Goal: Task Accomplishment & Management: Complete application form

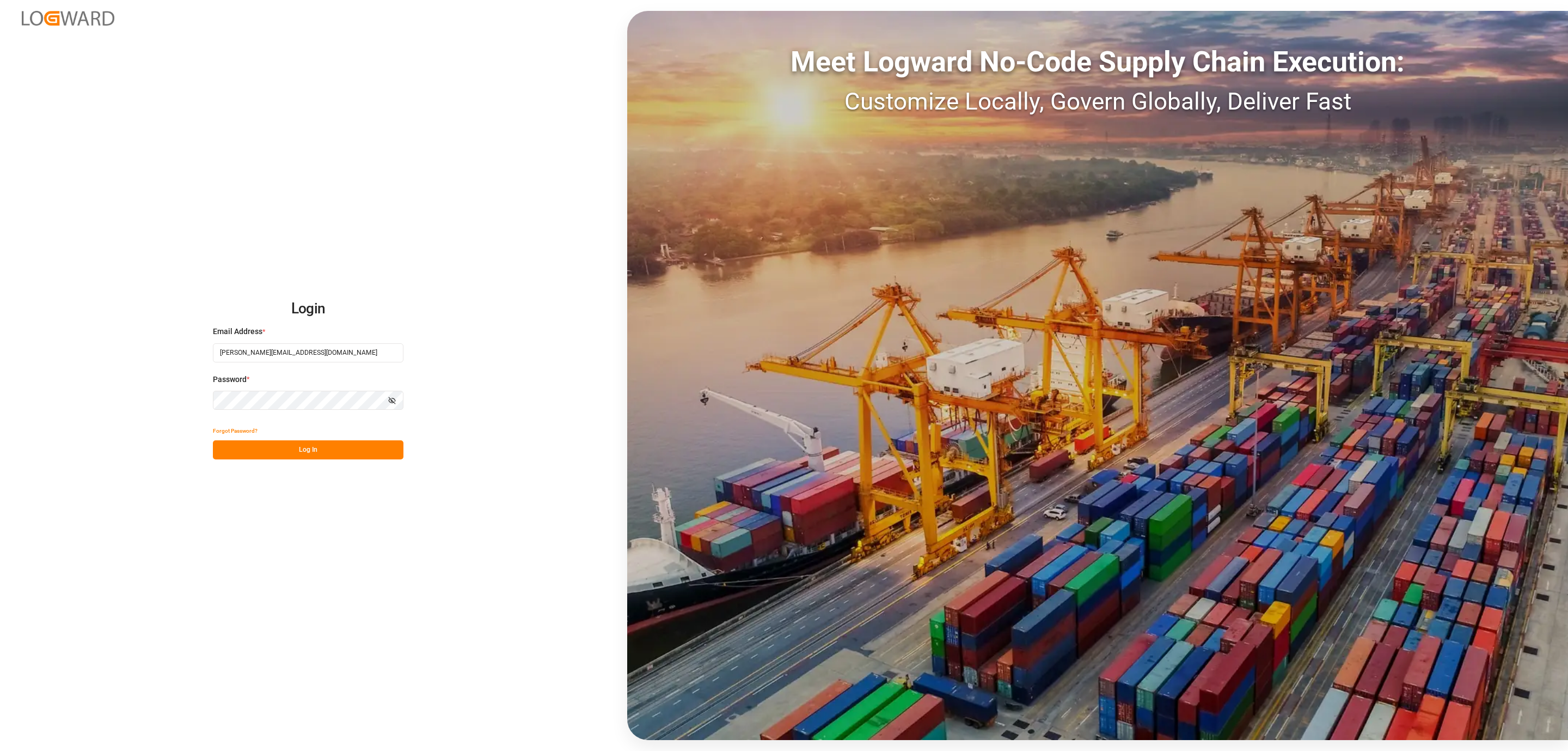
click at [225, 442] on button "Log In" at bounding box center [308, 450] width 191 height 19
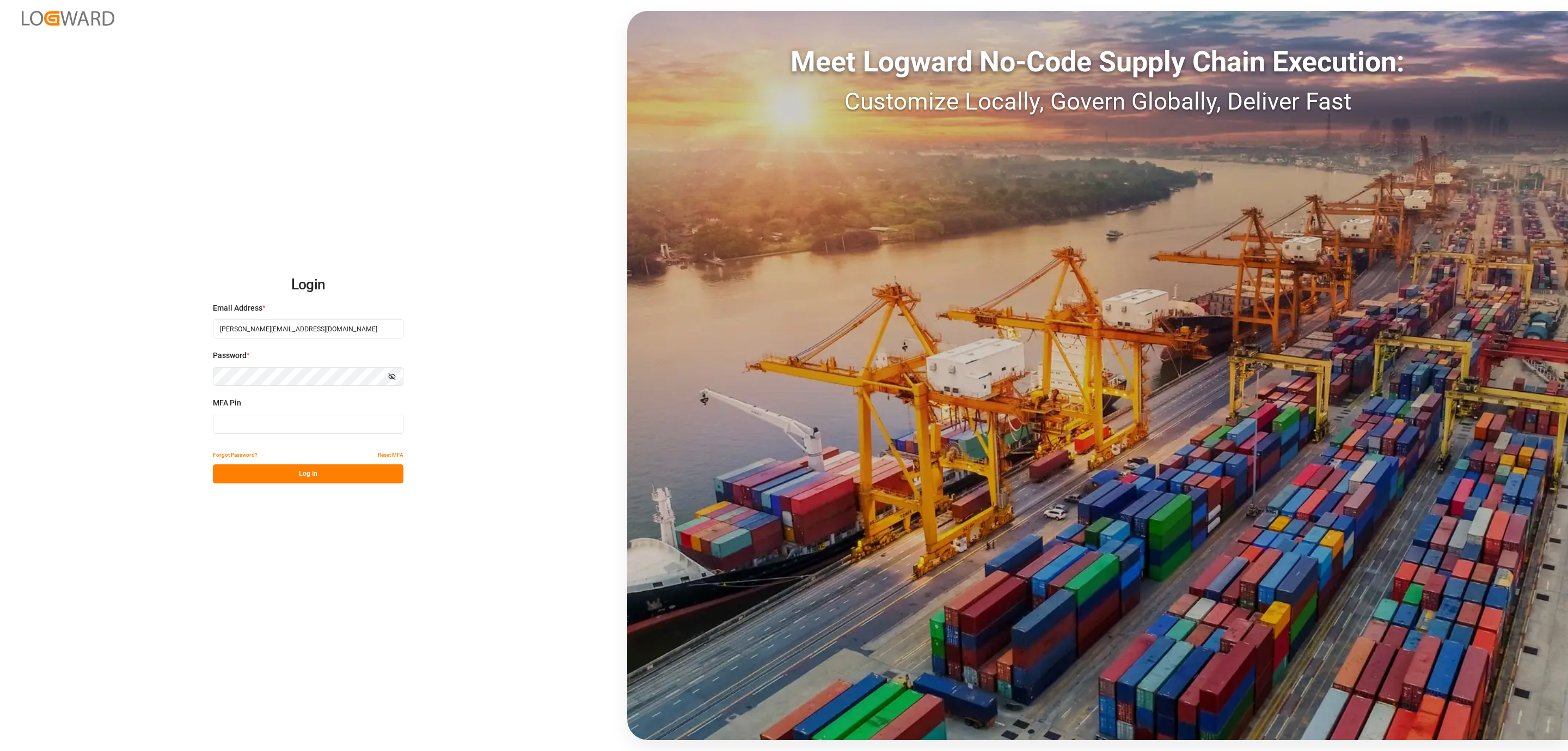
click at [245, 421] on input at bounding box center [308, 424] width 191 height 19
type input "398984"
click at [242, 470] on button "Log In" at bounding box center [308, 473] width 191 height 19
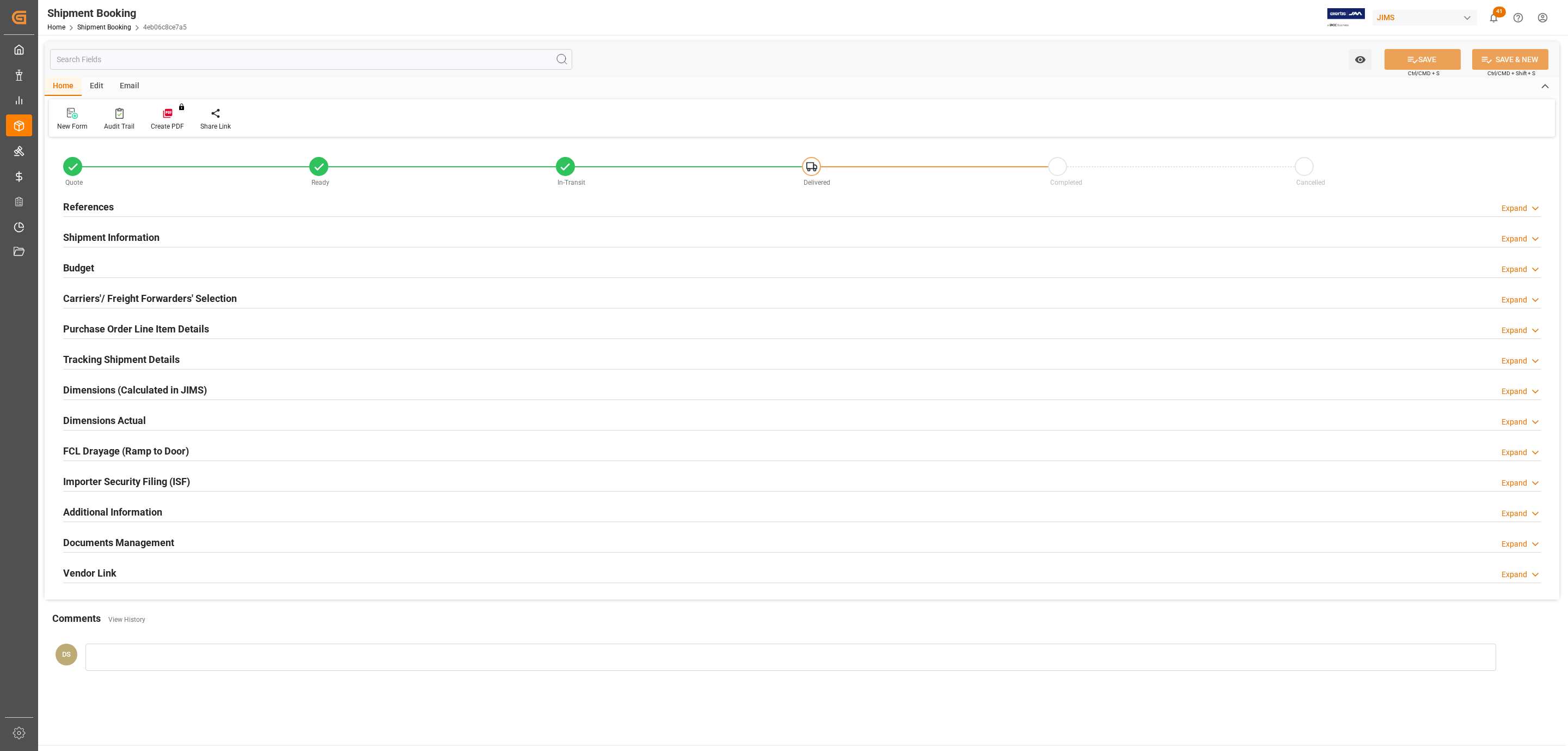
type input "0"
type input "25-08-2025"
click at [99, 209] on h2 "References" at bounding box center [88, 206] width 51 height 15
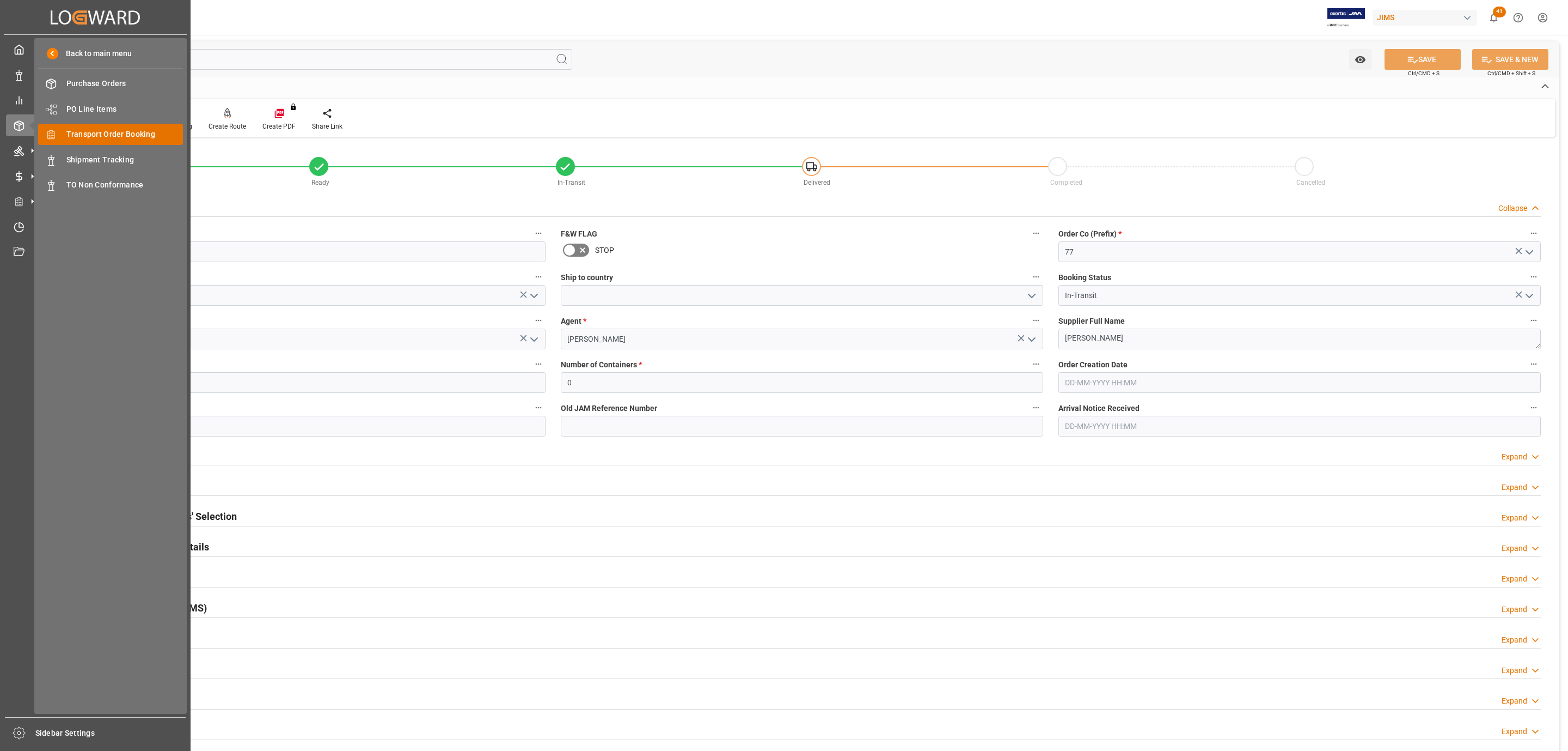
click at [153, 129] on span "Transport Order Booking" at bounding box center [125, 134] width 117 height 12
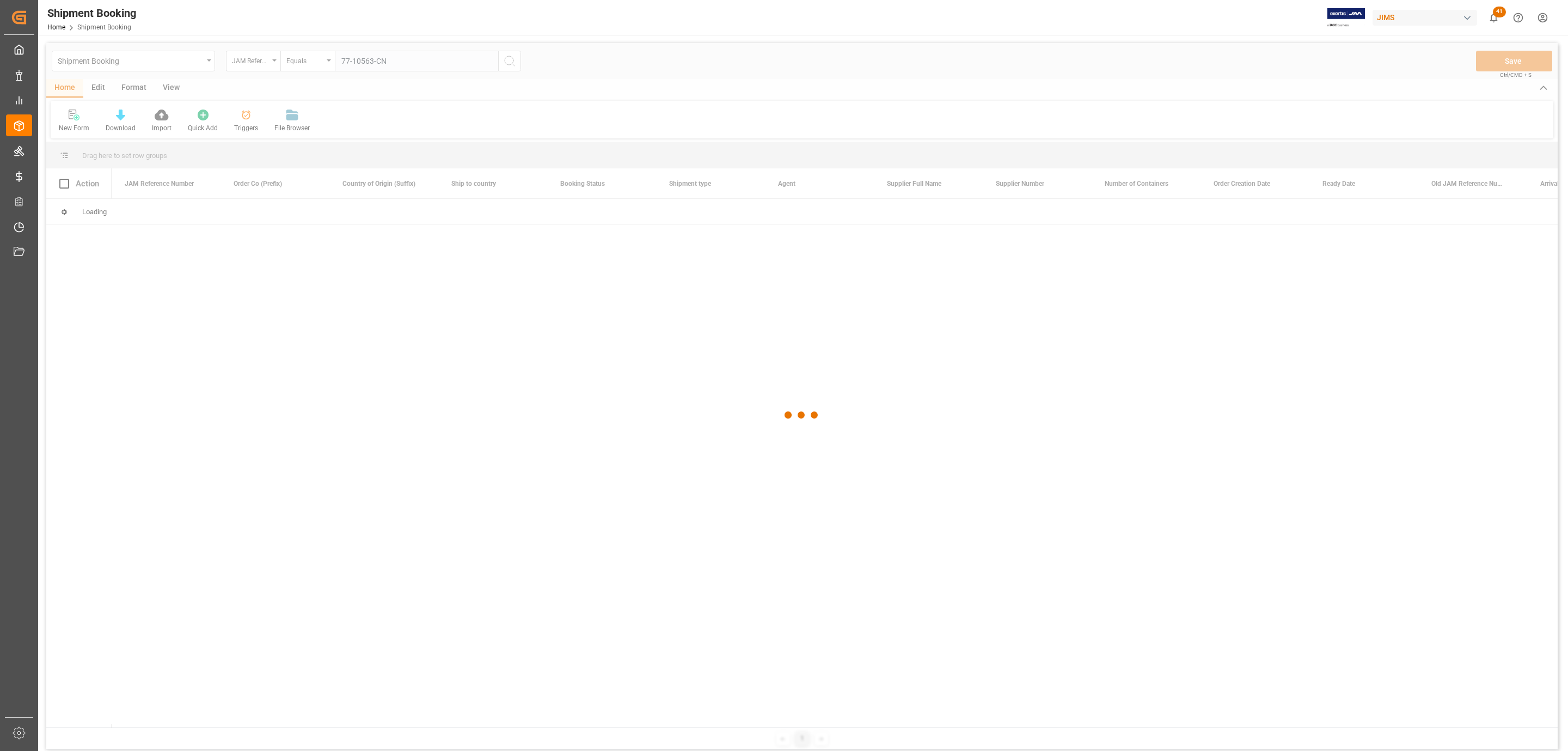
type input "77-10563-CN"
click at [508, 59] on div at bounding box center [802, 415] width 1511 height 744
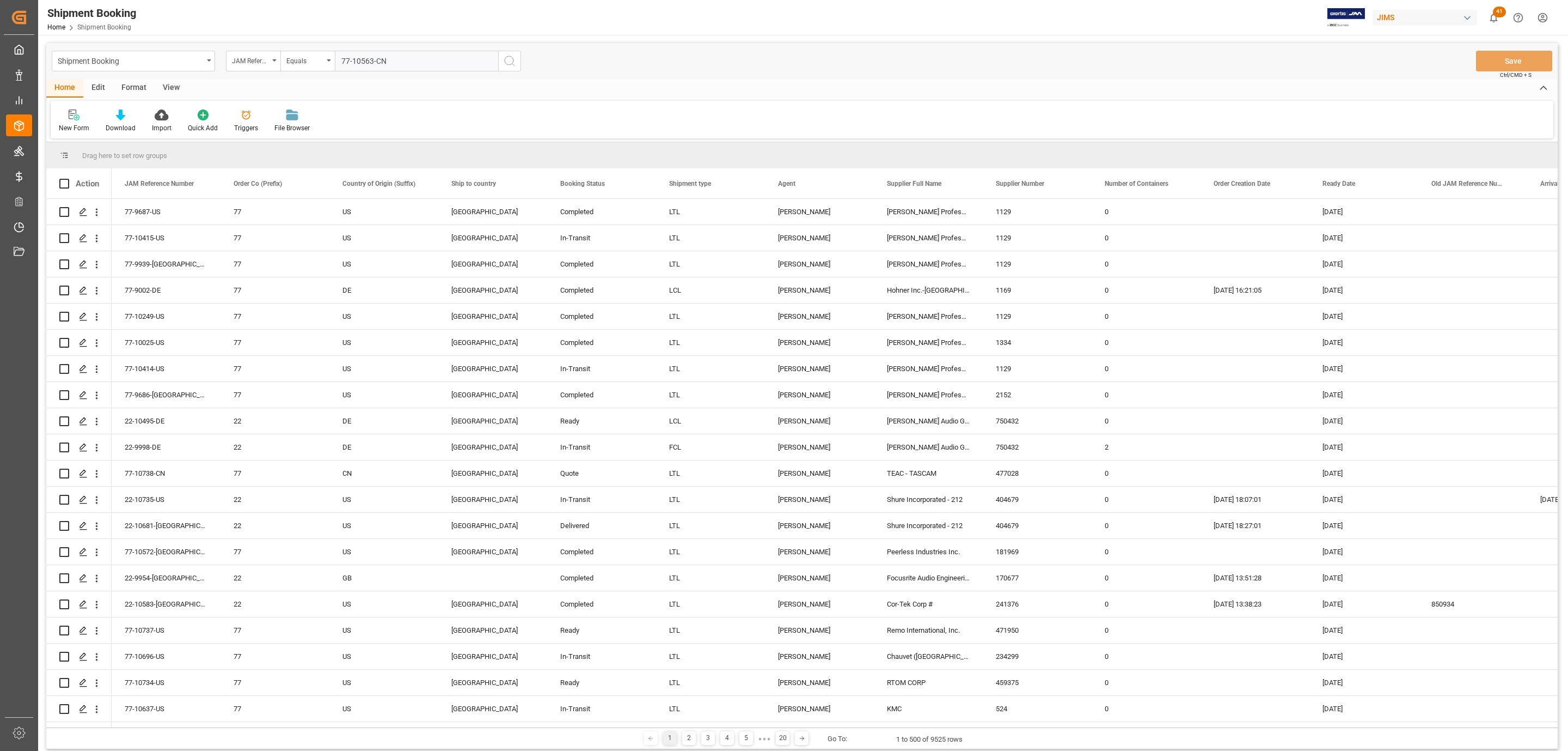
click at [506, 58] on icon "search button" at bounding box center [509, 60] width 13 height 13
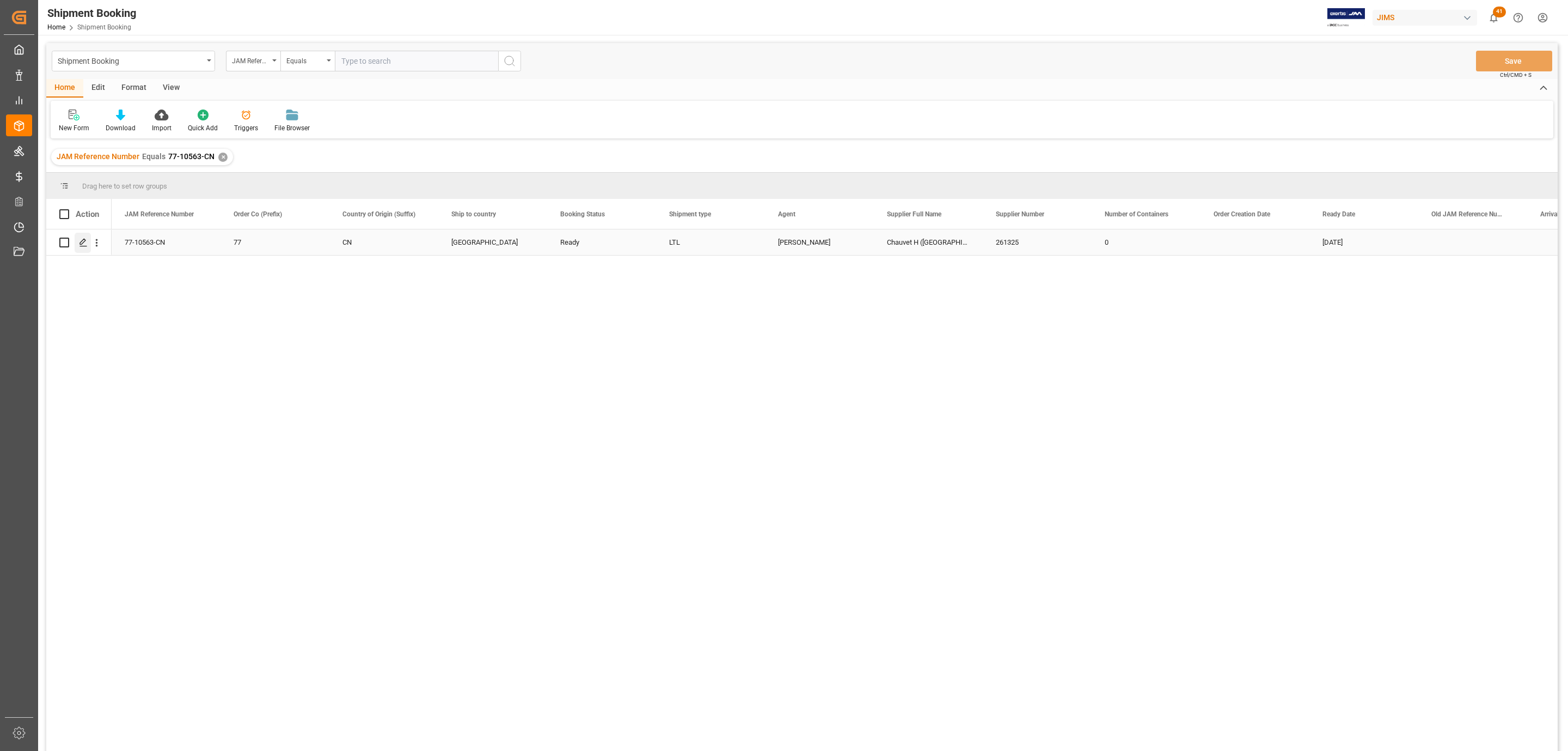
click at [80, 240] on icon "Press SPACE to select this row." at bounding box center [83, 242] width 9 height 9
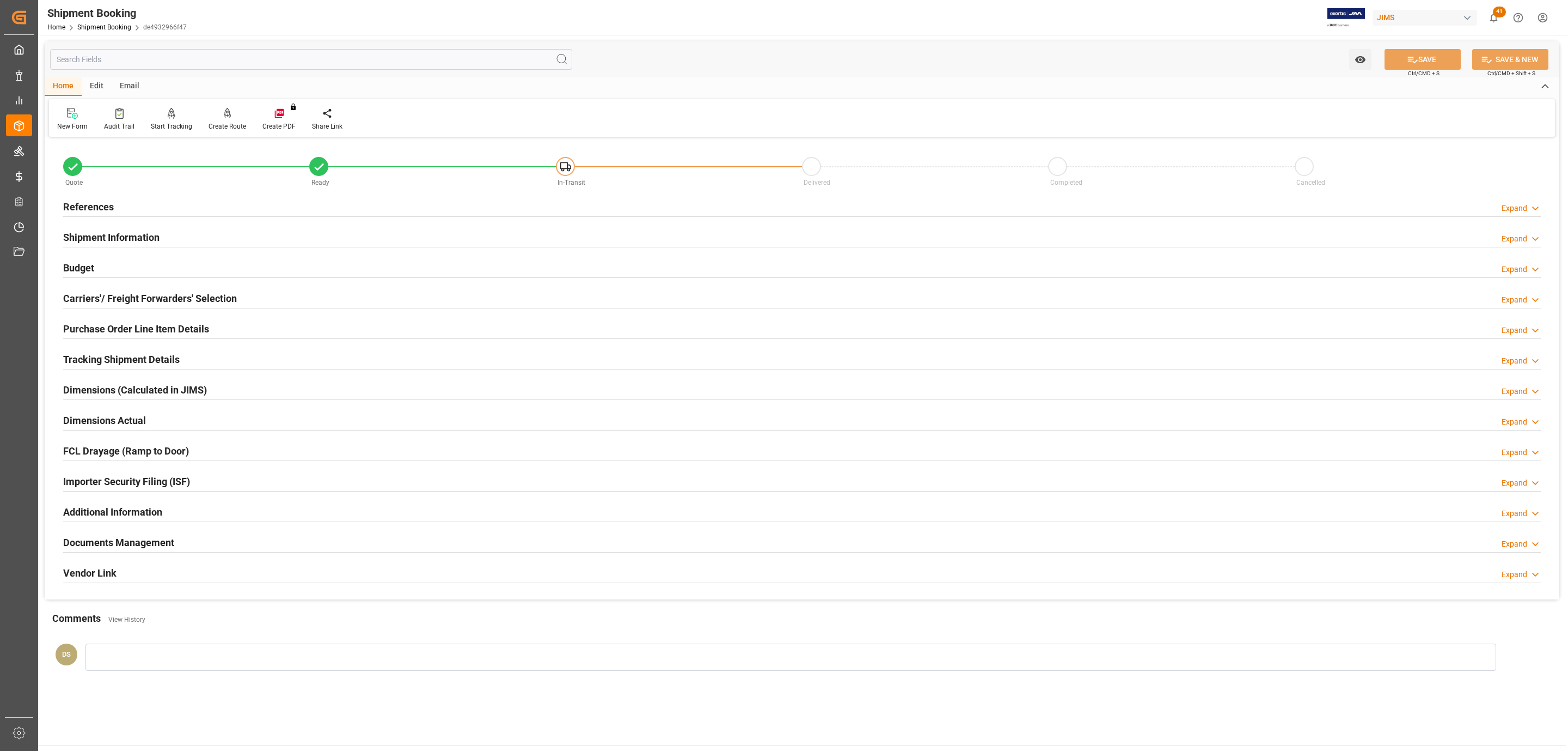
click at [96, 268] on div "Budget Expand" at bounding box center [802, 267] width 1478 height 21
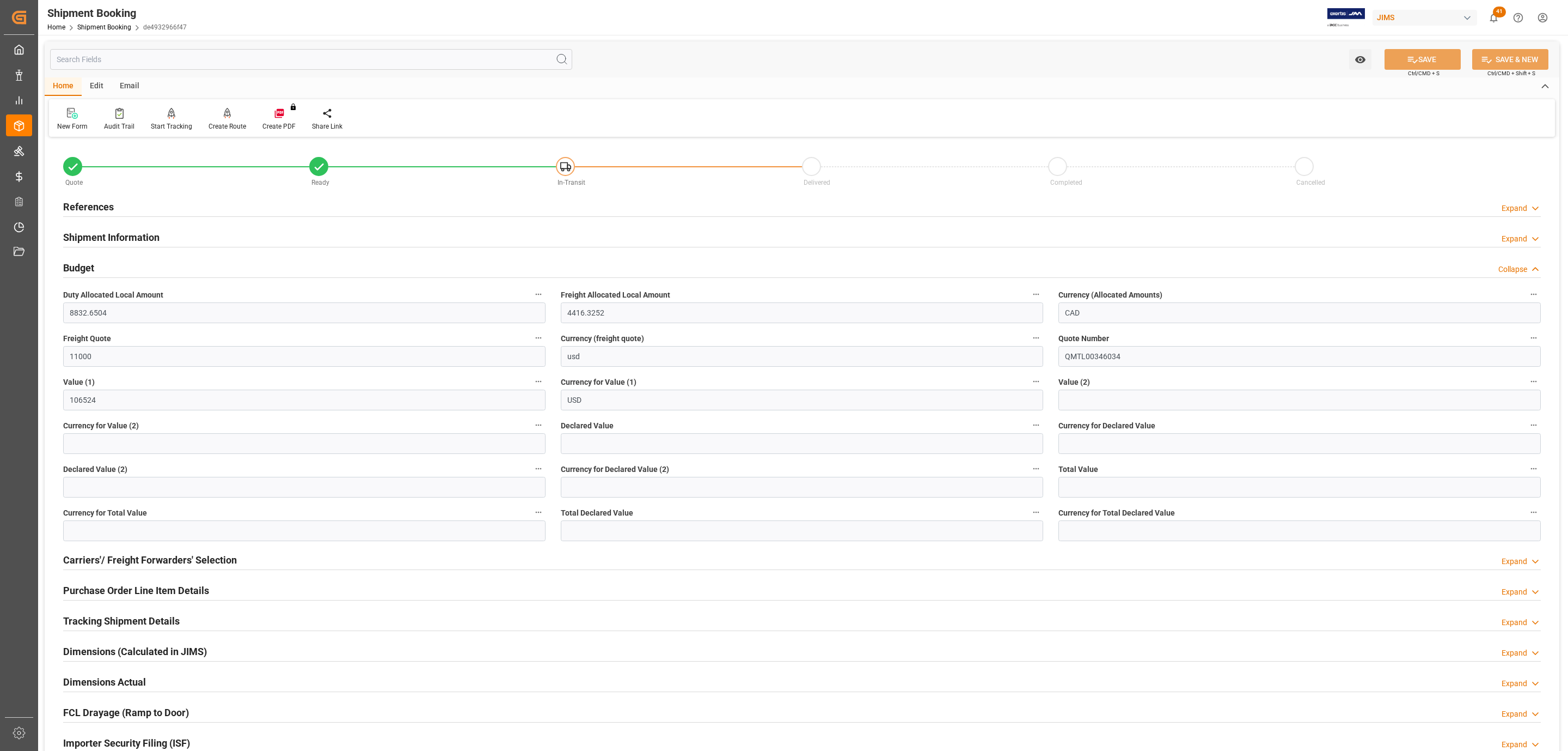
click at [115, 233] on h2 "Shipment Information" at bounding box center [111, 237] width 96 height 15
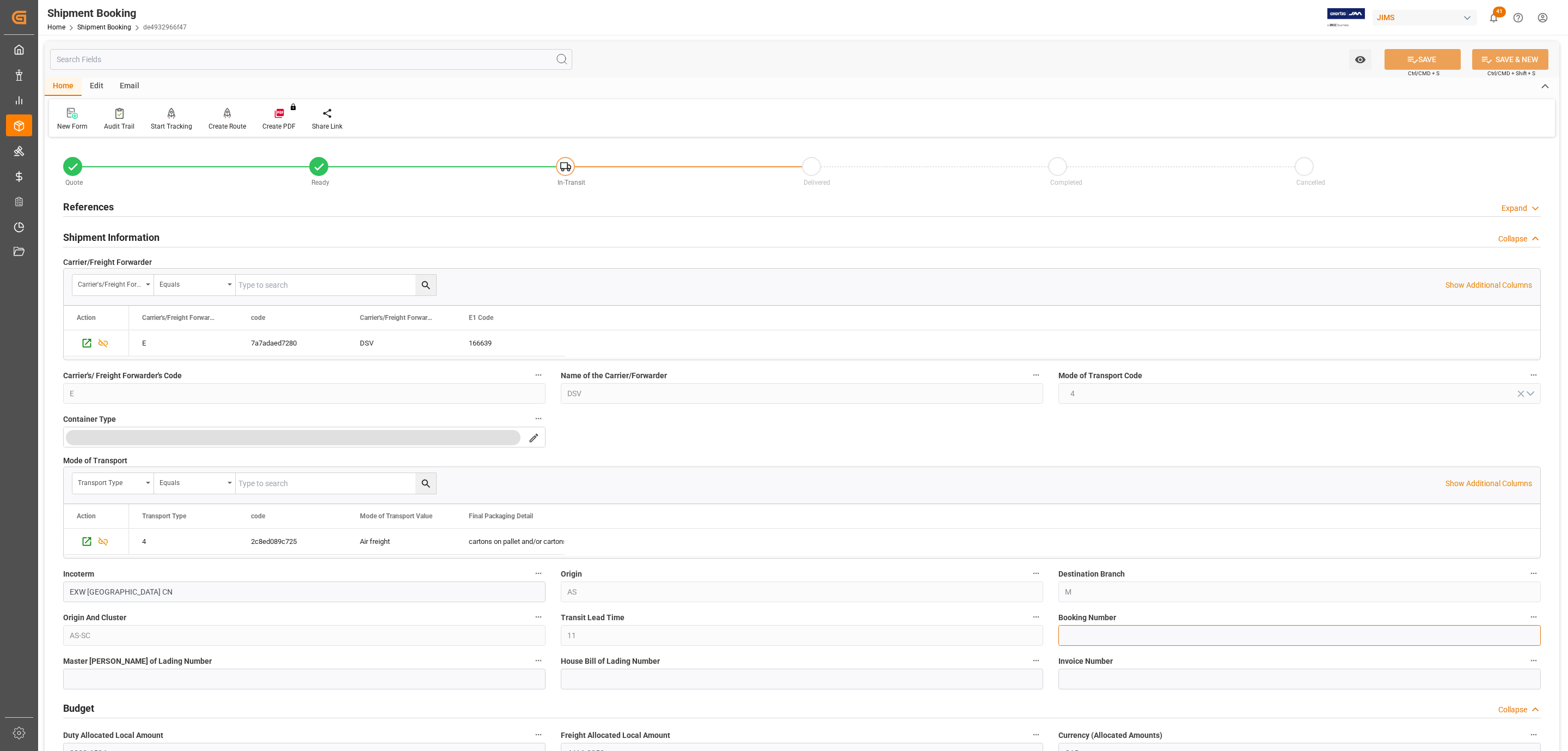
click at [1113, 630] on input at bounding box center [1300, 635] width 482 height 21
paste input "SCAN7411046"
type input "SCAN7411046"
click at [1409, 59] on icon at bounding box center [1412, 60] width 12 height 12
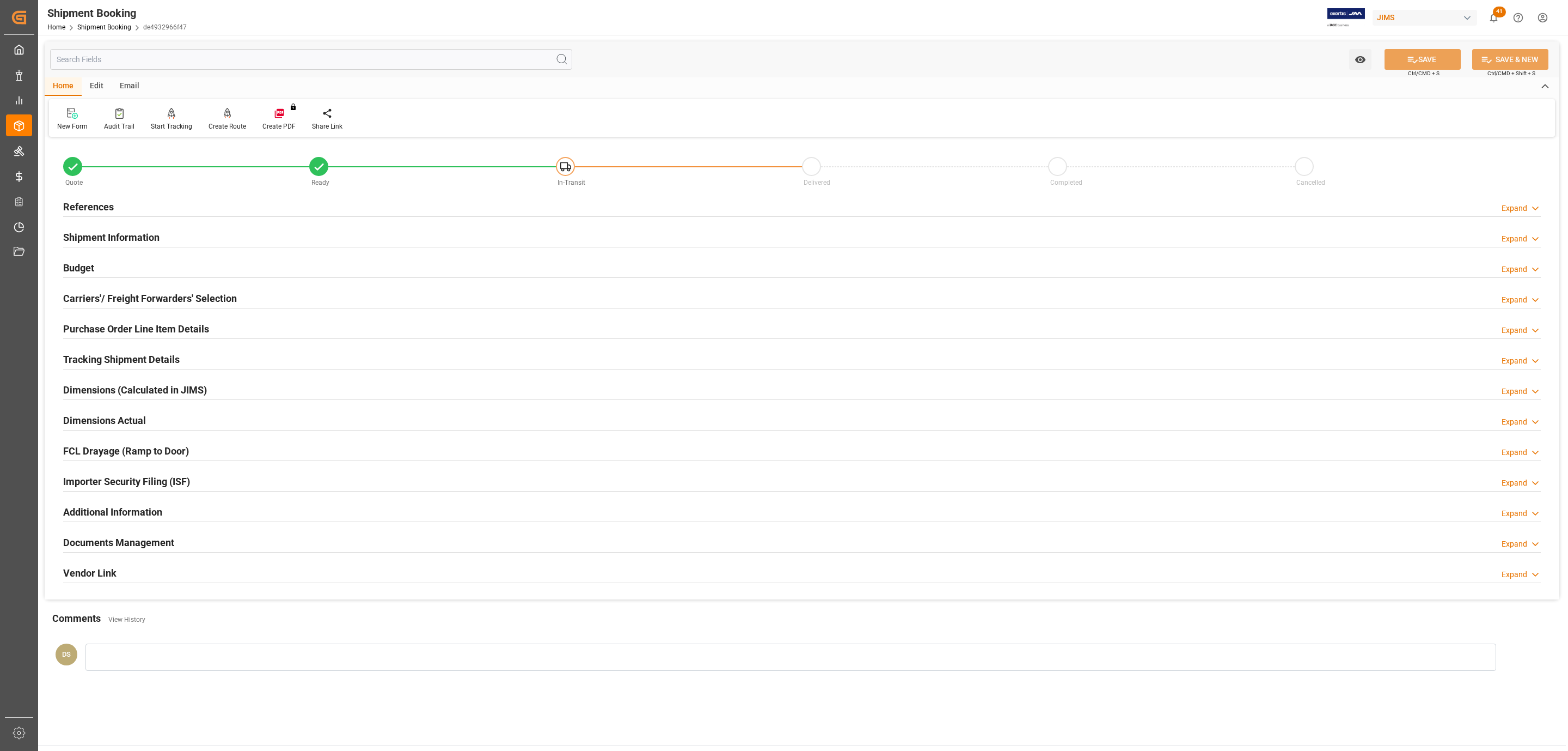
click at [124, 302] on h2 "Carriers'/ Freight Forwarders' Selection" at bounding box center [150, 298] width 173 height 15
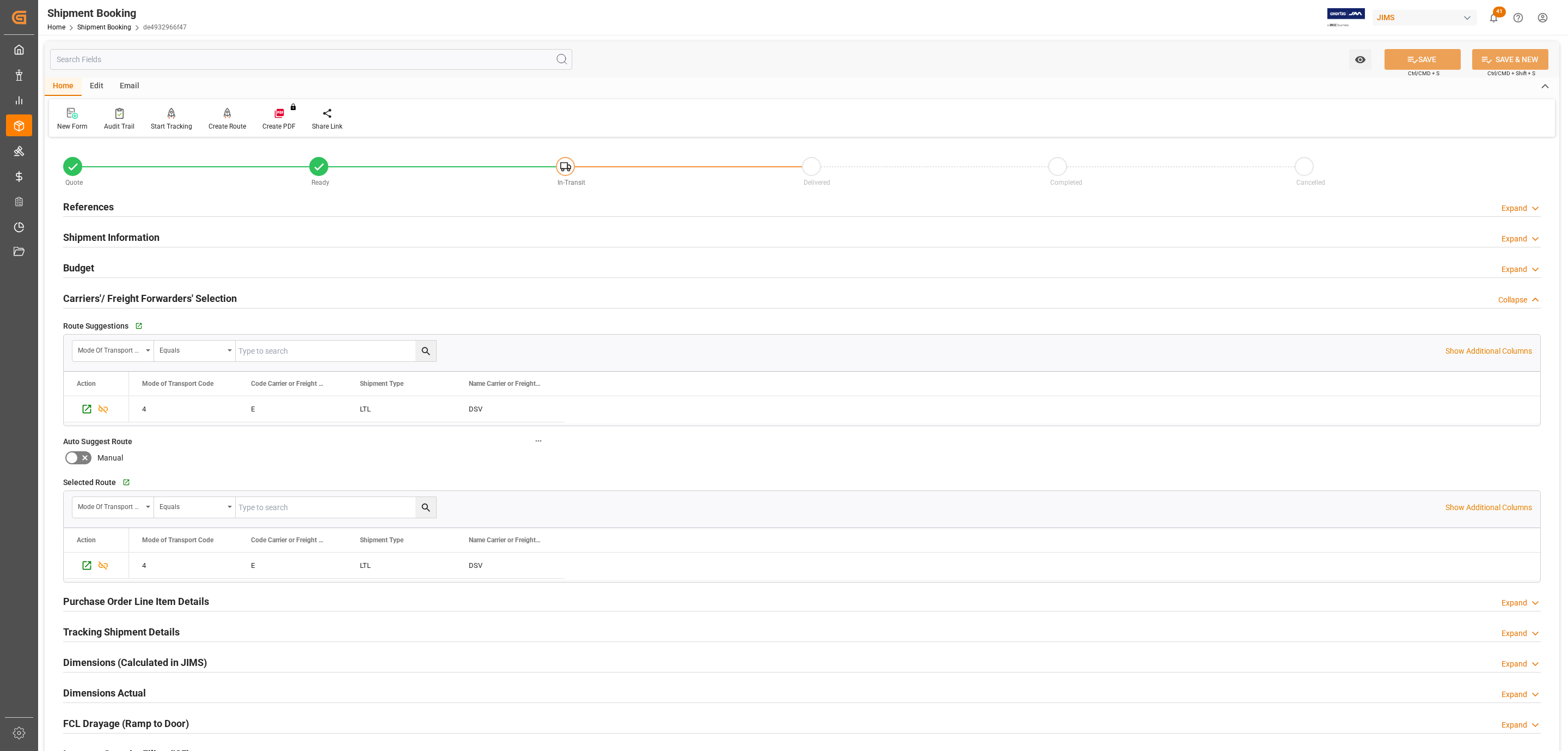
click at [116, 273] on div "Budget Expand" at bounding box center [802, 267] width 1478 height 21
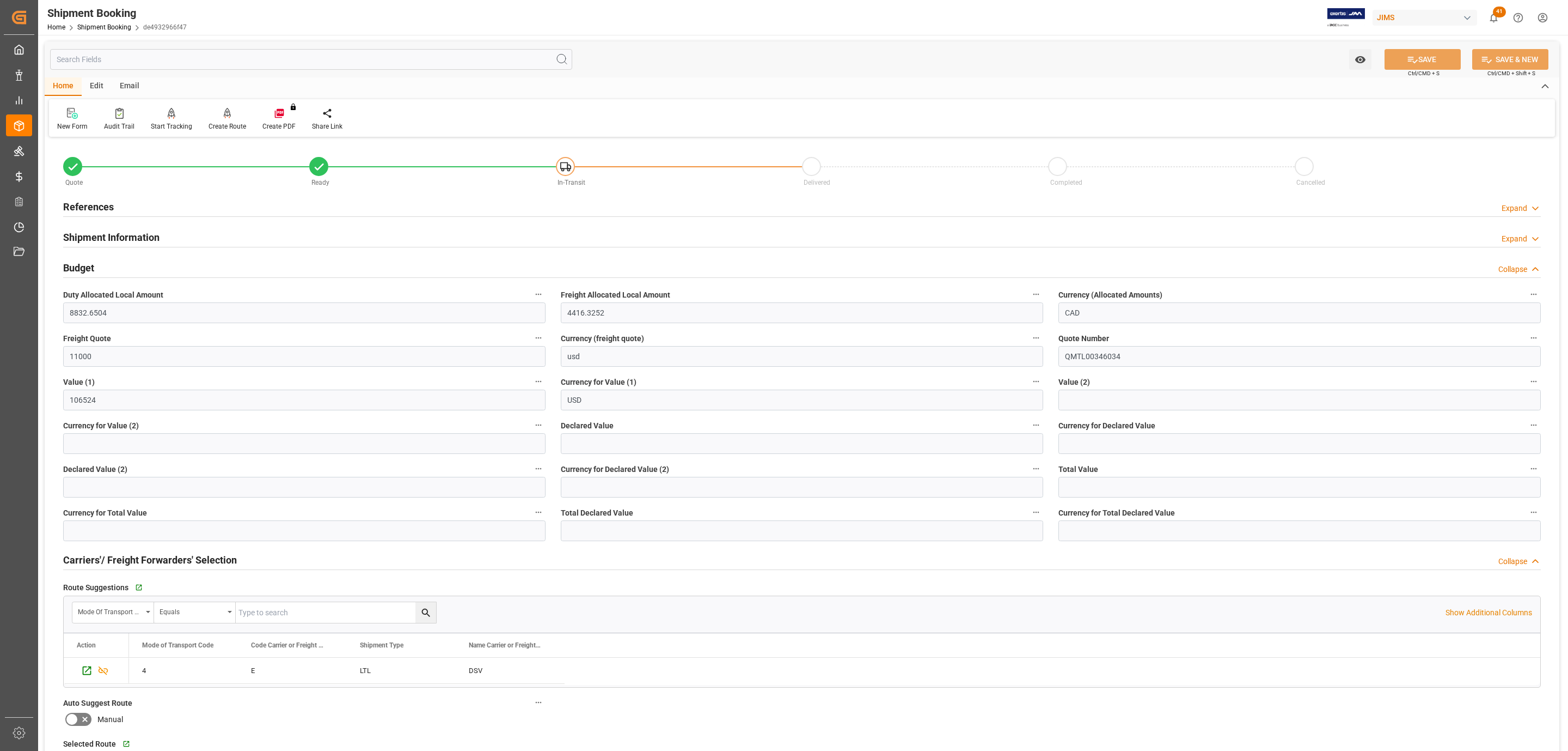
click at [113, 275] on div "Budget Collapse" at bounding box center [802, 267] width 1478 height 21
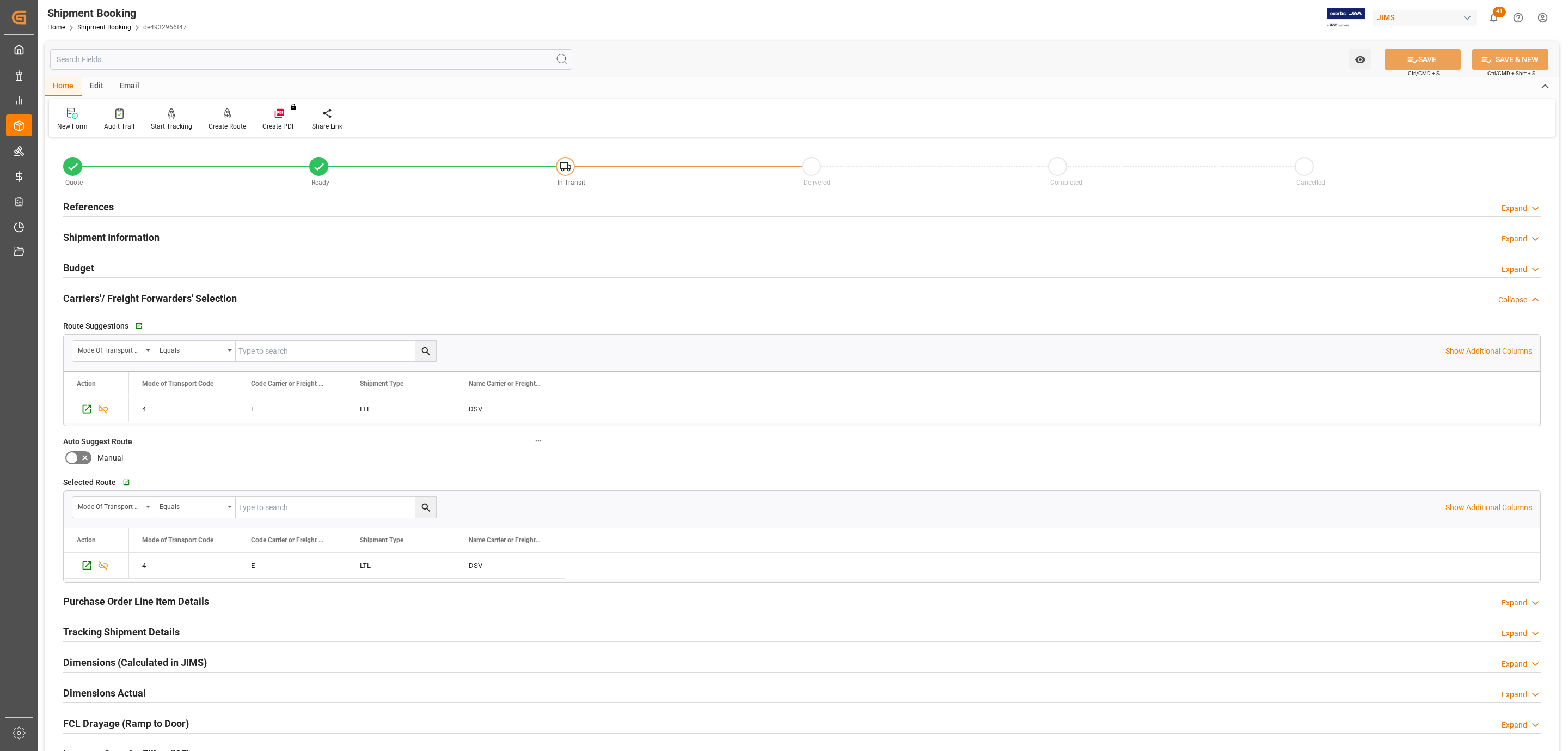
click at [121, 249] on div "Shipment Information Expand" at bounding box center [802, 238] width 1493 height 30
click at [135, 230] on div "Shipment Information" at bounding box center [111, 236] width 96 height 21
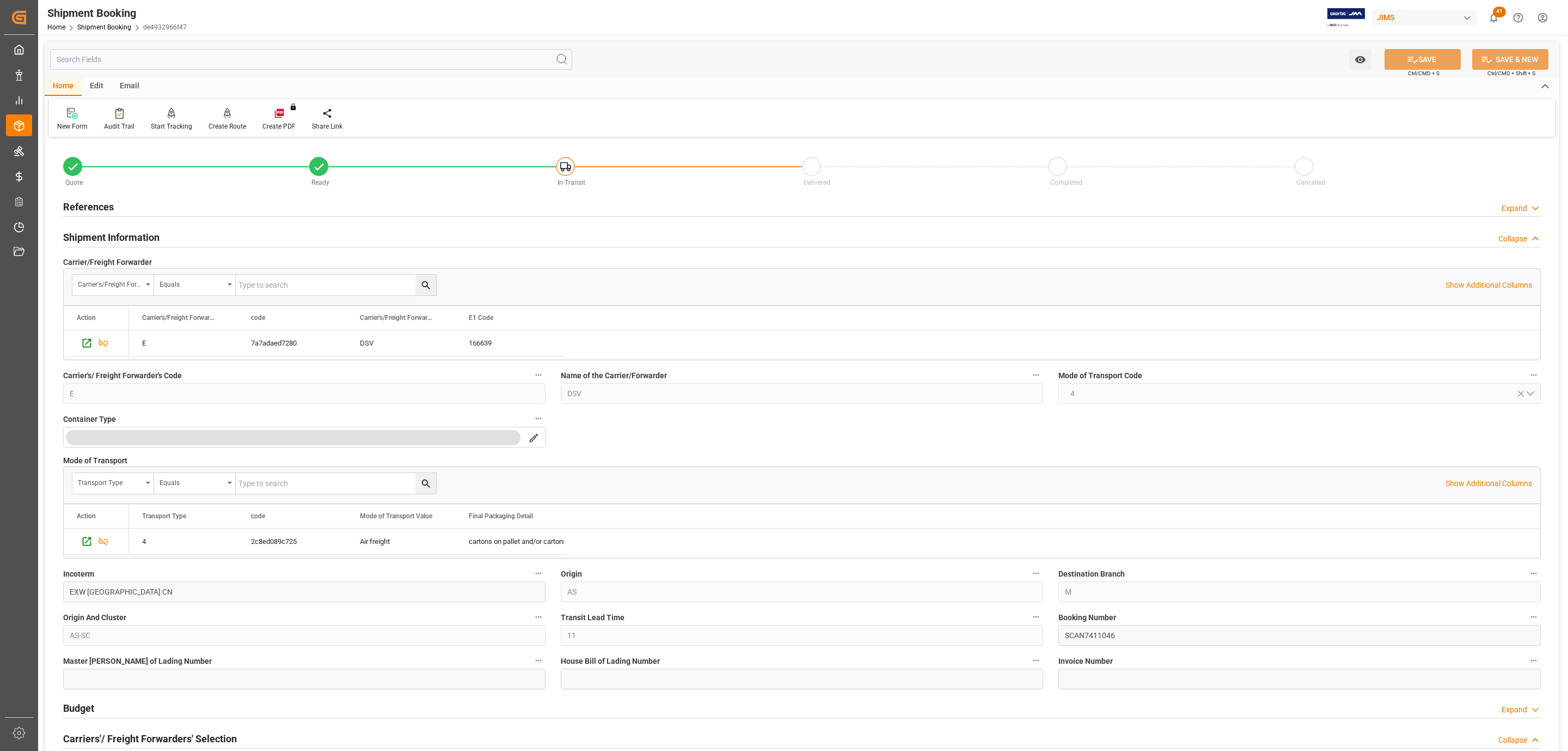
click at [135, 230] on div "Shipment Information" at bounding box center [111, 236] width 96 height 21
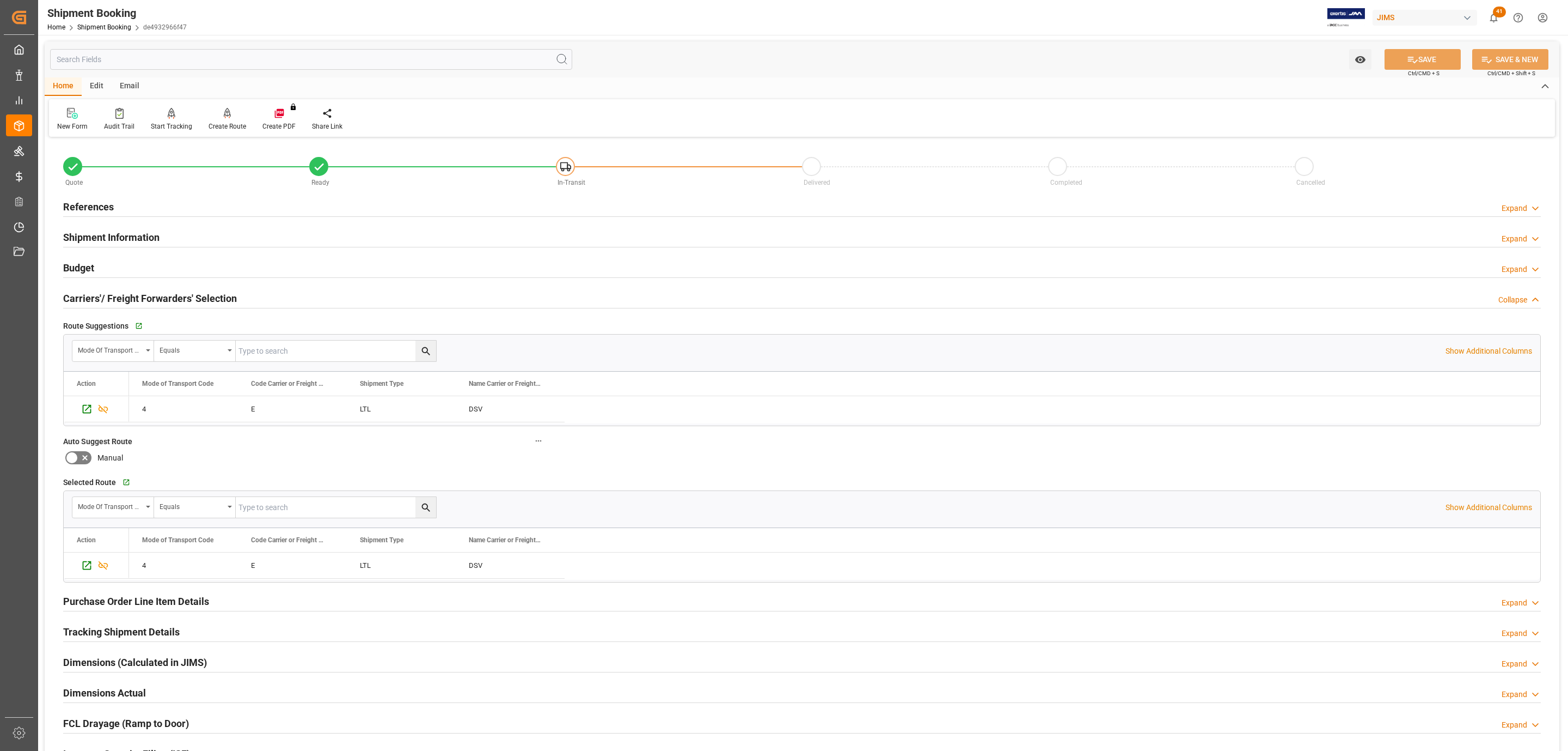
click at [137, 630] on h2 "Tracking Shipment Details" at bounding box center [121, 632] width 116 height 15
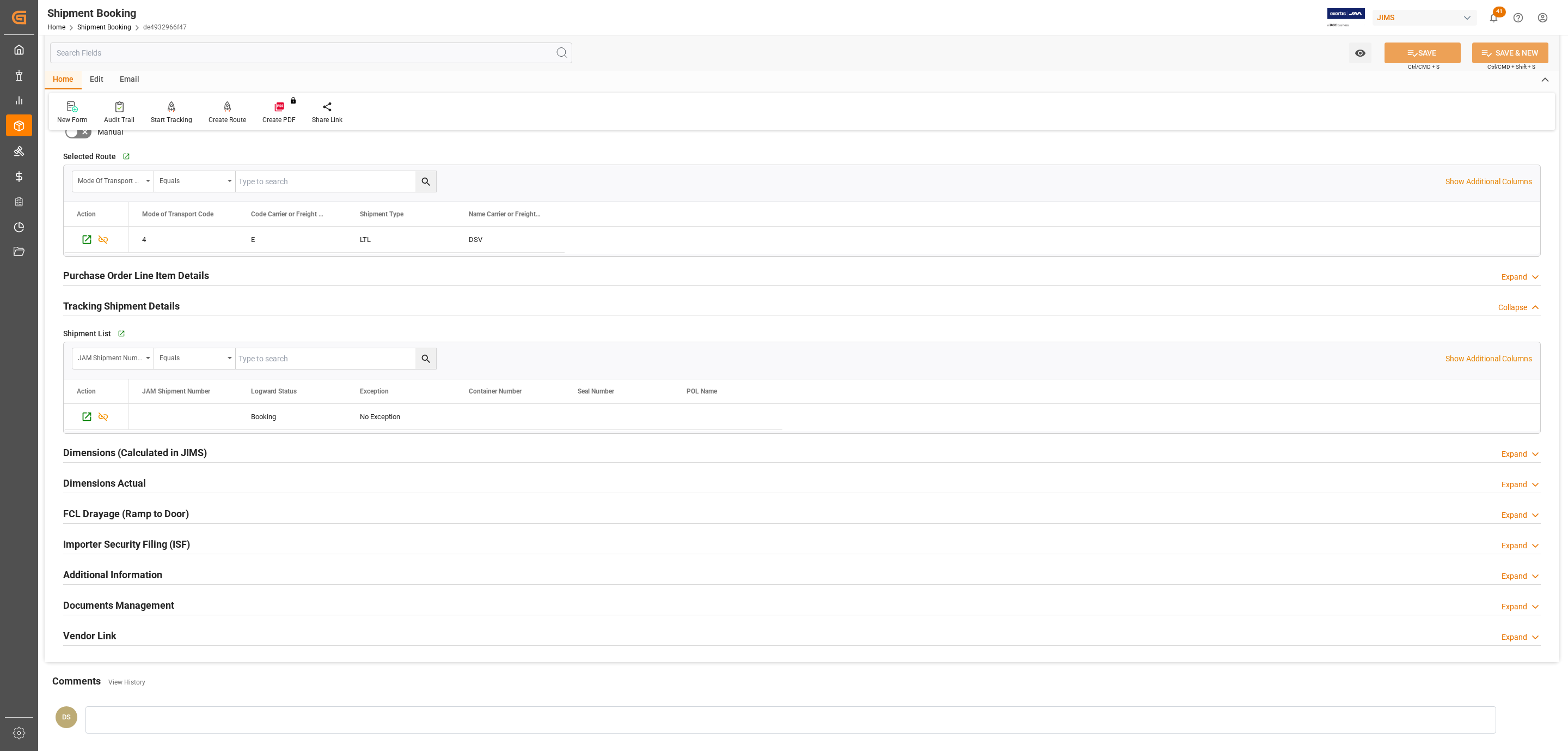
scroll to position [327, 0]
click at [156, 302] on h2 "Tracking Shipment Details" at bounding box center [121, 305] width 116 height 15
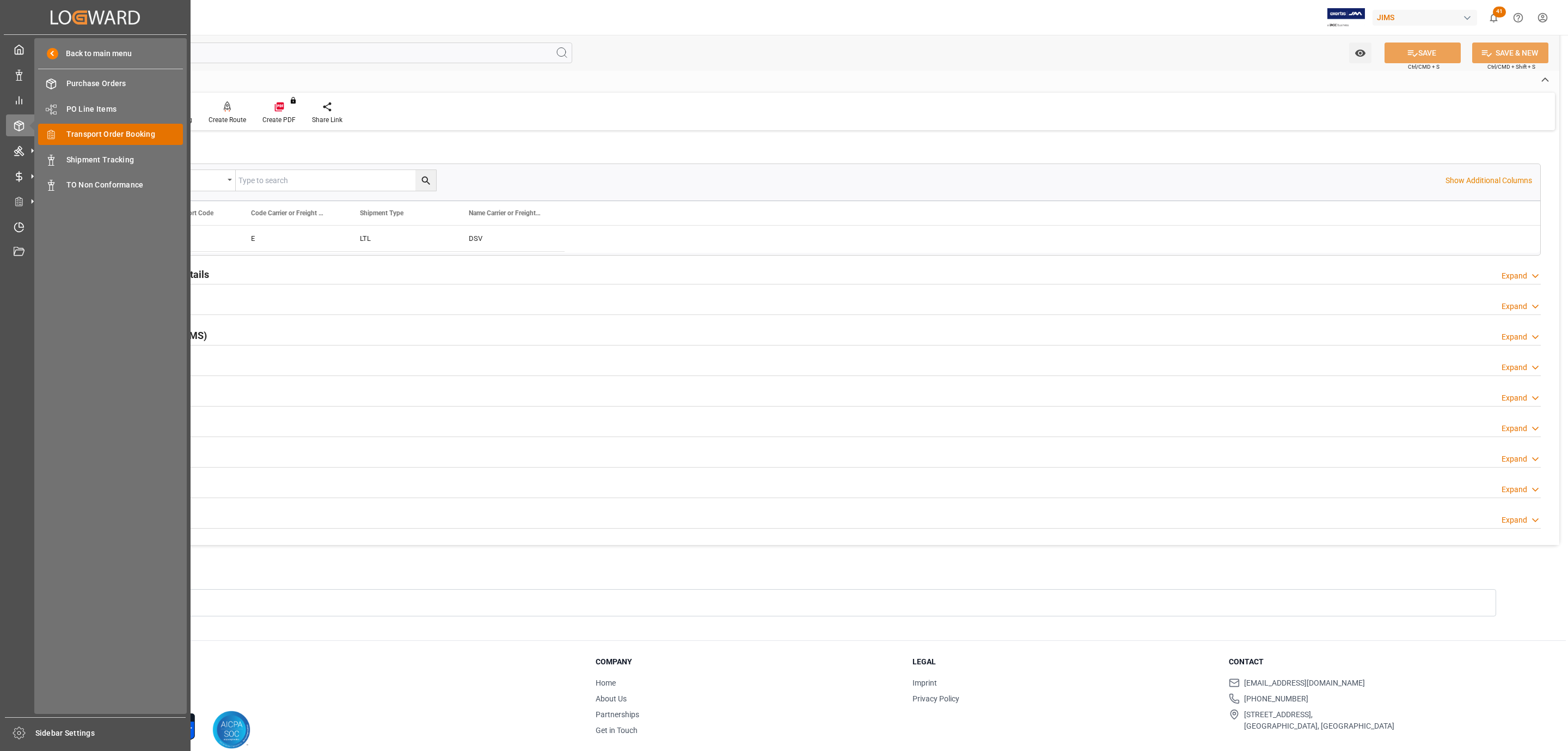
click at [108, 136] on span "Transport Order Booking" at bounding box center [125, 134] width 117 height 12
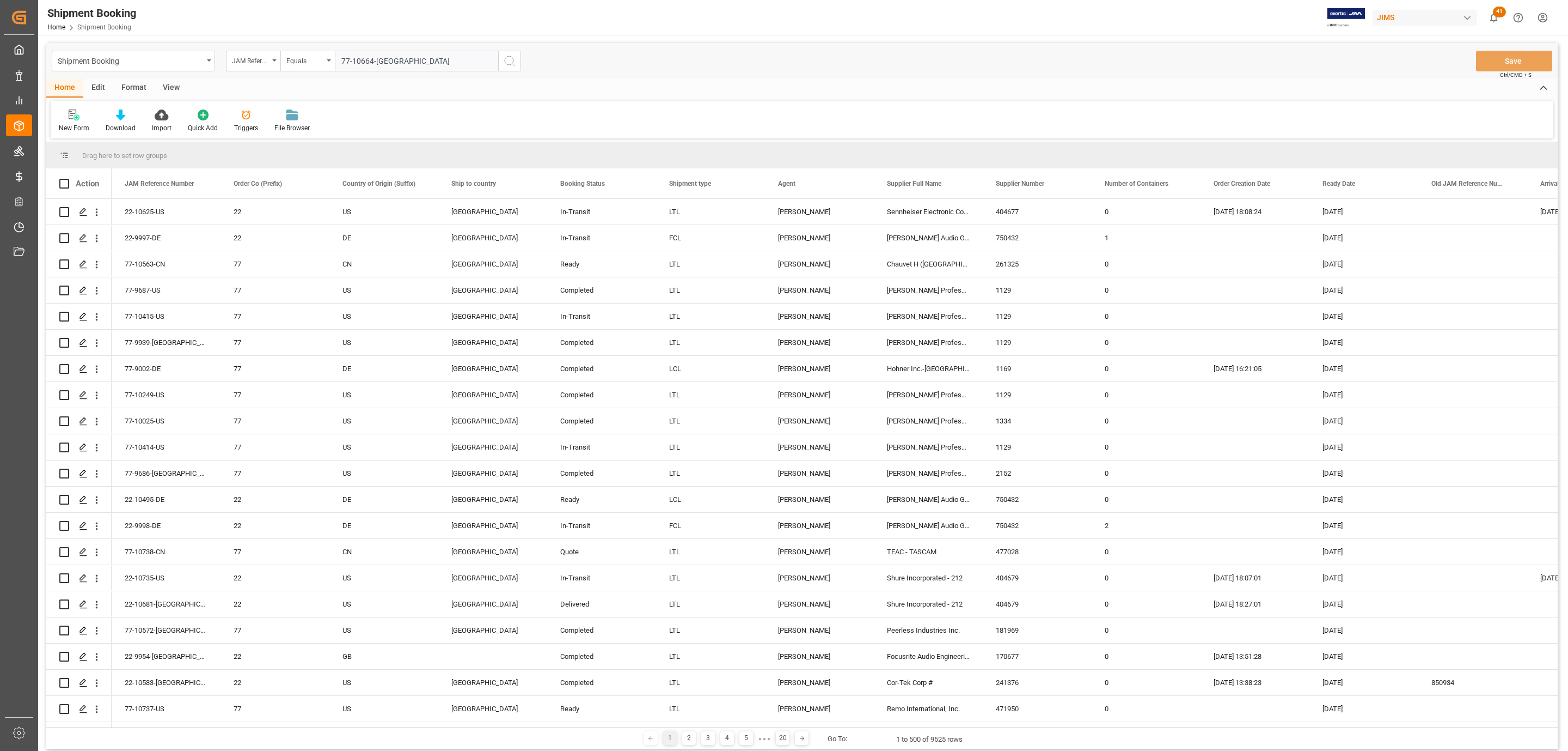
type input "77-10664-US"
click at [508, 60] on icon "search button" at bounding box center [509, 60] width 13 height 13
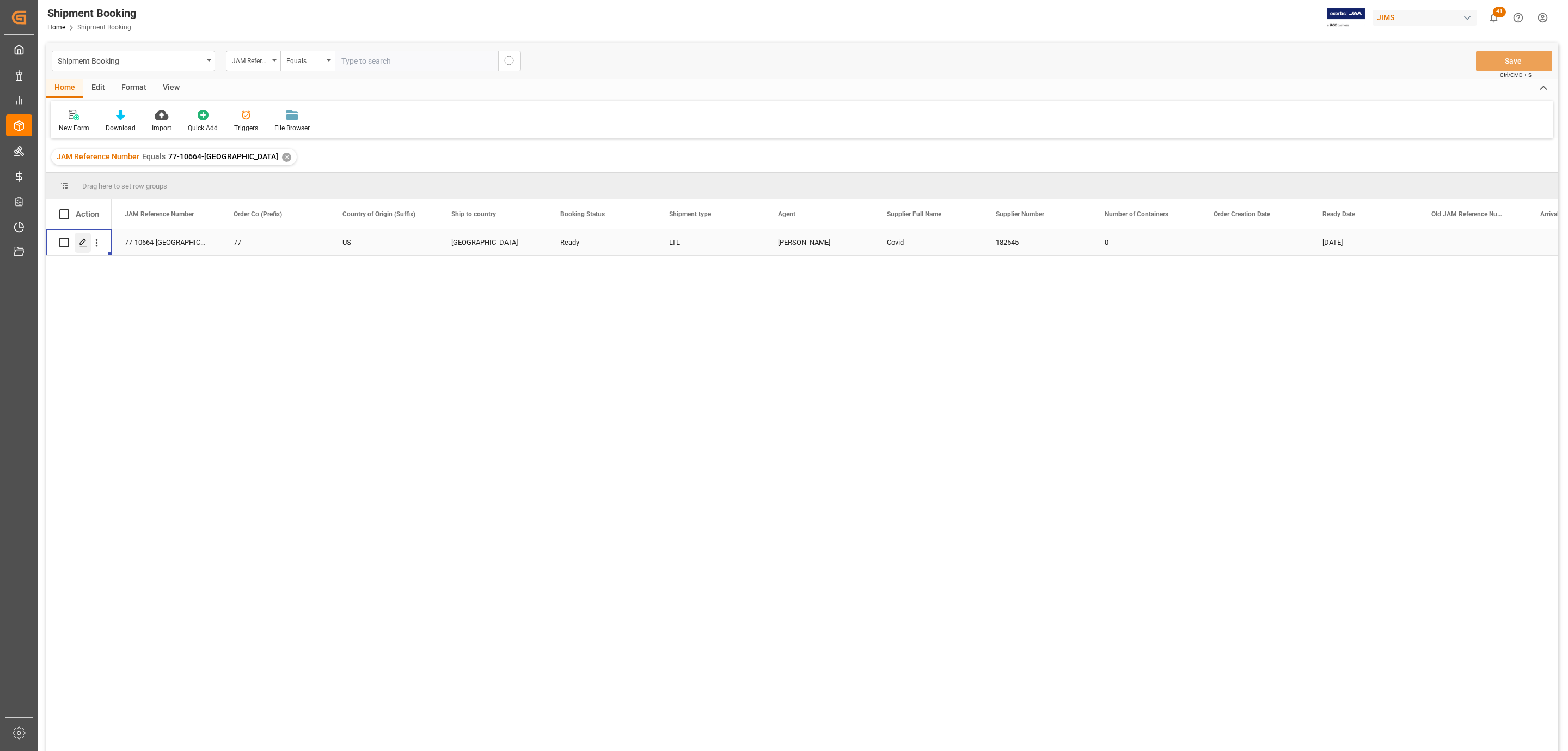
click at [85, 240] on icon "Press SPACE to select this row." at bounding box center [83, 242] width 9 height 9
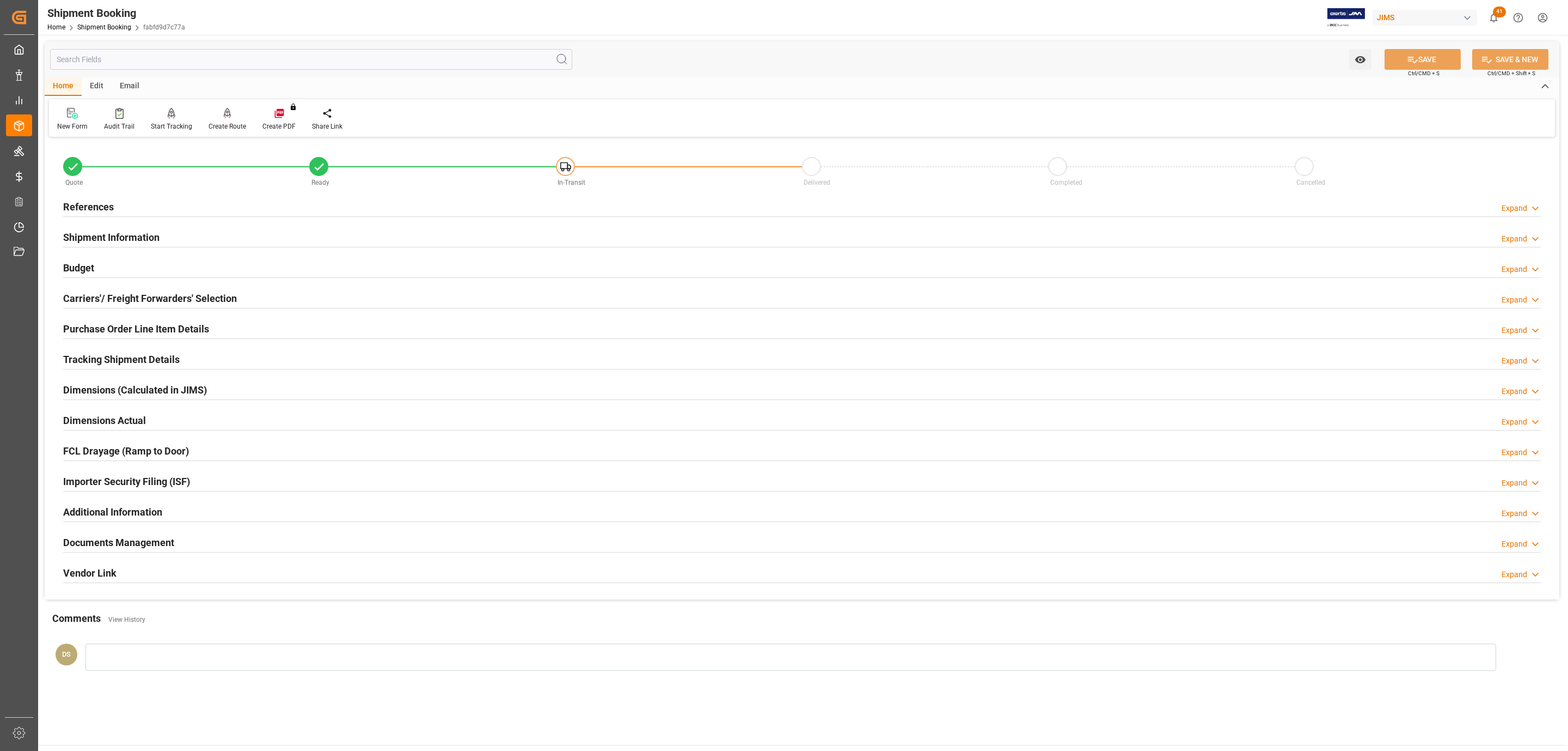
click at [156, 206] on div "References Expand" at bounding box center [802, 206] width 1478 height 21
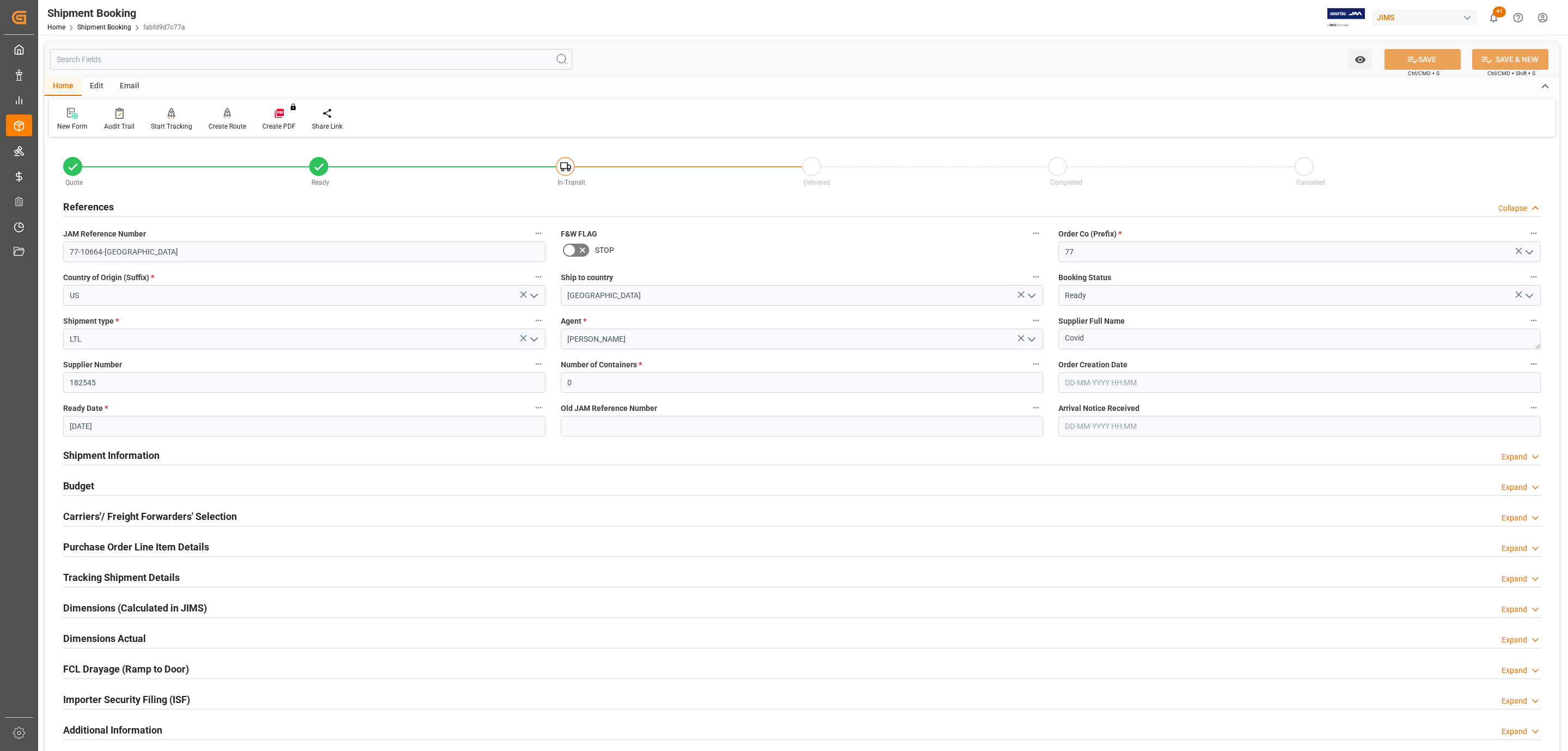
click at [96, 579] on h2 "Tracking Shipment Details" at bounding box center [121, 577] width 116 height 15
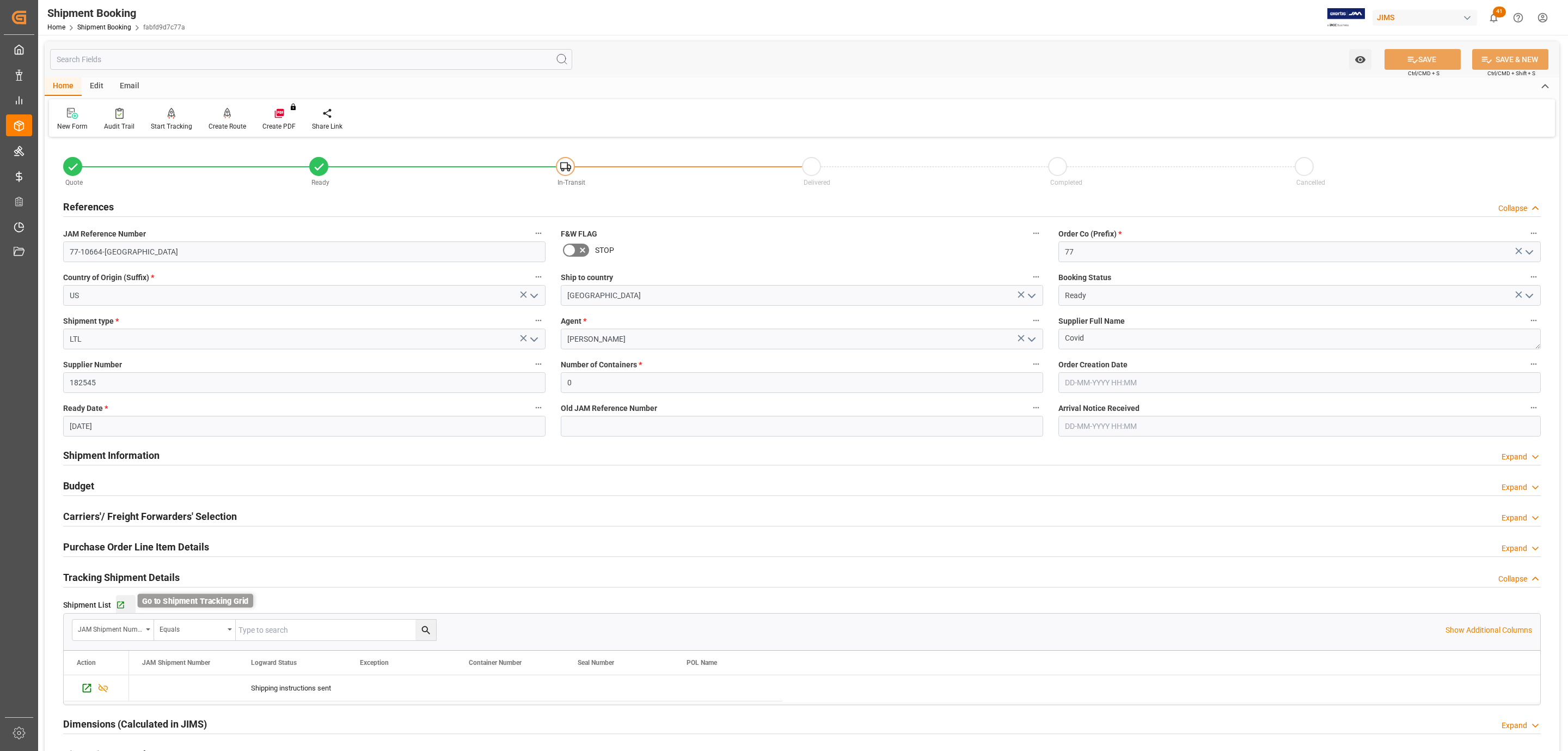
click at [117, 605] on icon "button" at bounding box center [121, 605] width 7 height 7
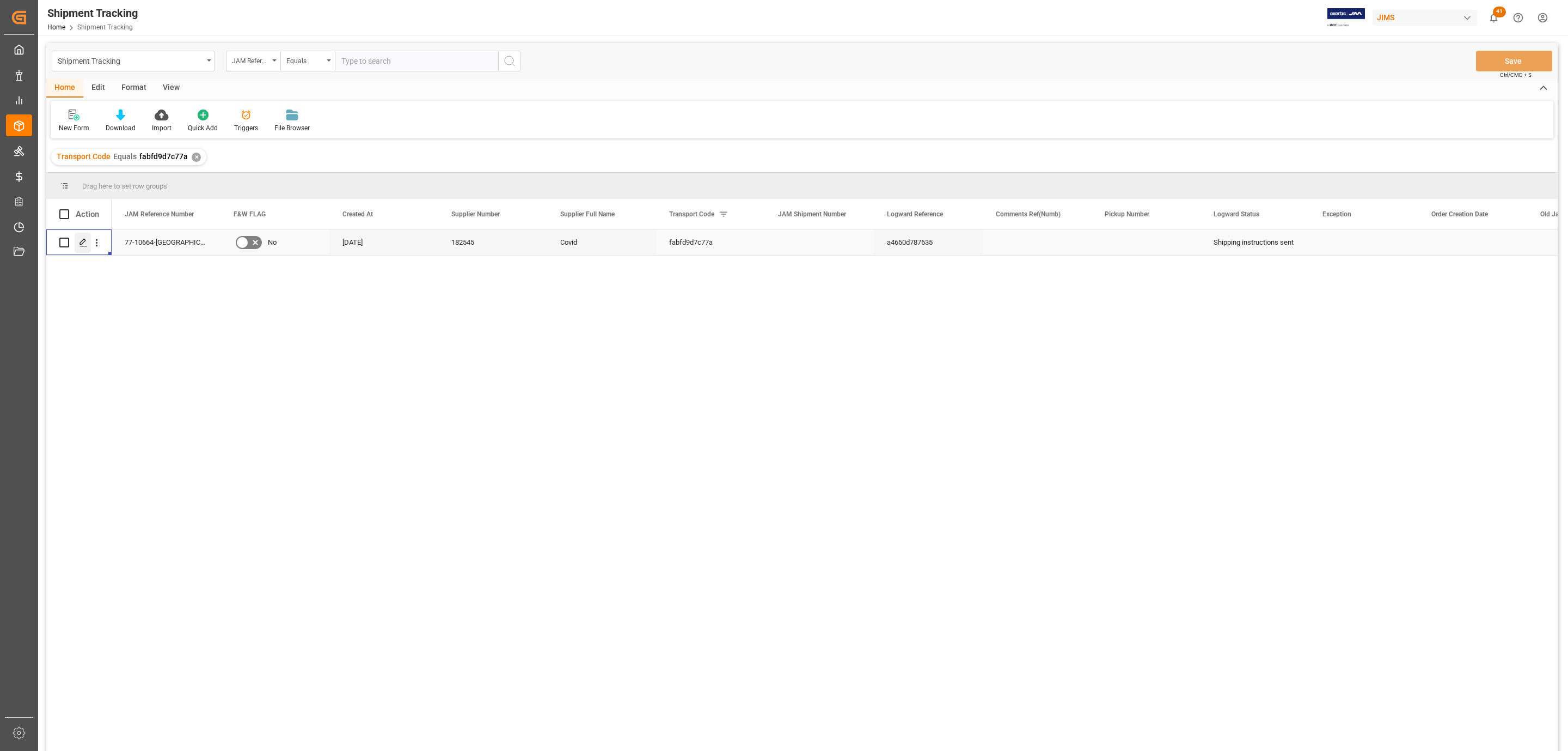
click at [80, 242] on icon "Press SPACE to select this row." at bounding box center [83, 242] width 9 height 9
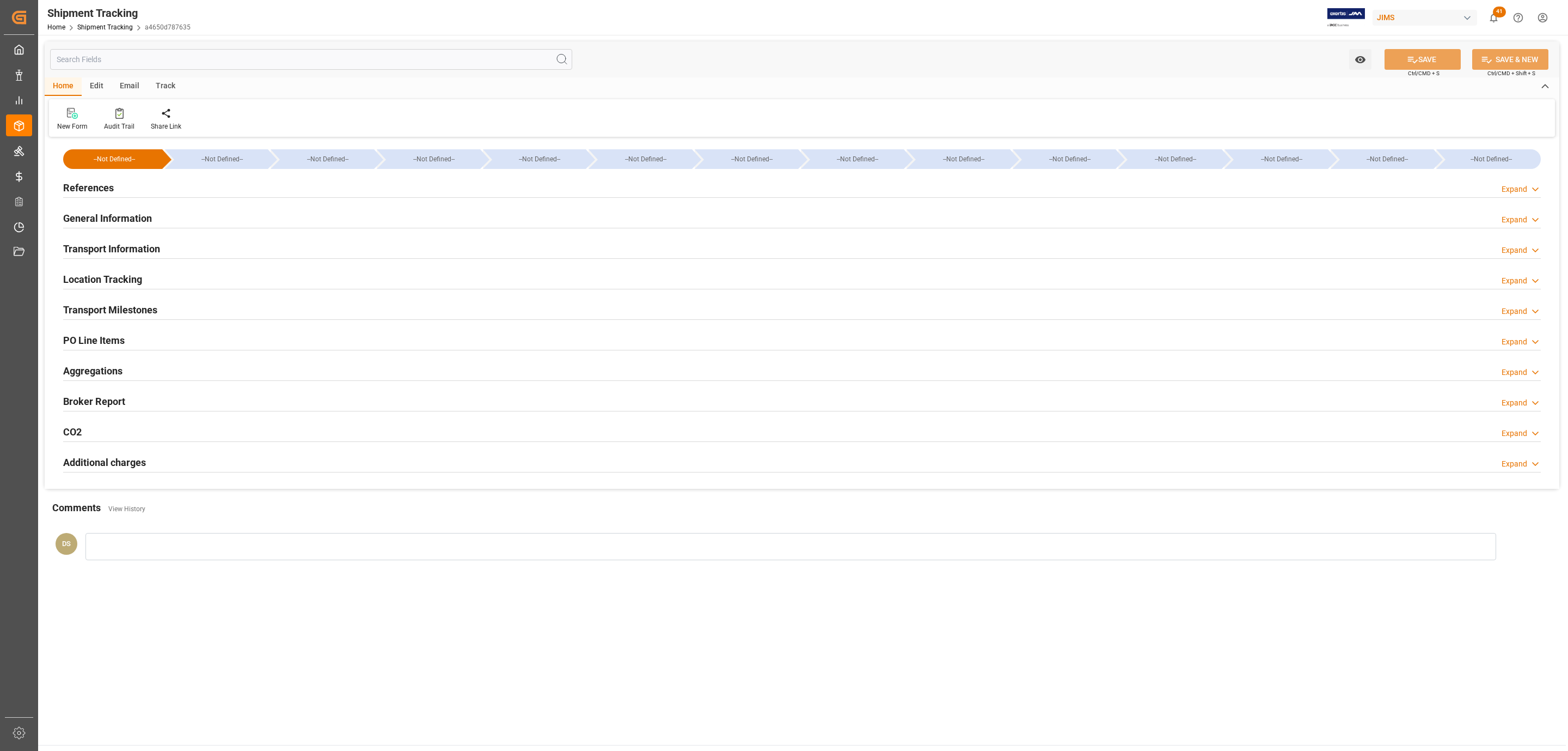
type input "[DATE]"
click at [97, 180] on h2 "References" at bounding box center [88, 188] width 51 height 15
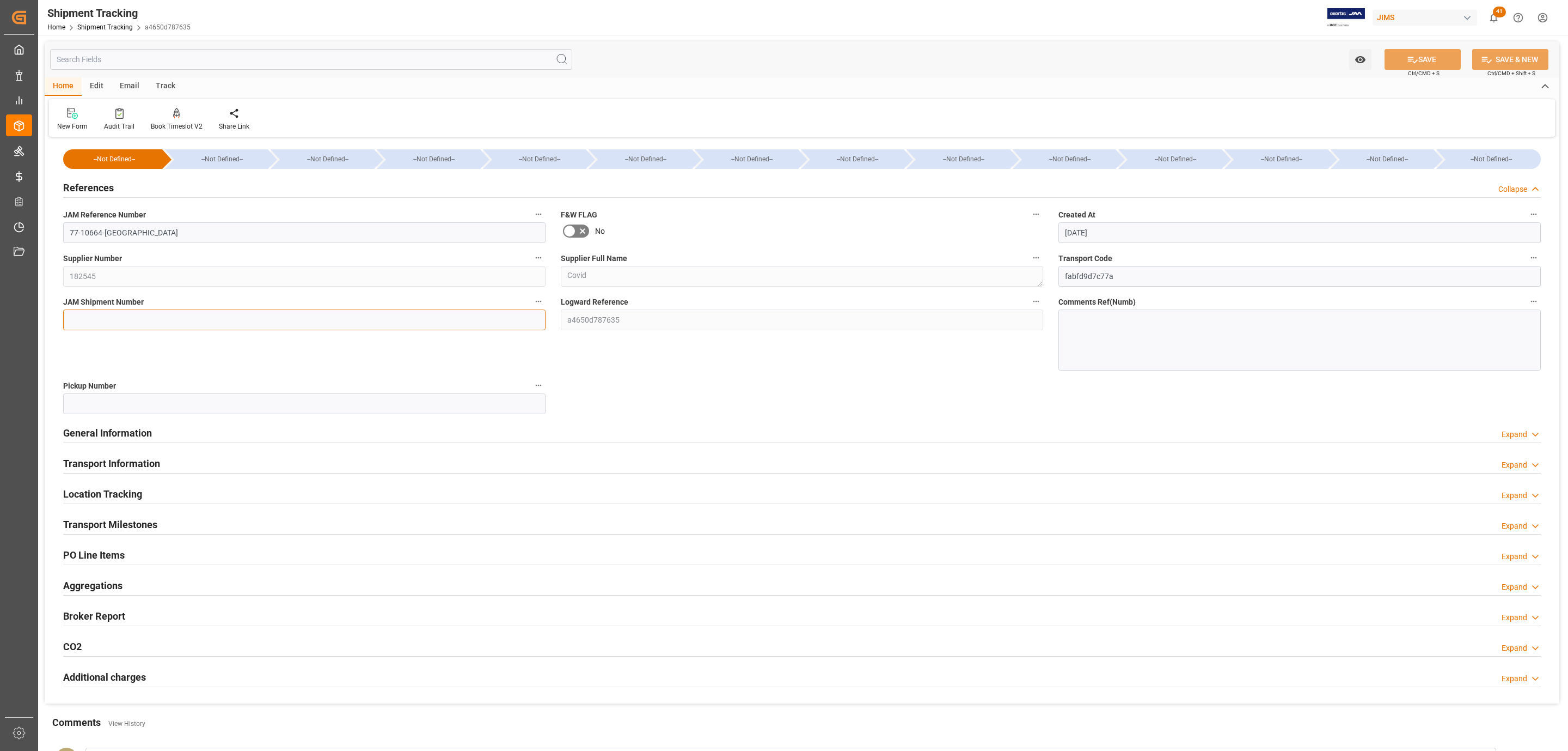
click at [101, 312] on input at bounding box center [304, 320] width 482 height 21
paste input "72733"
type input "72733"
click at [1437, 54] on button "SAVE" at bounding box center [1423, 59] width 76 height 21
click at [167, 520] on div "Transport Milestones Expand" at bounding box center [802, 524] width 1478 height 21
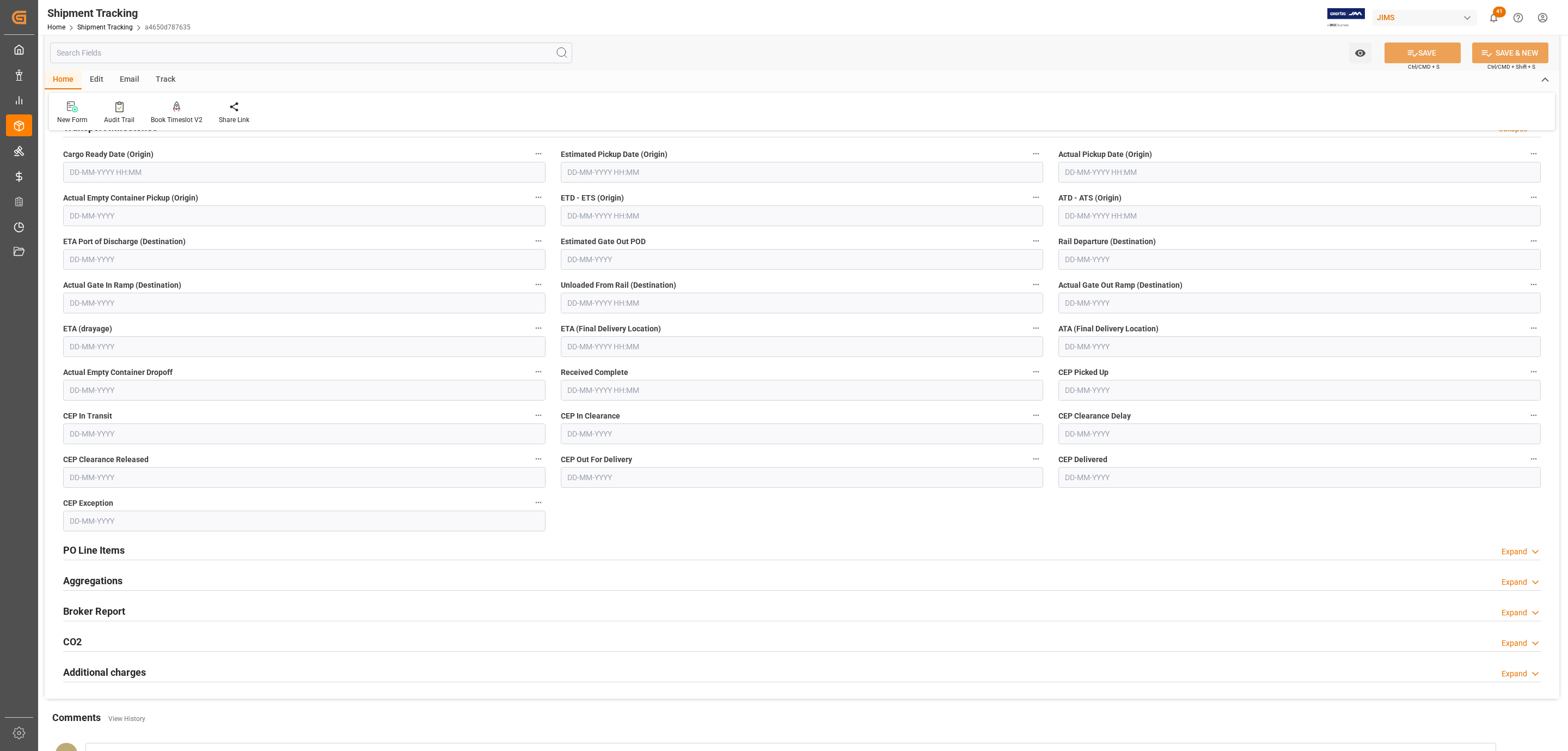
scroll to position [409, 0]
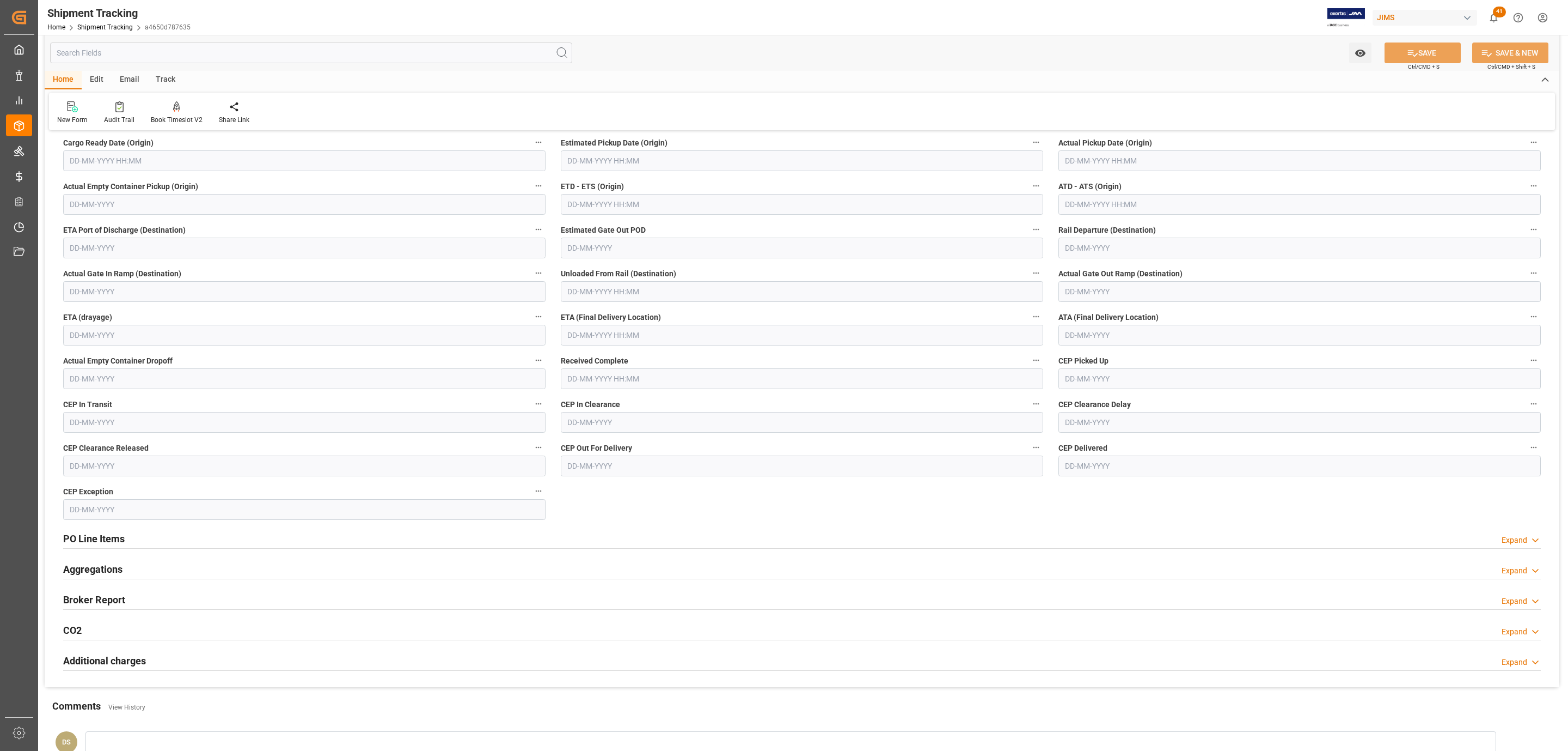
click at [100, 153] on input "text" at bounding box center [304, 161] width 482 height 21
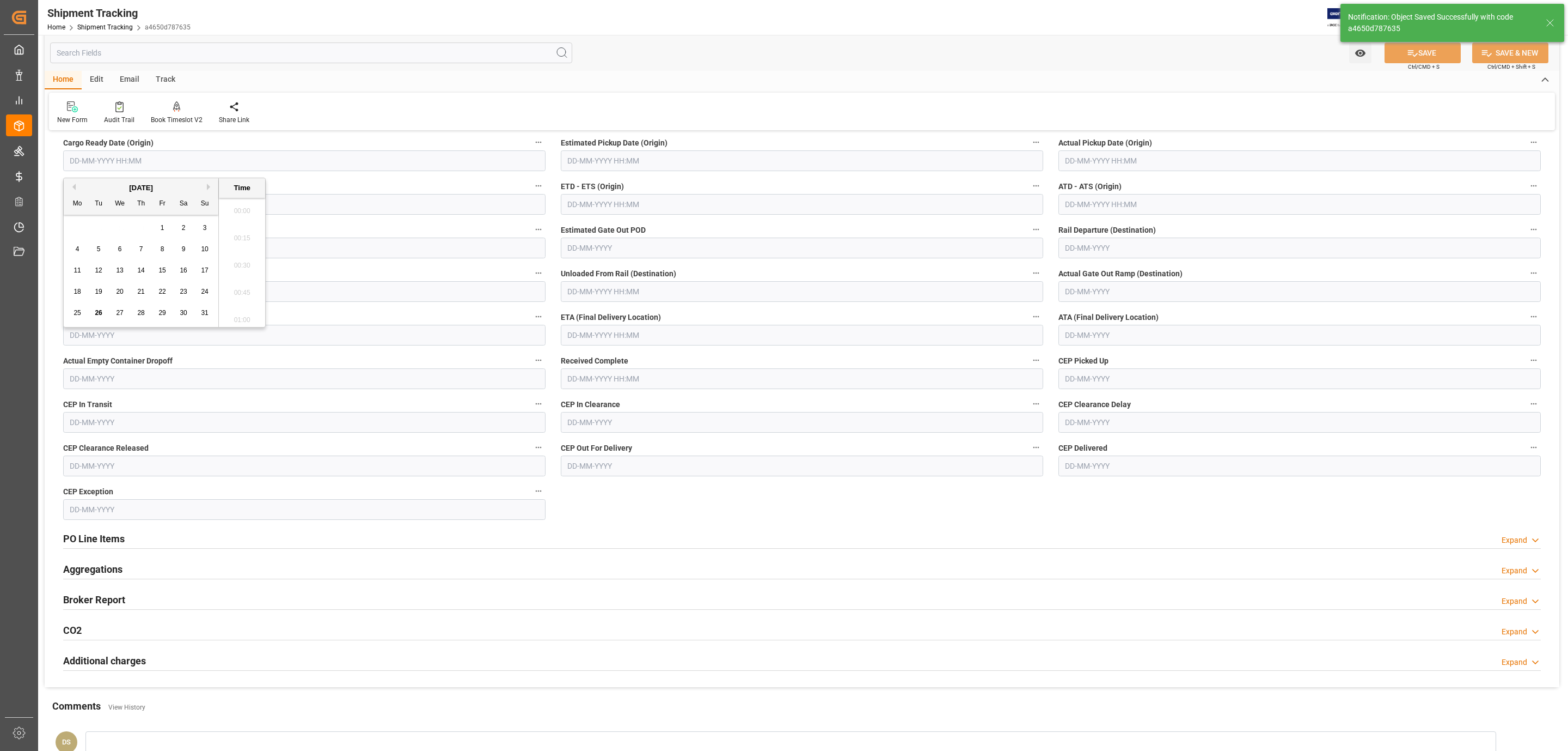
click at [91, 93] on h2 "Location Tracking" at bounding box center [103, 85] width 79 height 15
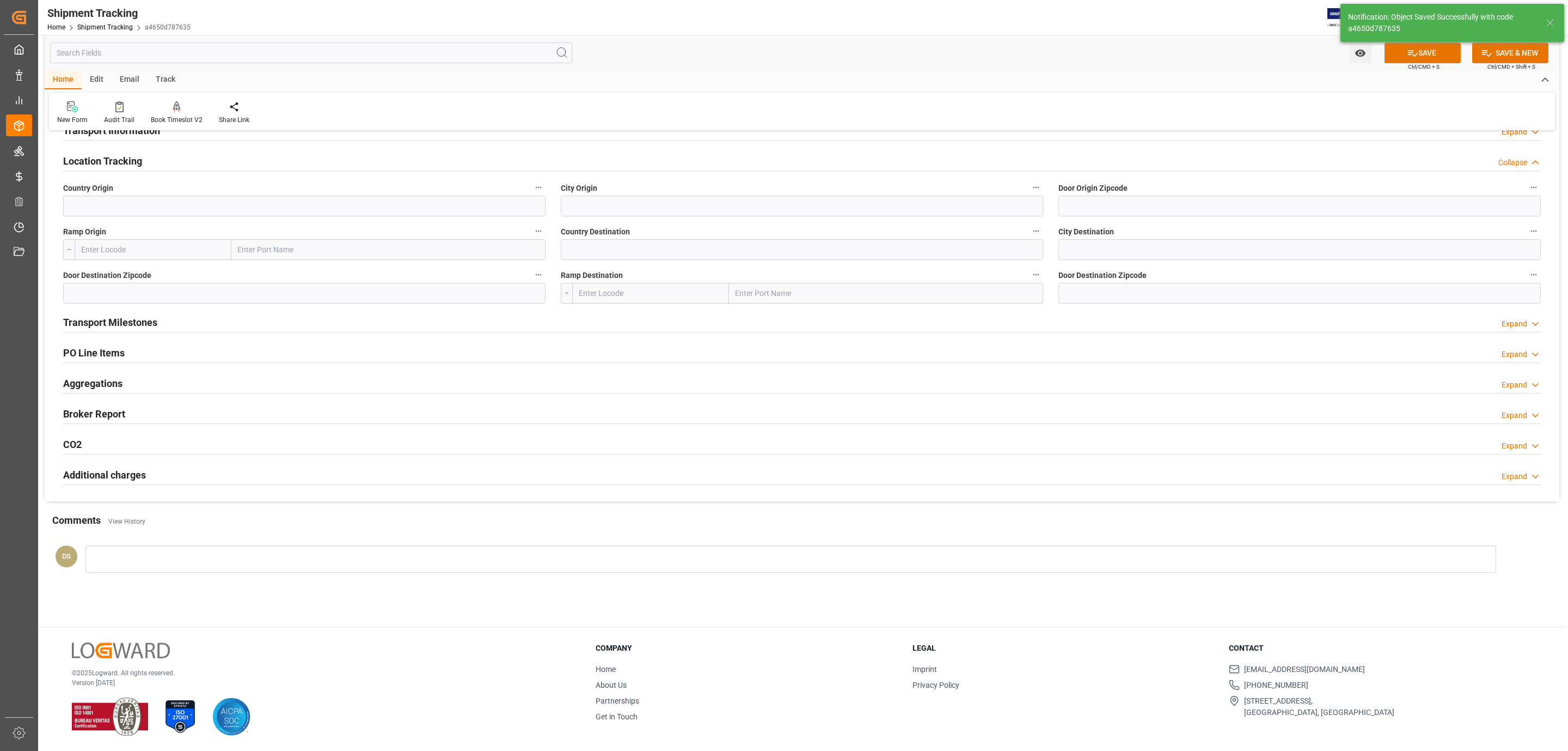
scroll to position [0, 0]
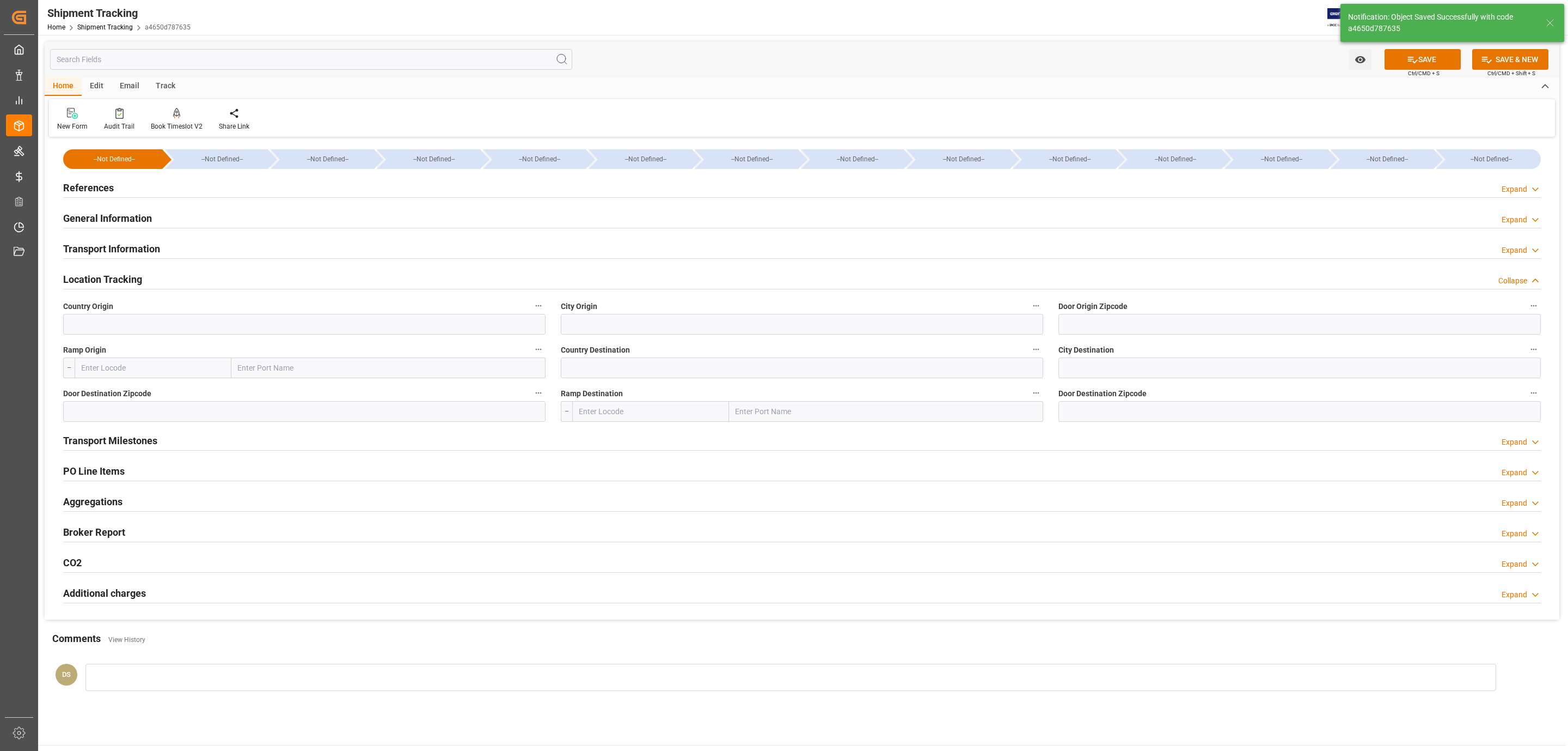
click at [131, 244] on h2 "Transport Information" at bounding box center [111, 249] width 97 height 15
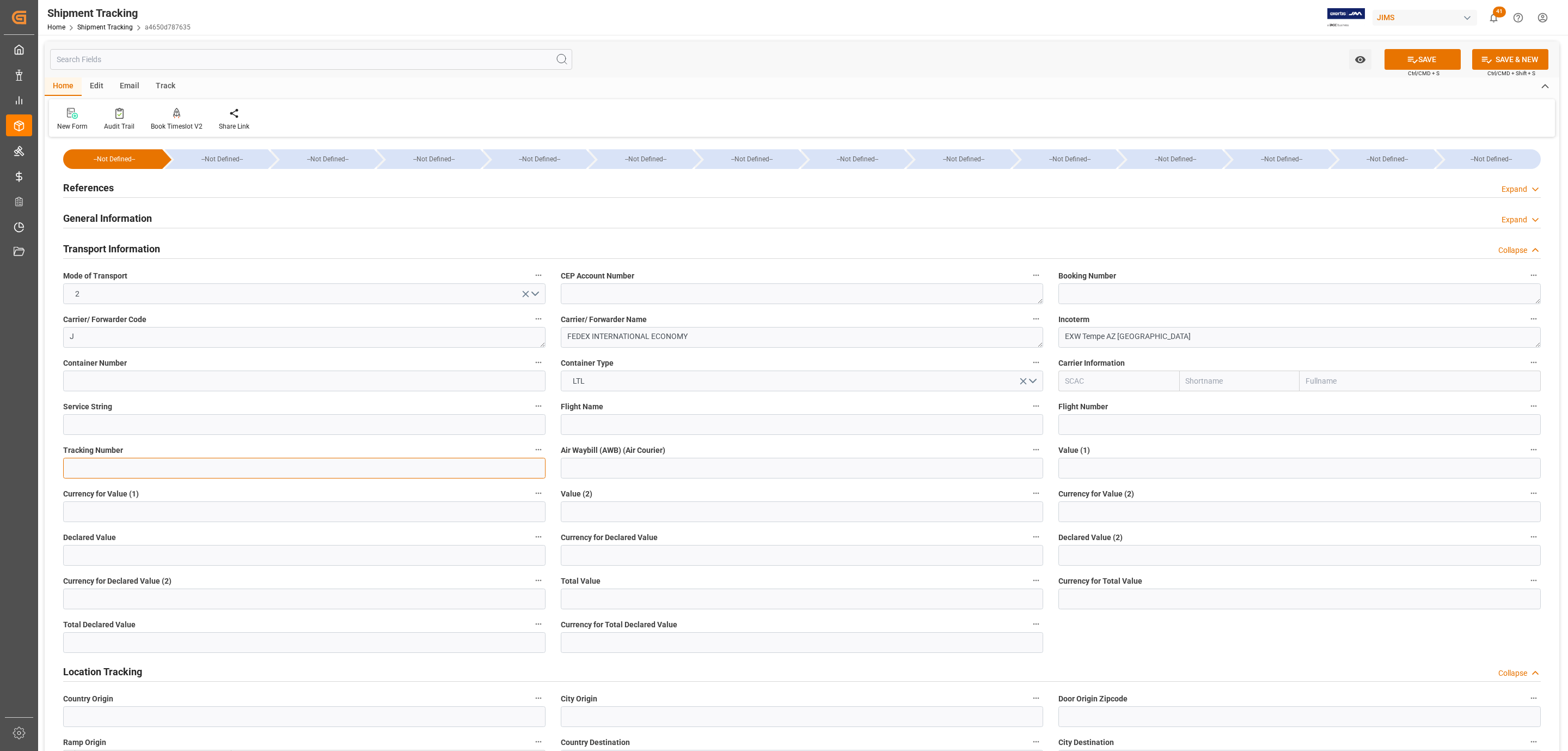
click at [110, 462] on input at bounding box center [304, 468] width 482 height 21
paste input "392424320876"
type input "392424320876"
click at [593, 596] on input "text" at bounding box center [802, 599] width 482 height 21
click at [144, 553] on input "text" at bounding box center [304, 555] width 482 height 21
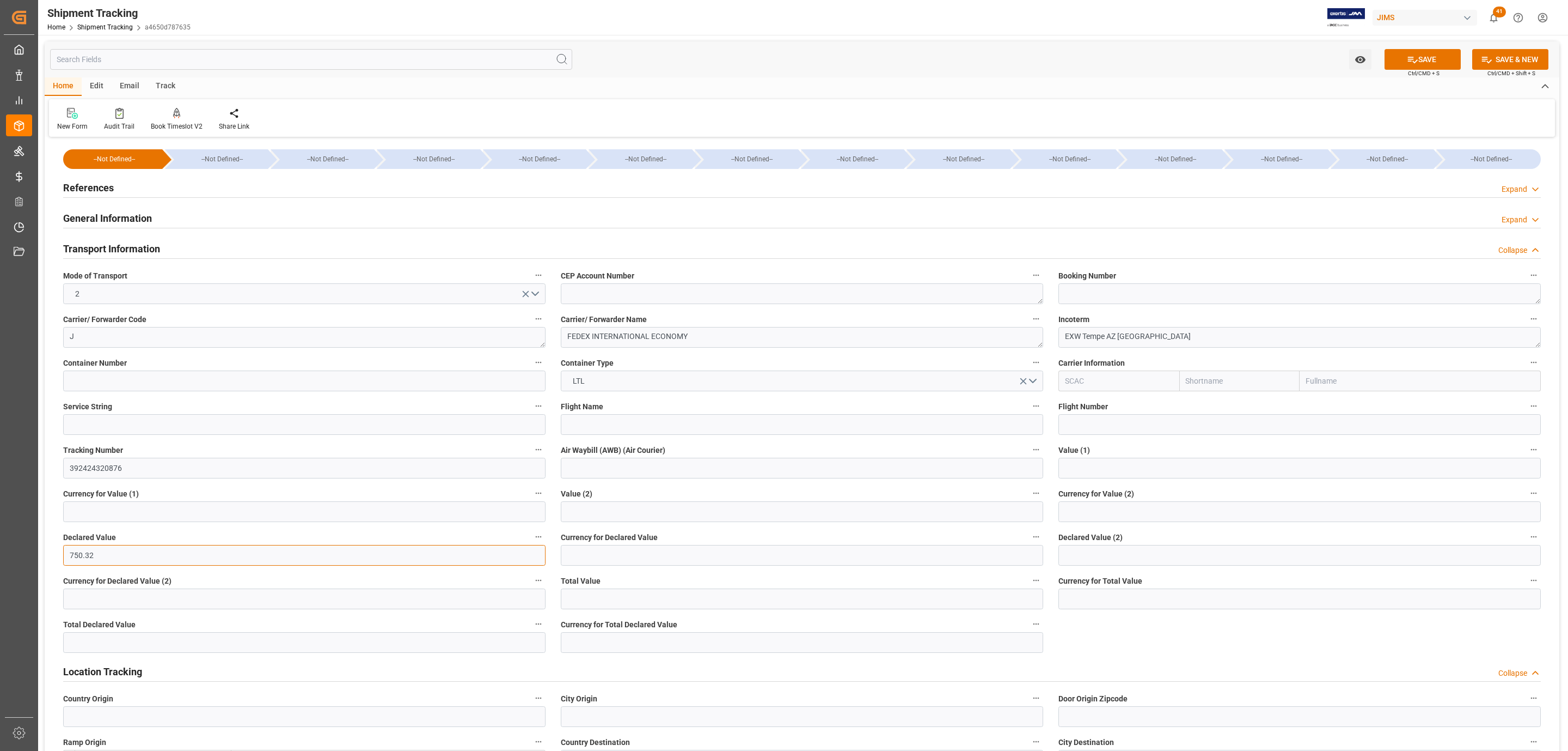
type input "750.32"
type input "USD"
click at [1402, 65] on button "SAVE" at bounding box center [1423, 59] width 76 height 21
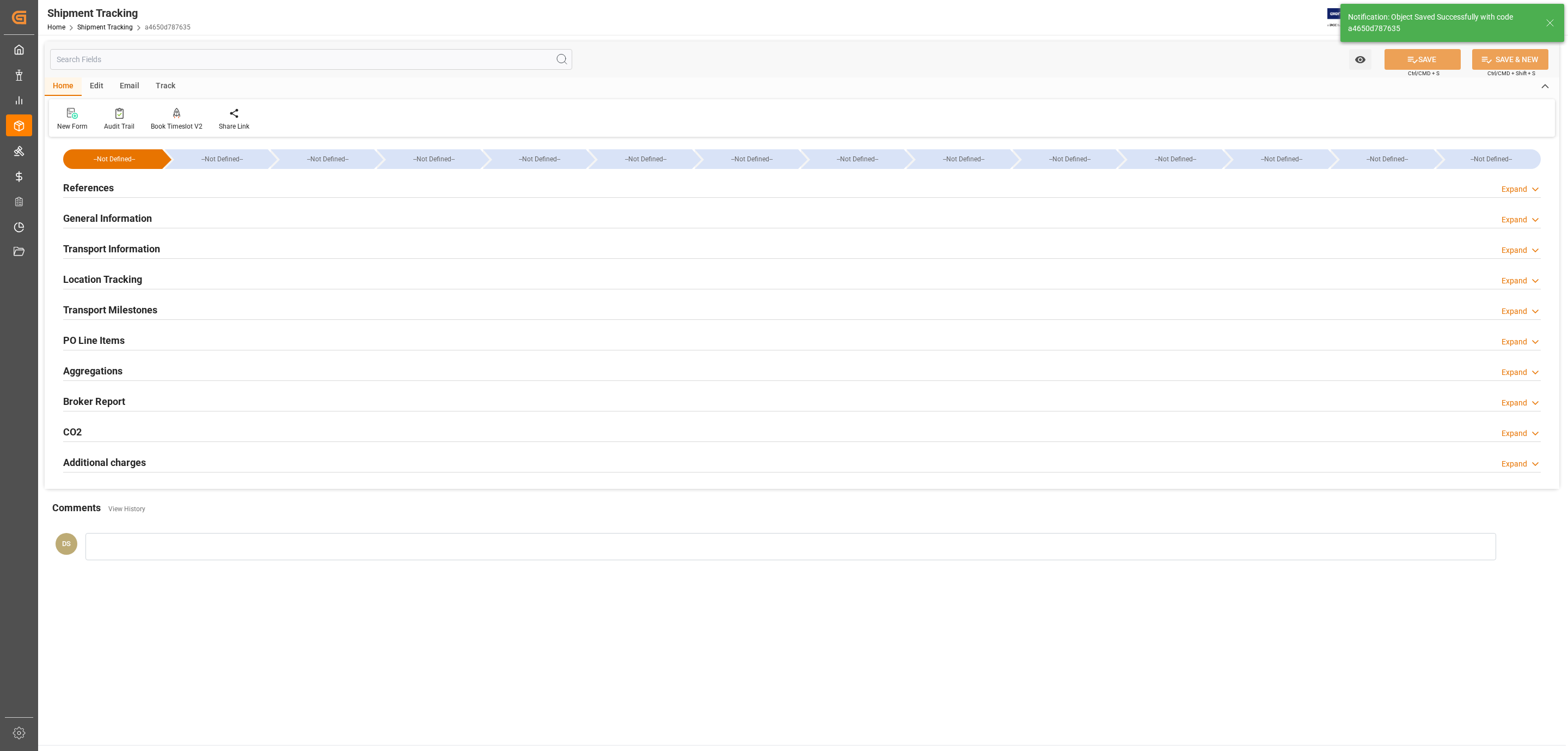
click at [111, 312] on h2 "Transport Milestones" at bounding box center [110, 309] width 94 height 15
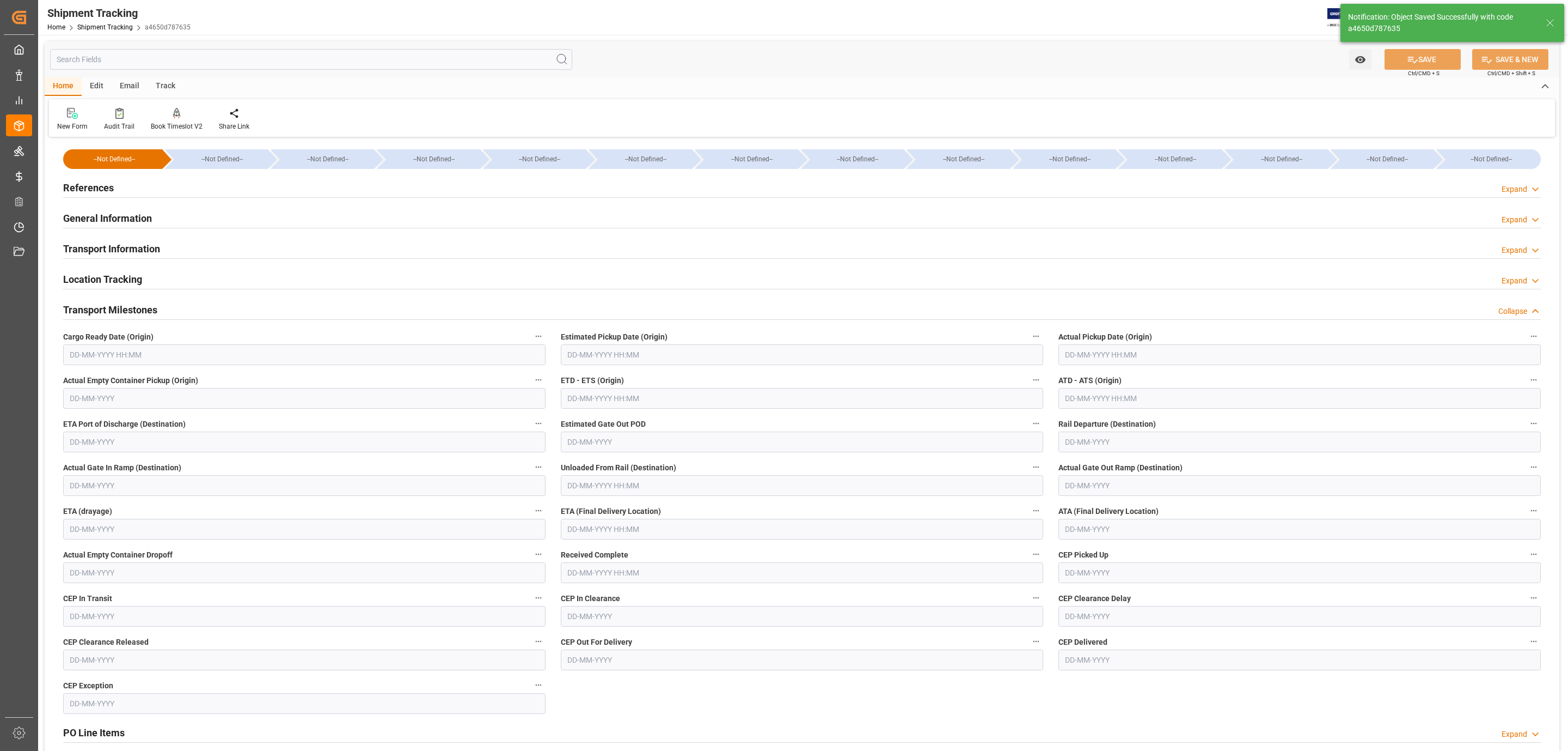
click at [111, 352] on input "text" at bounding box center [304, 354] width 482 height 21
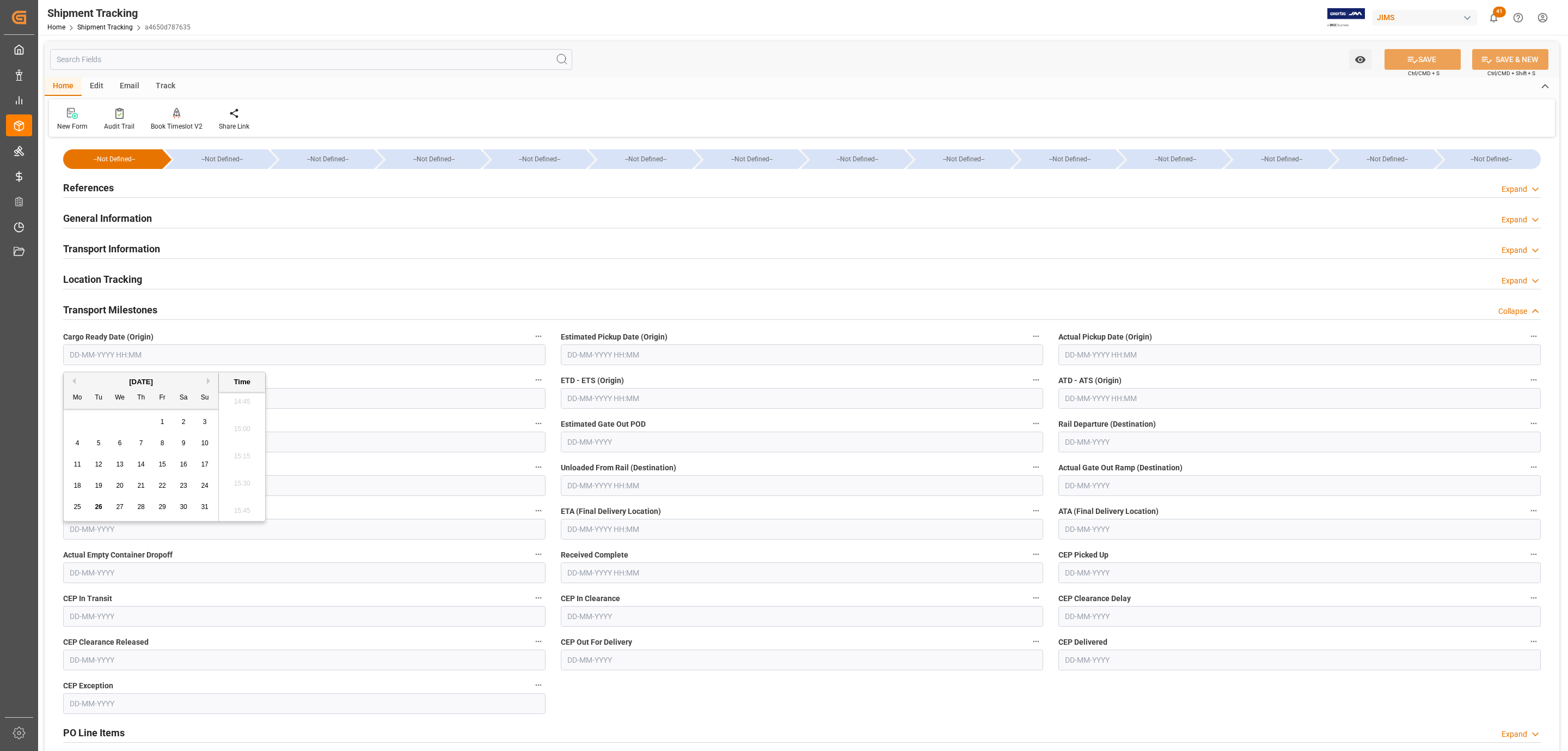
click at [119, 400] on div "We" at bounding box center [120, 398] width 13 height 13
click at [163, 487] on span "22" at bounding box center [162, 485] width 7 height 8
type input "22-08-2025 00:00"
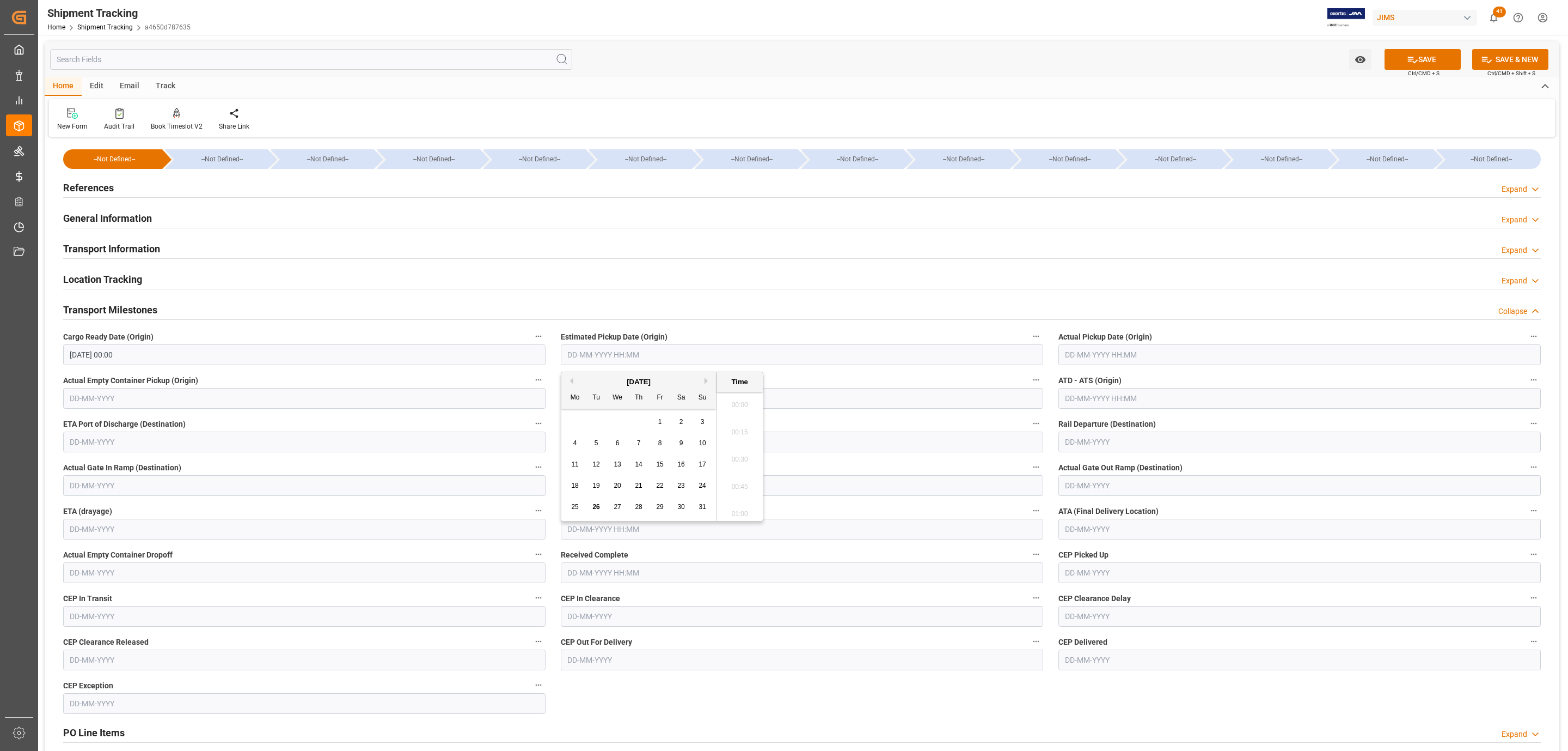
drag, startPoint x: 615, startPoint y: 355, endPoint x: 620, endPoint y: 352, distance: 5.8
click at [617, 354] on input "text" at bounding box center [802, 354] width 482 height 21
click at [601, 417] on div "28 29 30 31 1 2 3" at bounding box center [639, 421] width 149 height 21
click at [658, 486] on span "22" at bounding box center [660, 485] width 7 height 8
type input "22-08-2025 00:00"
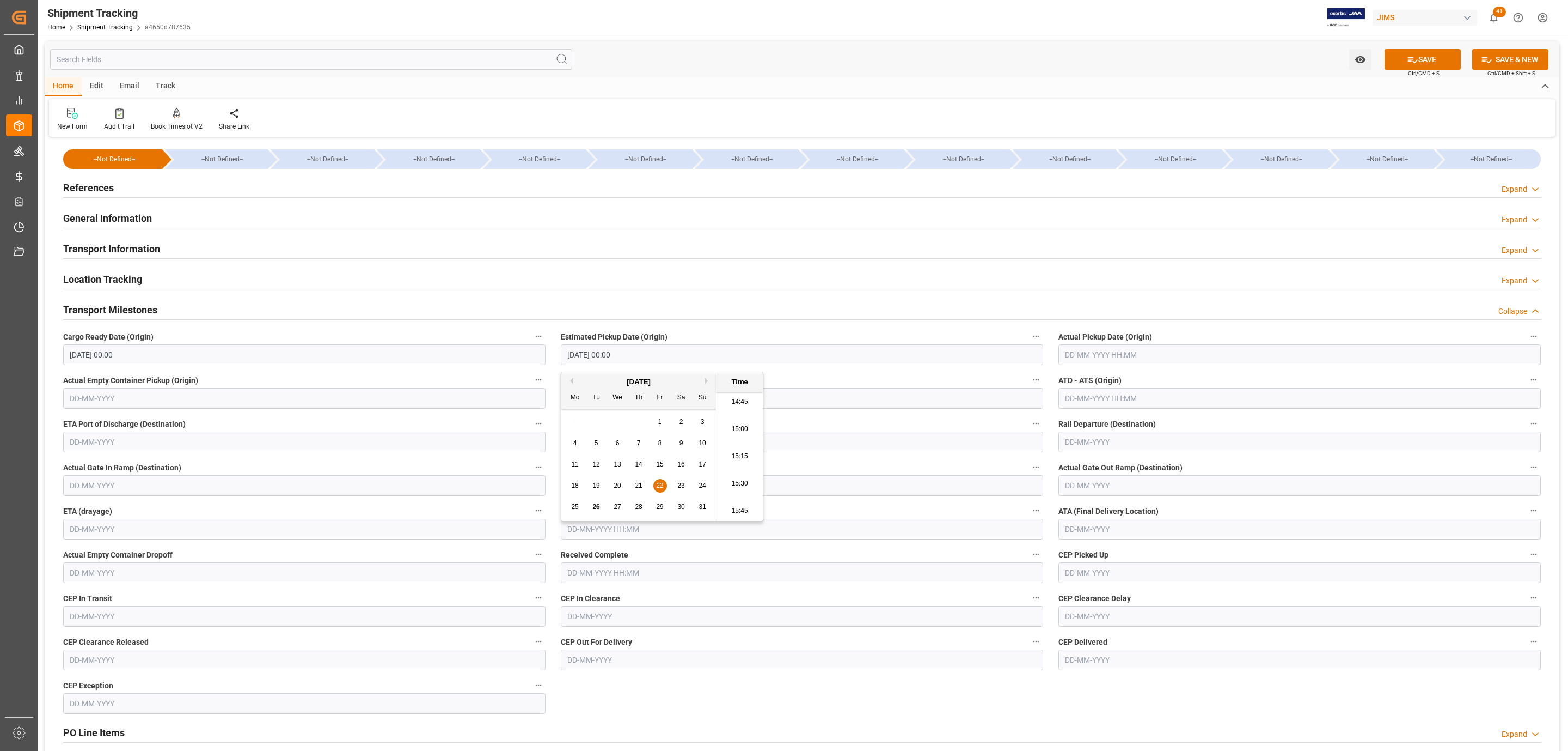
click at [1127, 352] on input "text" at bounding box center [1300, 354] width 482 height 21
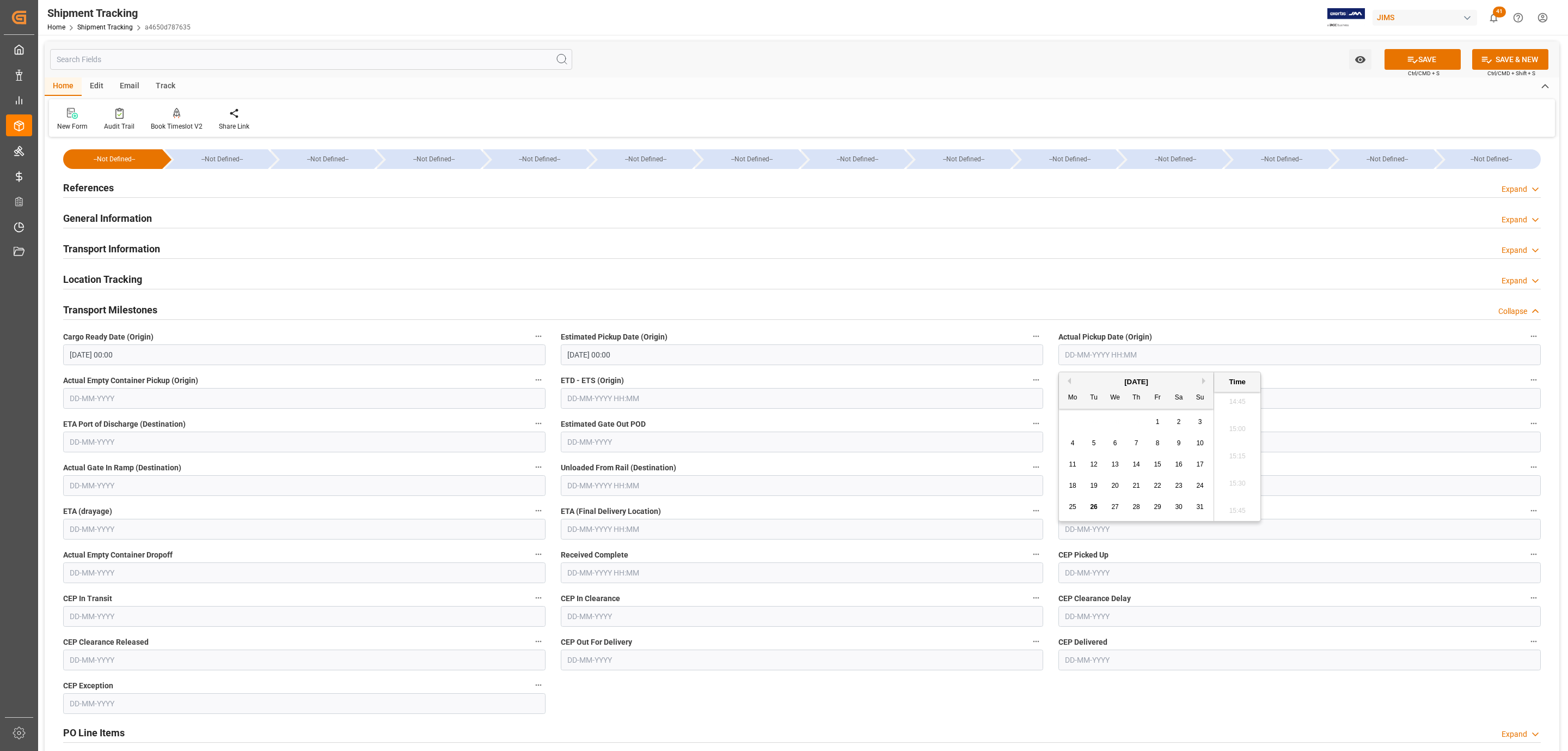
click at [1098, 424] on div "28 29 30 31 1 2 3" at bounding box center [1136, 421] width 149 height 21
click at [1160, 484] on span "22" at bounding box center [1157, 485] width 7 height 8
type input "22-08-2025 00:00"
click at [582, 534] on input "text" at bounding box center [802, 529] width 482 height 21
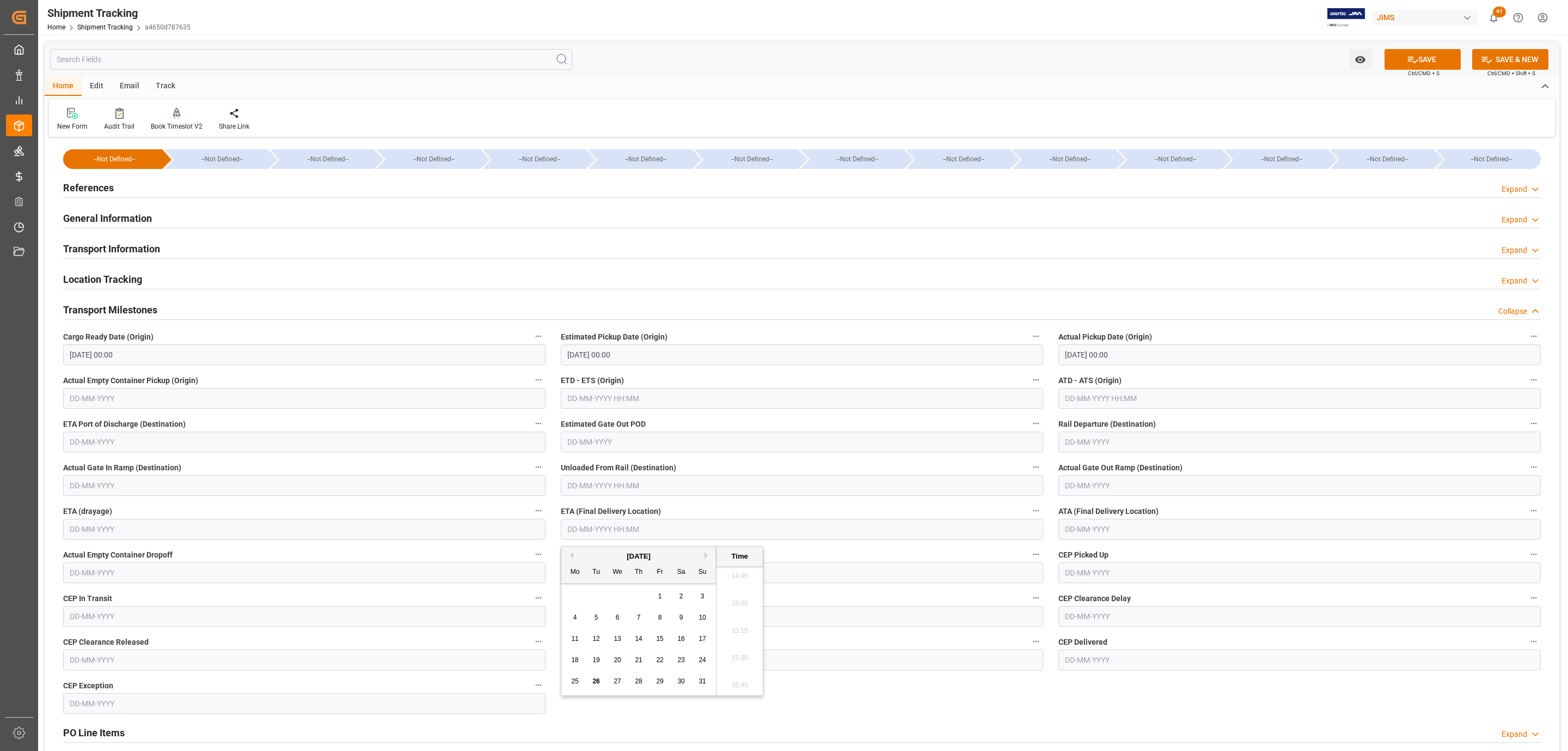
click at [576, 576] on div "Mo" at bounding box center [575, 572] width 13 height 13
click at [595, 682] on span "26" at bounding box center [596, 681] width 7 height 8
type input "26-08-2025 00:00"
click at [1413, 74] on span "Ctrl/CMD + S" at bounding box center [1424, 73] width 32 height 8
click at [1412, 57] on icon at bounding box center [1412, 60] width 12 height 12
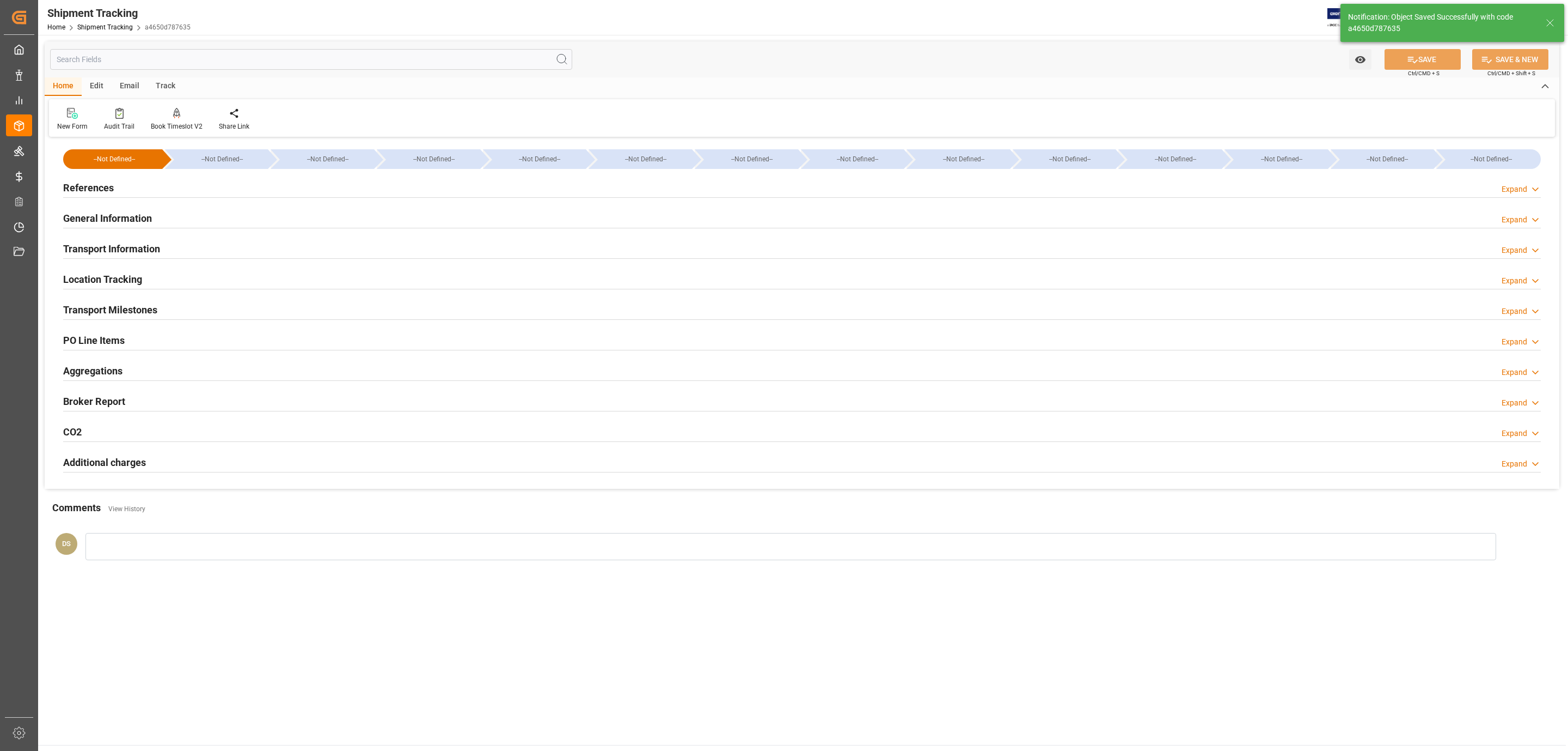
click at [113, 183] on div "References Expand" at bounding box center [802, 187] width 1478 height 21
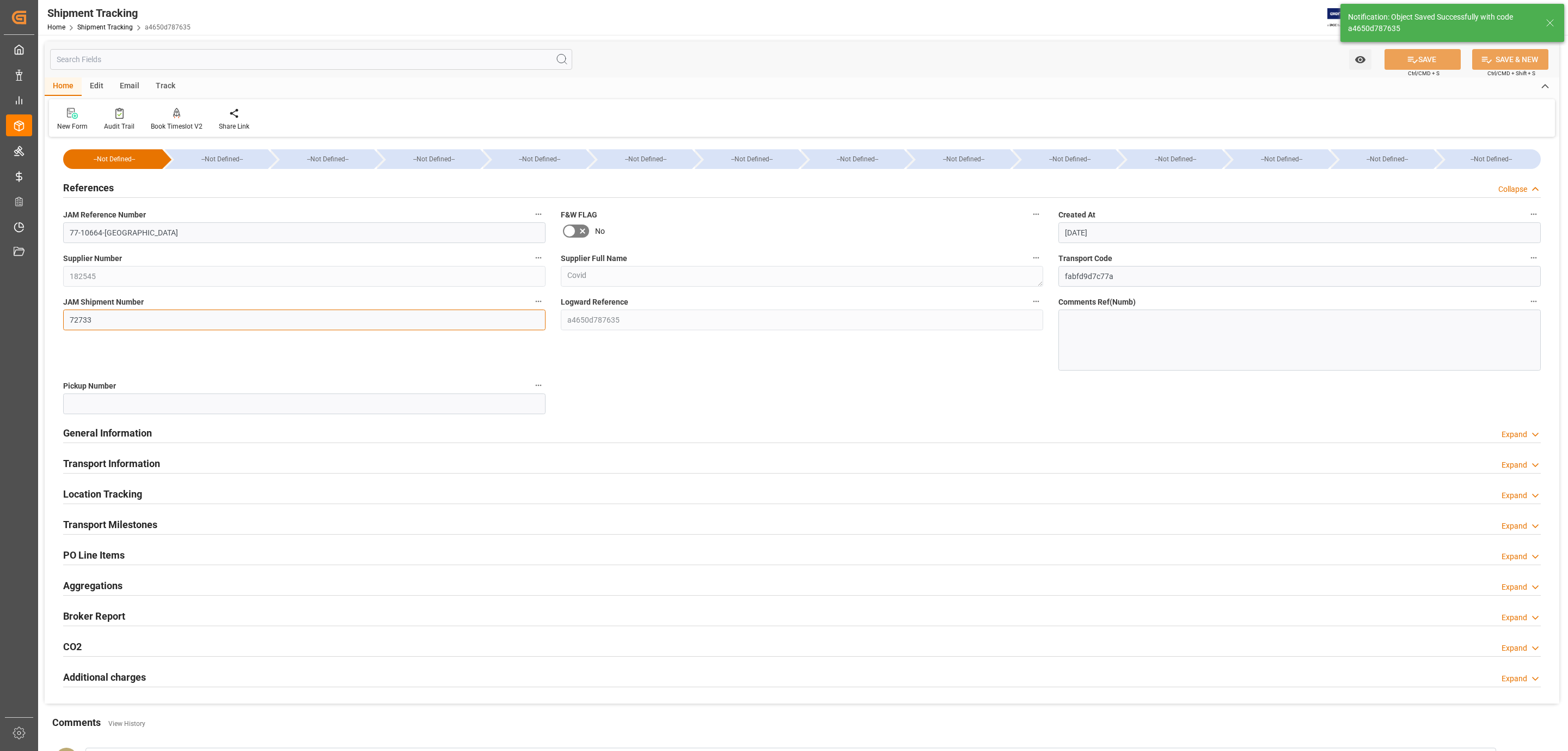
click at [105, 330] on input "72733" at bounding box center [304, 320] width 482 height 21
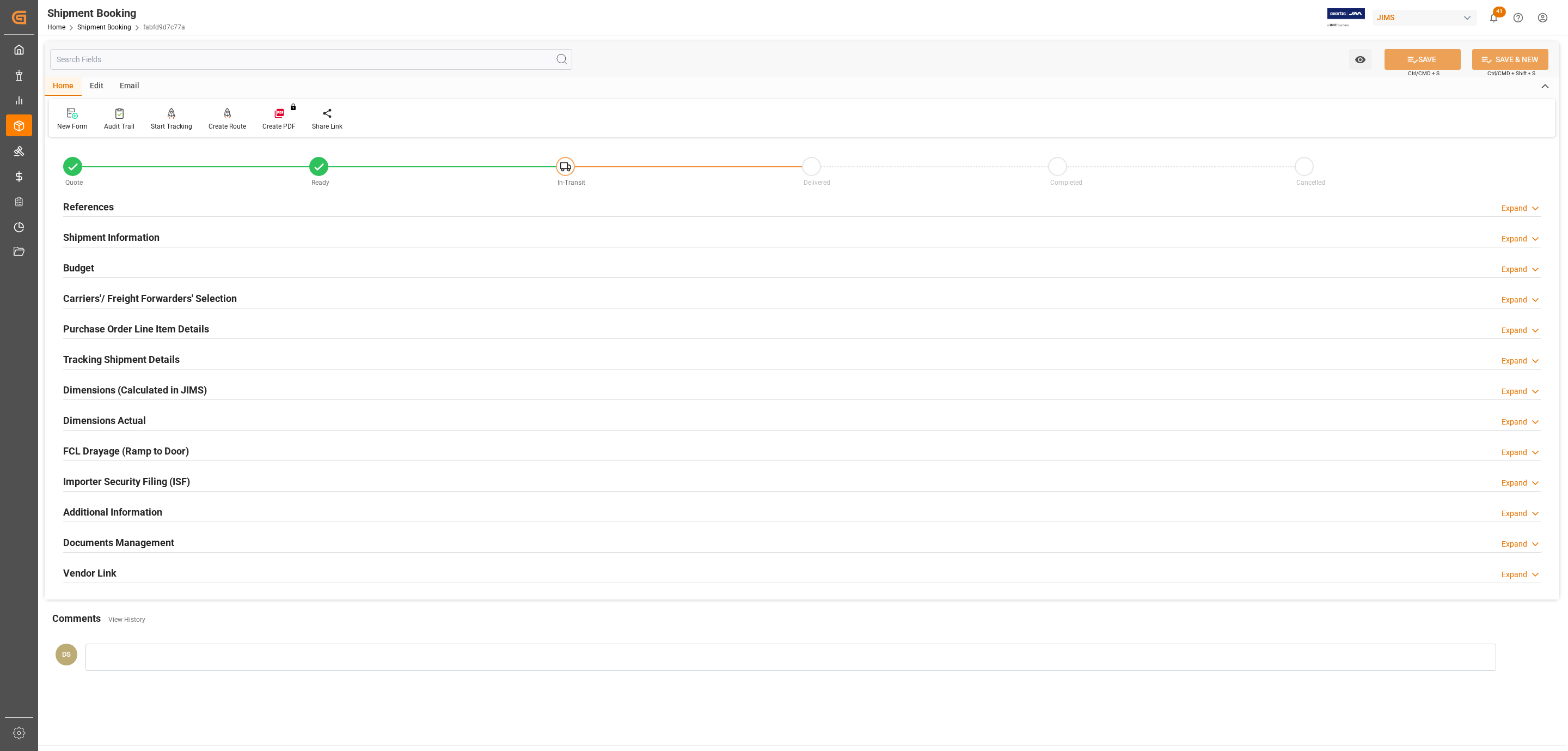
click at [133, 293] on h2 "Carriers'/ Freight Forwarders' Selection" at bounding box center [150, 298] width 173 height 15
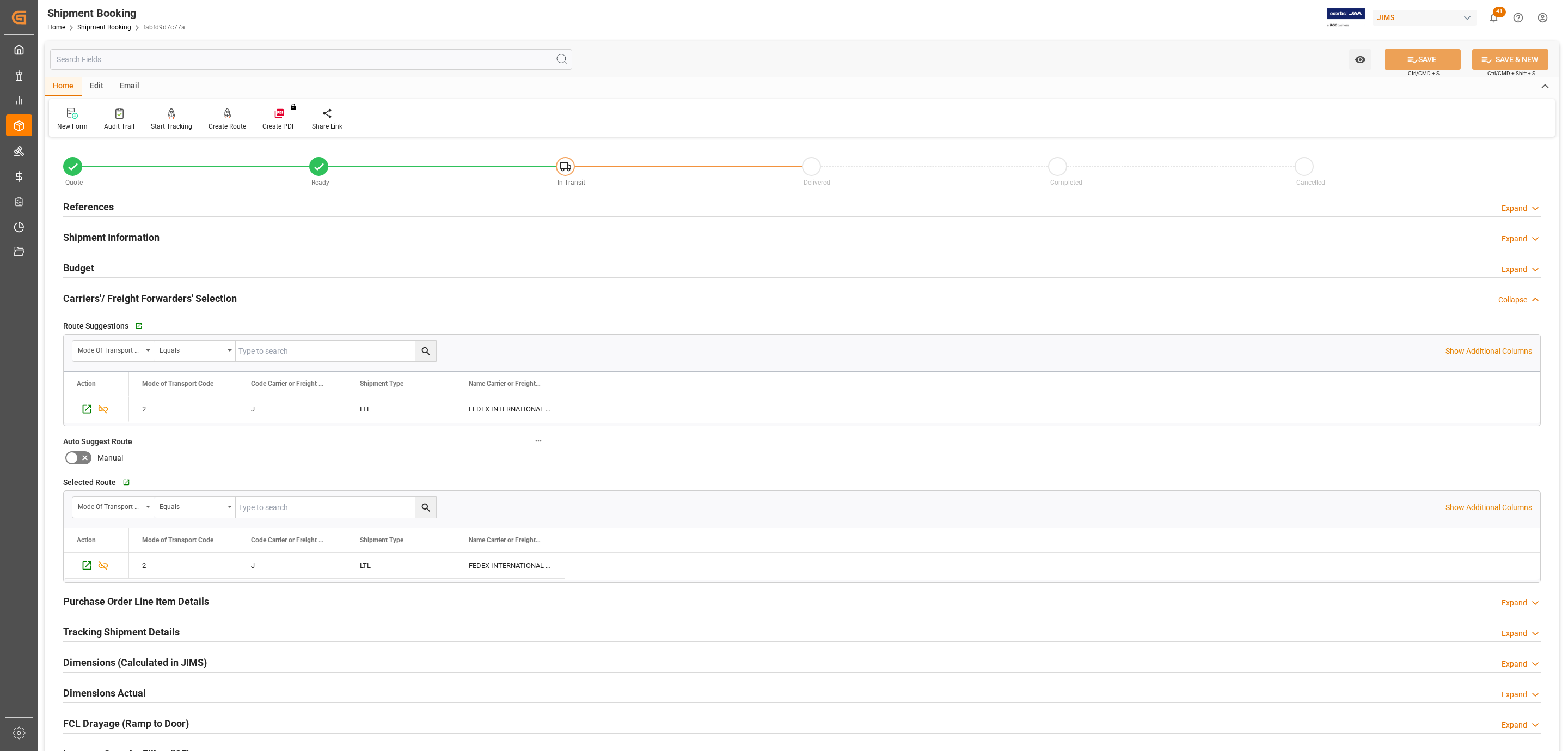
click at [133, 293] on h2 "Carriers'/ Freight Forwarders' Selection" at bounding box center [150, 298] width 173 height 15
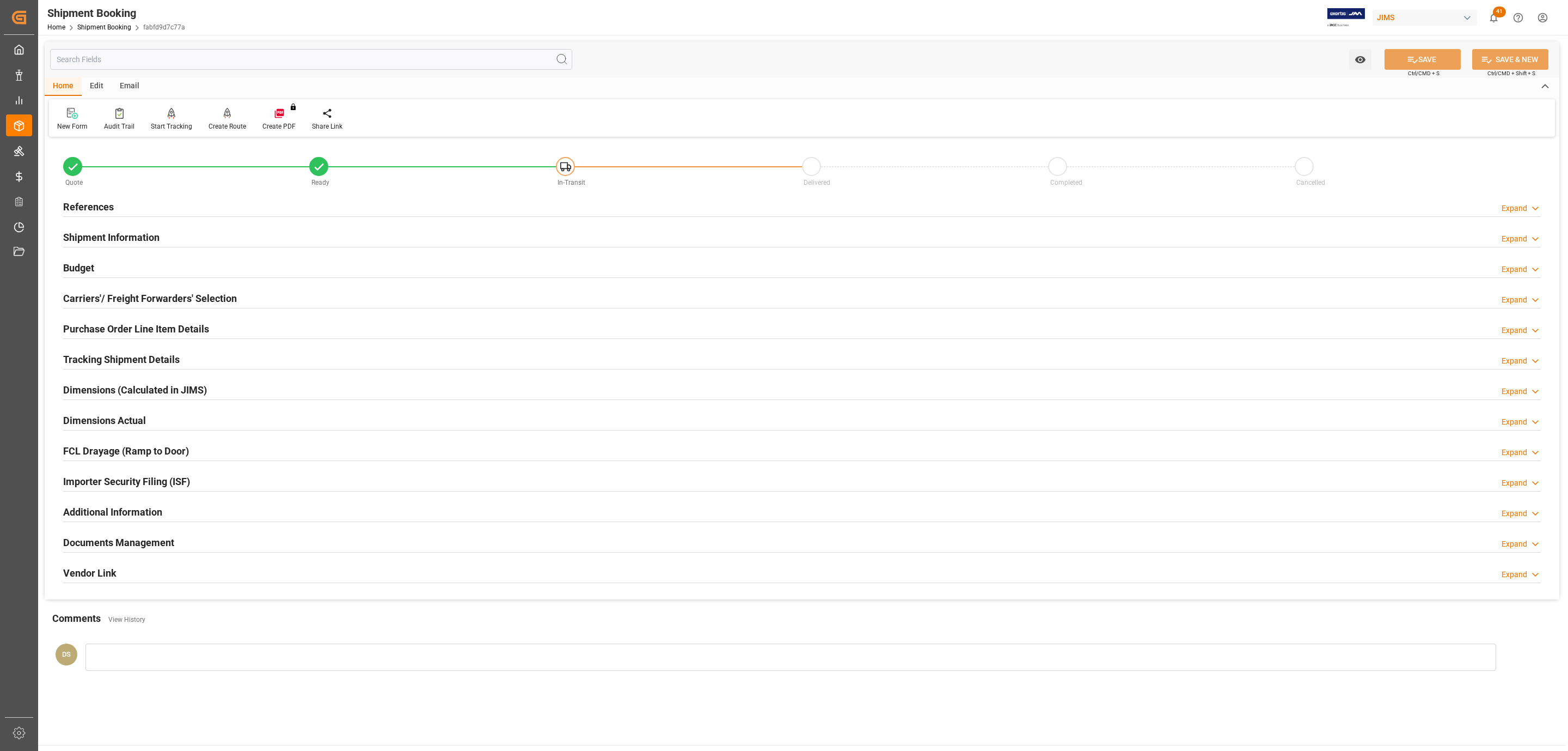
click at [125, 266] on div "Budget Expand" at bounding box center [802, 267] width 1478 height 21
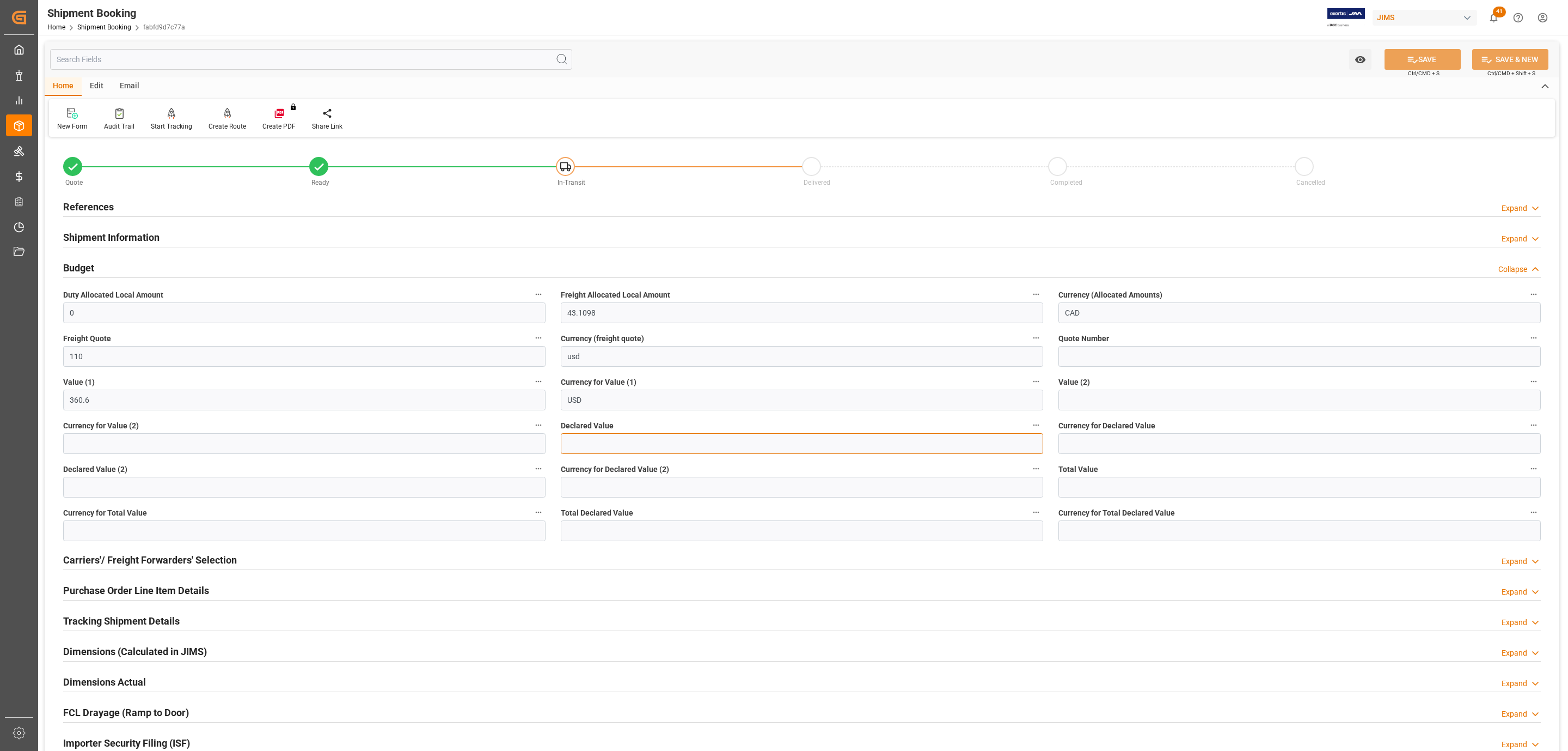
click at [637, 439] on input "text" at bounding box center [802, 443] width 482 height 21
type input "750.32"
type input "usd"
click at [1413, 59] on icon at bounding box center [1412, 60] width 12 height 12
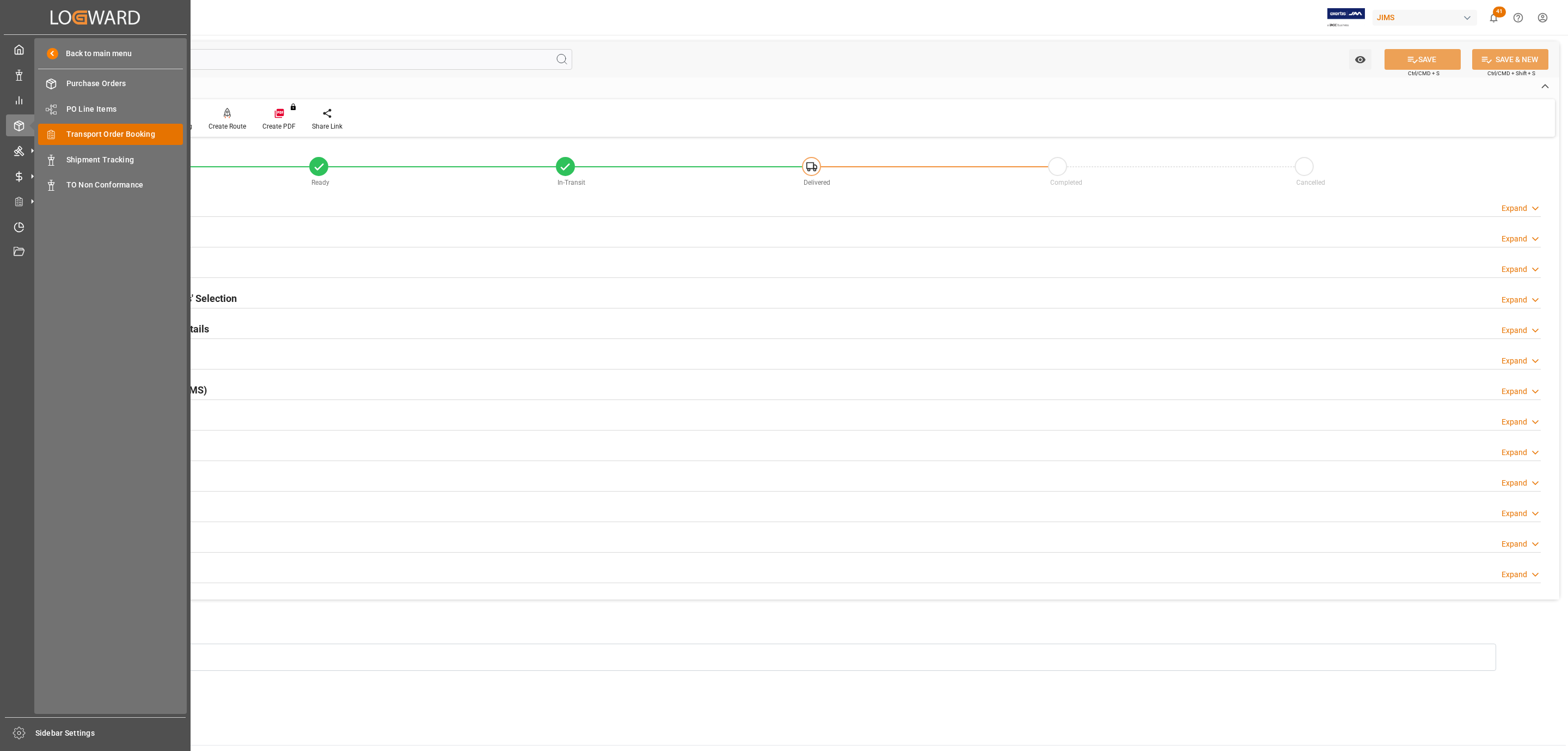
click at [128, 133] on span "Transport Order Booking" at bounding box center [125, 134] width 117 height 12
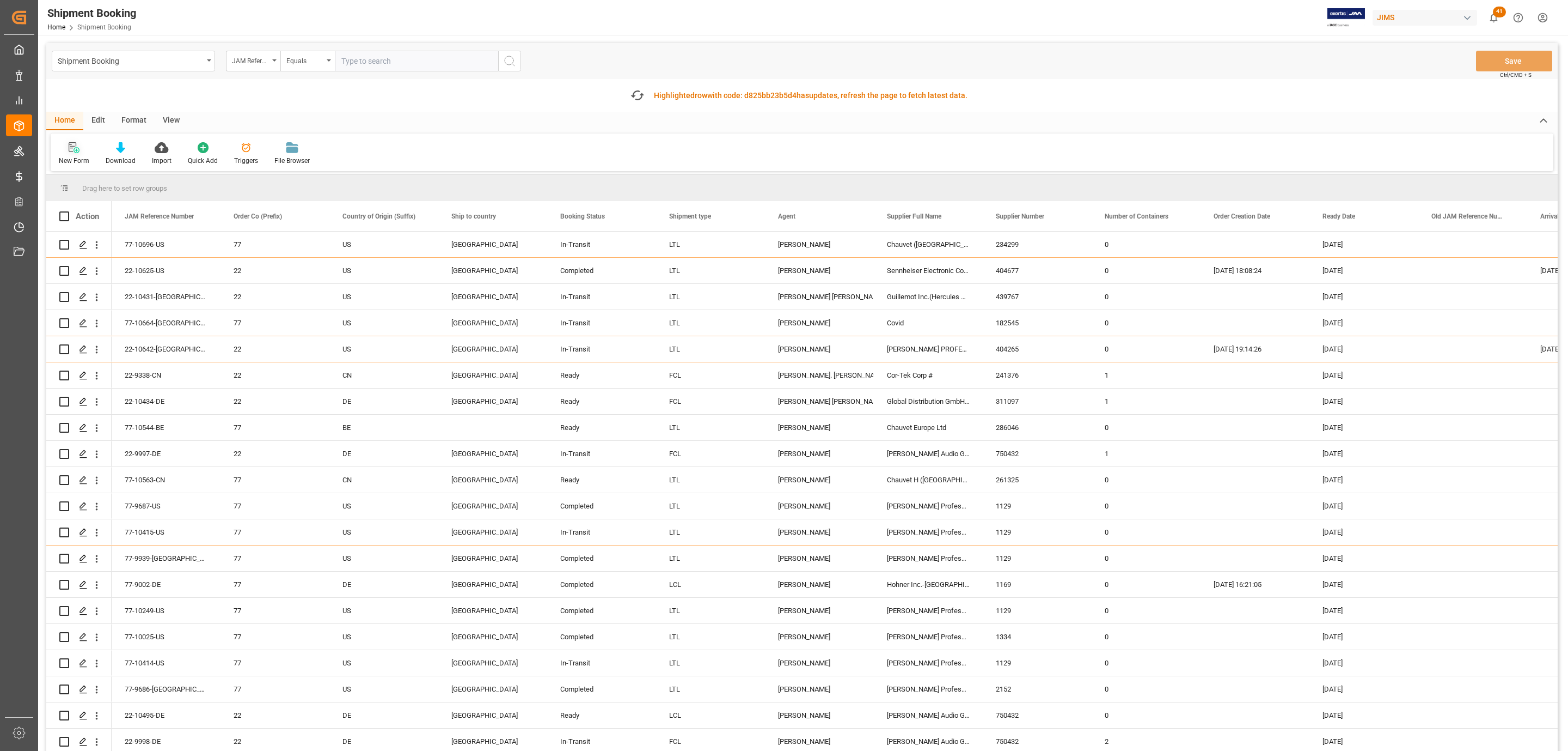
click at [72, 152] on icon at bounding box center [74, 147] width 11 height 11
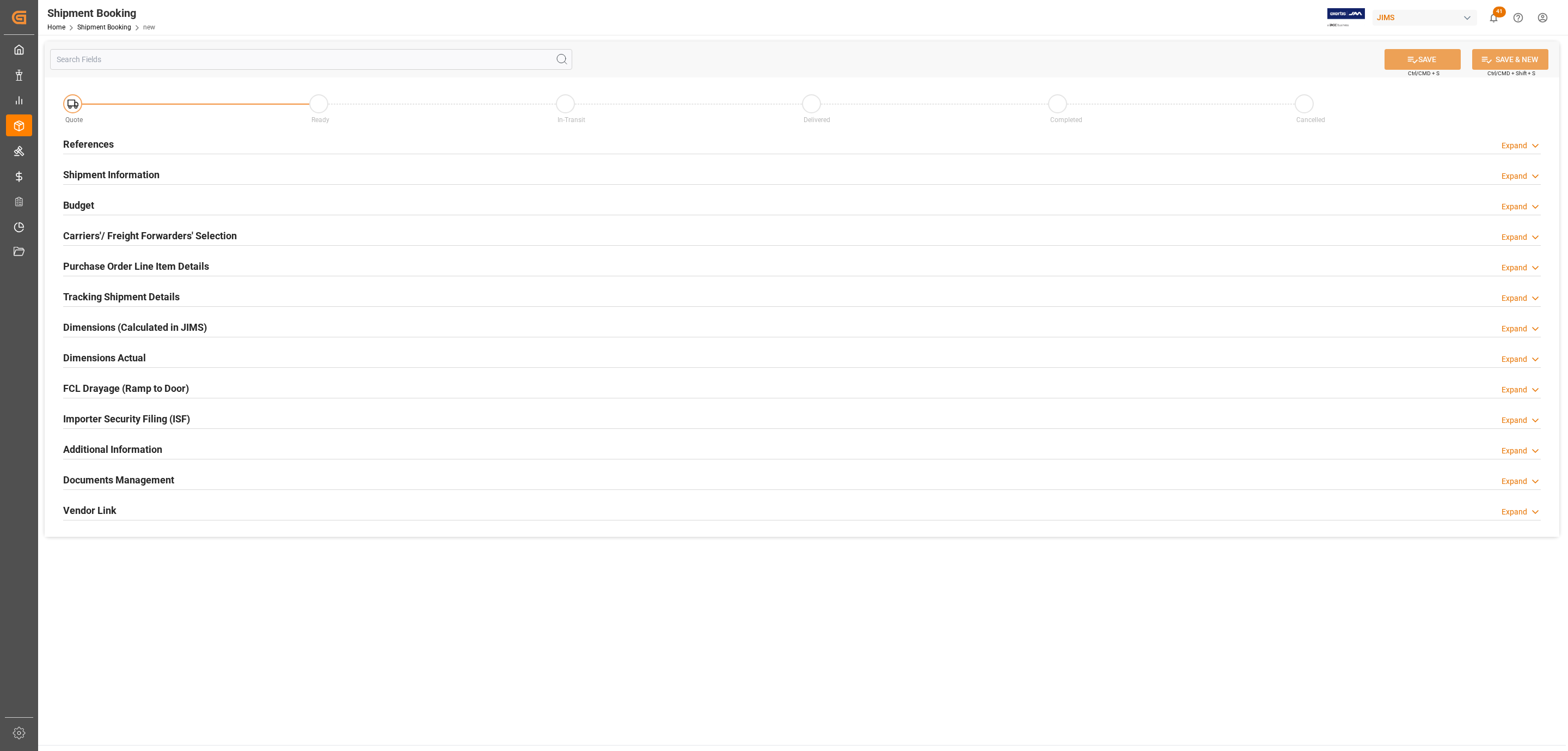
click at [89, 141] on h2 "References" at bounding box center [88, 144] width 51 height 15
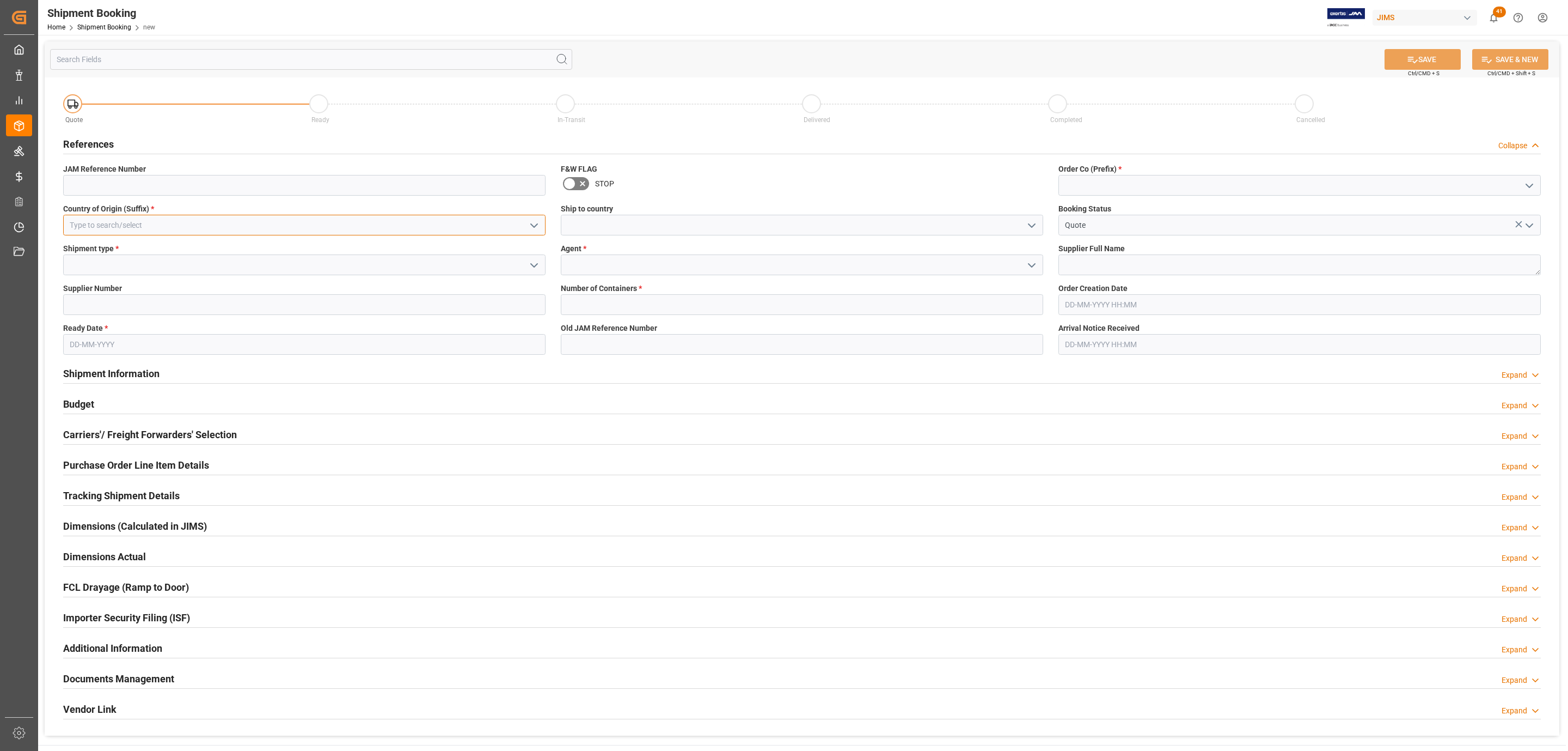
click at [116, 224] on input at bounding box center [304, 225] width 482 height 21
click at [142, 242] on div "US" at bounding box center [304, 249] width 481 height 24
type input "US"
click at [531, 262] on icon "open menu" at bounding box center [534, 265] width 13 height 13
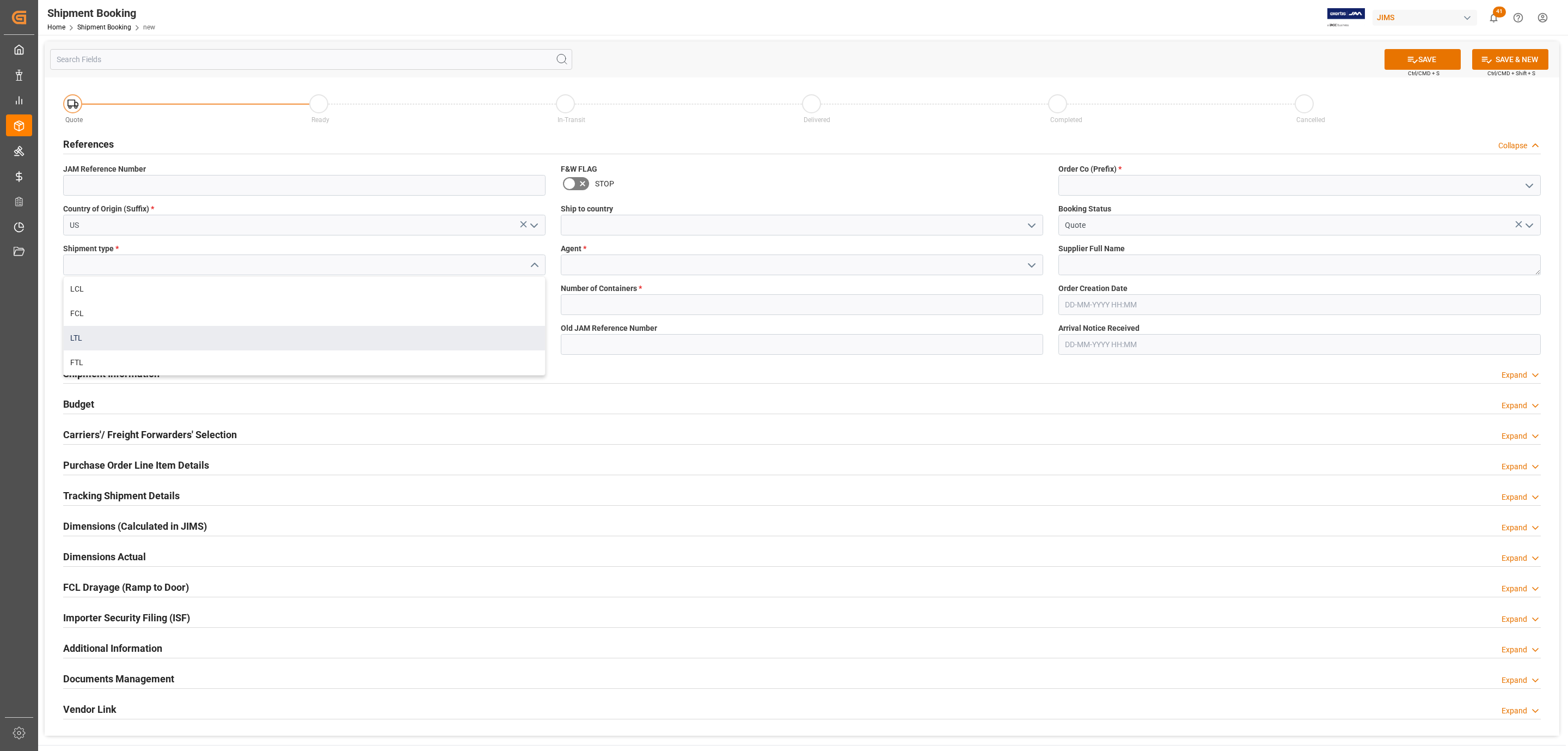
click at [83, 334] on div "LTL" at bounding box center [304, 338] width 481 height 24
type input "LTL"
click at [117, 304] on input at bounding box center [304, 305] width 482 height 21
paste input "182464"
type input "182464"
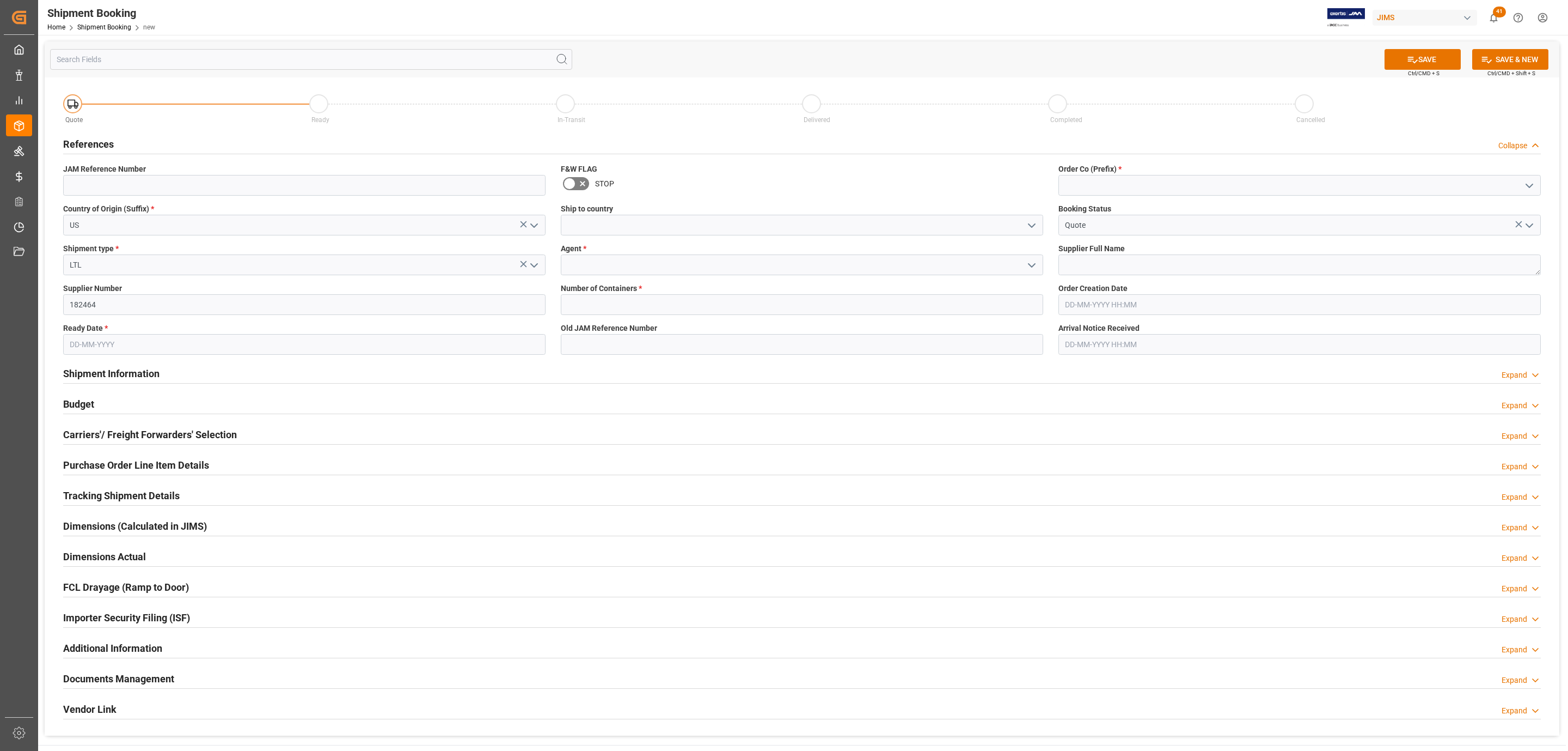
click at [118, 339] on input "text" at bounding box center [304, 344] width 482 height 21
click at [83, 403] on div "28 29 30 31 1 2 3" at bounding box center [141, 411] width 149 height 21
click at [142, 472] on span "21" at bounding box center [141, 474] width 7 height 8
type input "[DATE]"
click at [1033, 222] on icon "open menu" at bounding box center [1031, 225] width 13 height 13
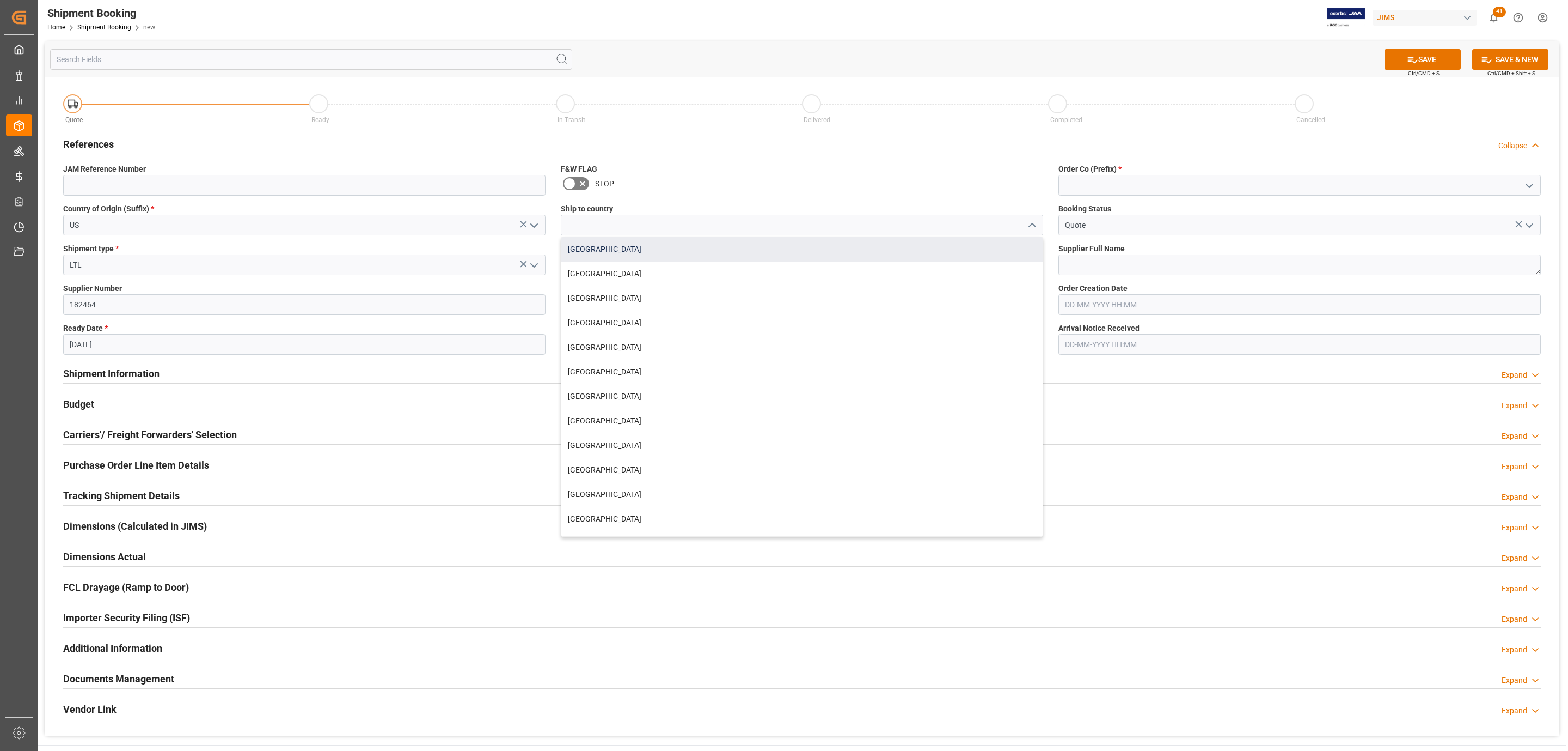
click at [657, 254] on div "[GEOGRAPHIC_DATA]" at bounding box center [802, 249] width 481 height 24
type input "[GEOGRAPHIC_DATA]"
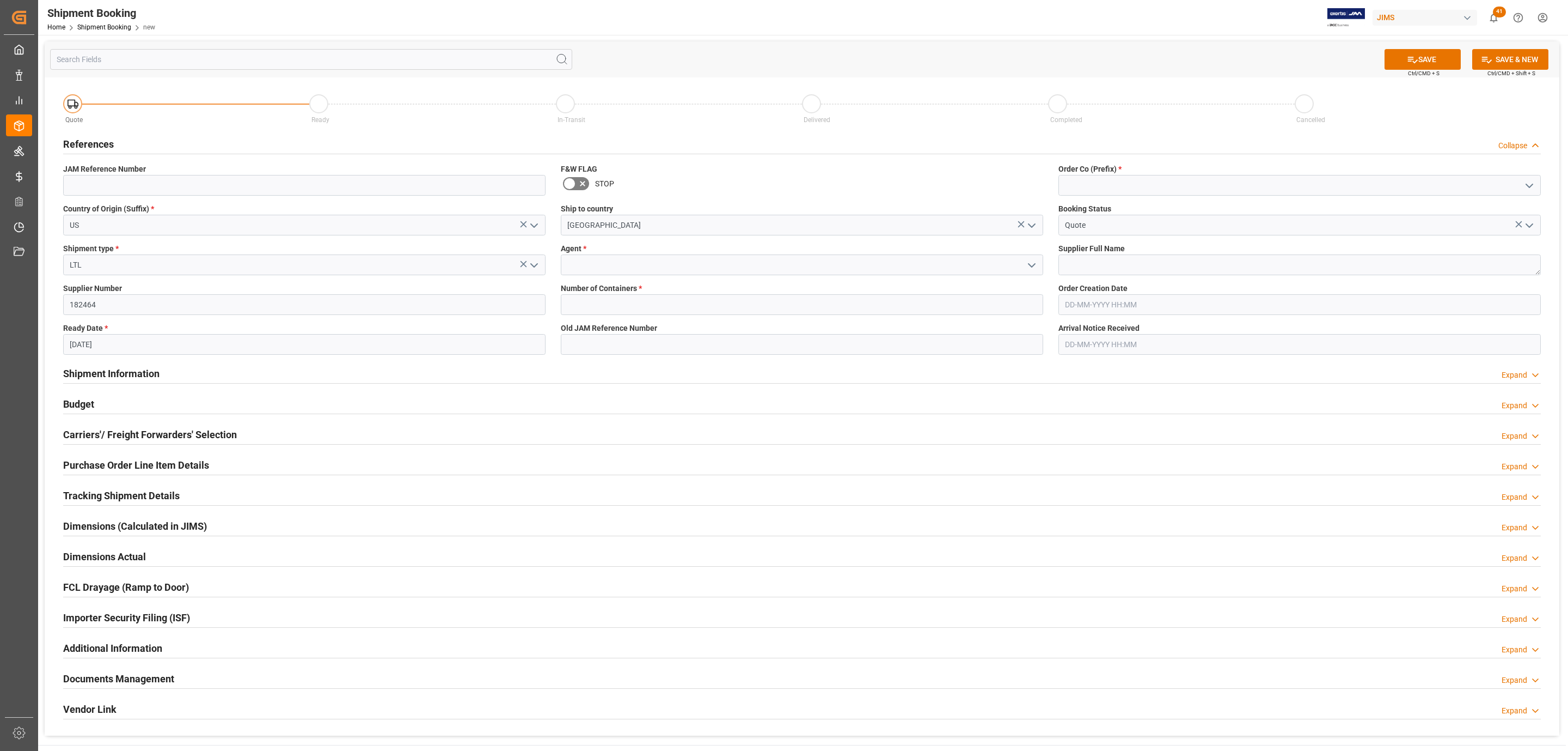
click at [1031, 263] on icon "open menu" at bounding box center [1031, 265] width 13 height 13
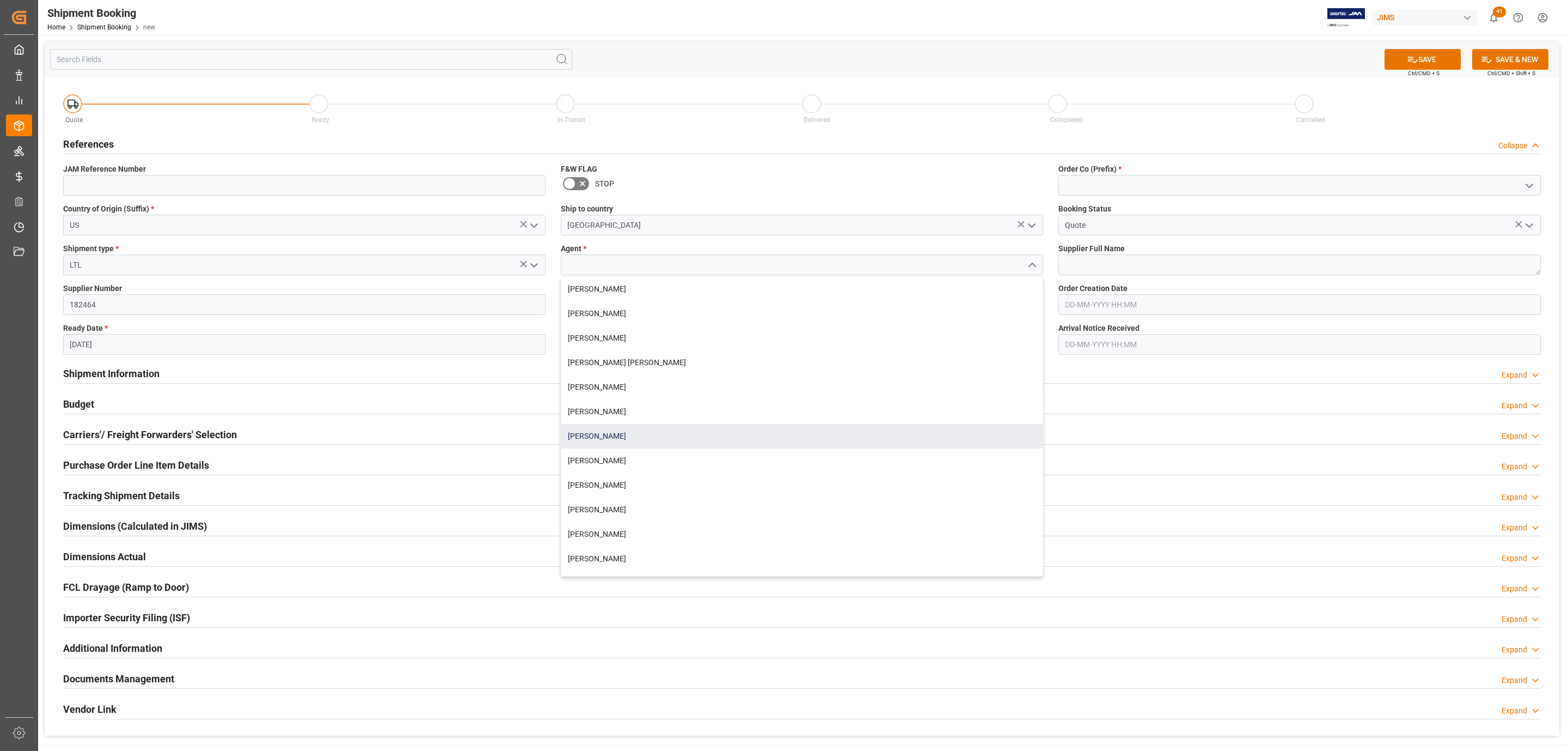
click at [623, 430] on div "[PERSON_NAME]" at bounding box center [802, 436] width 481 height 24
type input "[PERSON_NAME]"
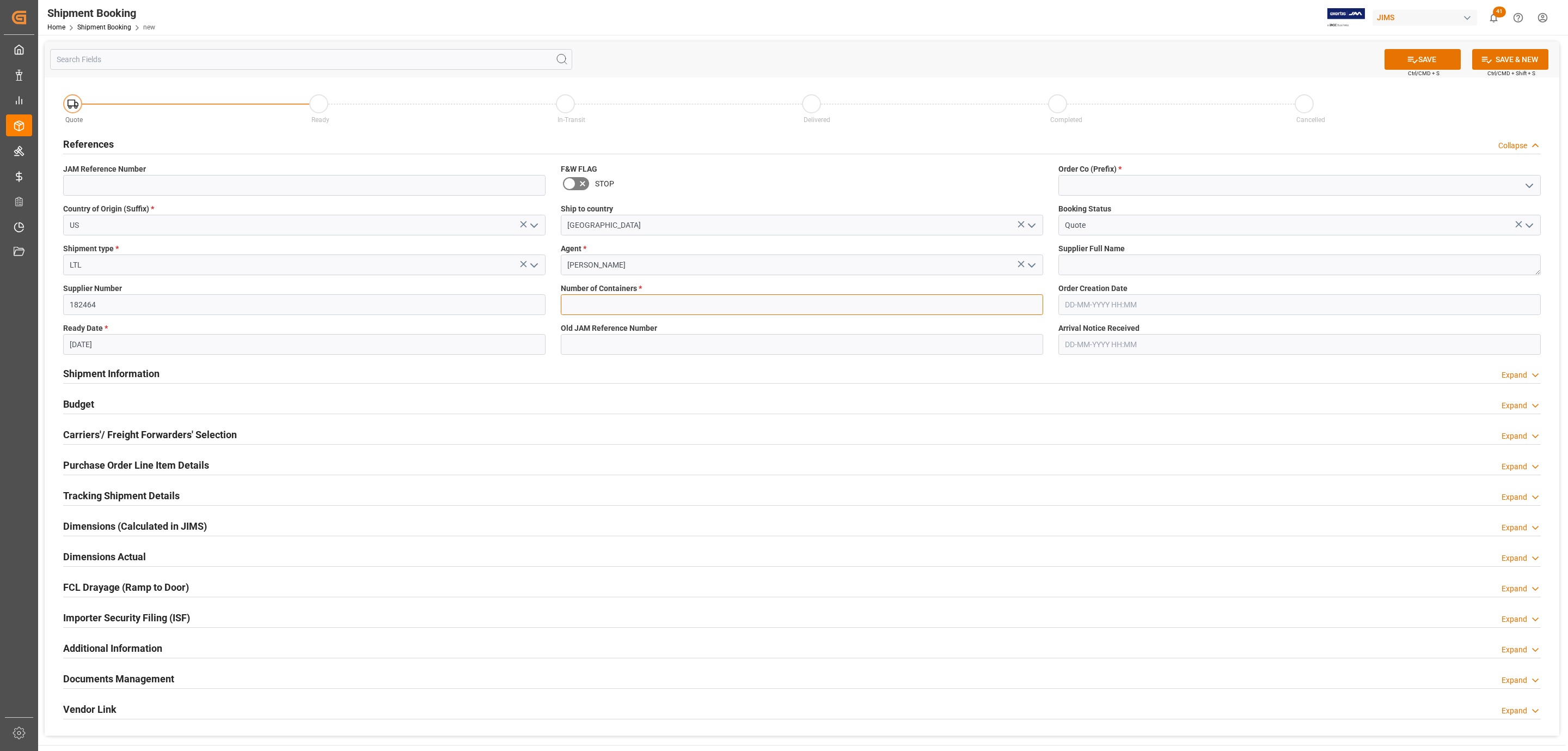
click at [615, 305] on input "text" at bounding box center [802, 305] width 482 height 21
type input "0"
click at [1528, 180] on icon "open menu" at bounding box center [1529, 185] width 13 height 13
click at [1170, 236] on div "77" at bounding box center [1300, 234] width 481 height 24
type input "77"
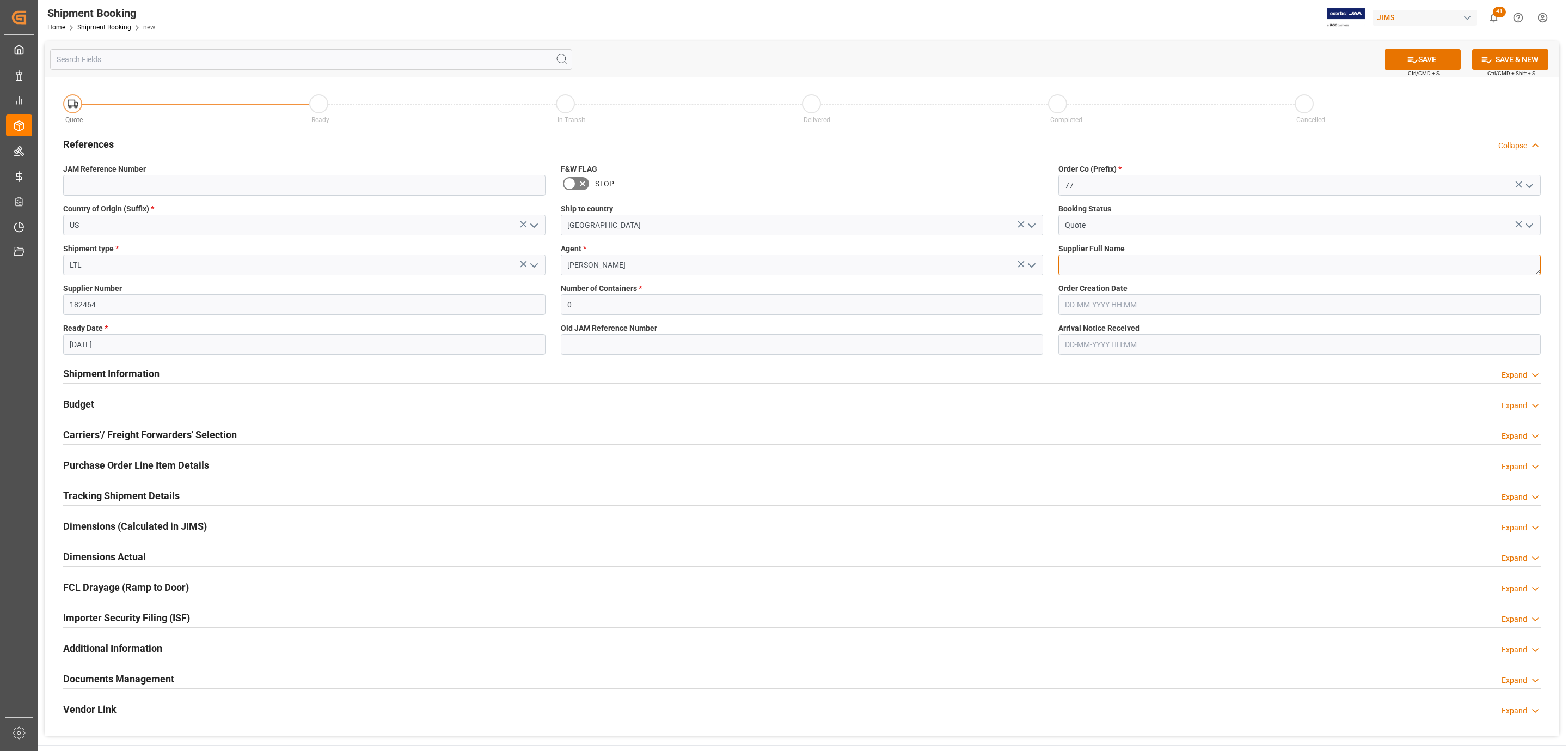
click at [1093, 264] on textarea at bounding box center [1300, 265] width 482 height 21
paste textarea "MG Electronics ([GEOGRAPHIC_DATA])"
type textarea "MG Electronics ([GEOGRAPHIC_DATA])"
click at [1410, 43] on div "SAVE Ctrl/CMD + S SAVE & NEW Ctrl/CMD + Shift + S" at bounding box center [802, 59] width 1514 height 36
click at [1407, 54] on icon at bounding box center [1412, 60] width 12 height 12
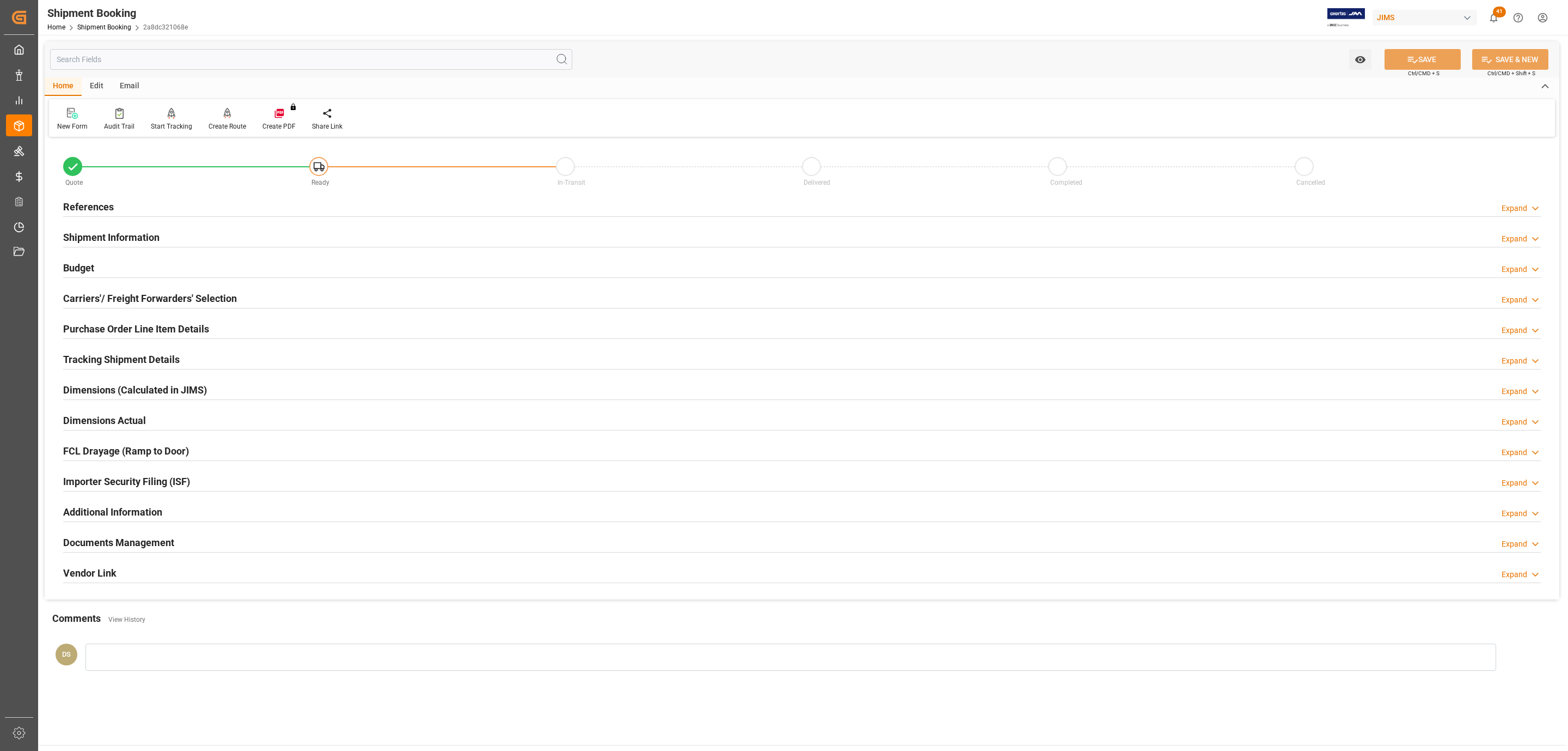
click at [105, 295] on h2 "Carriers'/ Freight Forwarders' Selection" at bounding box center [150, 298] width 173 height 15
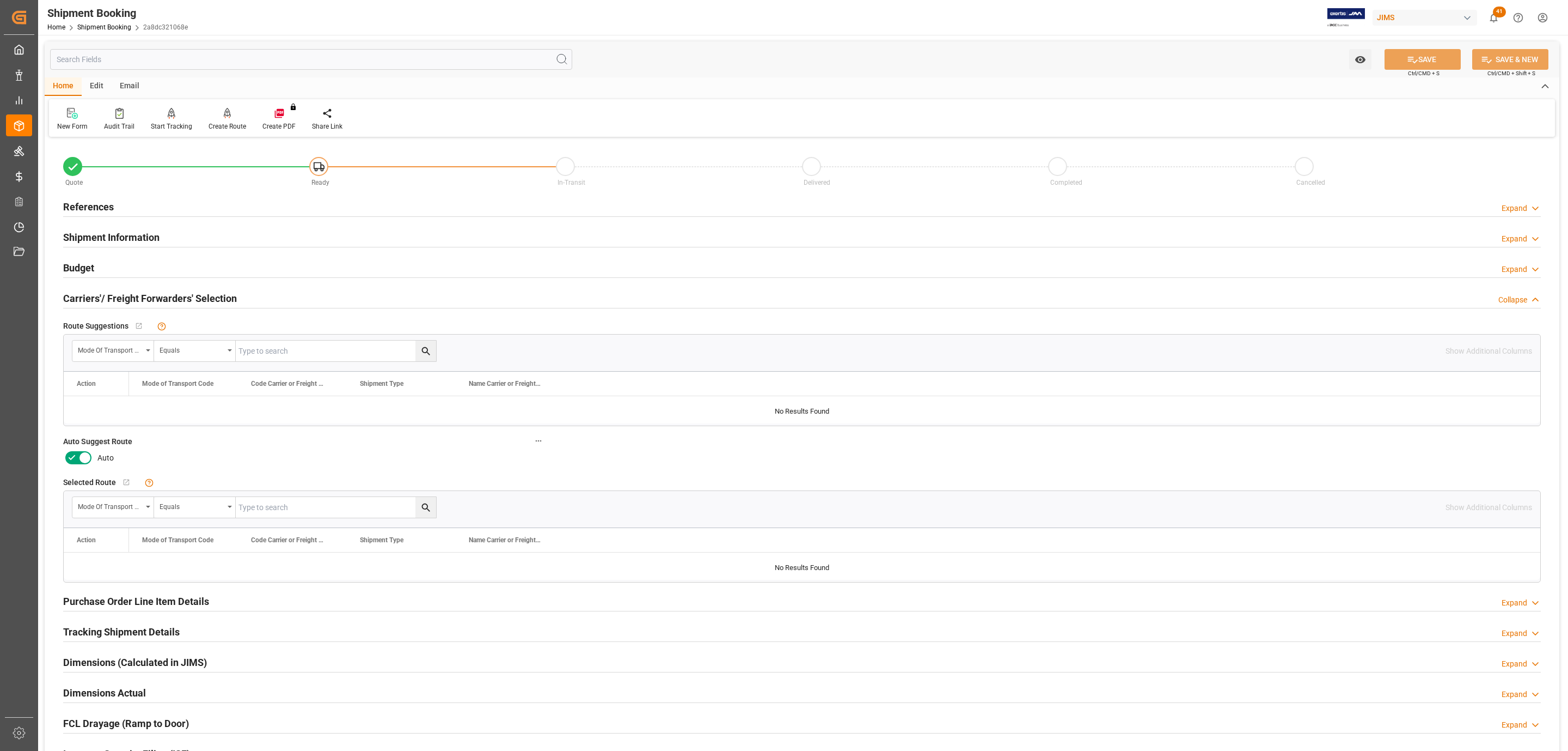
click at [79, 456] on icon at bounding box center [85, 457] width 13 height 13
click at [0, 0] on input "checkbox" at bounding box center [0, 0] width 0 height 0
drag, startPoint x: 1447, startPoint y: 61, endPoint x: 1400, endPoint y: 93, distance: 56.9
click at [1447, 60] on button "SAVE" at bounding box center [1423, 59] width 76 height 21
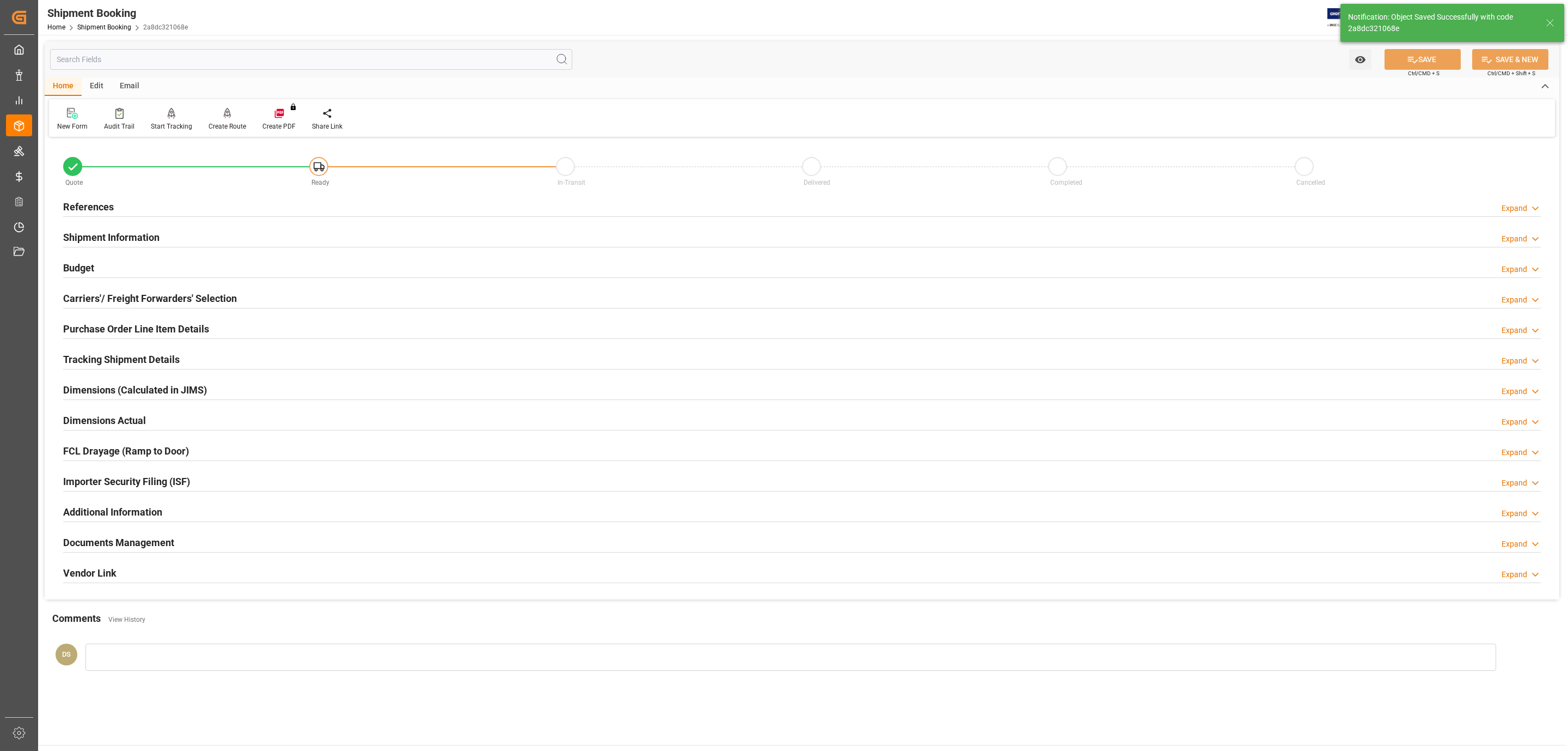
type input "Ready"
click at [119, 203] on div "References Expand" at bounding box center [802, 206] width 1478 height 21
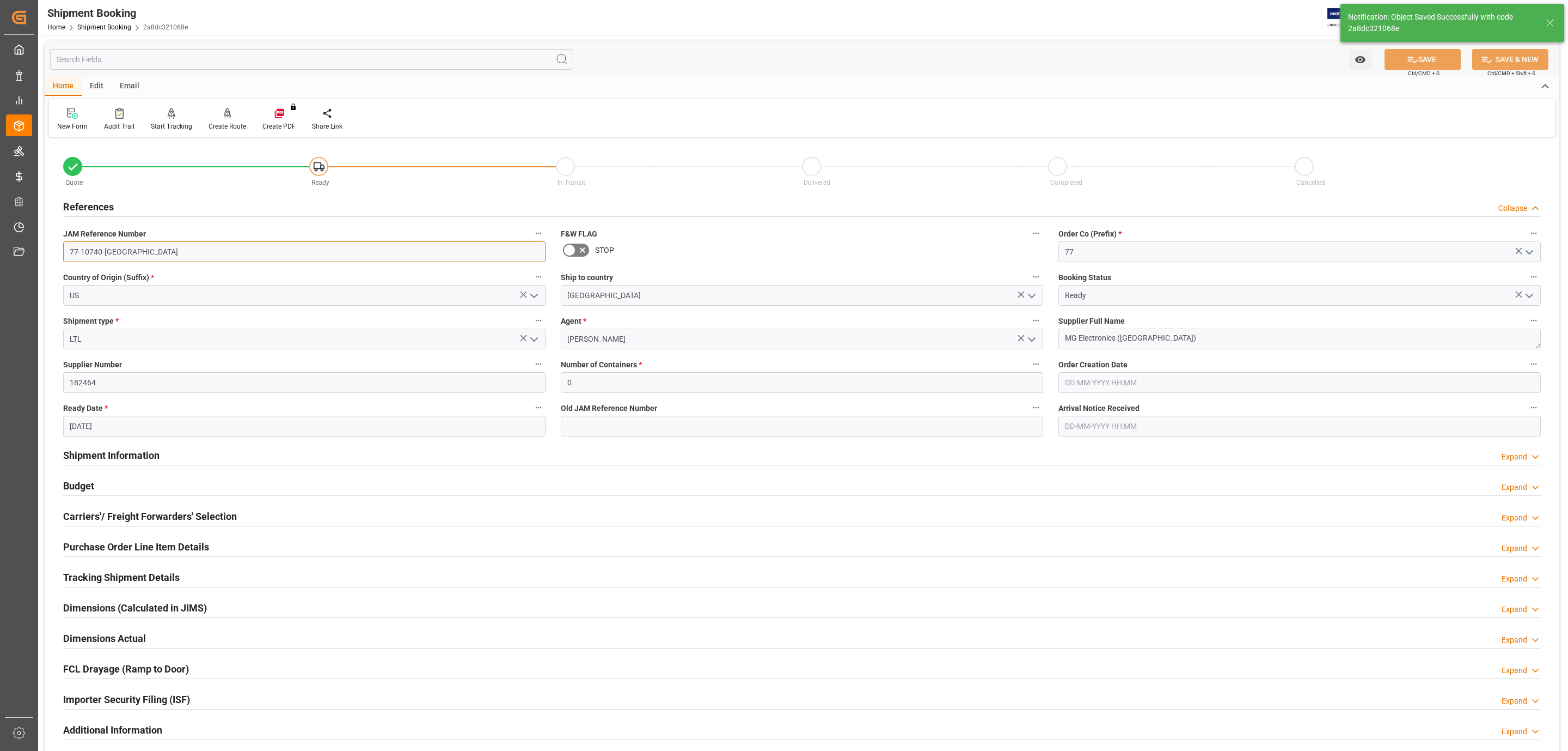
click at [122, 258] on input "77-10740-[GEOGRAPHIC_DATA]" at bounding box center [304, 252] width 482 height 21
click at [162, 513] on h2 "Carriers'/ Freight Forwarders' Selection" at bounding box center [150, 516] width 173 height 15
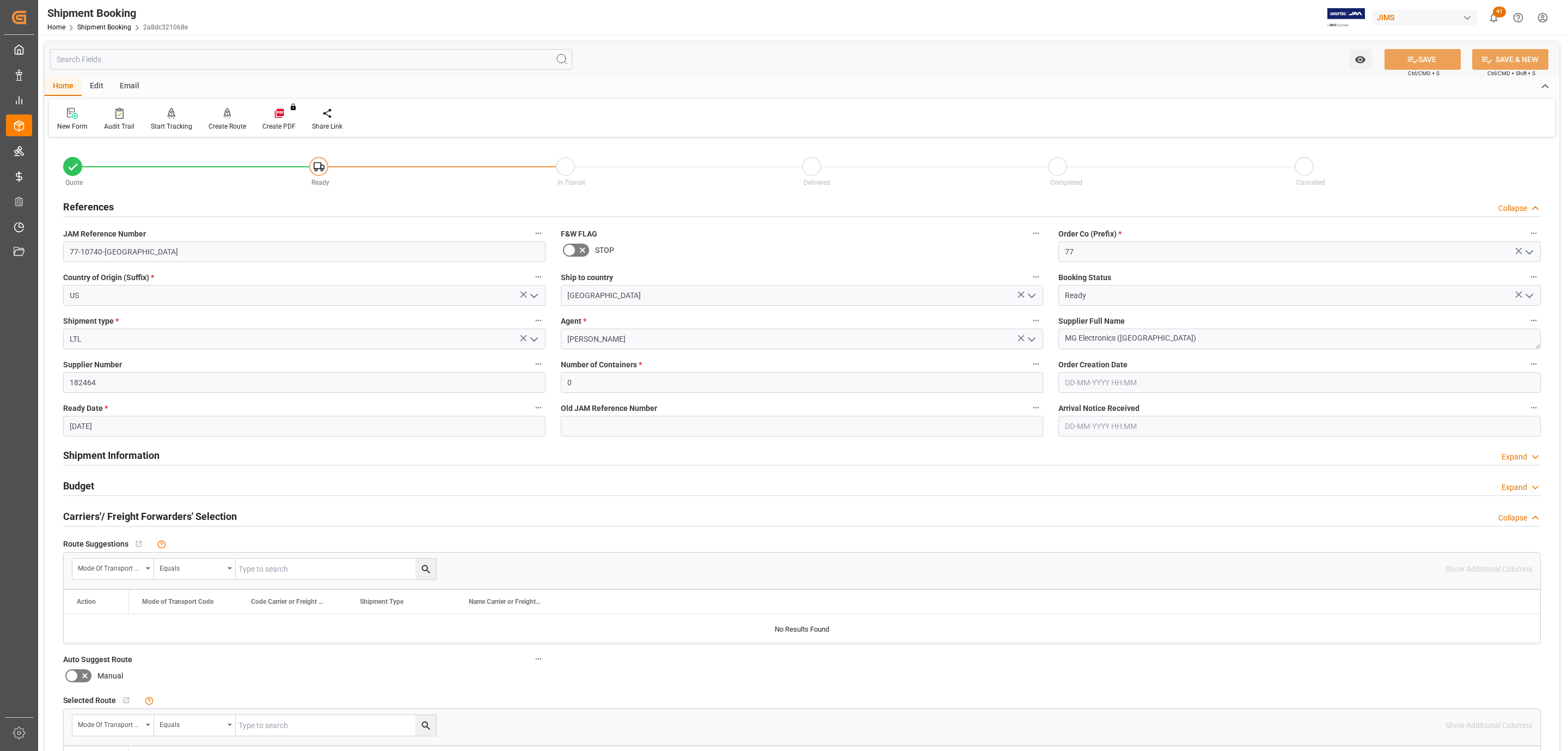
click at [162, 513] on h2 "Carriers'/ Freight Forwarders' Selection" at bounding box center [150, 516] width 173 height 15
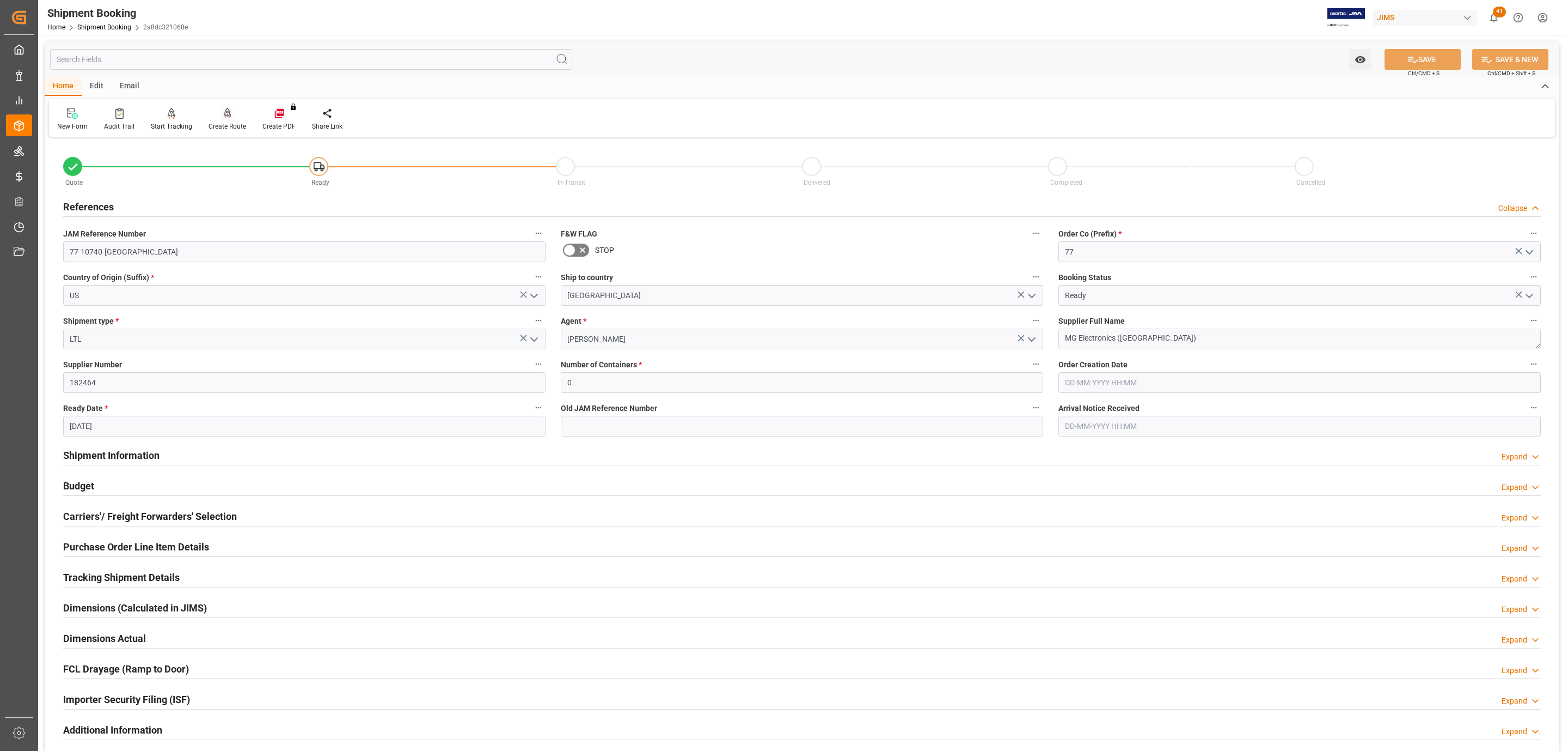
click at [220, 120] on div "Create Route" at bounding box center [227, 119] width 54 height 24
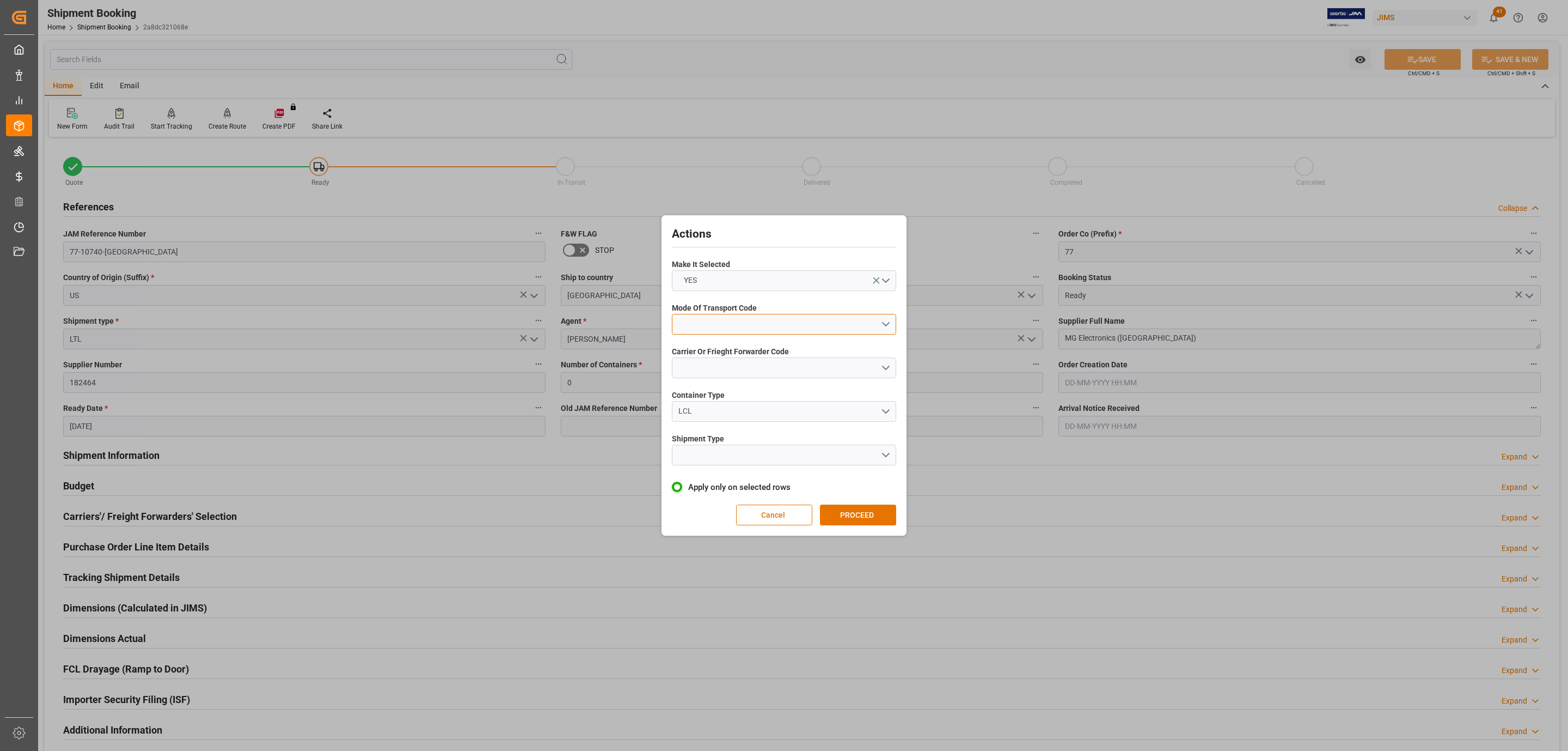
click at [838, 325] on button "open menu" at bounding box center [784, 324] width 225 height 21
click at [724, 417] on div "5- COURIER GROUND" at bounding box center [784, 418] width 223 height 23
click at [724, 369] on button "open menu" at bounding box center [784, 368] width 225 height 21
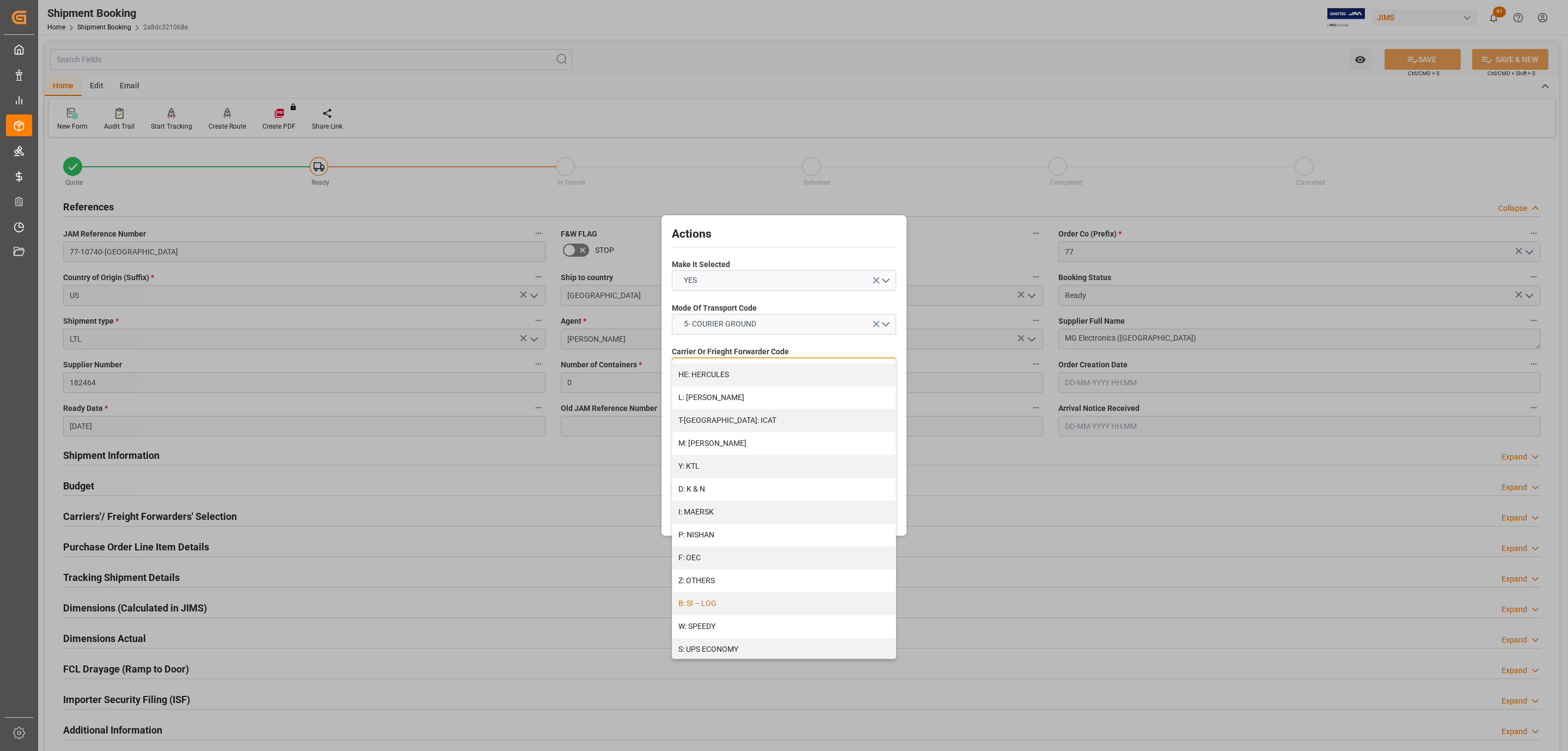
scroll to position [489, 0]
click at [721, 610] on div "R: UPS STANDARD GROUND" at bounding box center [784, 613] width 223 height 23
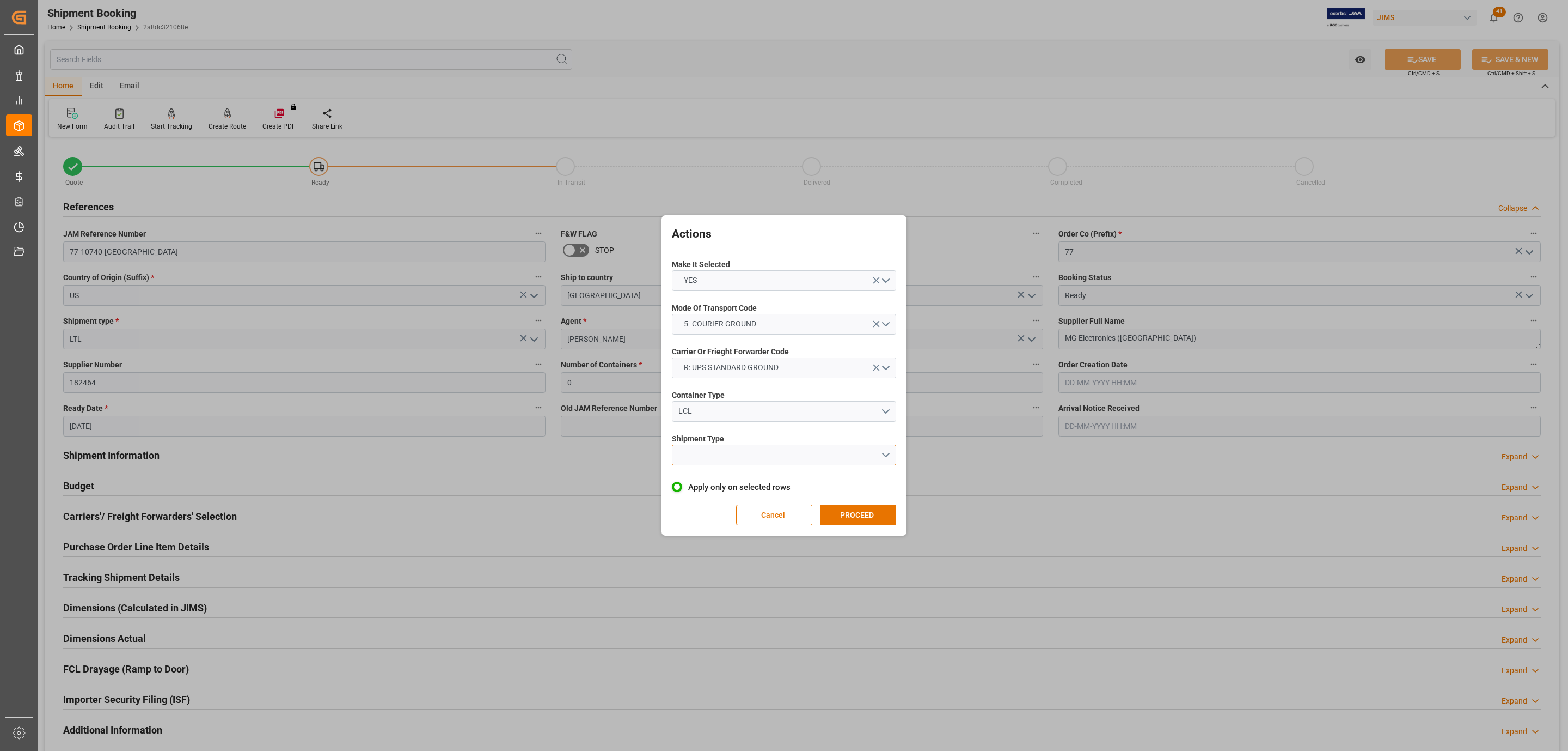
click at [722, 462] on button "open menu" at bounding box center [784, 455] width 225 height 21
click at [724, 462] on div "LTL" at bounding box center [784, 458] width 223 height 23
click at [859, 506] on button "PROCEED" at bounding box center [858, 515] width 76 height 21
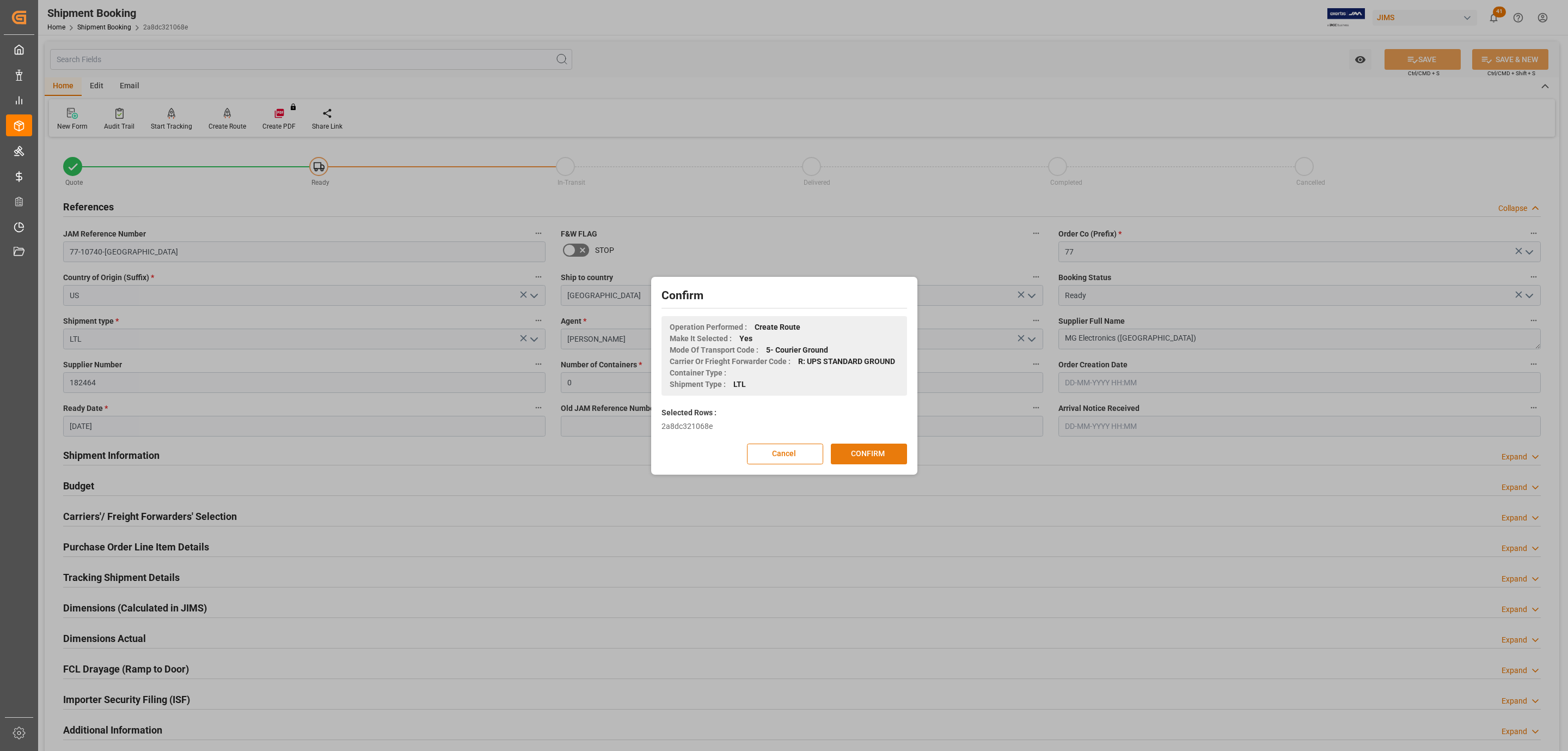
click at [877, 450] on button "CONFIRM" at bounding box center [869, 454] width 76 height 21
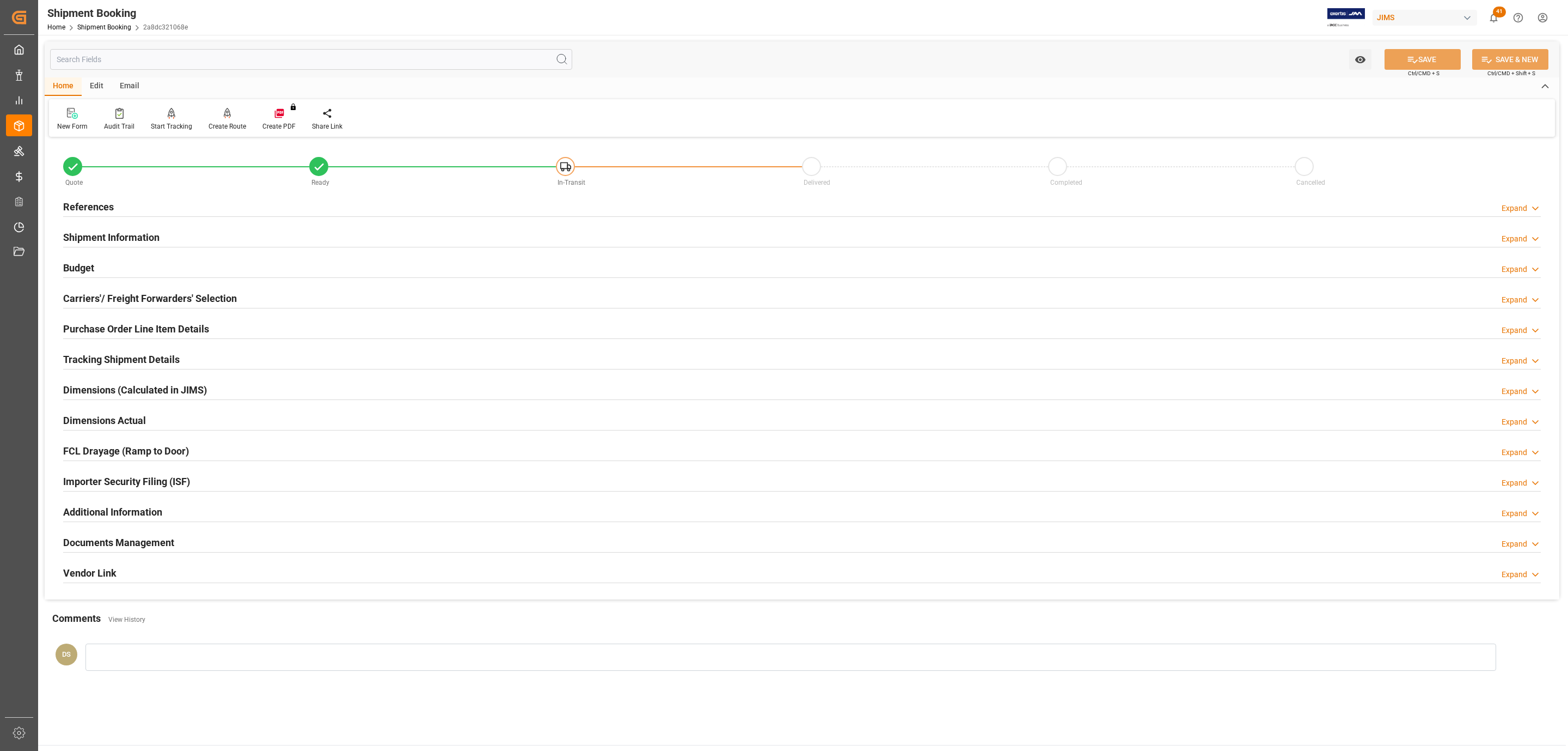
click at [118, 356] on h2 "Tracking Shipment Details" at bounding box center [121, 359] width 116 height 15
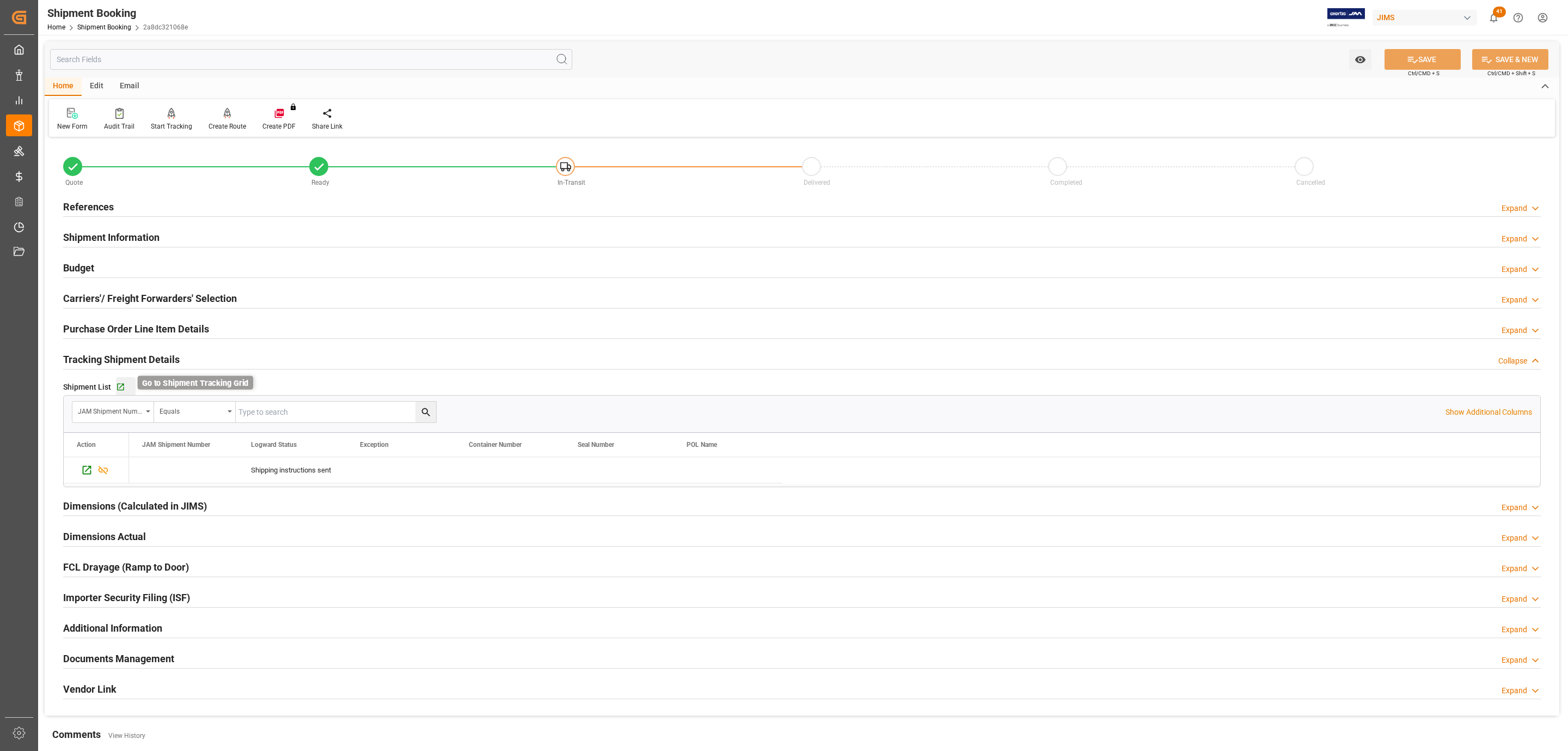
click at [119, 388] on icon "button" at bounding box center [121, 387] width 7 height 7
click at [195, 201] on div "References Expand" at bounding box center [802, 206] width 1478 height 21
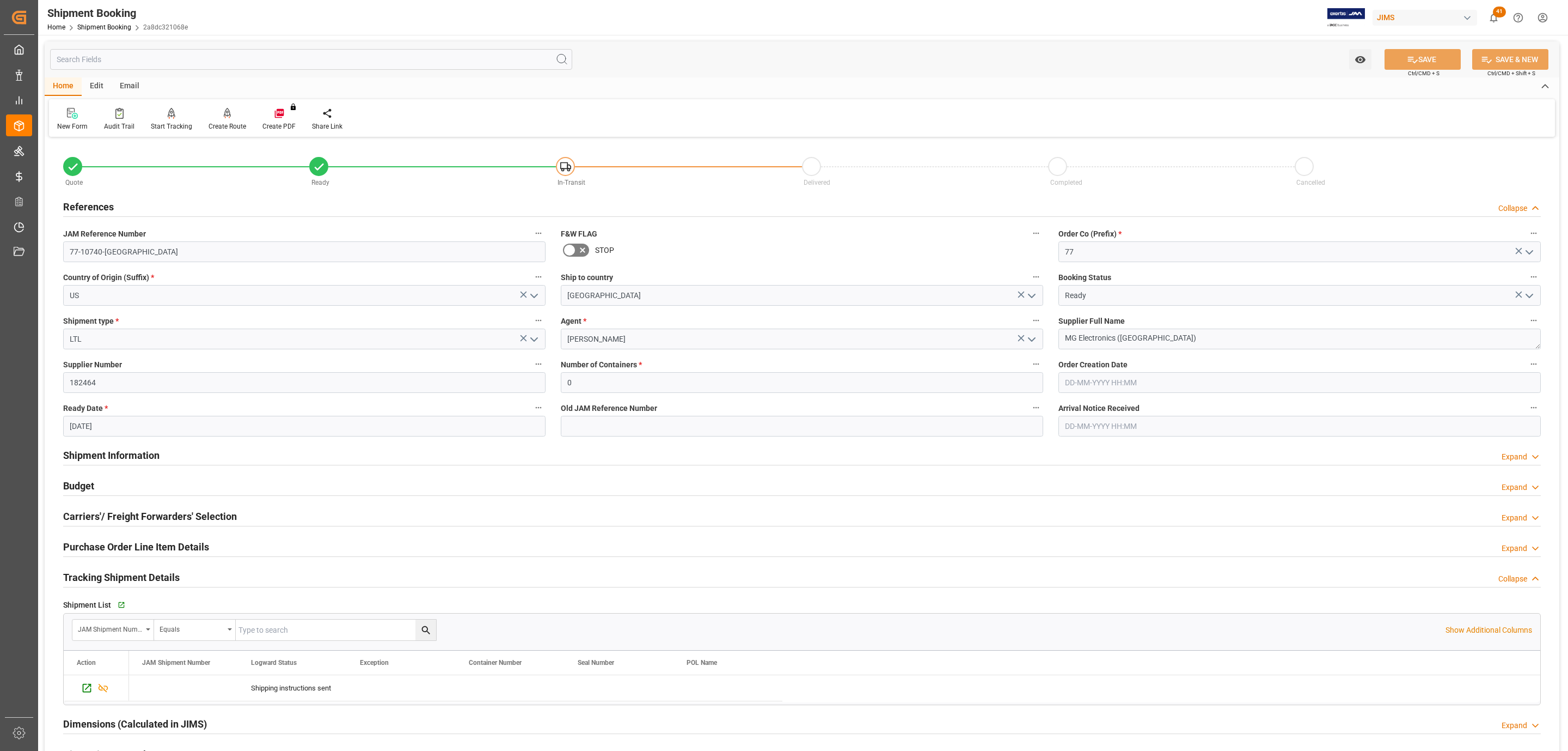
click at [1031, 337] on icon "open menu" at bounding box center [1031, 339] width 13 height 13
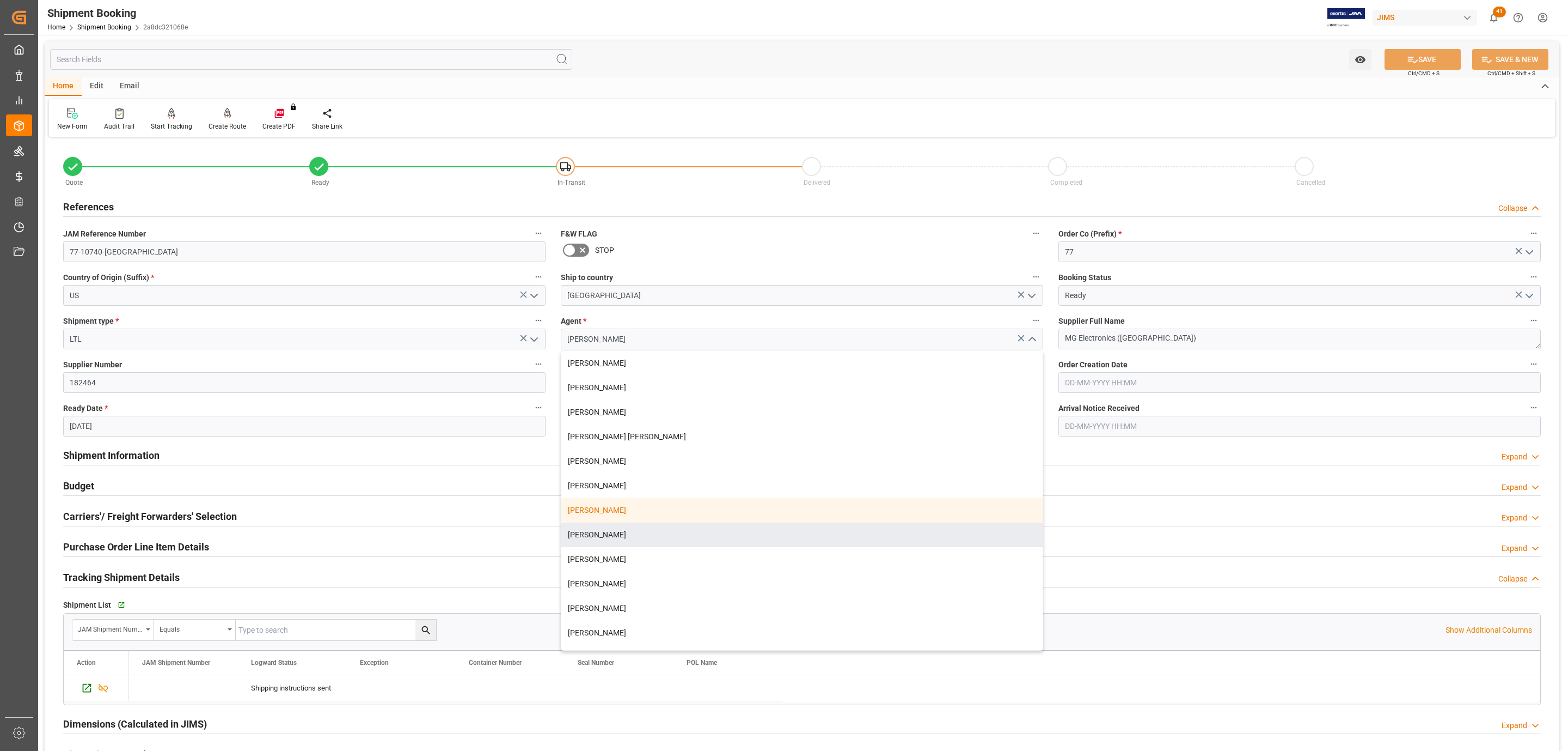
click at [935, 110] on div "New Form Audit Trail Start Tracking Create Empty Shipment Tracking Create Route…" at bounding box center [802, 118] width 1506 height 38
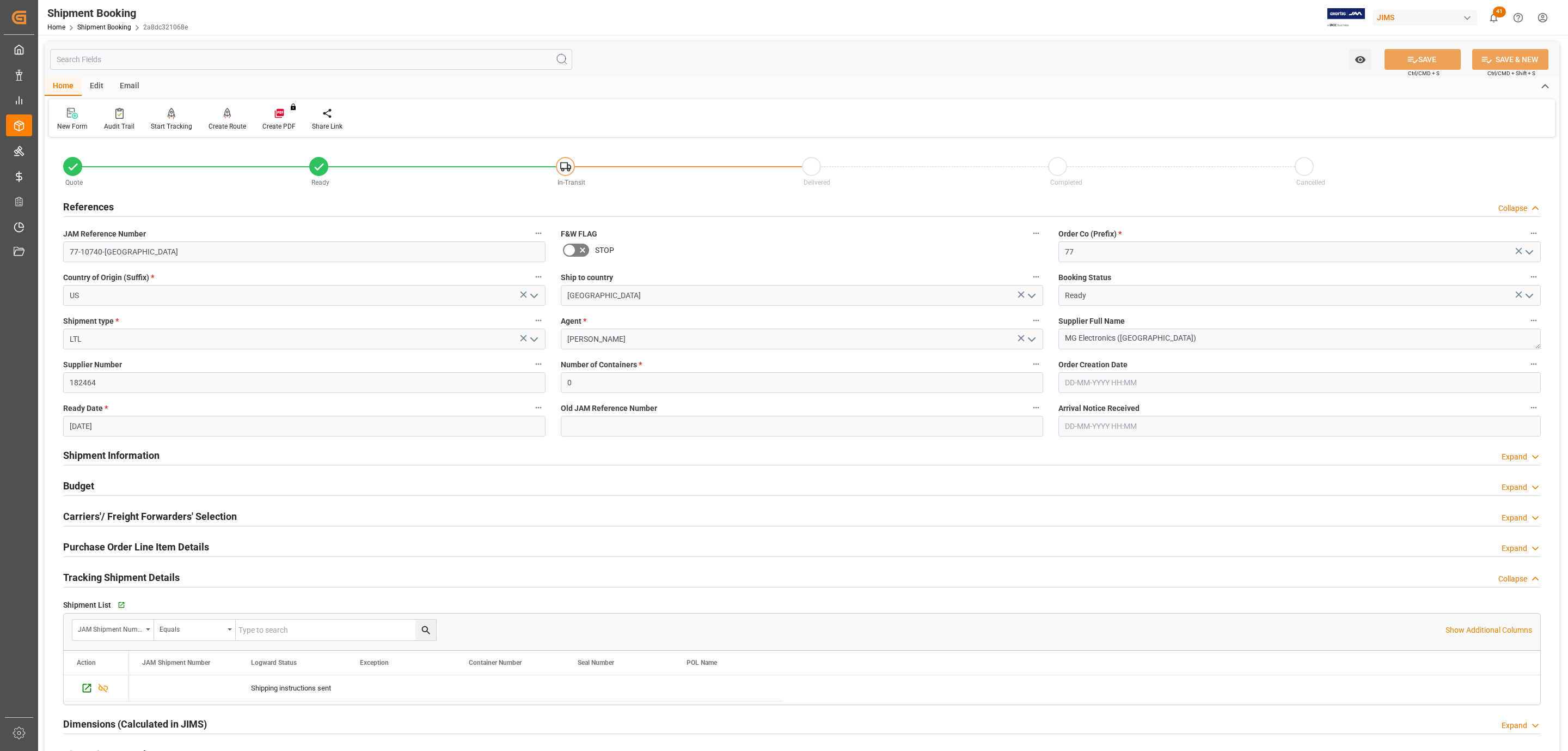
click at [139, 517] on h2 "Carriers'/ Freight Forwarders' Selection" at bounding box center [150, 516] width 173 height 15
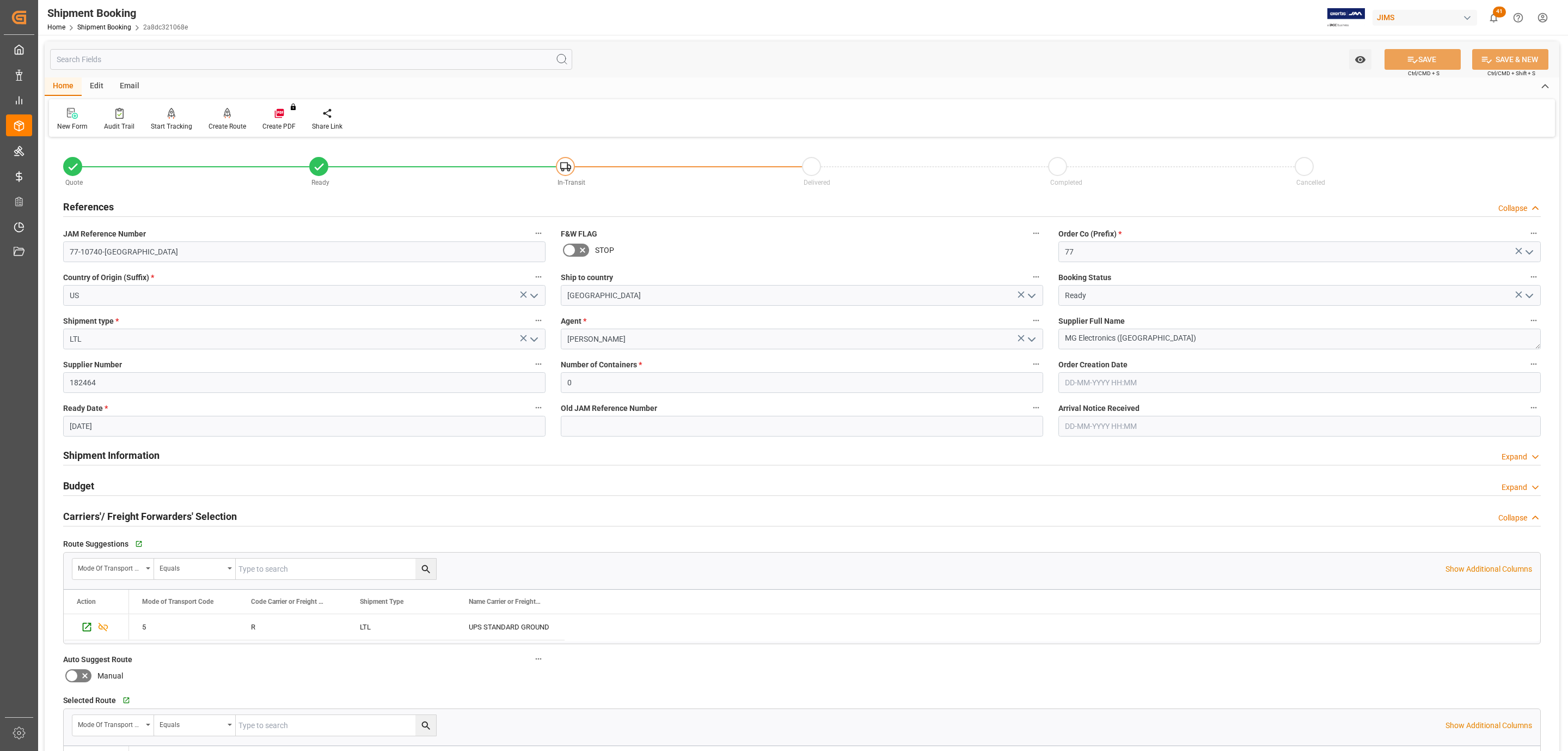
click at [142, 486] on div "Budget Expand" at bounding box center [802, 485] width 1478 height 21
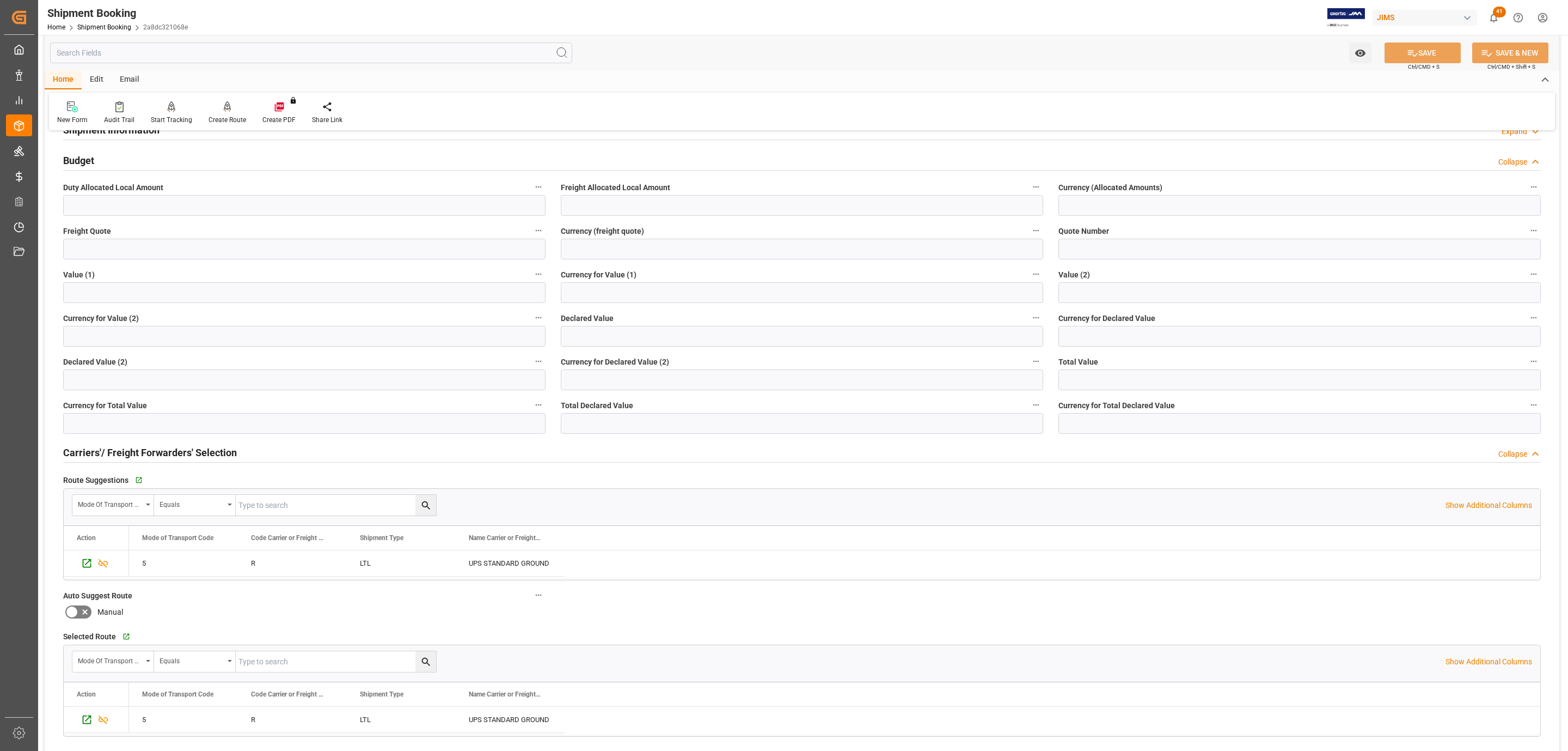
scroll to position [327, 0]
click at [590, 331] on input "text" at bounding box center [802, 334] width 482 height 21
type input "560"
type input "USD"
click at [1400, 58] on button "SAVE" at bounding box center [1423, 53] width 76 height 21
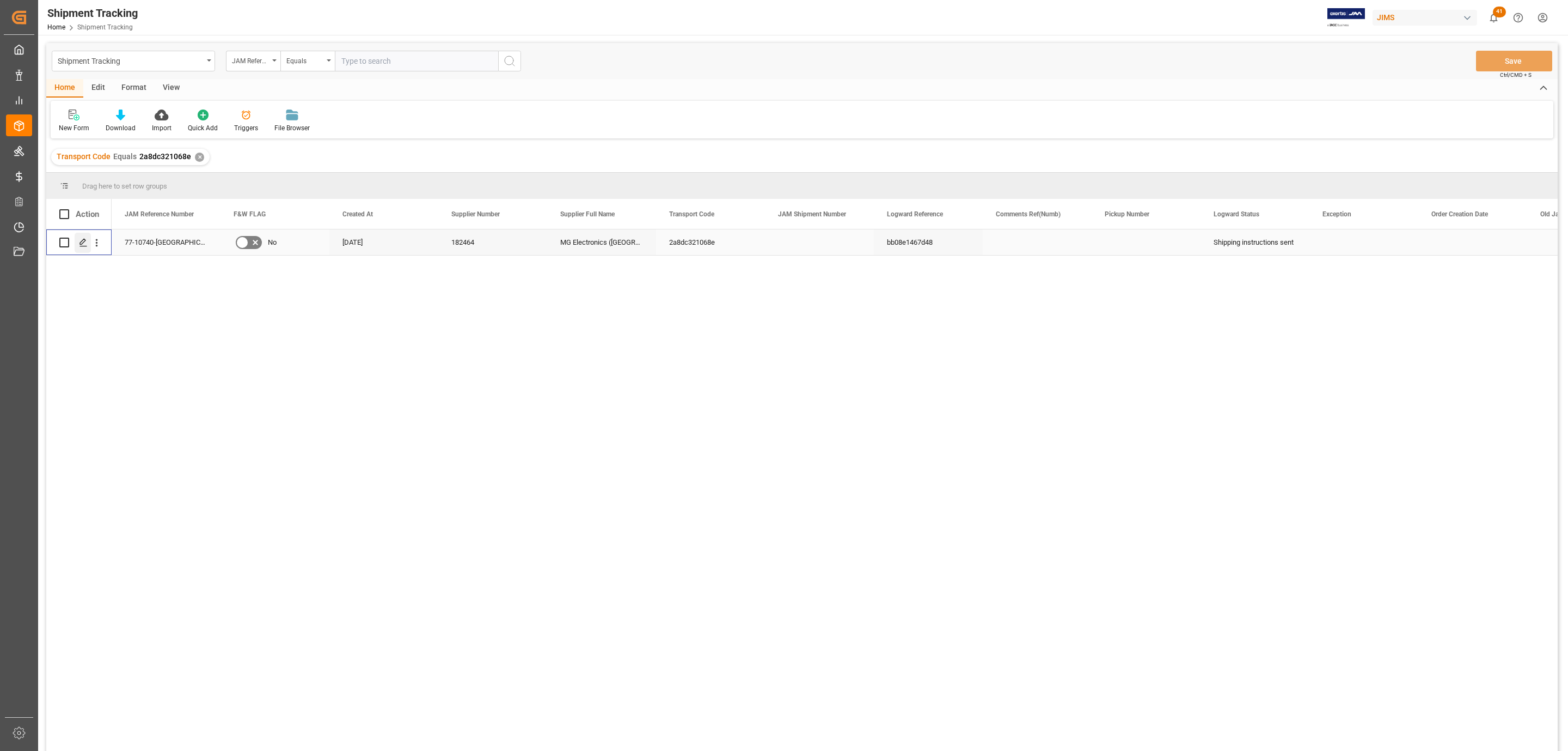
click at [82, 244] on icon "Press SPACE to select this row." at bounding box center [83, 242] width 9 height 9
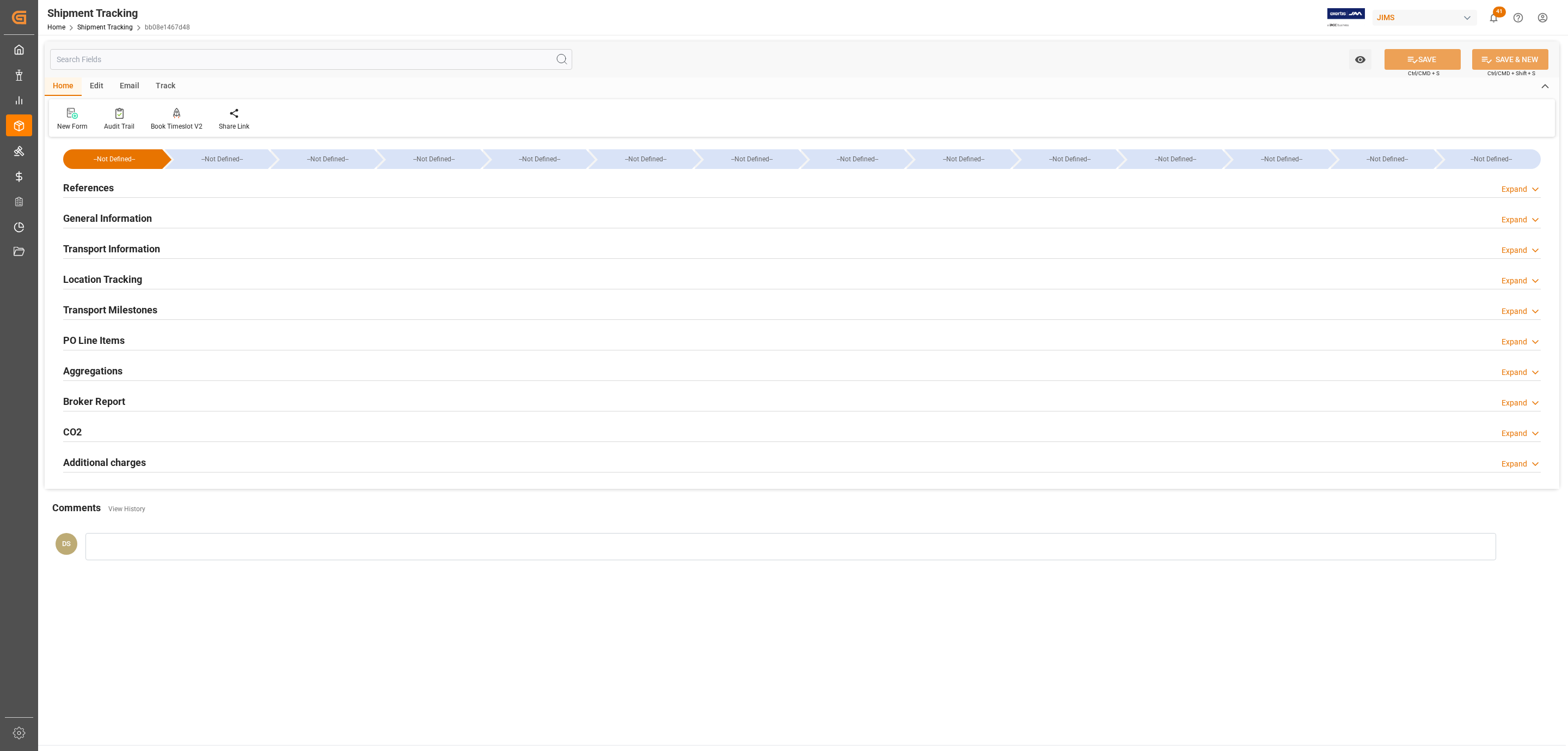
click at [110, 177] on div "References" at bounding box center [88, 187] width 51 height 21
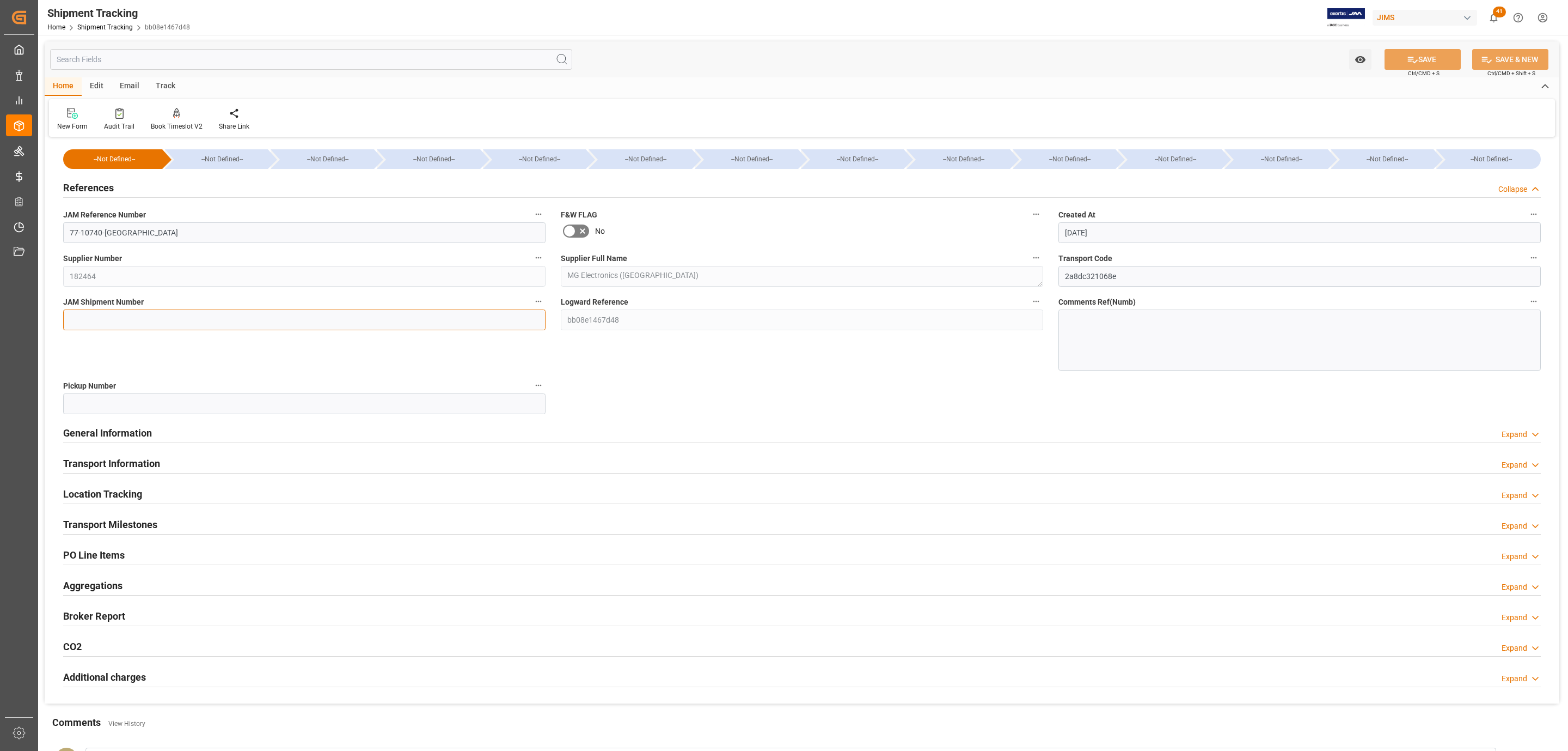
click at [89, 321] on input at bounding box center [304, 320] width 482 height 21
paste input "72739"
type input "72739"
click at [1413, 57] on icon at bounding box center [1412, 60] width 12 height 12
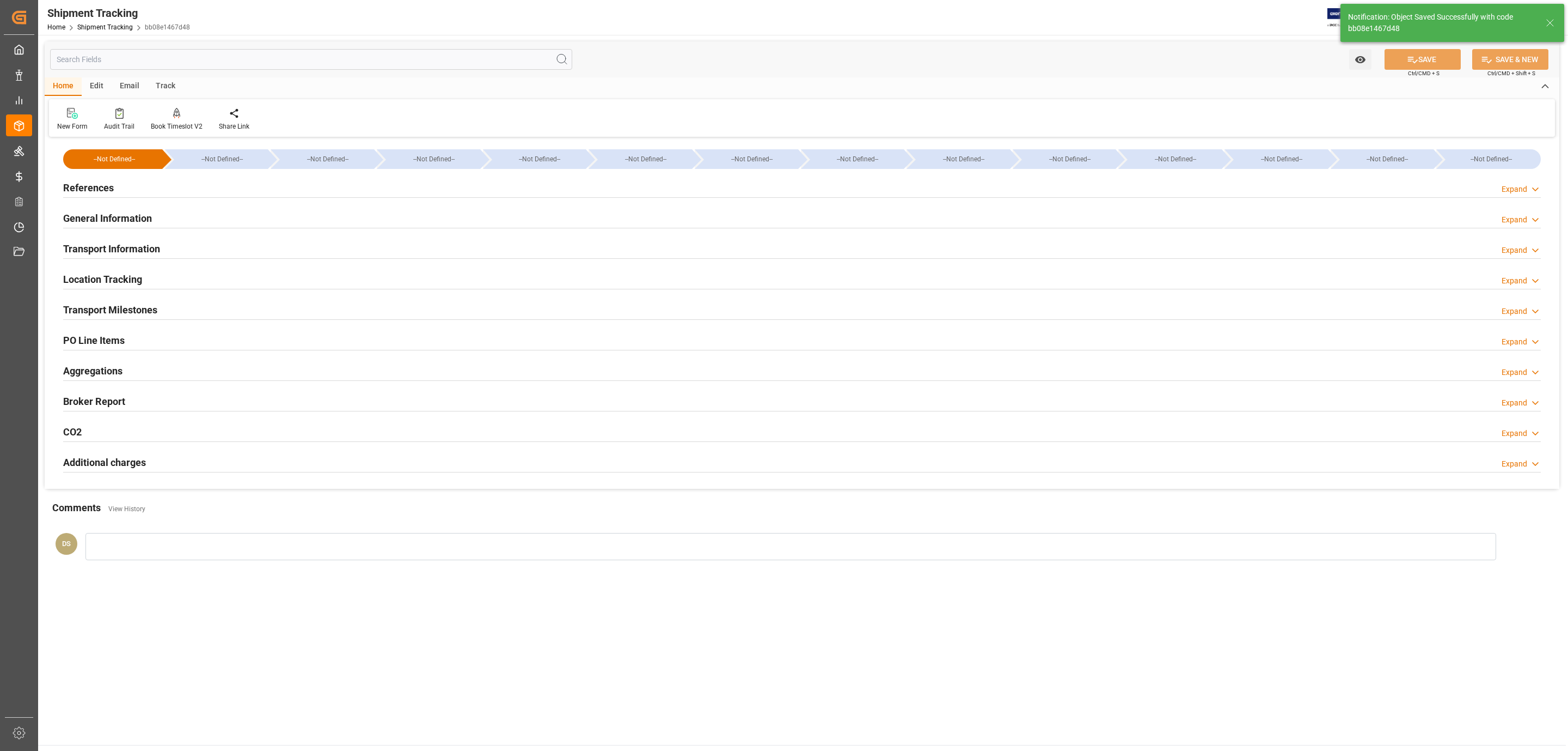
click at [116, 309] on h2 "Transport Milestones" at bounding box center [110, 309] width 94 height 15
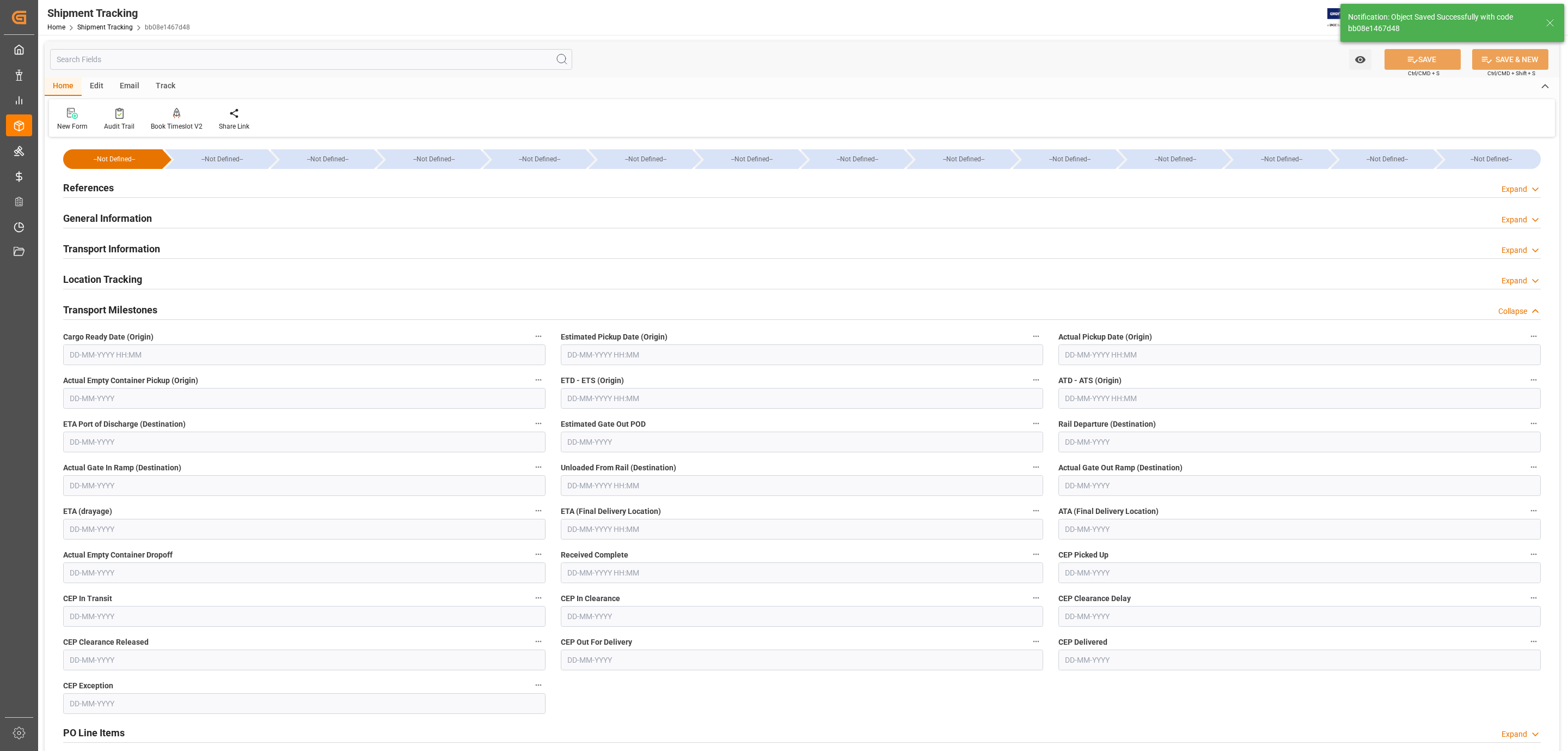
click at [96, 363] on input "text" at bounding box center [304, 354] width 482 height 21
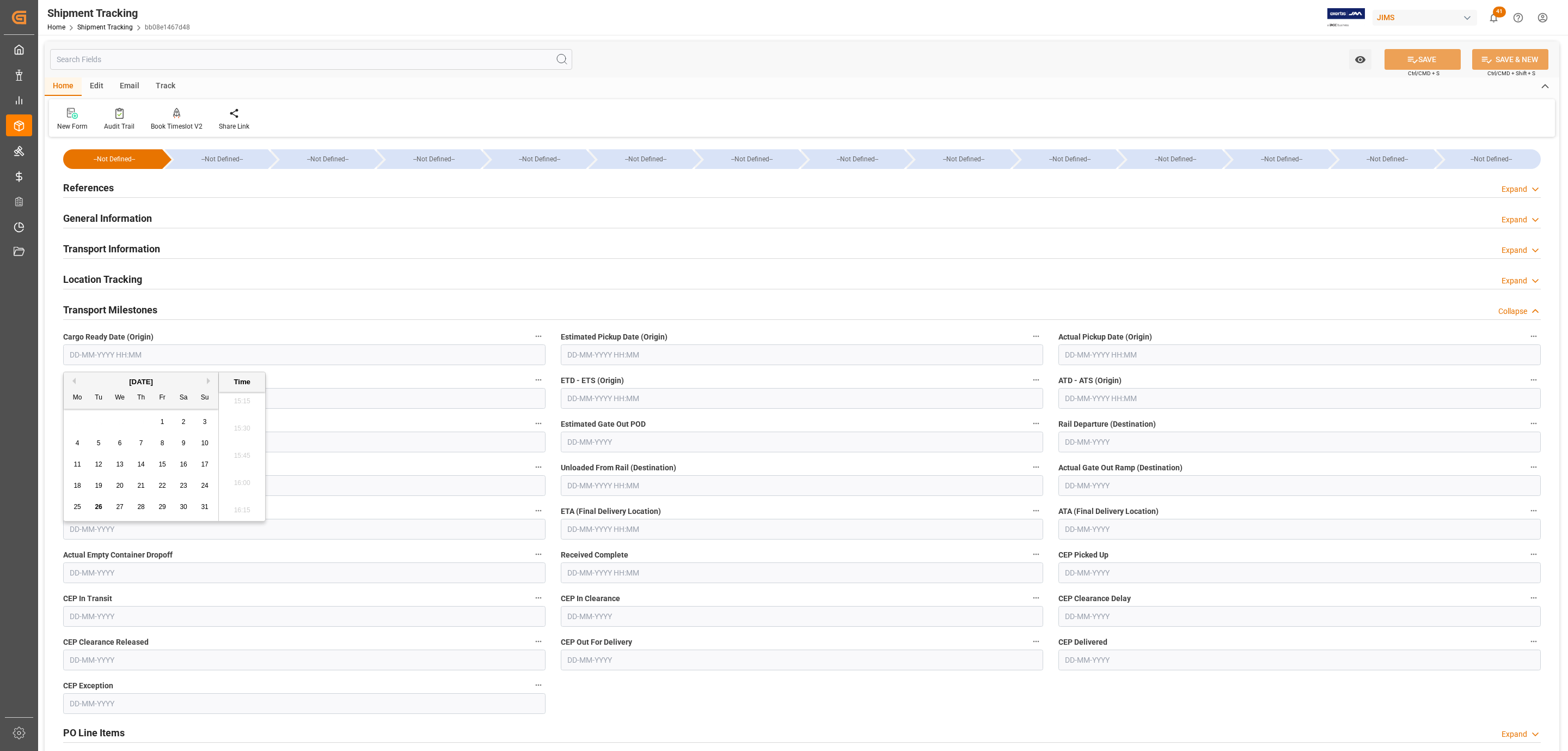
click at [139, 488] on span "21" at bounding box center [141, 485] width 7 height 8
type input "[DATE] 00:00"
click at [626, 358] on input "text" at bounding box center [802, 354] width 482 height 21
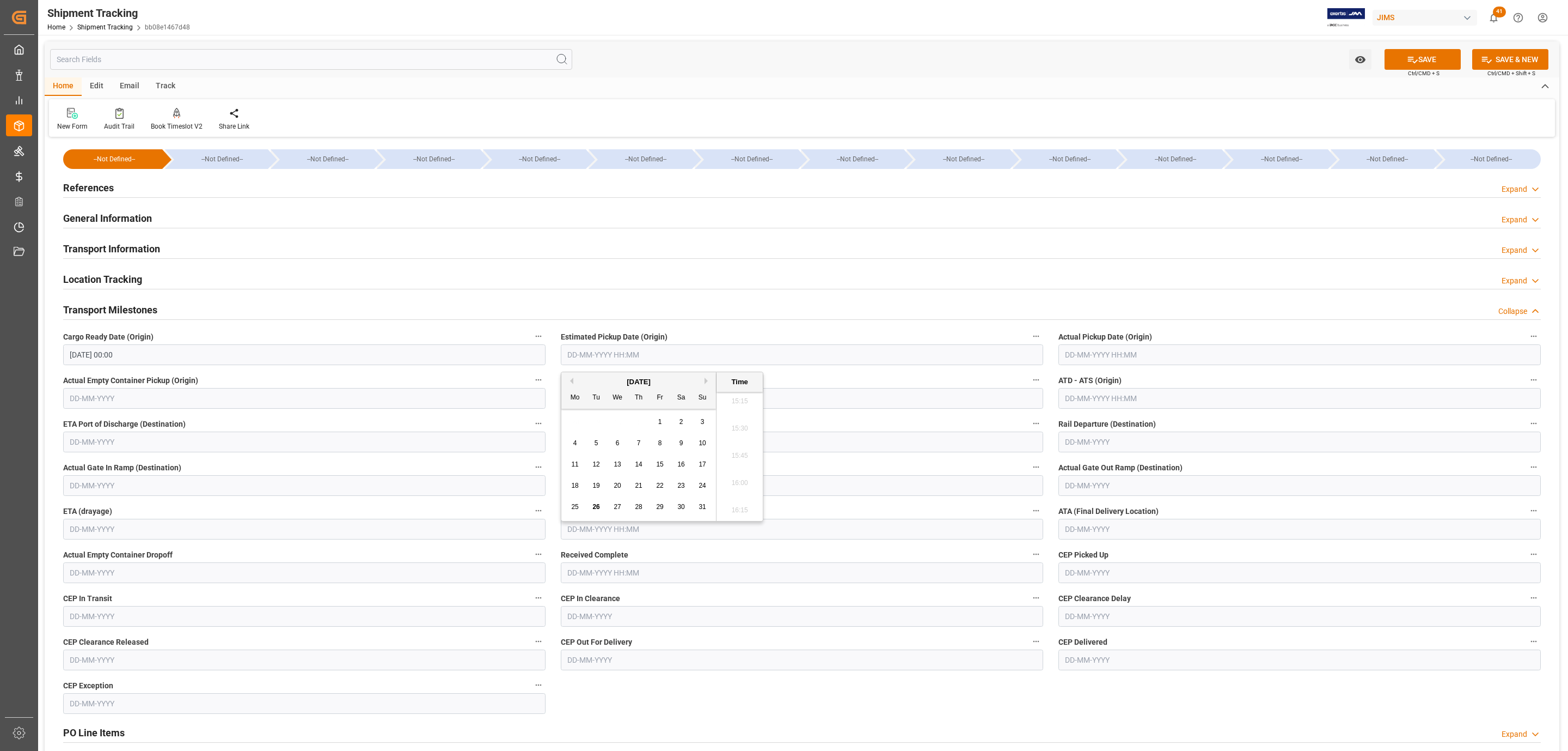
click at [627, 421] on div "28 29 30 31 1 2 3" at bounding box center [639, 421] width 149 height 21
click at [640, 484] on span "21" at bounding box center [639, 485] width 7 height 8
type input "[DATE] 00:00"
click at [1168, 348] on input "text" at bounding box center [1300, 354] width 482 height 21
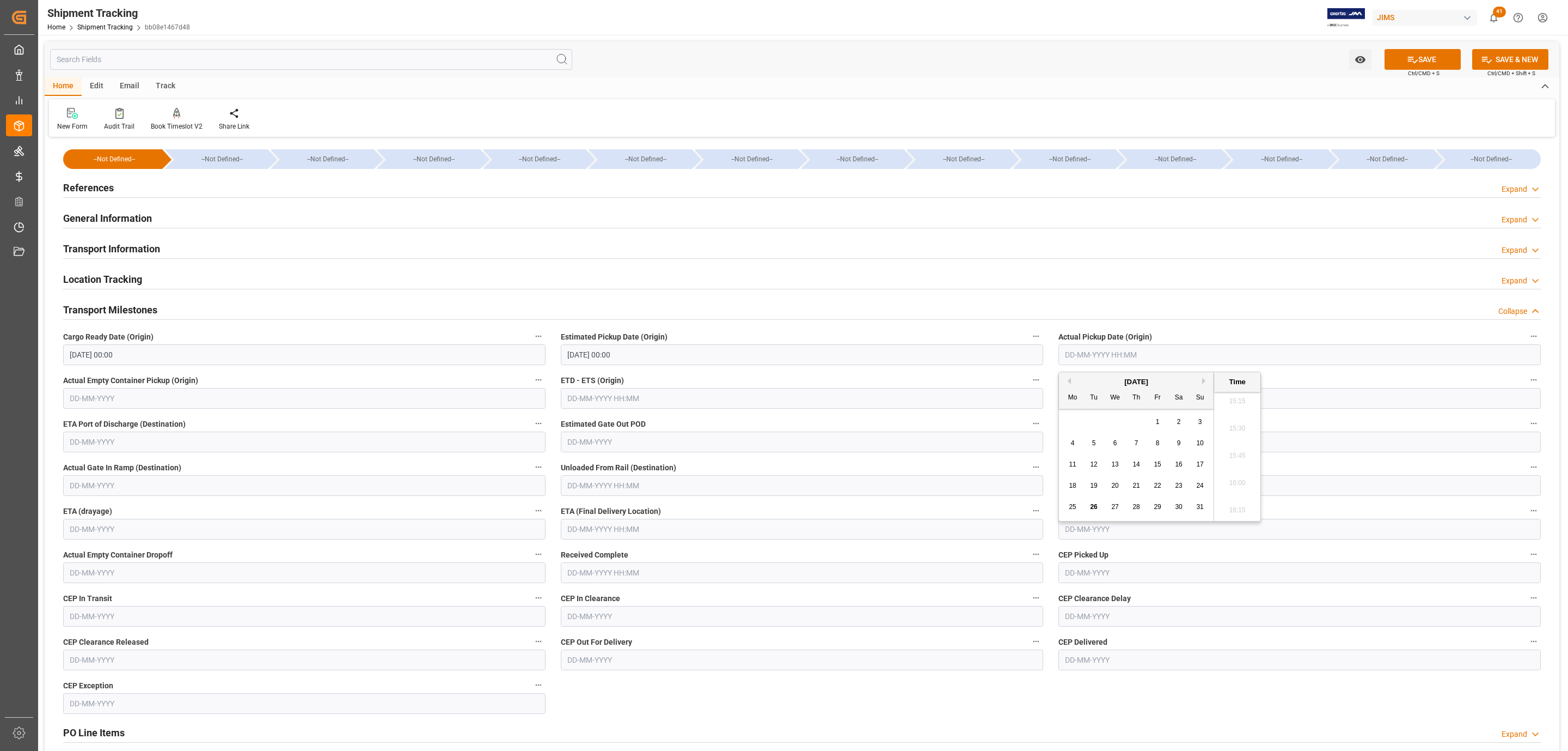
click at [1113, 417] on div "28 29 30 31 1 2 3" at bounding box center [1136, 421] width 149 height 21
click at [1133, 484] on span "21" at bounding box center [1136, 485] width 7 height 8
type input "[DATE] 00:00"
click at [134, 194] on div "References Expand" at bounding box center [802, 187] width 1478 height 21
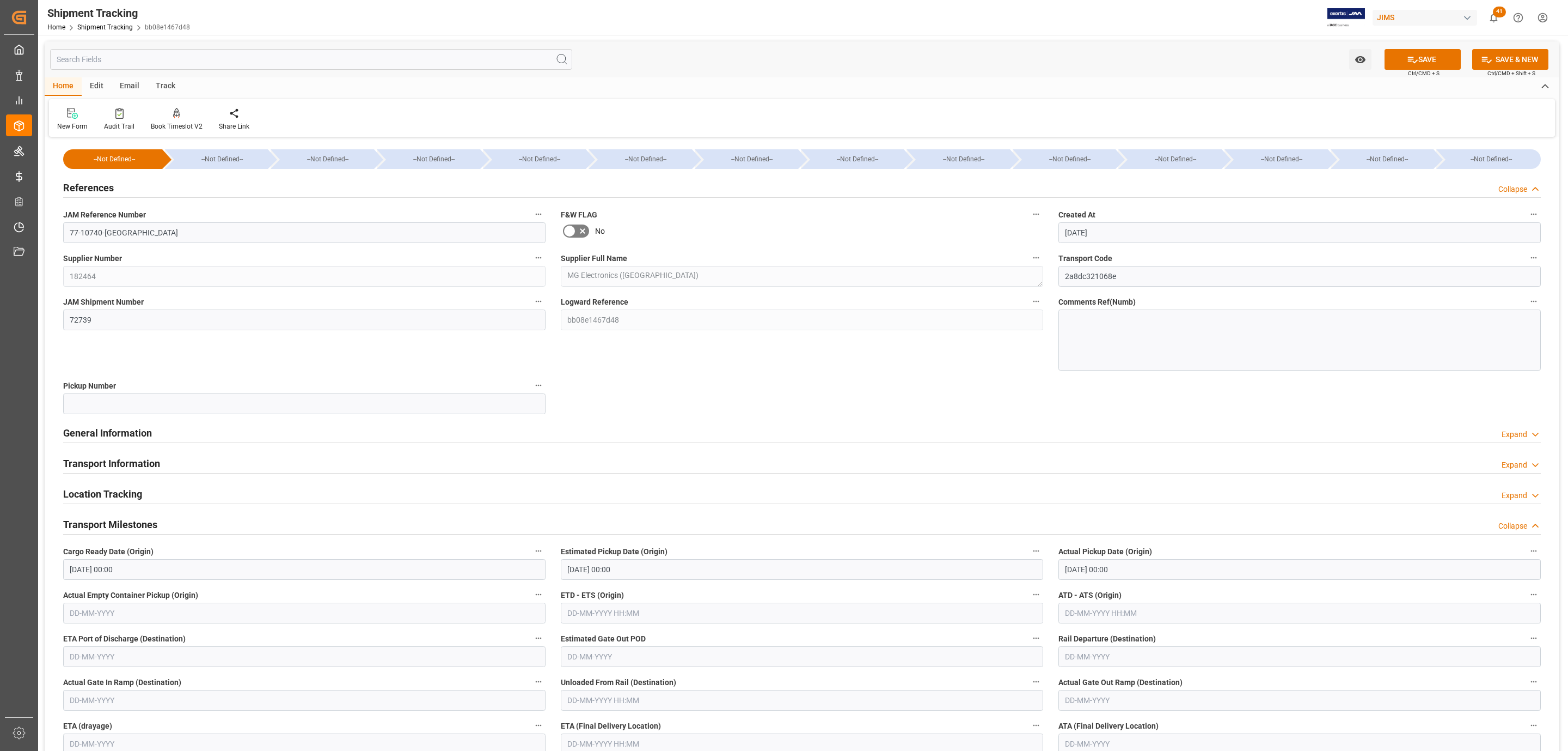
click at [133, 193] on div "References Collapse" at bounding box center [802, 187] width 1478 height 21
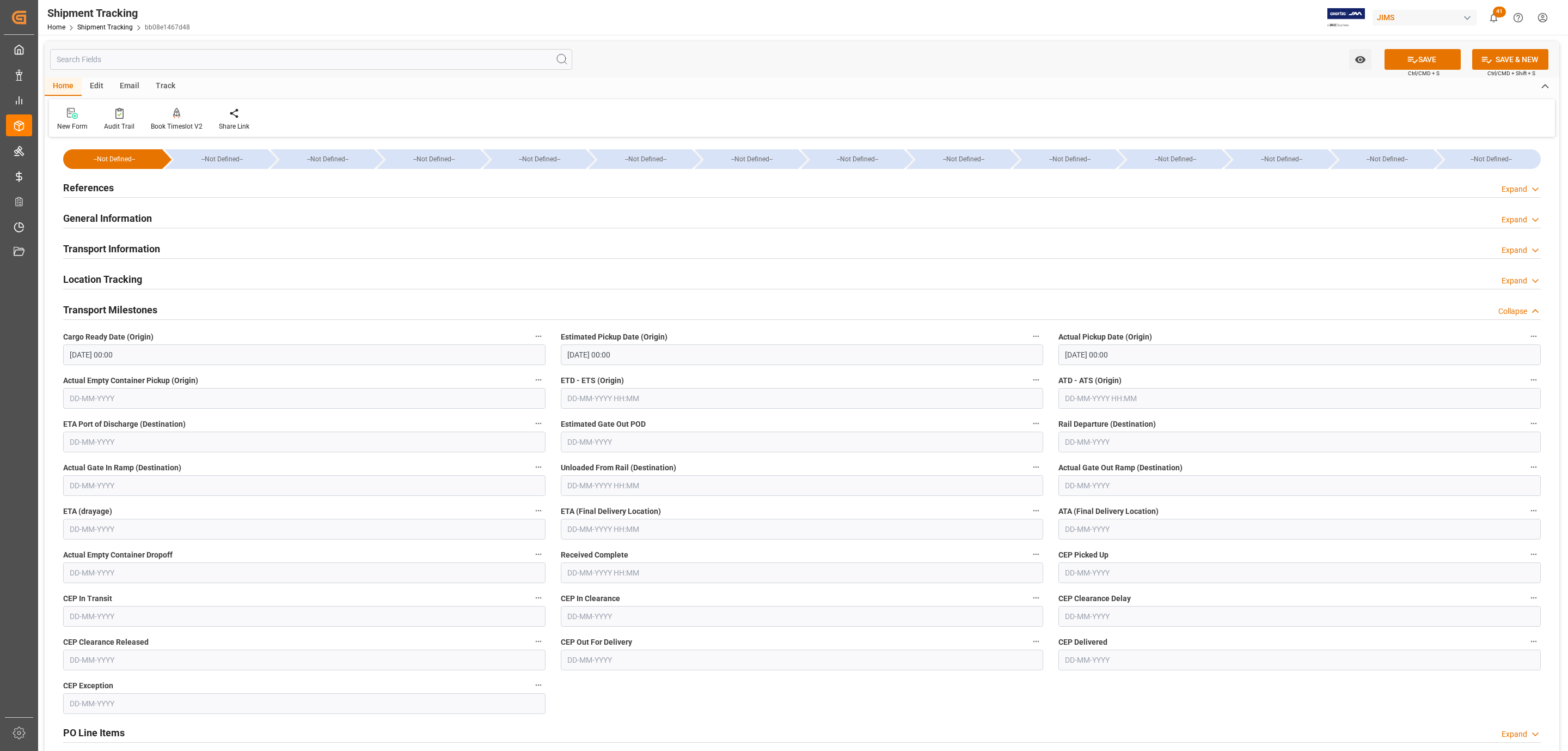
click at [618, 540] on input "text" at bounding box center [802, 529] width 482 height 21
click at [615, 684] on span "27" at bounding box center [617, 681] width 7 height 8
type input "[DATE] 00:00"
click at [1421, 53] on button "SAVE" at bounding box center [1423, 59] width 76 height 21
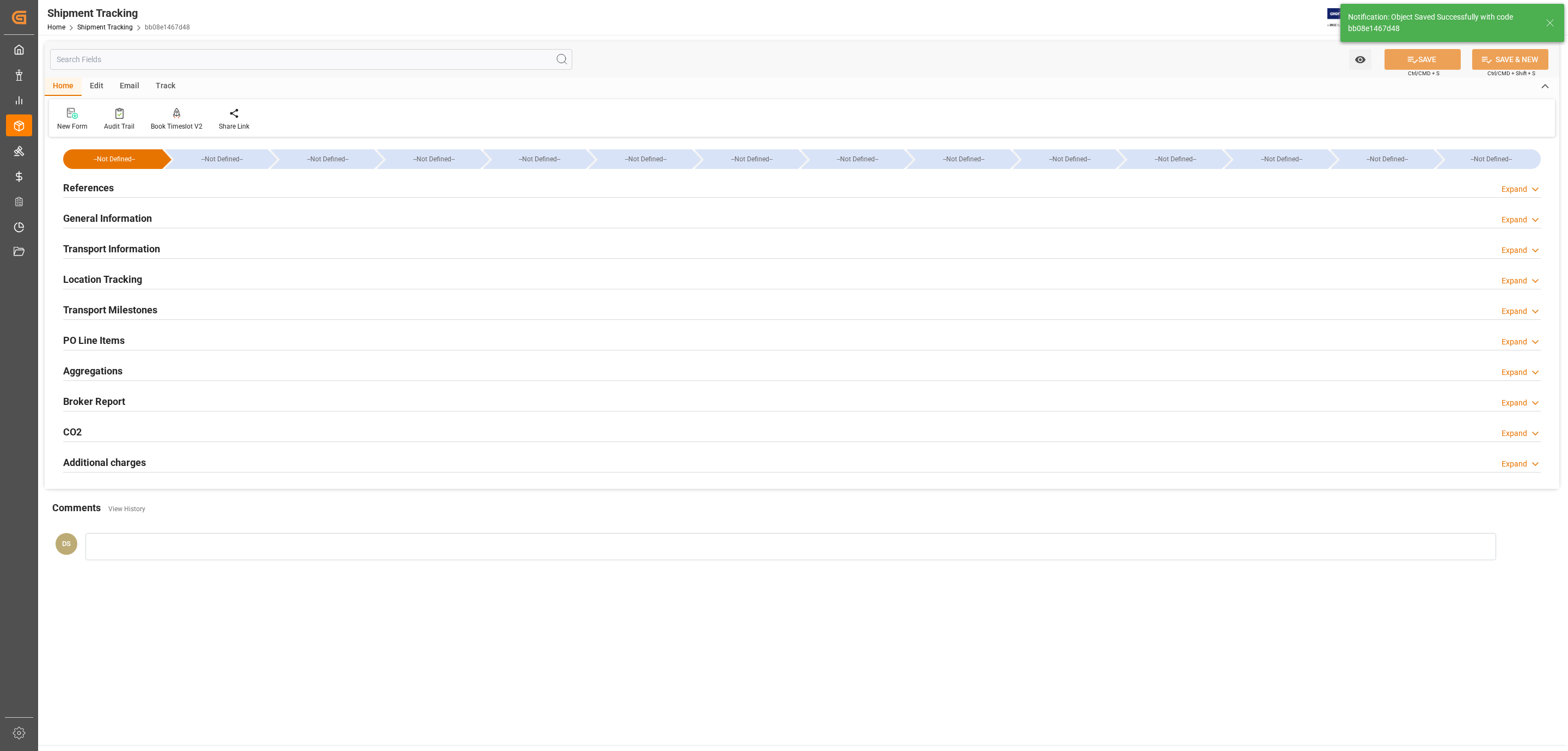
click at [183, 178] on div "References Expand" at bounding box center [802, 187] width 1478 height 21
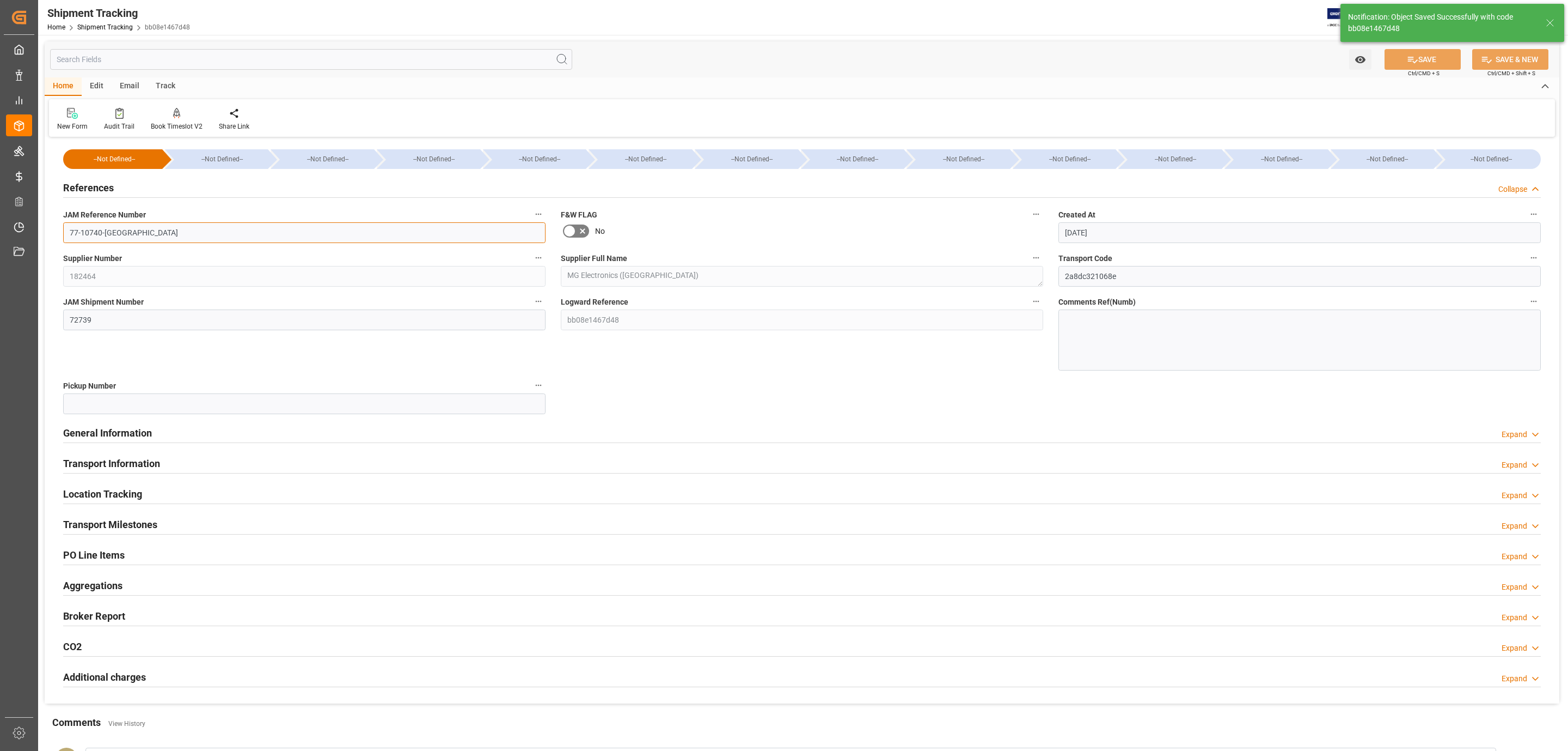
click at [149, 229] on input "77-10740-[GEOGRAPHIC_DATA]" at bounding box center [304, 233] width 482 height 21
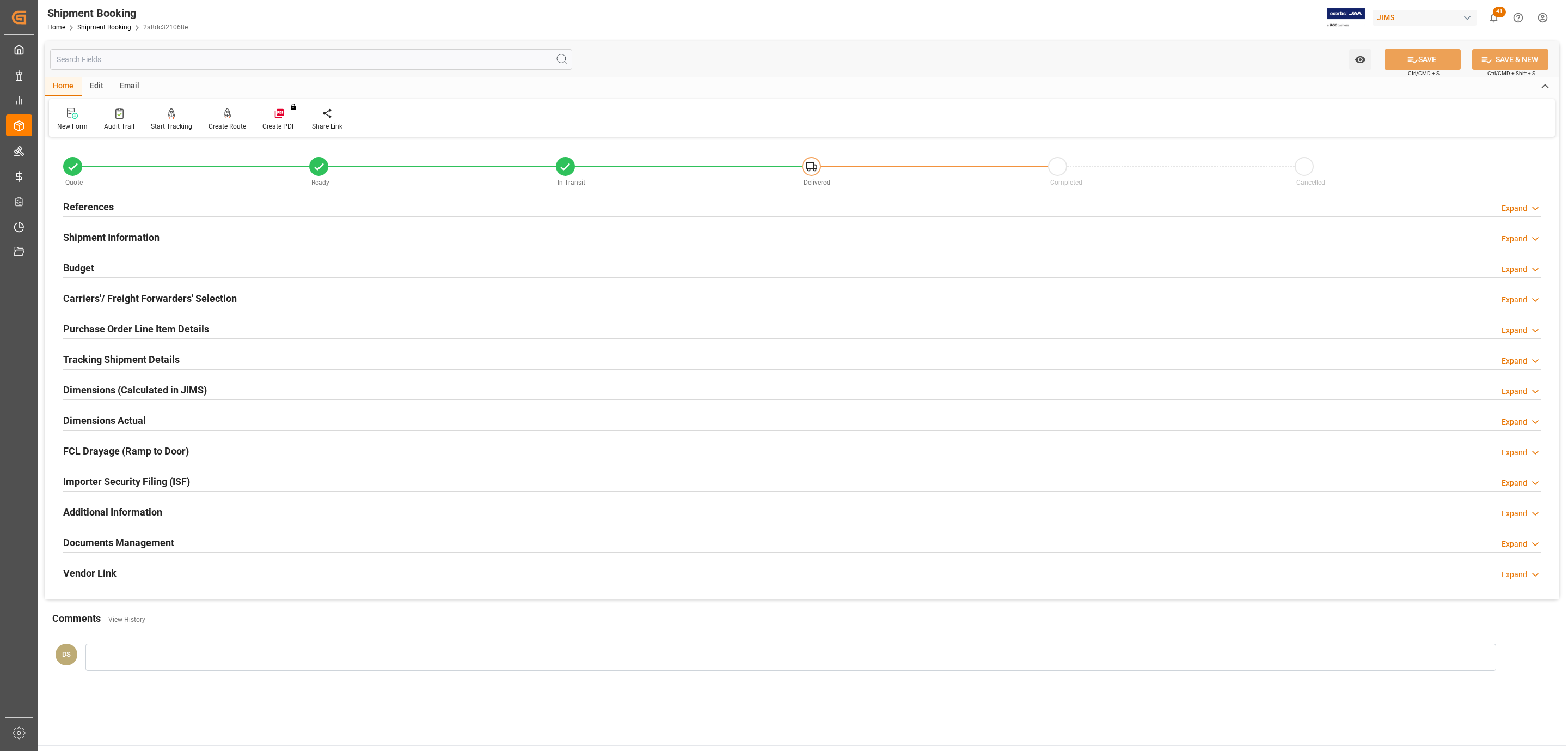
click at [111, 330] on h2 "Purchase Order Line Item Details" at bounding box center [136, 329] width 146 height 15
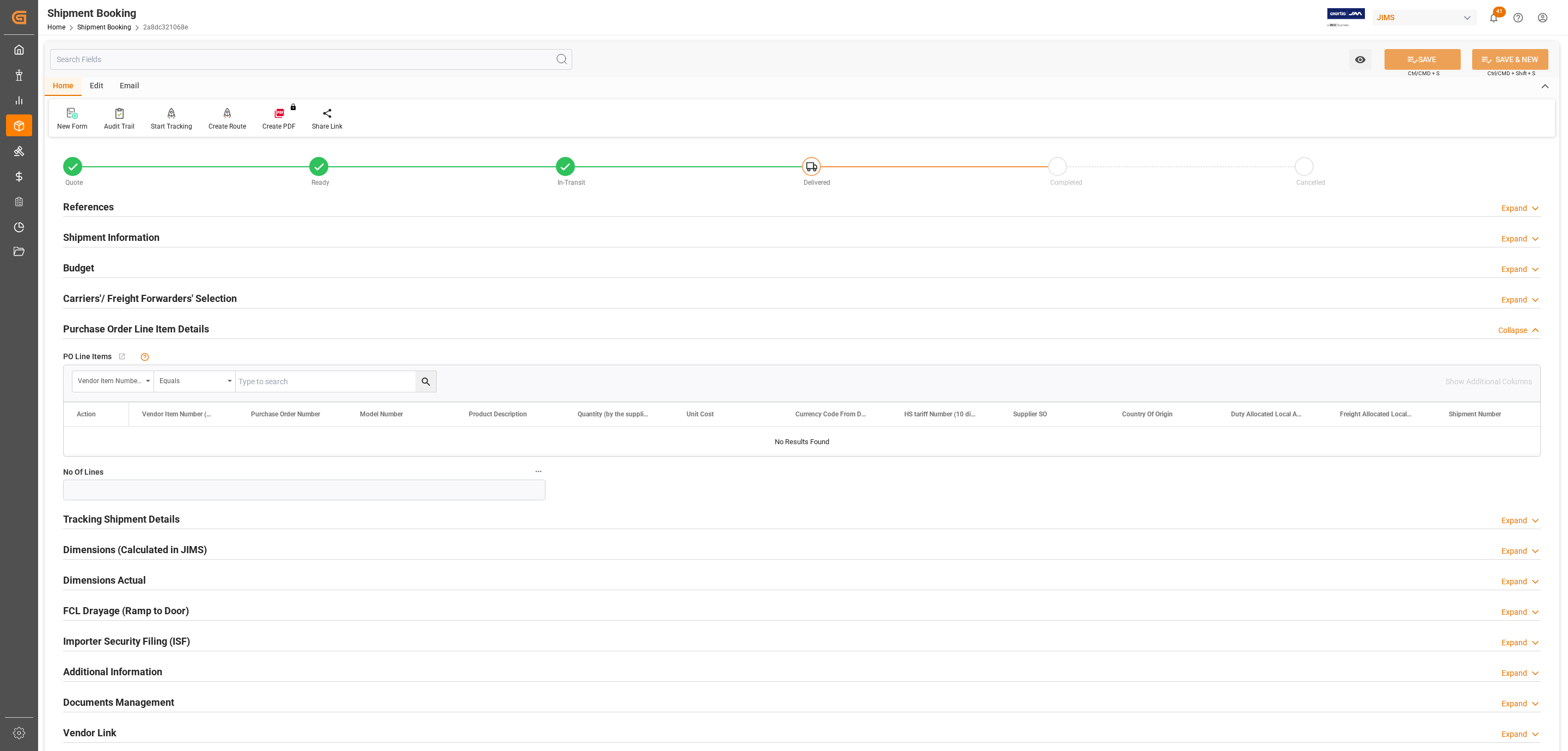
click at [102, 518] on h2 "Tracking Shipment Details" at bounding box center [121, 519] width 116 height 15
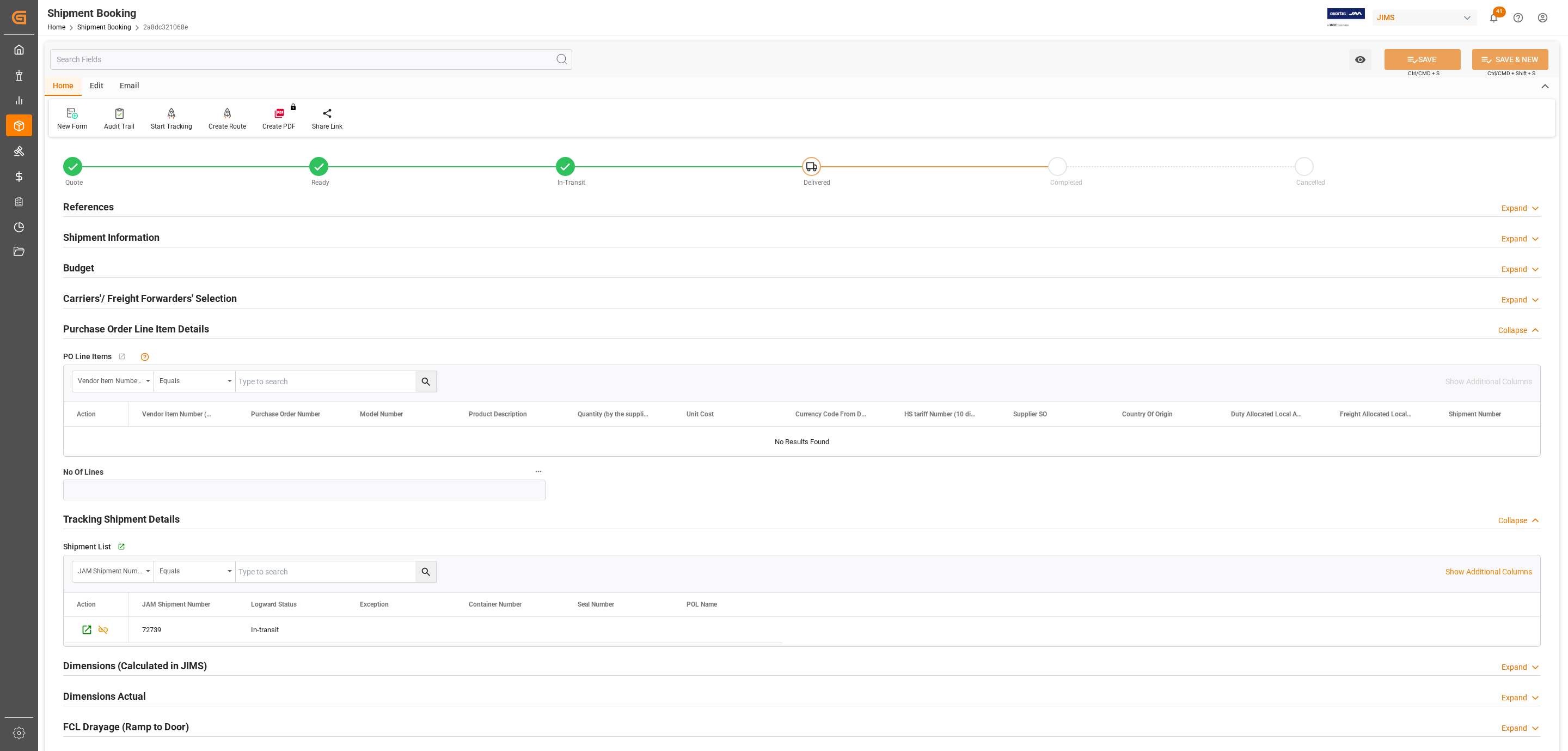
click at [102, 518] on h2 "Tracking Shipment Details" at bounding box center [121, 519] width 116 height 15
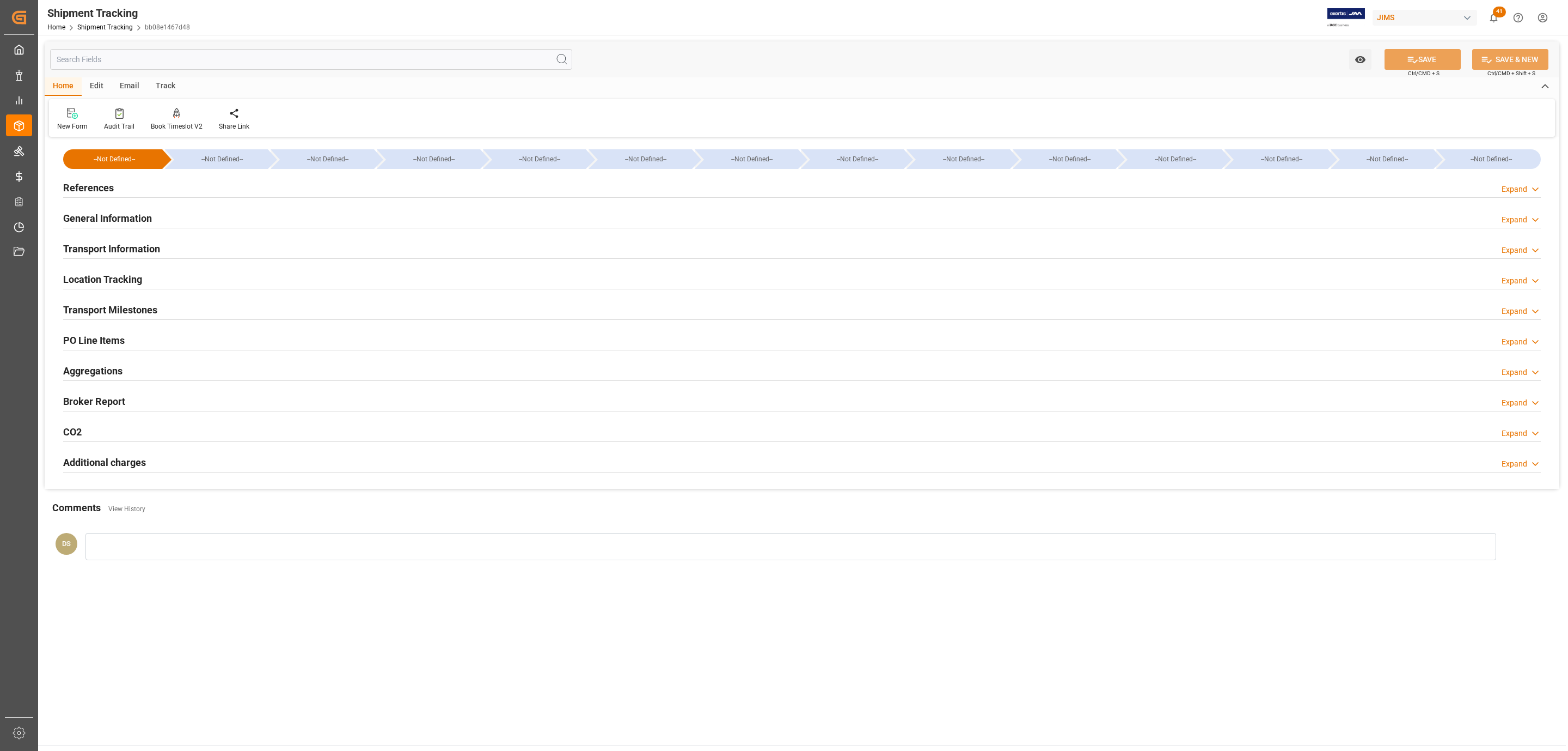
click at [128, 188] on div "References Expand" at bounding box center [802, 187] width 1478 height 21
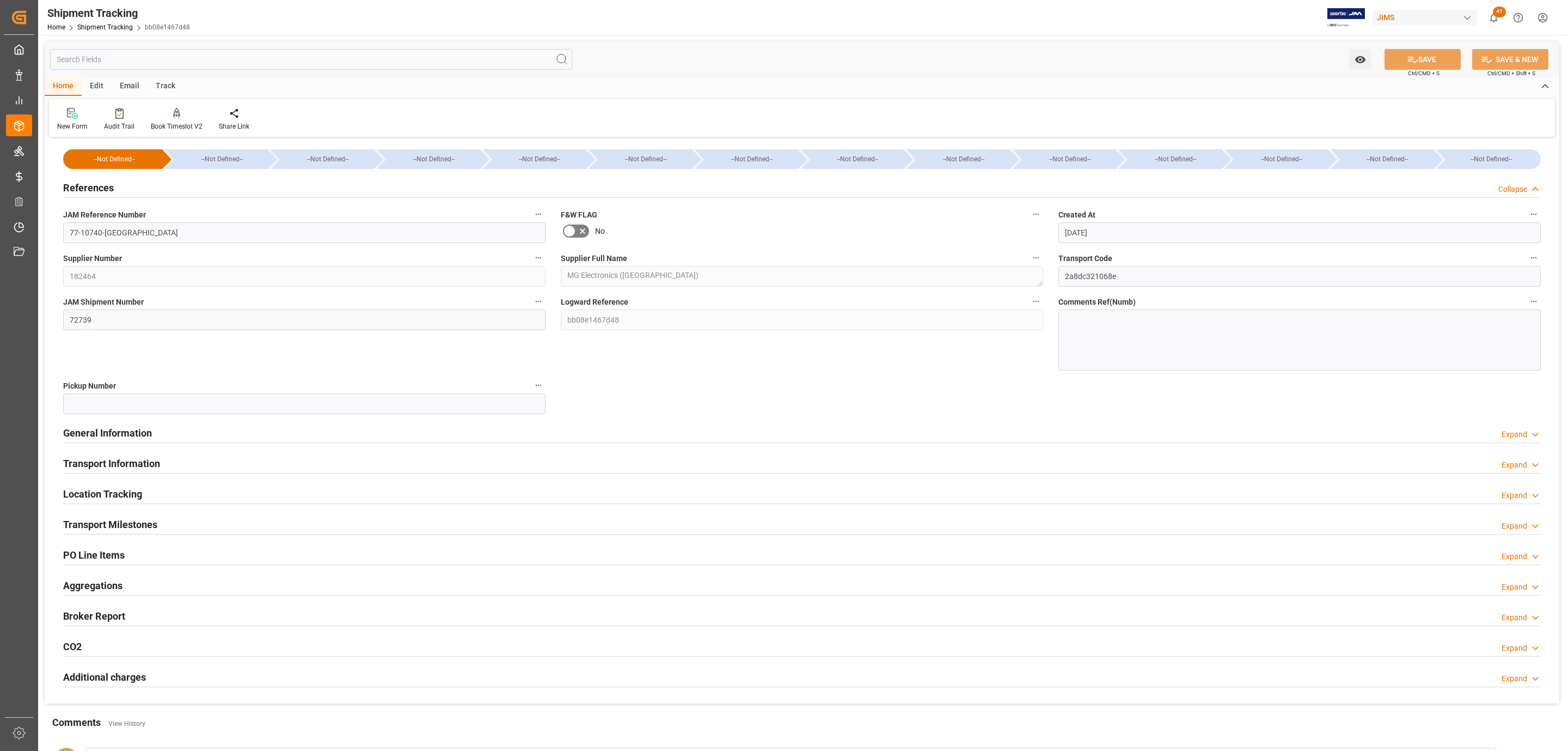
click at [128, 188] on div "References Collapse" at bounding box center [802, 187] width 1478 height 21
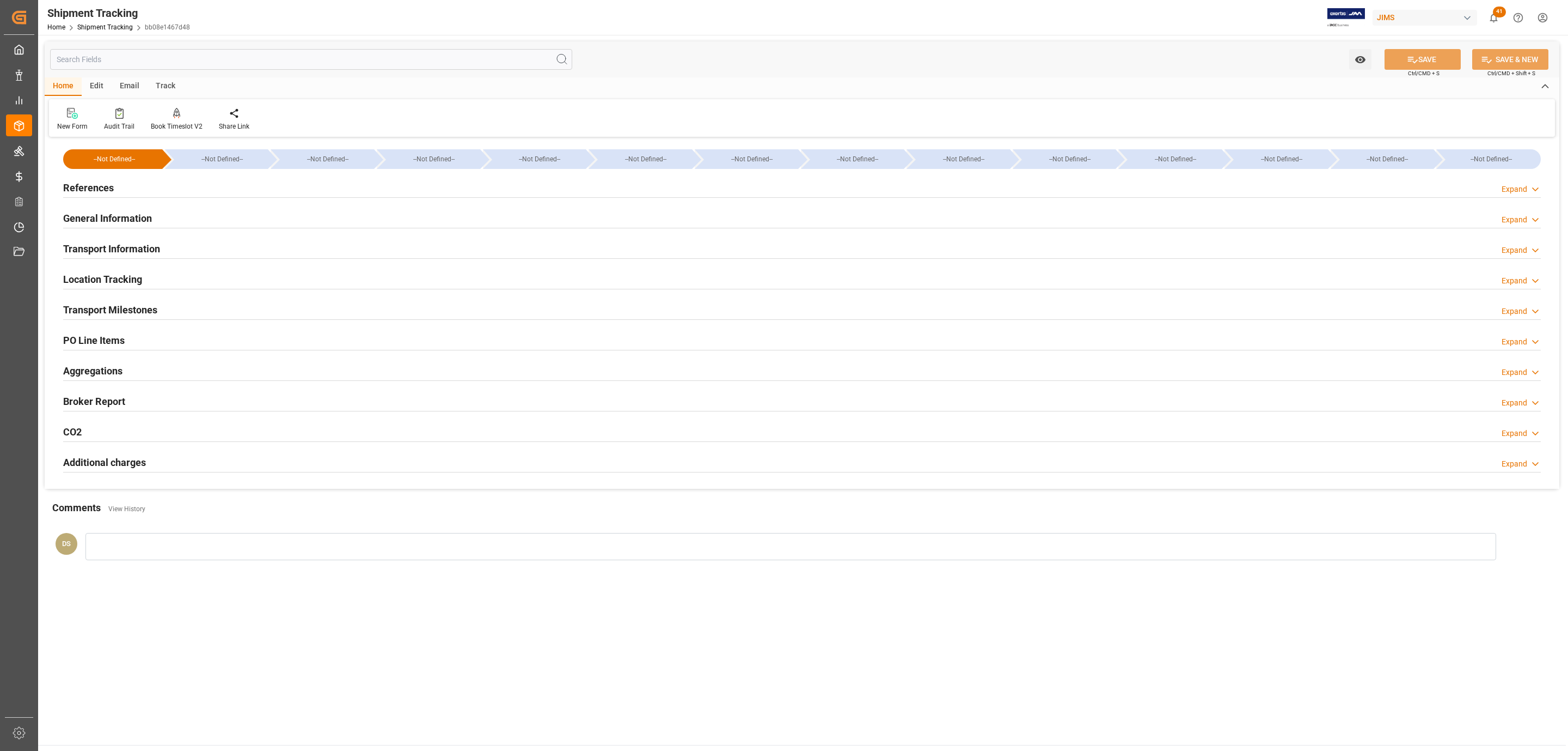
click at [90, 319] on div at bounding box center [802, 319] width 1478 height 1
click at [93, 312] on h2 "Transport Milestones" at bounding box center [110, 309] width 94 height 15
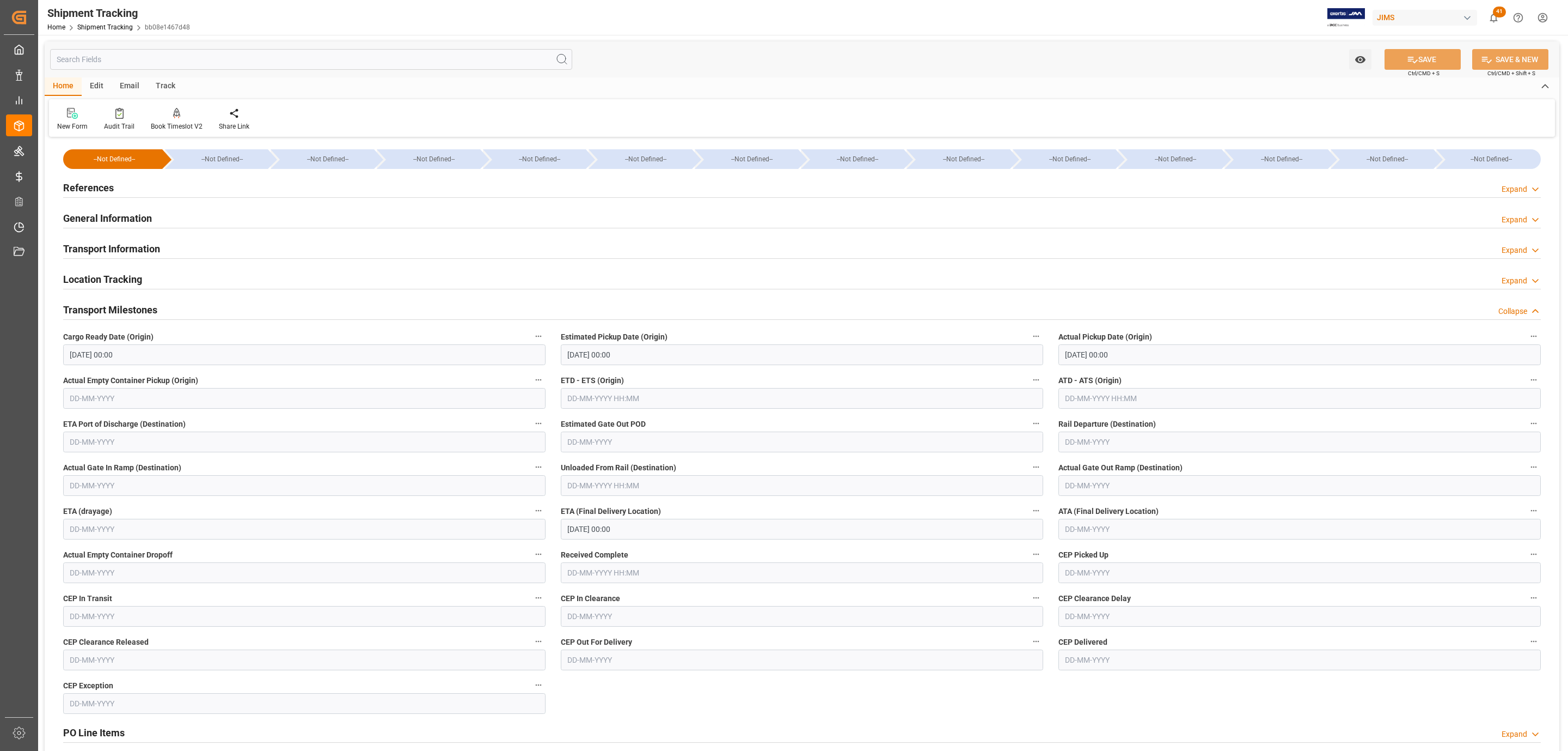
click at [93, 312] on h2 "Transport Milestones" at bounding box center [110, 309] width 94 height 15
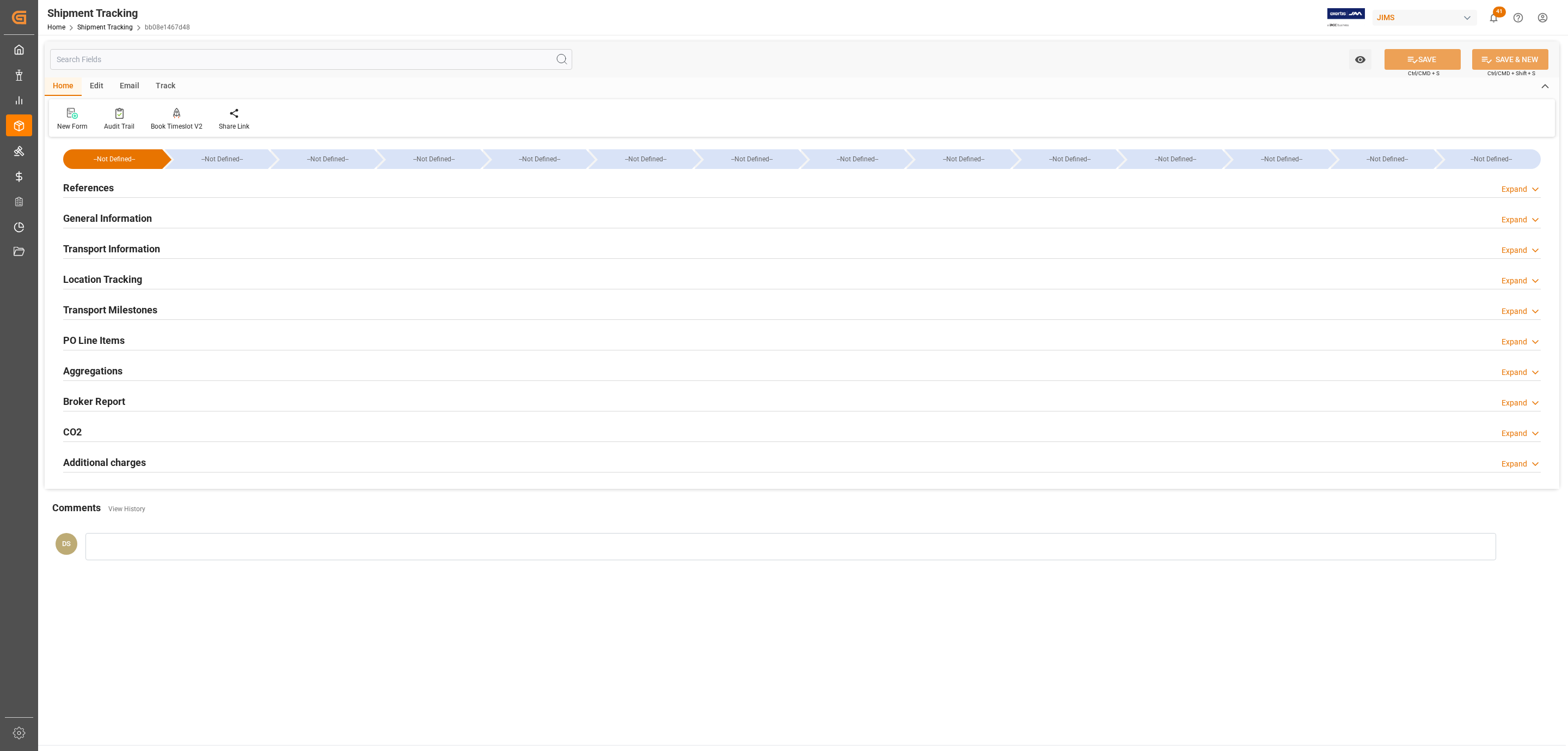
click at [154, 182] on div "References Expand" at bounding box center [802, 187] width 1478 height 21
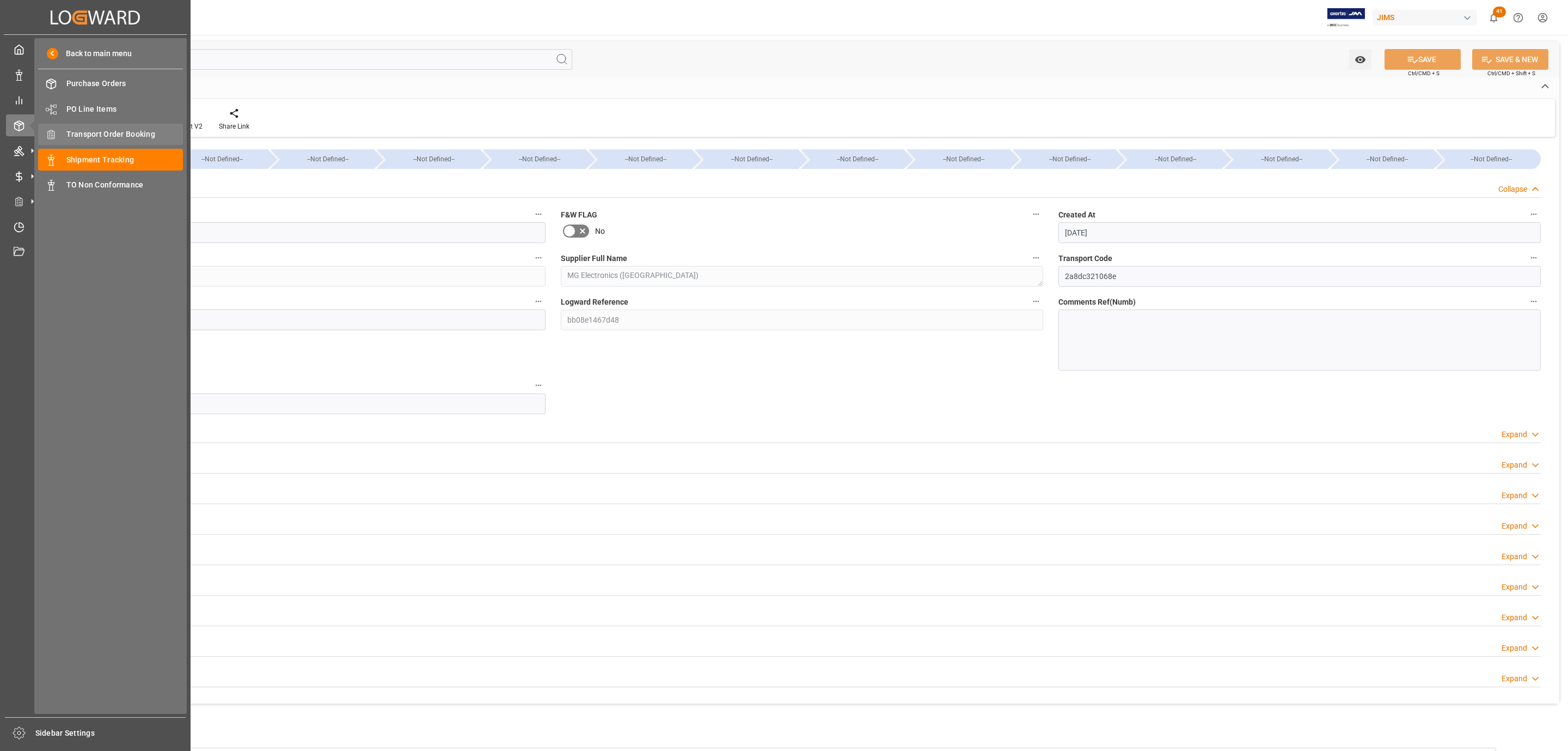
click at [130, 136] on span "Transport Order Booking" at bounding box center [125, 134] width 117 height 12
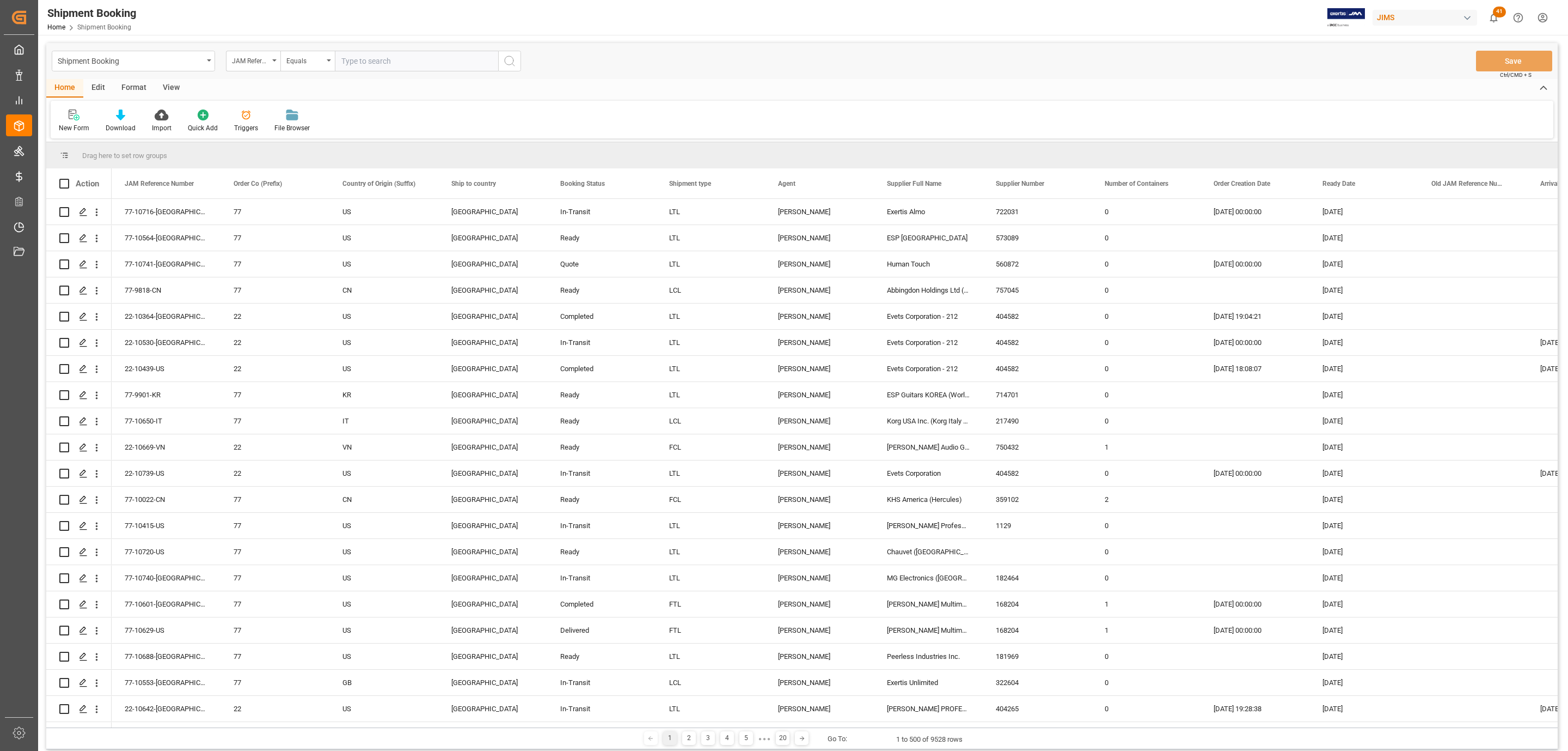
click at [71, 115] on icon at bounding box center [74, 115] width 11 height 11
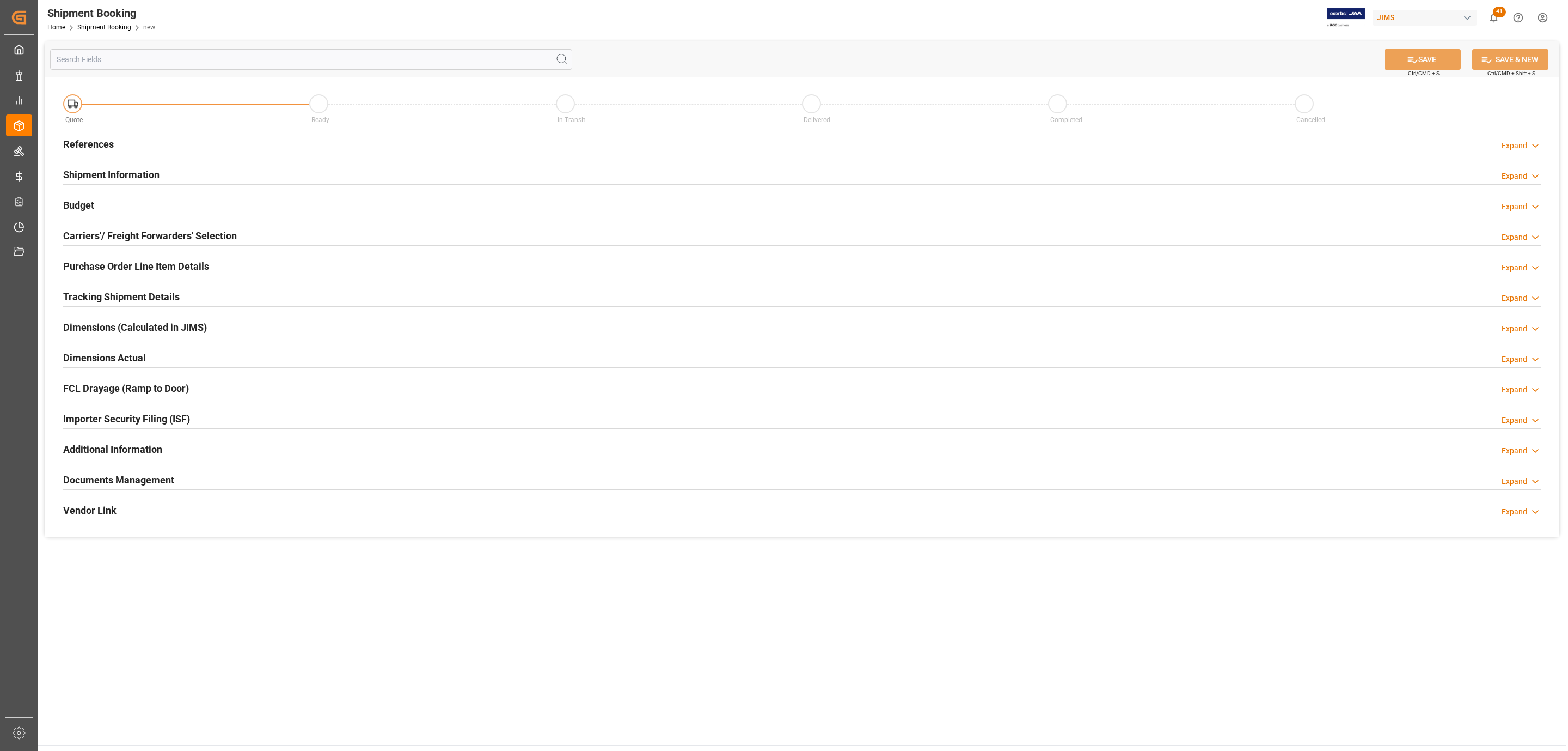
click at [147, 152] on div "References Expand" at bounding box center [802, 143] width 1478 height 21
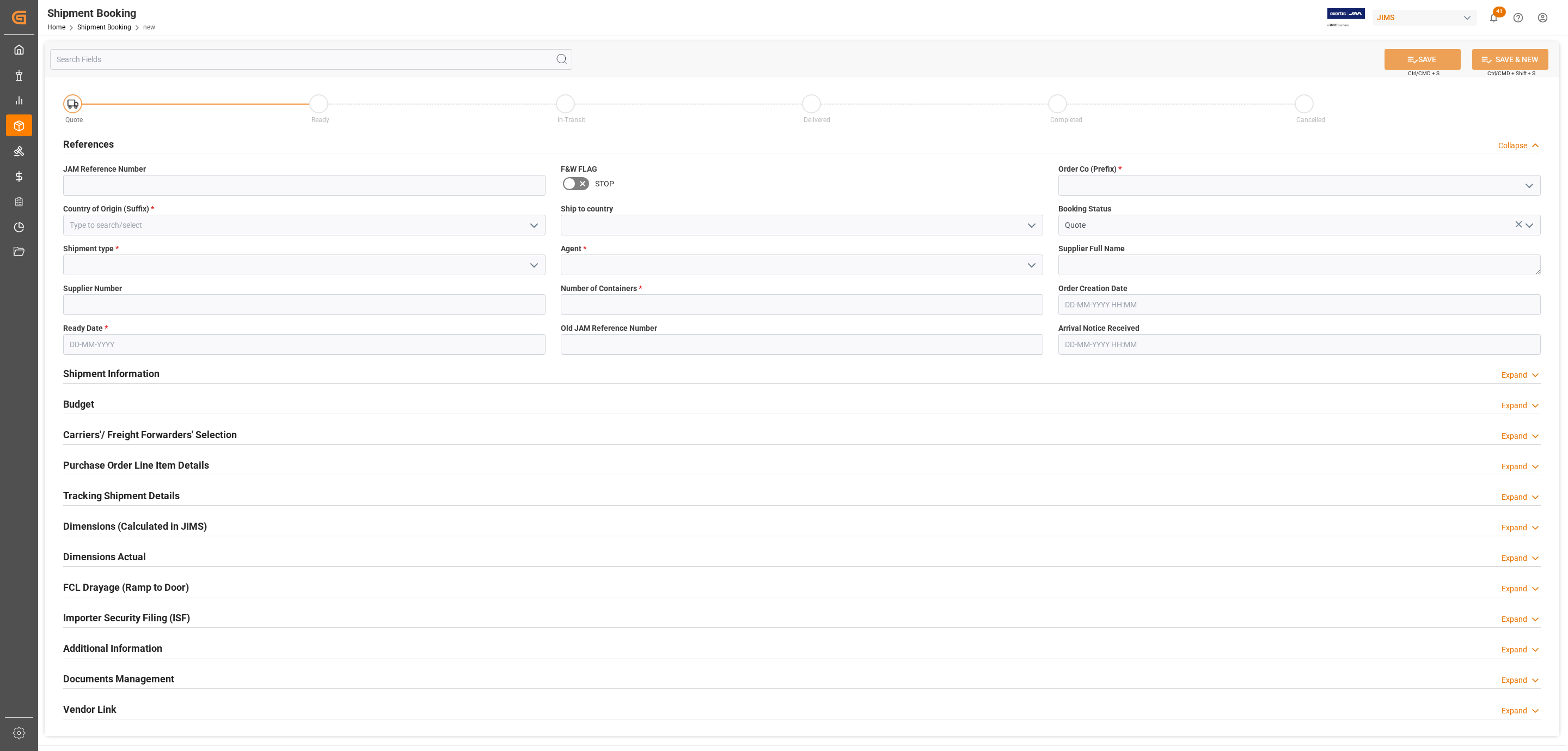
click at [534, 226] on polyline "open menu" at bounding box center [534, 225] width 7 height 3
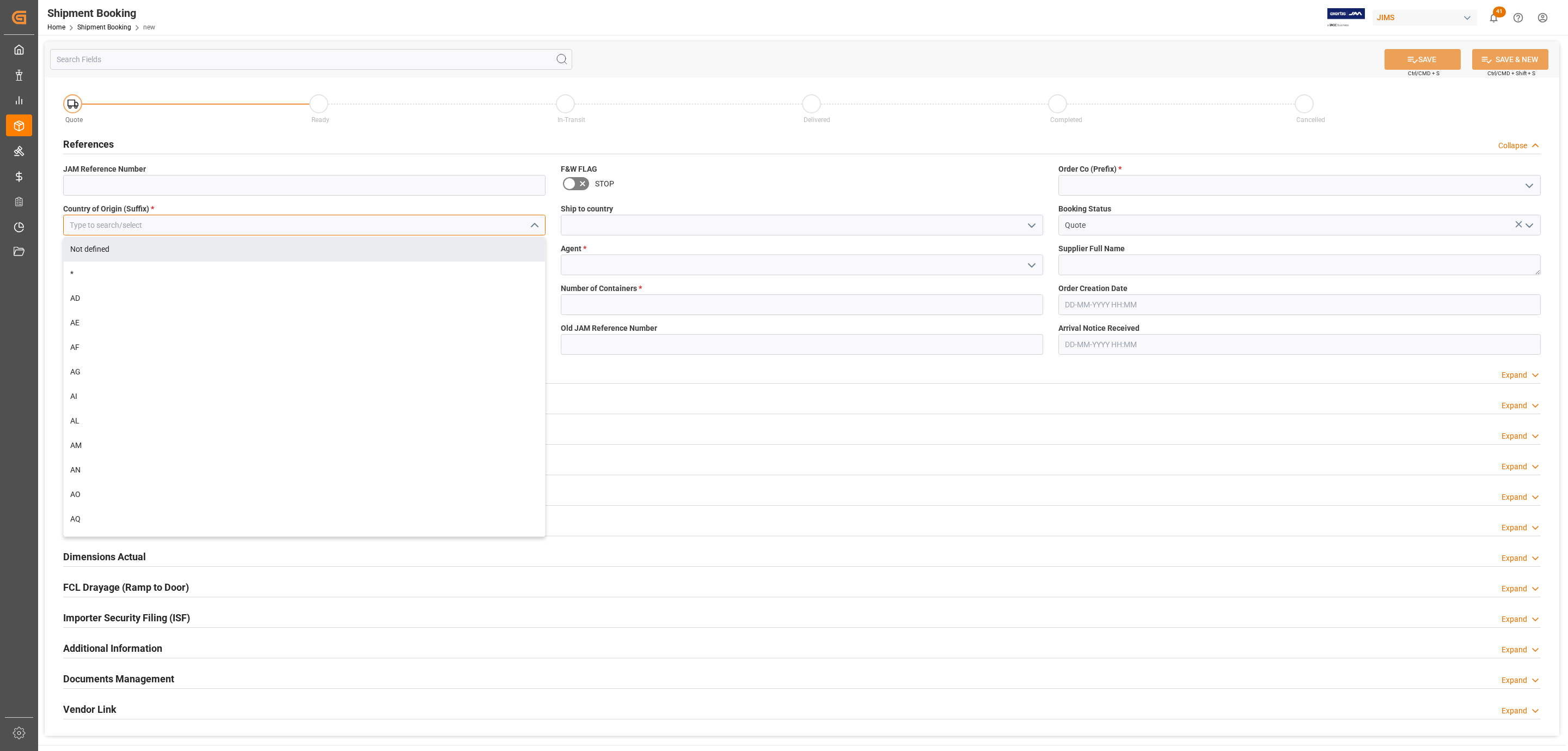
click at [90, 221] on input at bounding box center [304, 225] width 482 height 21
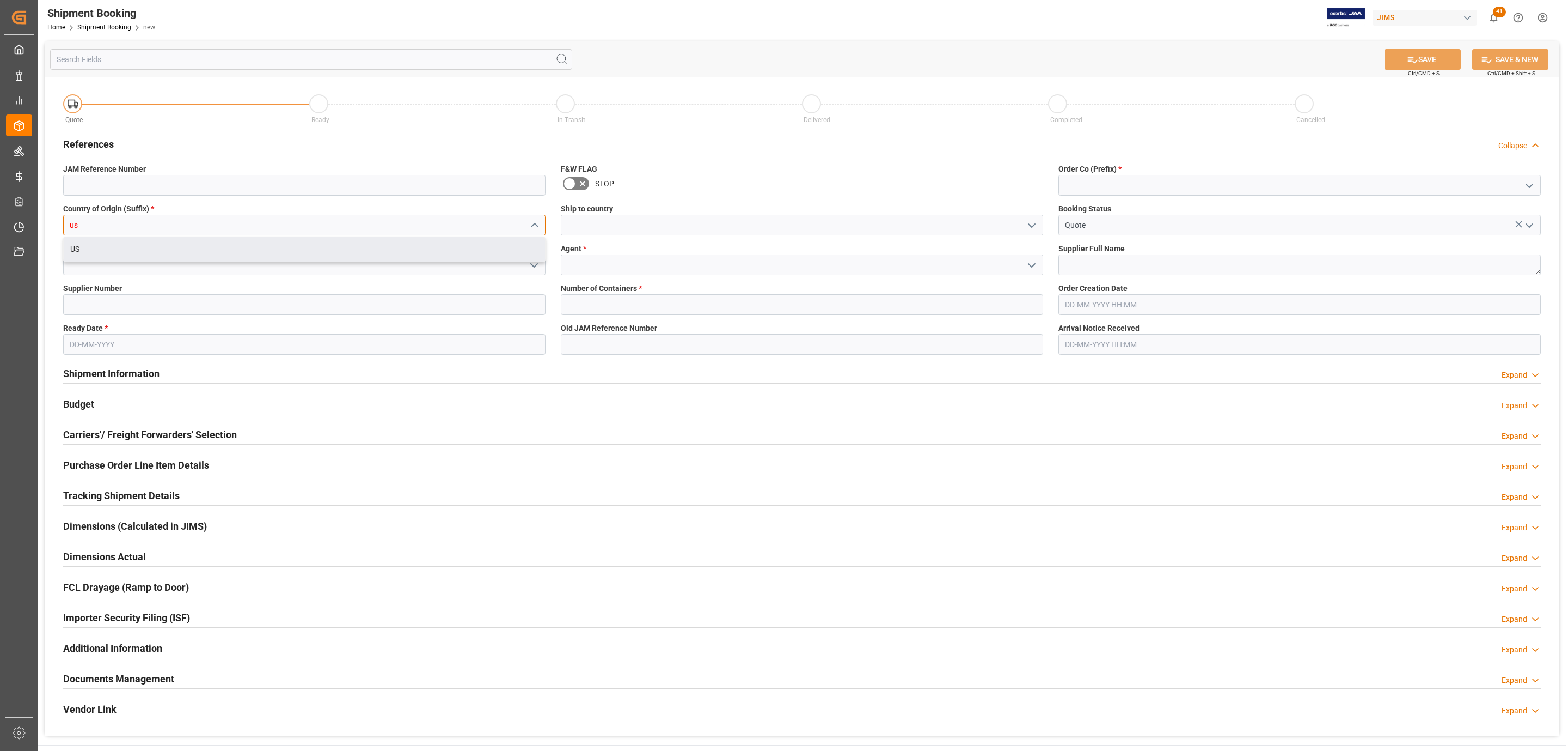
click at [82, 244] on div "US" at bounding box center [304, 249] width 481 height 24
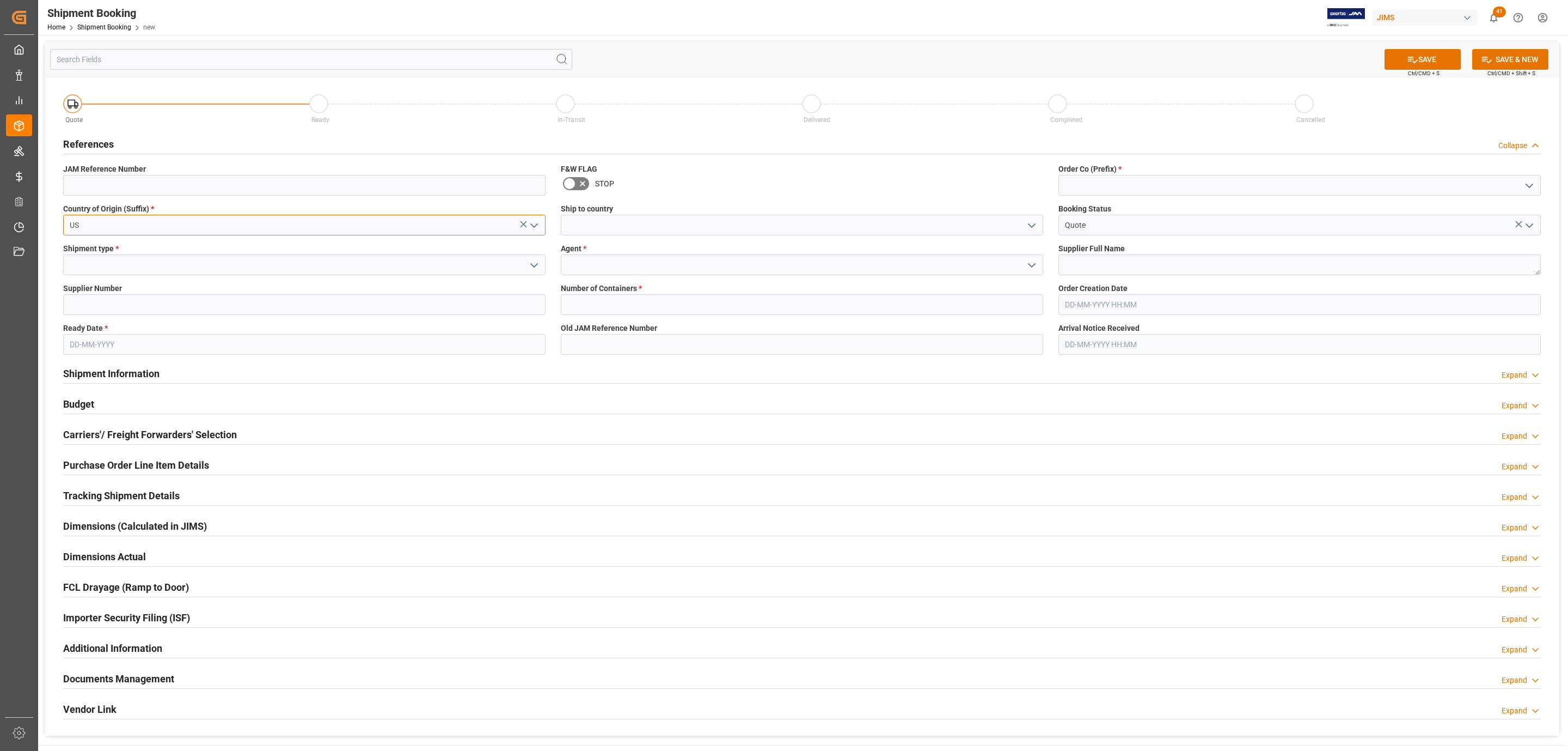
type input "US"
click at [530, 266] on icon "open menu" at bounding box center [534, 265] width 13 height 13
click at [106, 327] on div "LTL" at bounding box center [304, 338] width 481 height 24
type input "LTL"
click at [150, 306] on input at bounding box center [304, 305] width 482 height 21
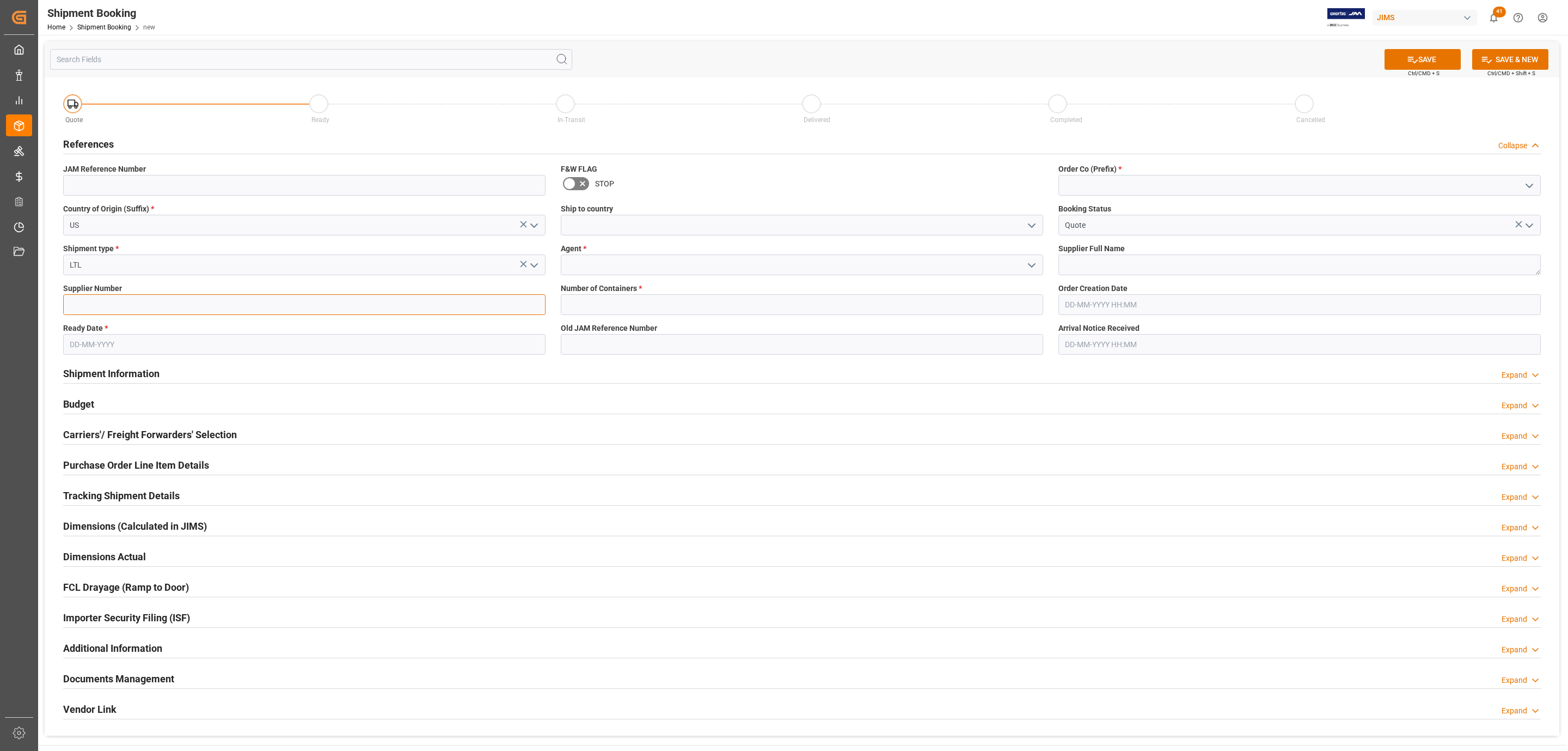
paste input "304611"
type input "304611"
click at [108, 353] on input "text" at bounding box center [304, 344] width 482 height 21
click at [95, 396] on div "Mo Tu We Th Fr Sa Su" at bounding box center [141, 387] width 155 height 21
click at [141, 499] on span "28" at bounding box center [141, 496] width 7 height 8
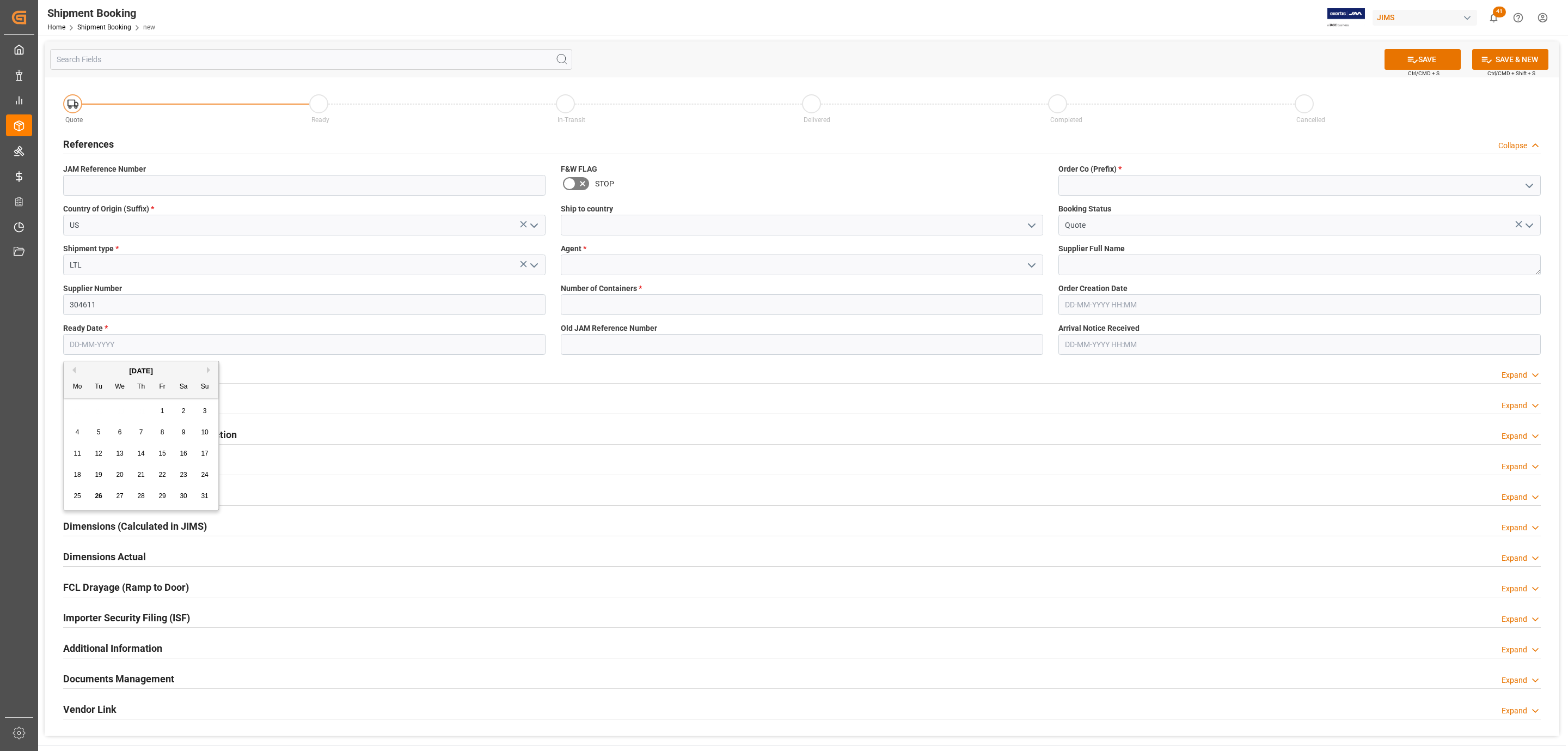
type input "28-08-2025"
click at [1031, 219] on icon "open menu" at bounding box center [1031, 225] width 13 height 13
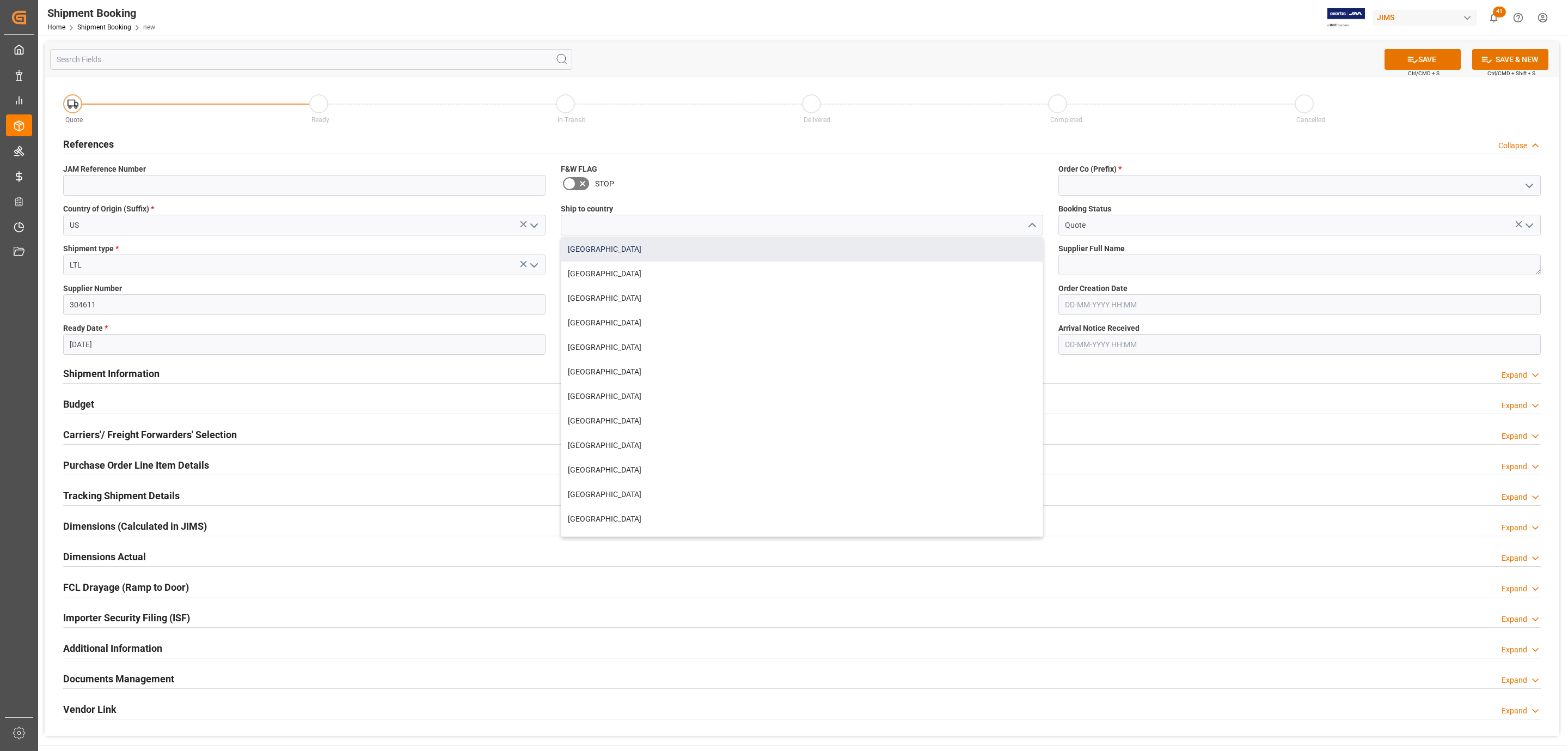
click at [713, 259] on div "[GEOGRAPHIC_DATA]" at bounding box center [802, 249] width 481 height 24
type input "[GEOGRAPHIC_DATA]"
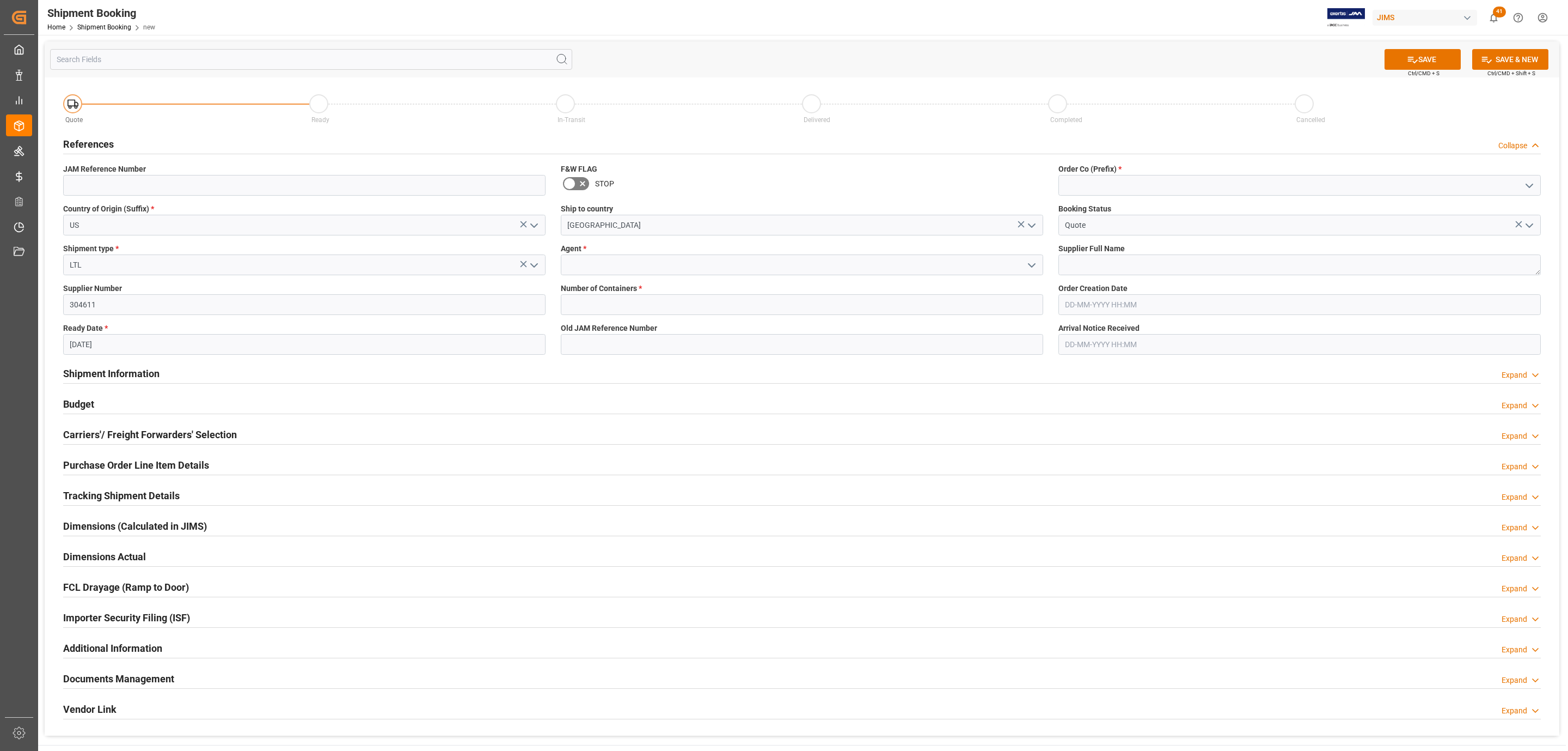
click at [1034, 263] on icon "open menu" at bounding box center [1031, 265] width 13 height 13
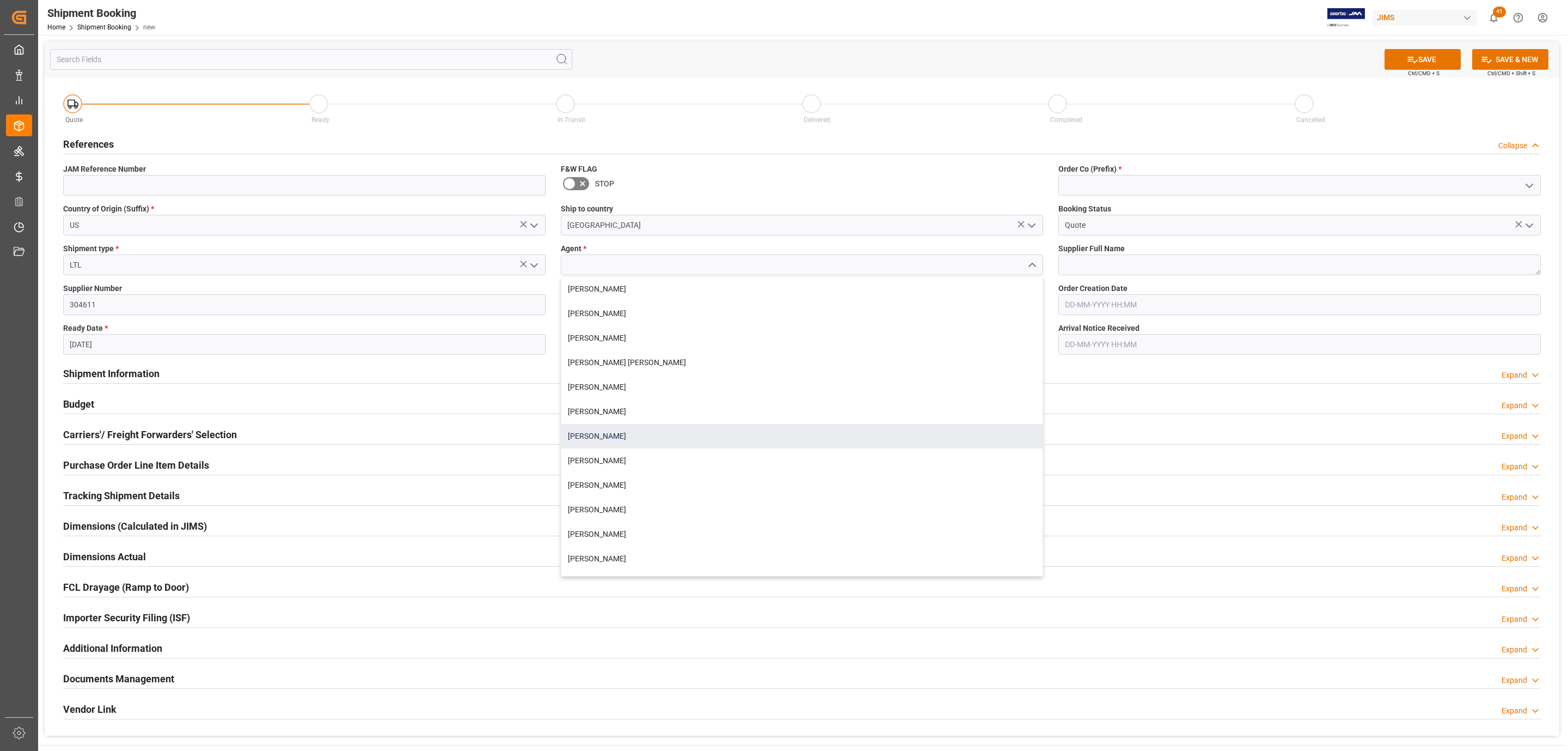
click at [617, 431] on div "[PERSON_NAME]" at bounding box center [802, 436] width 481 height 24
type input "[PERSON_NAME]"
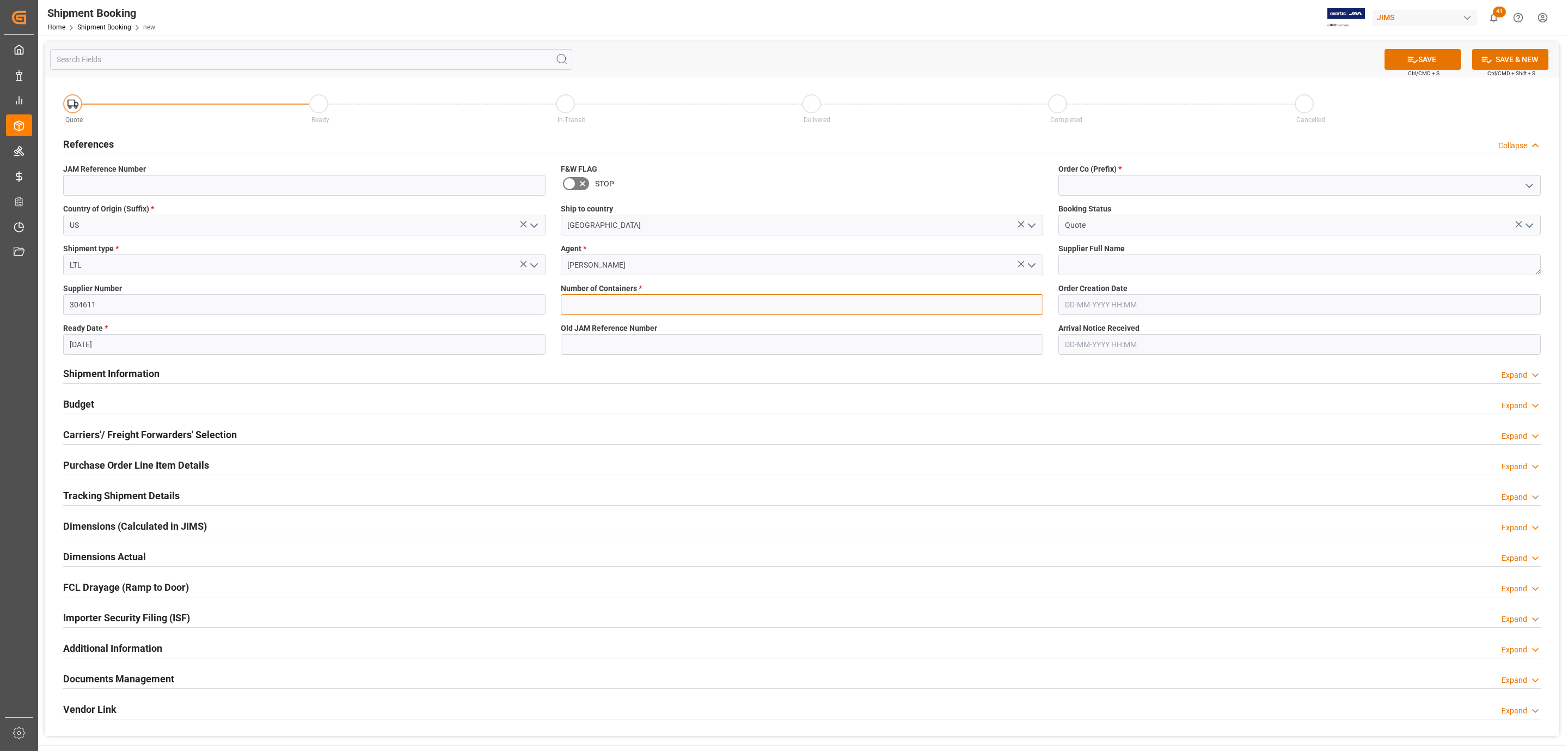
click at [595, 301] on input "text" at bounding box center [802, 305] width 482 height 21
type input "0"
click at [1529, 183] on icon "open menu" at bounding box center [1529, 185] width 13 height 13
click at [1176, 236] on div "77" at bounding box center [1300, 234] width 481 height 24
type input "77"
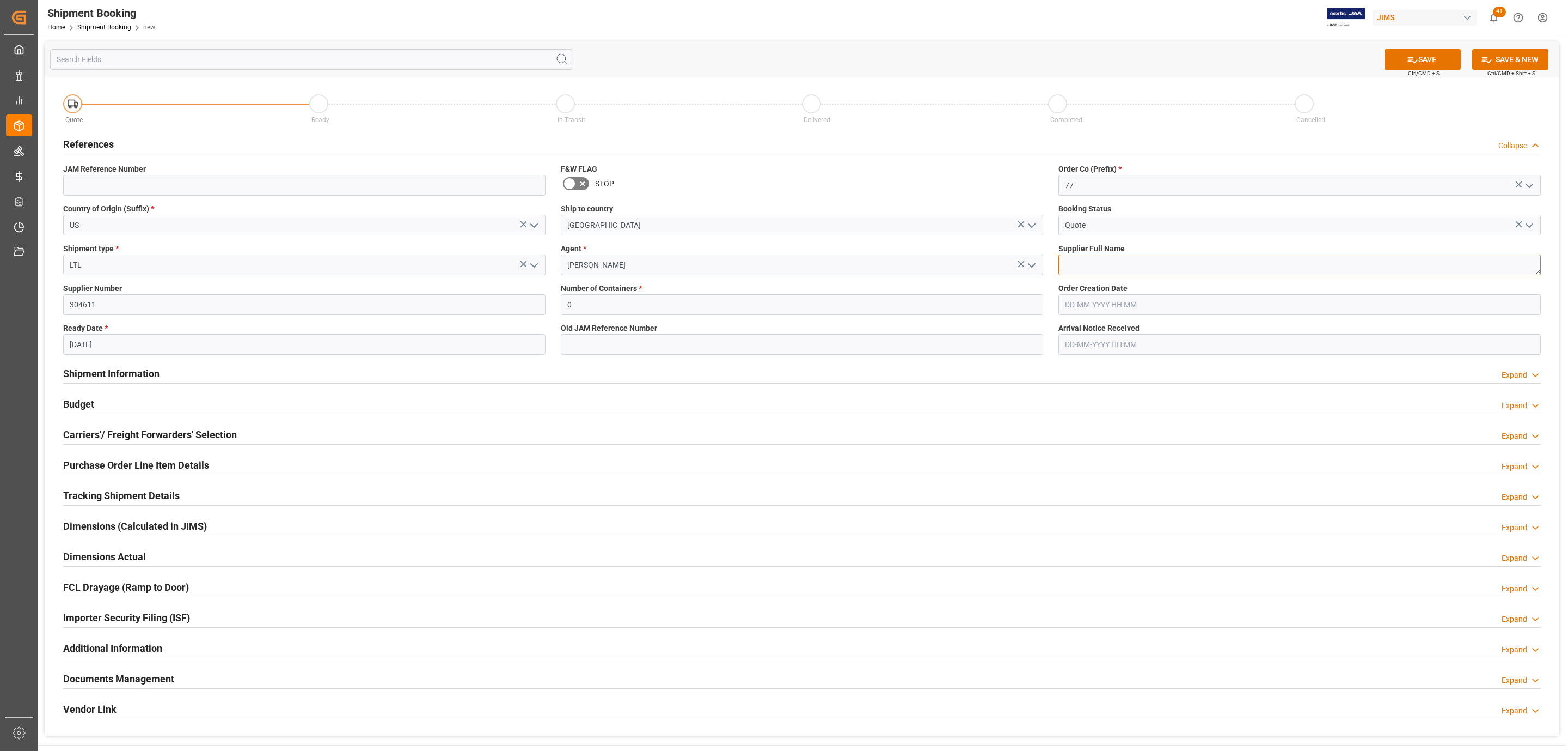
click at [1085, 258] on textarea at bounding box center [1300, 265] width 482 height 21
paste textarea "SoundTube Entertainment Inc."
type textarea "SoundTube Entertainment Inc."
click at [1452, 54] on button "SAVE" at bounding box center [1423, 59] width 76 height 21
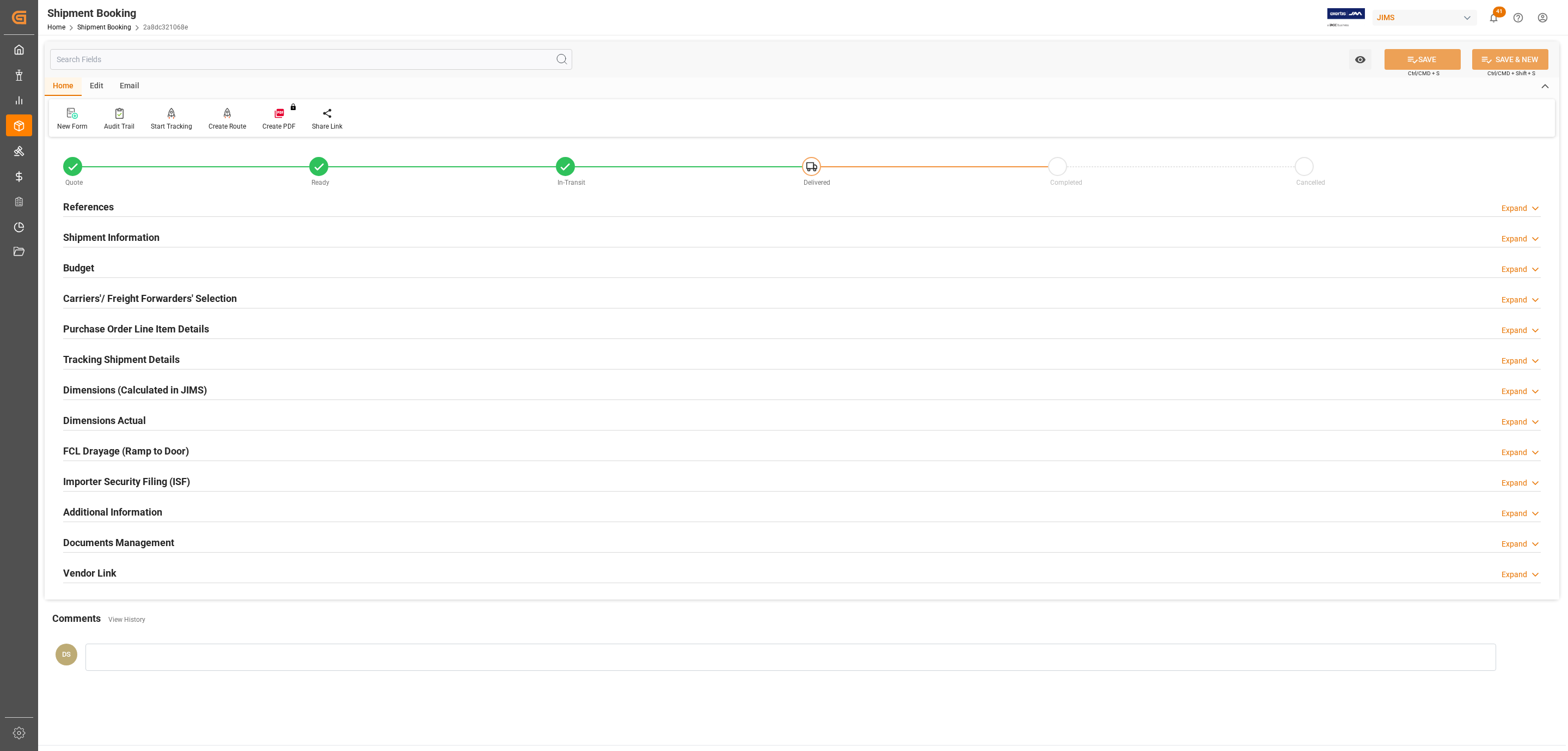
click at [217, 301] on h2 "Carriers'/ Freight Forwarders' Selection" at bounding box center [150, 298] width 173 height 15
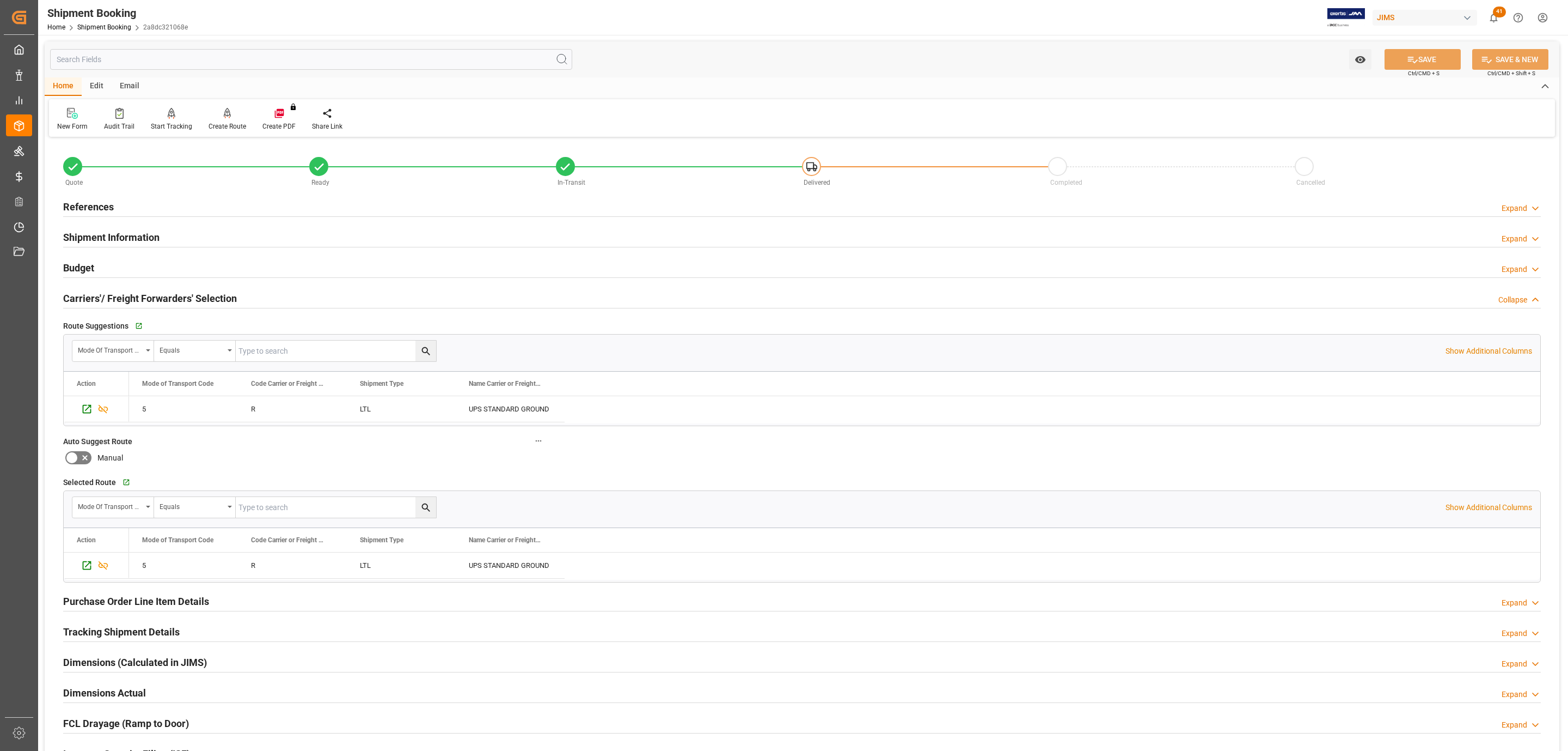
click at [193, 299] on h2 "Carriers'/ Freight Forwarders' Selection" at bounding box center [150, 298] width 173 height 15
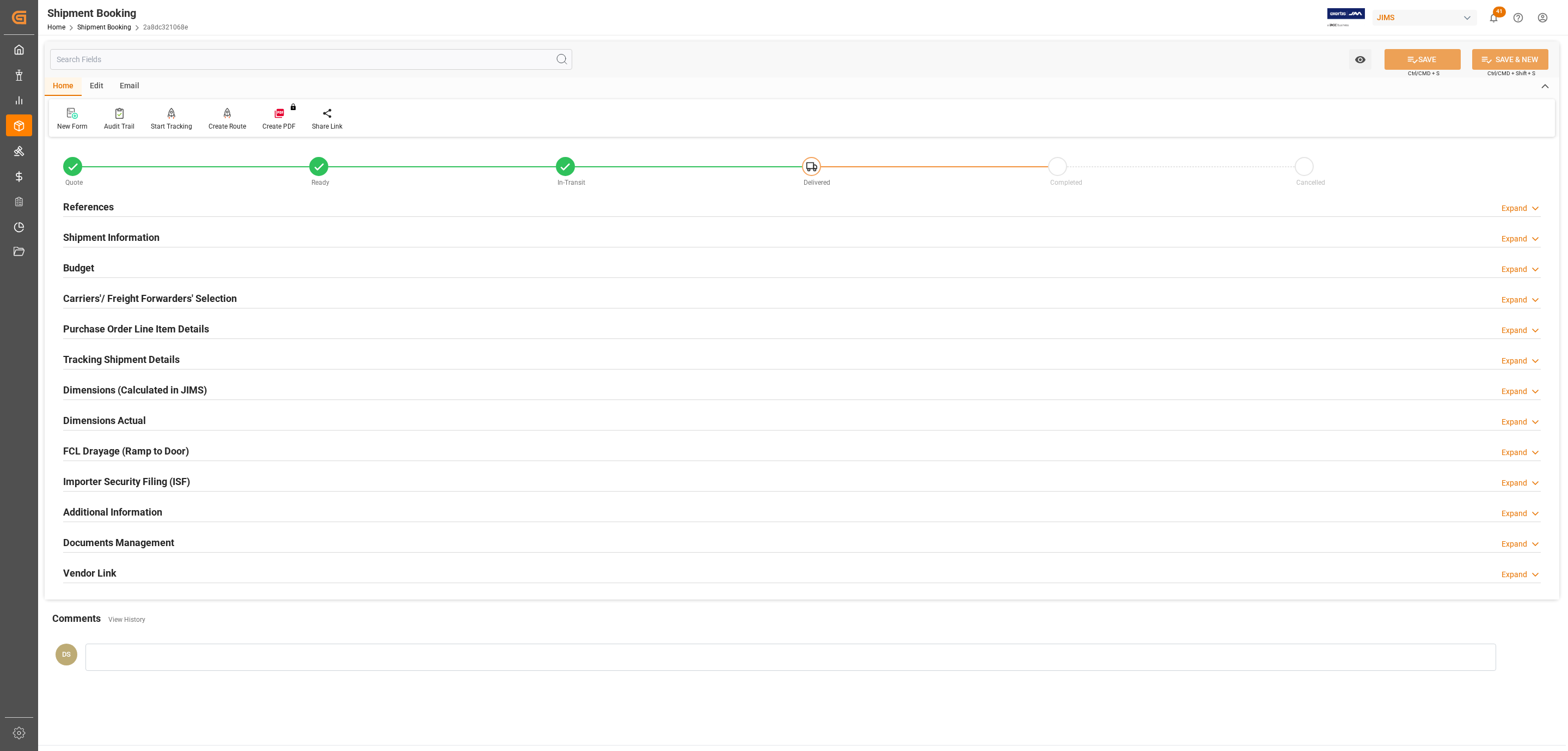
click at [126, 358] on h2 "Tracking Shipment Details" at bounding box center [121, 359] width 116 height 15
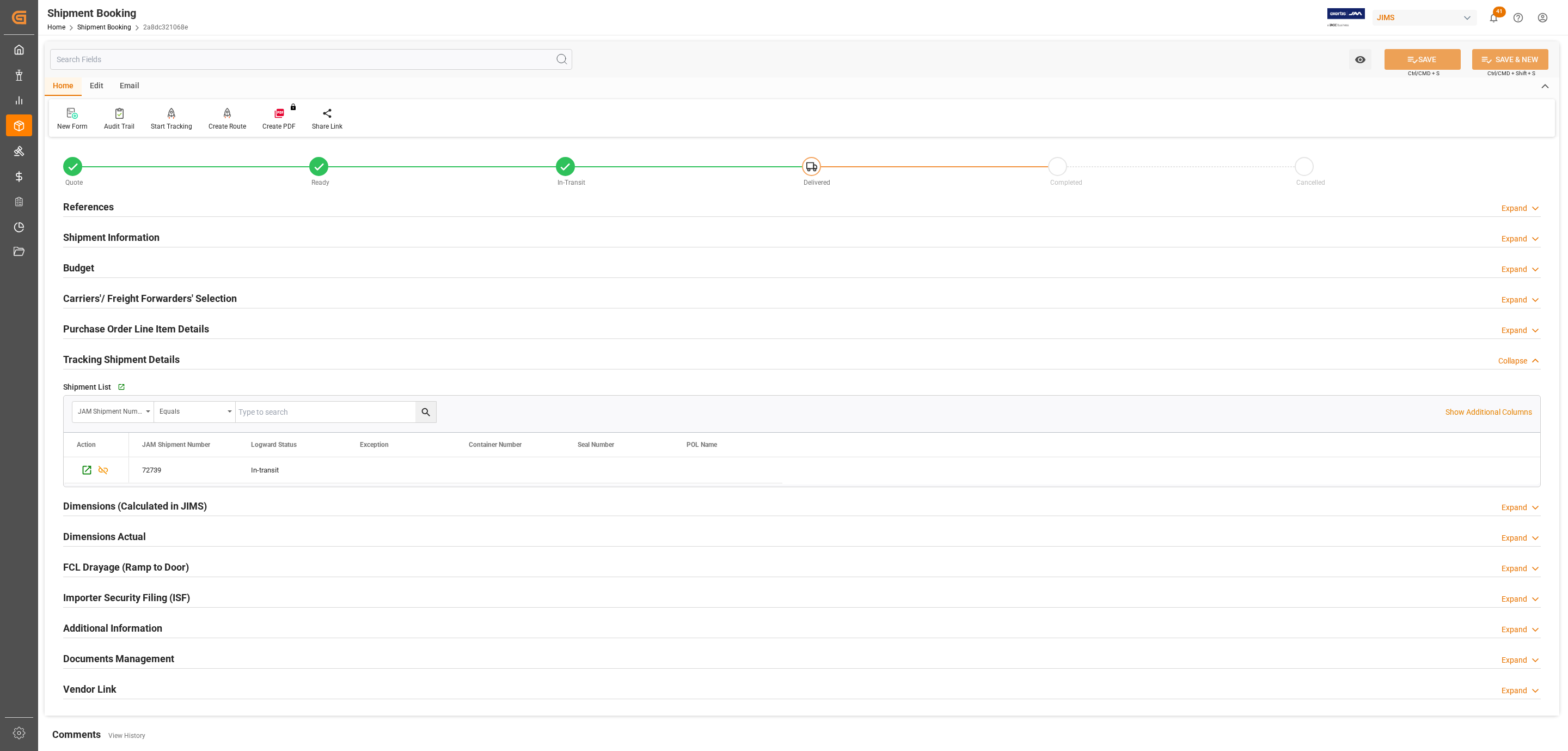
click at [147, 326] on h2 "Purchase Order Line Item Details" at bounding box center [136, 329] width 146 height 15
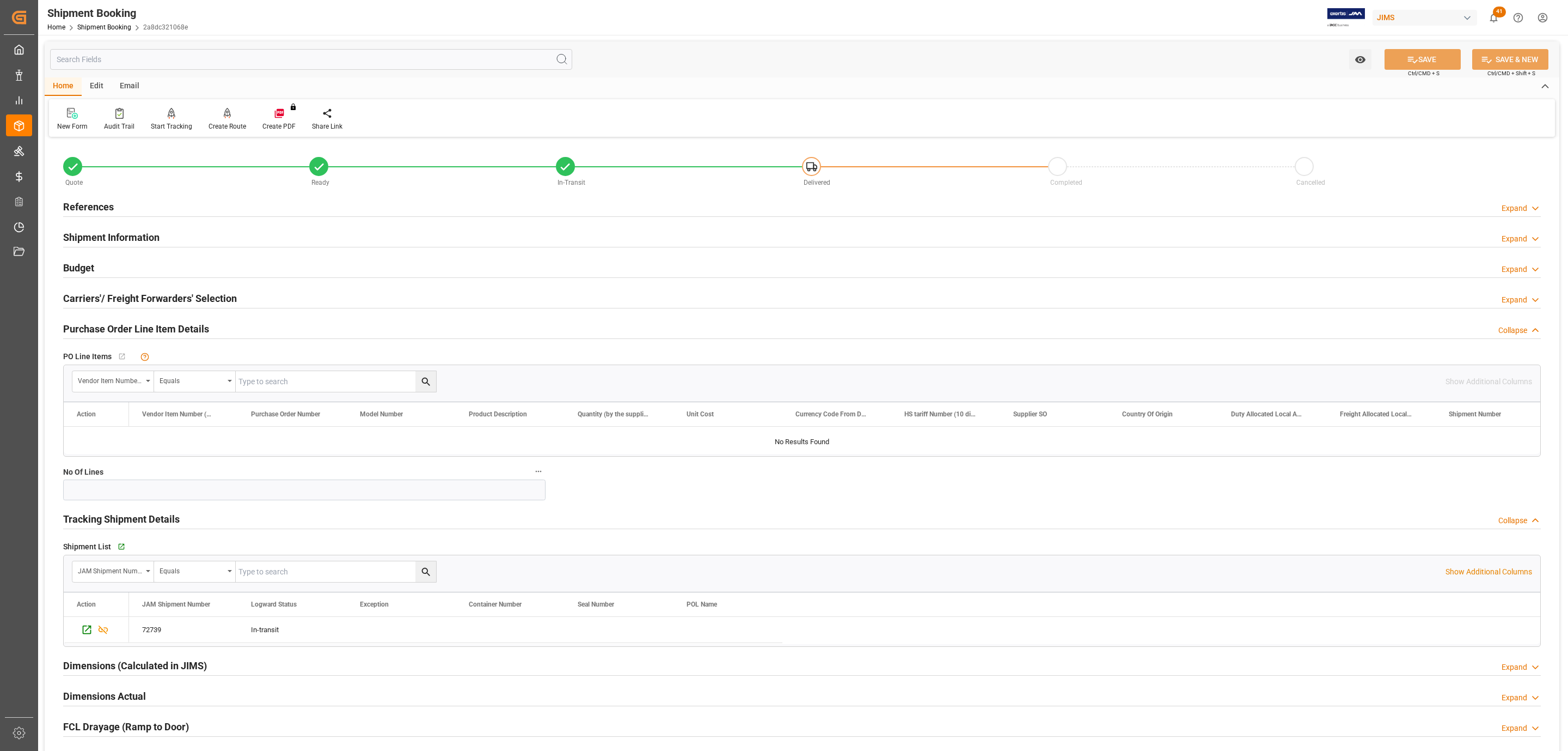
click at [69, 202] on h2 "References" at bounding box center [88, 206] width 51 height 15
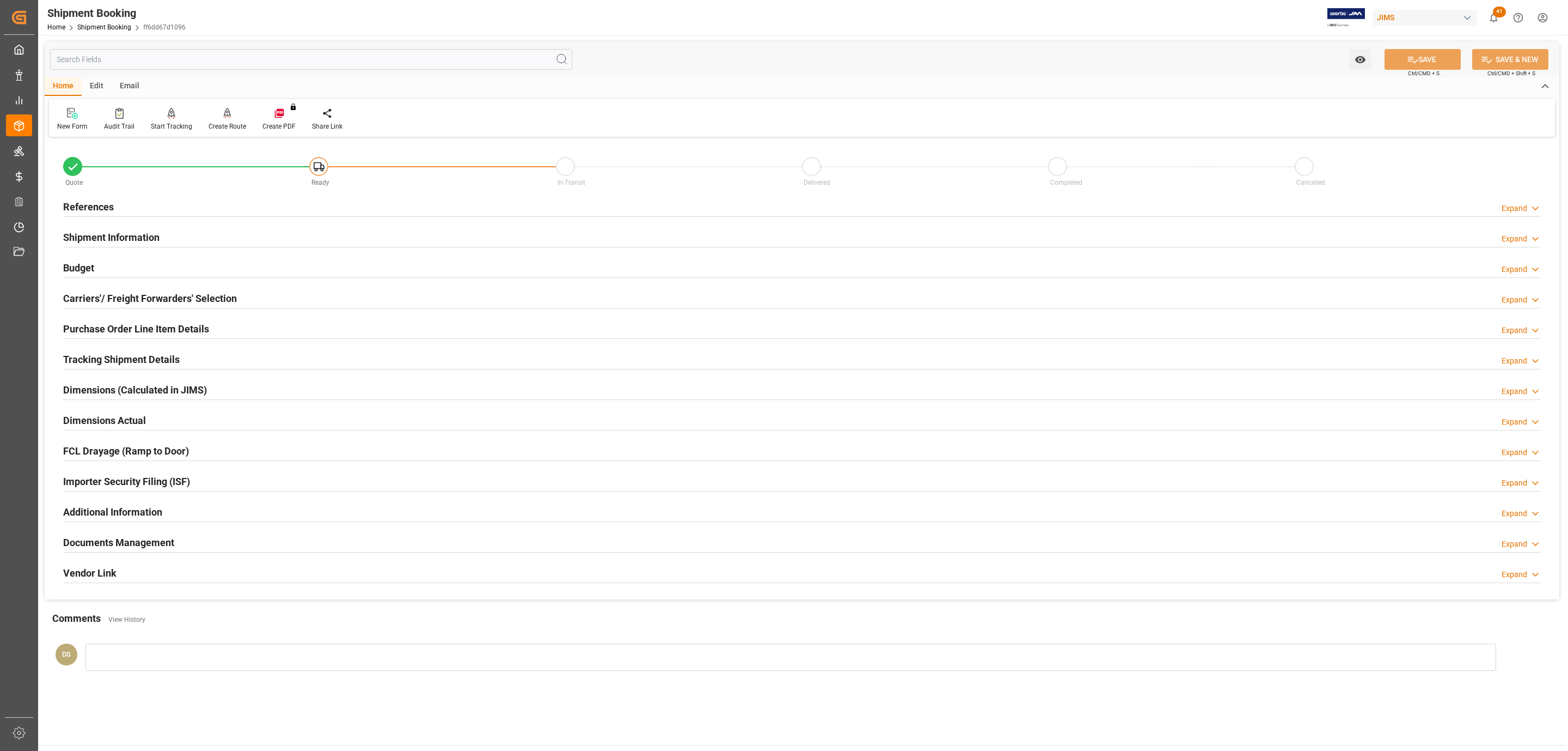
click at [85, 305] on h2 "Carriers'/ Freight Forwarders' Selection" at bounding box center [150, 298] width 173 height 15
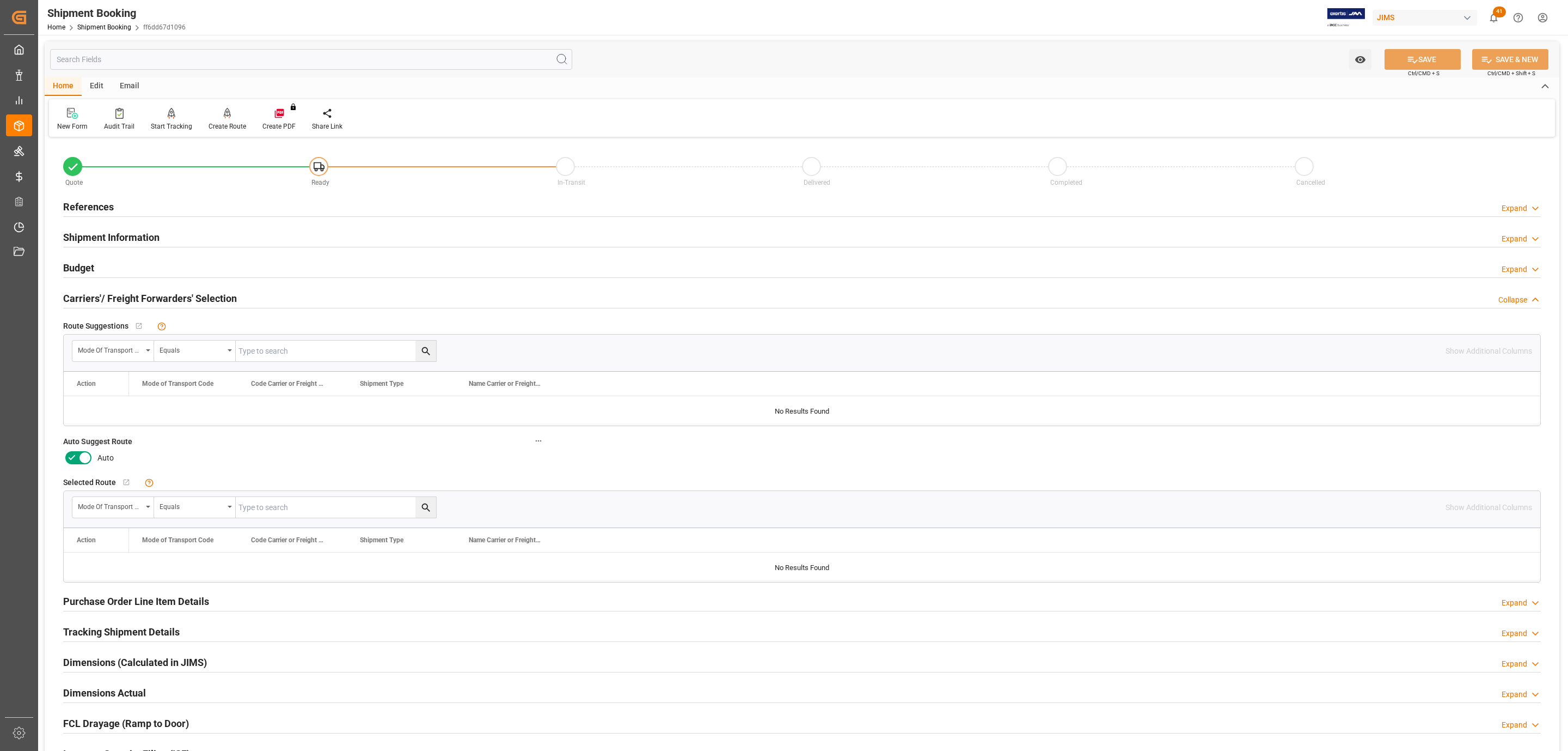
click at [80, 458] on icon at bounding box center [85, 457] width 13 height 13
click at [0, 0] on input "checkbox" at bounding box center [0, 0] width 0 height 0
click at [1407, 59] on icon at bounding box center [1412, 60] width 12 height 12
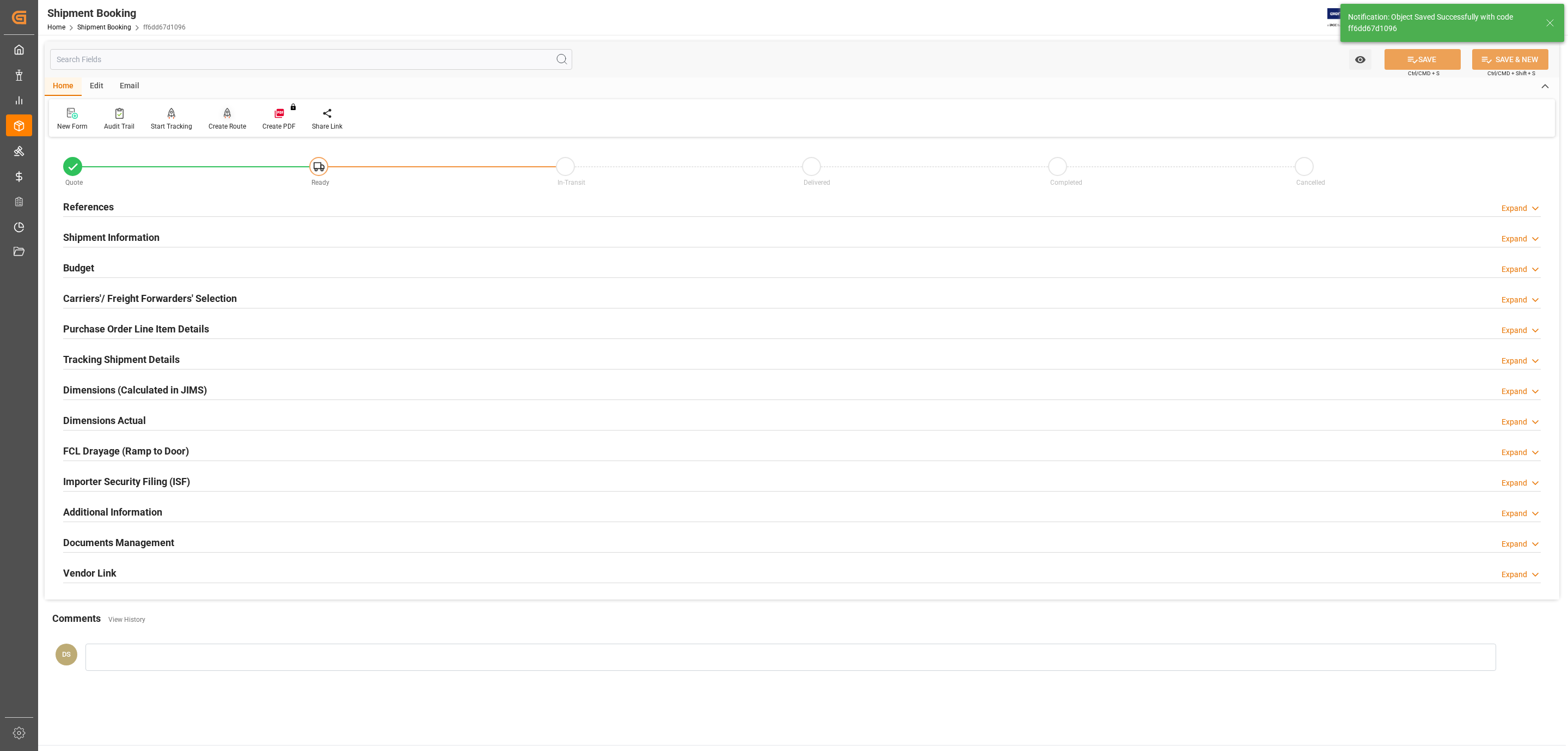
click at [220, 107] on div at bounding box center [228, 113] width 38 height 12
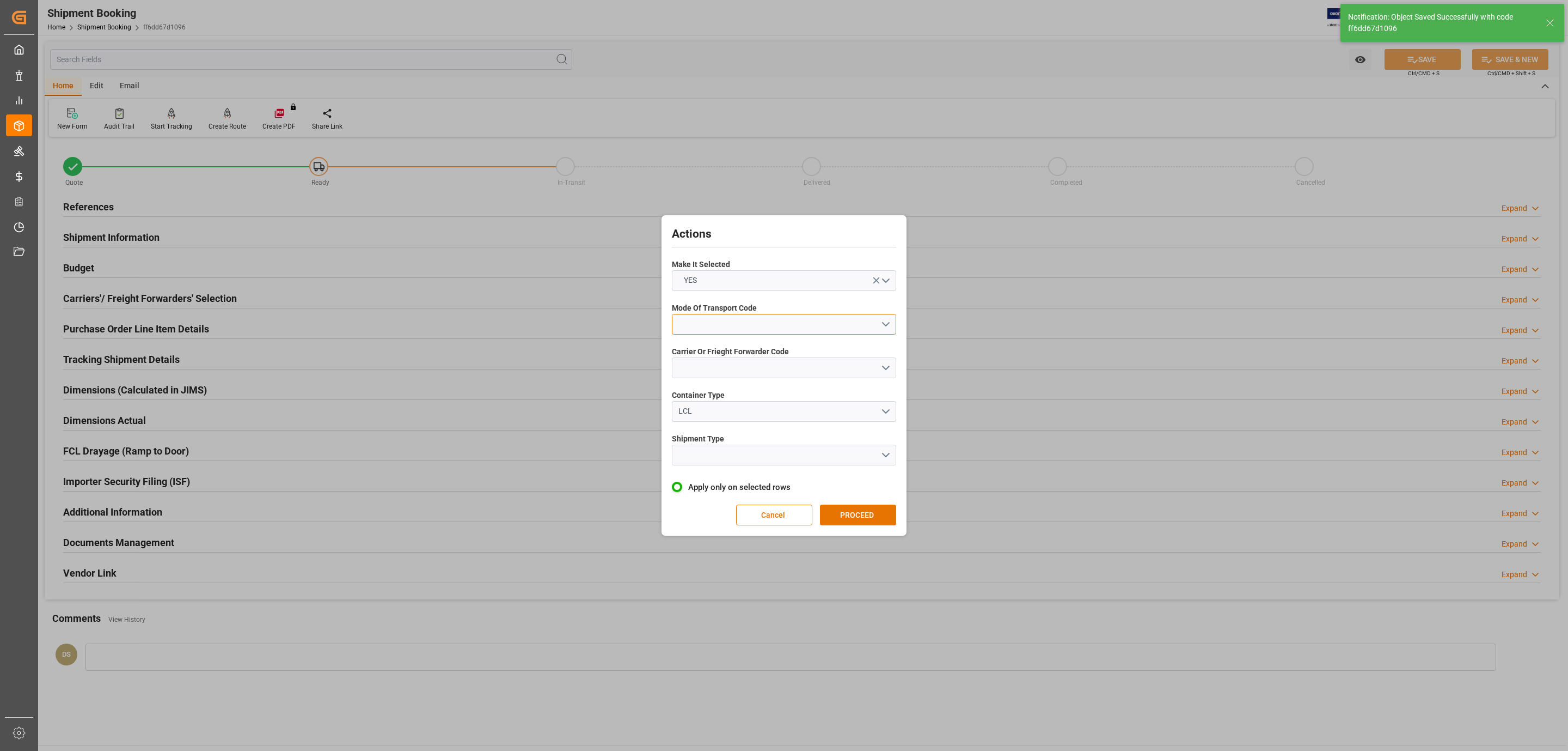
click at [712, 319] on button "open menu" at bounding box center [784, 324] width 225 height 21
click at [745, 417] on div "5- COURIER GROUND" at bounding box center [784, 418] width 223 height 23
click at [734, 372] on button "open menu" at bounding box center [784, 368] width 225 height 21
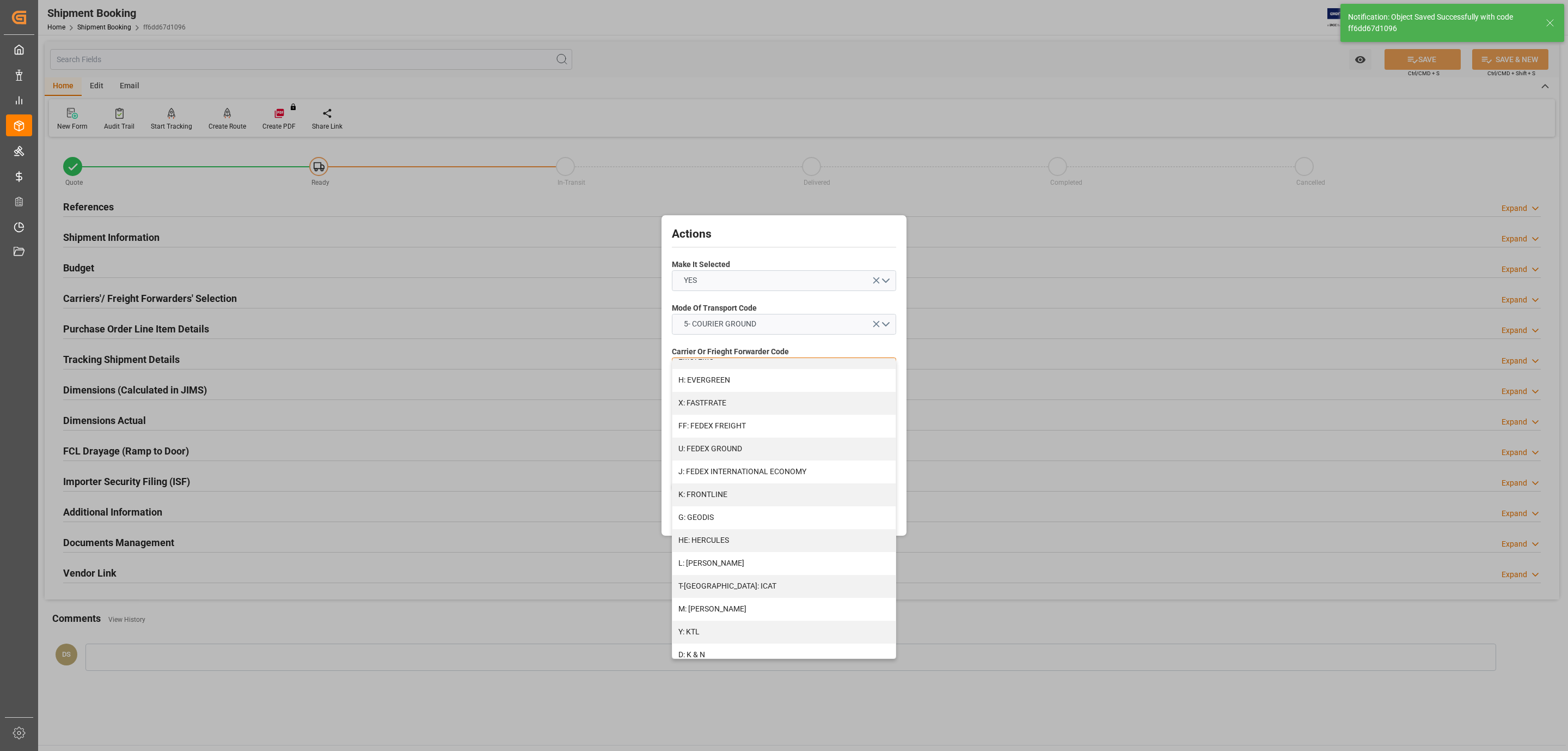
scroll to position [489, 0]
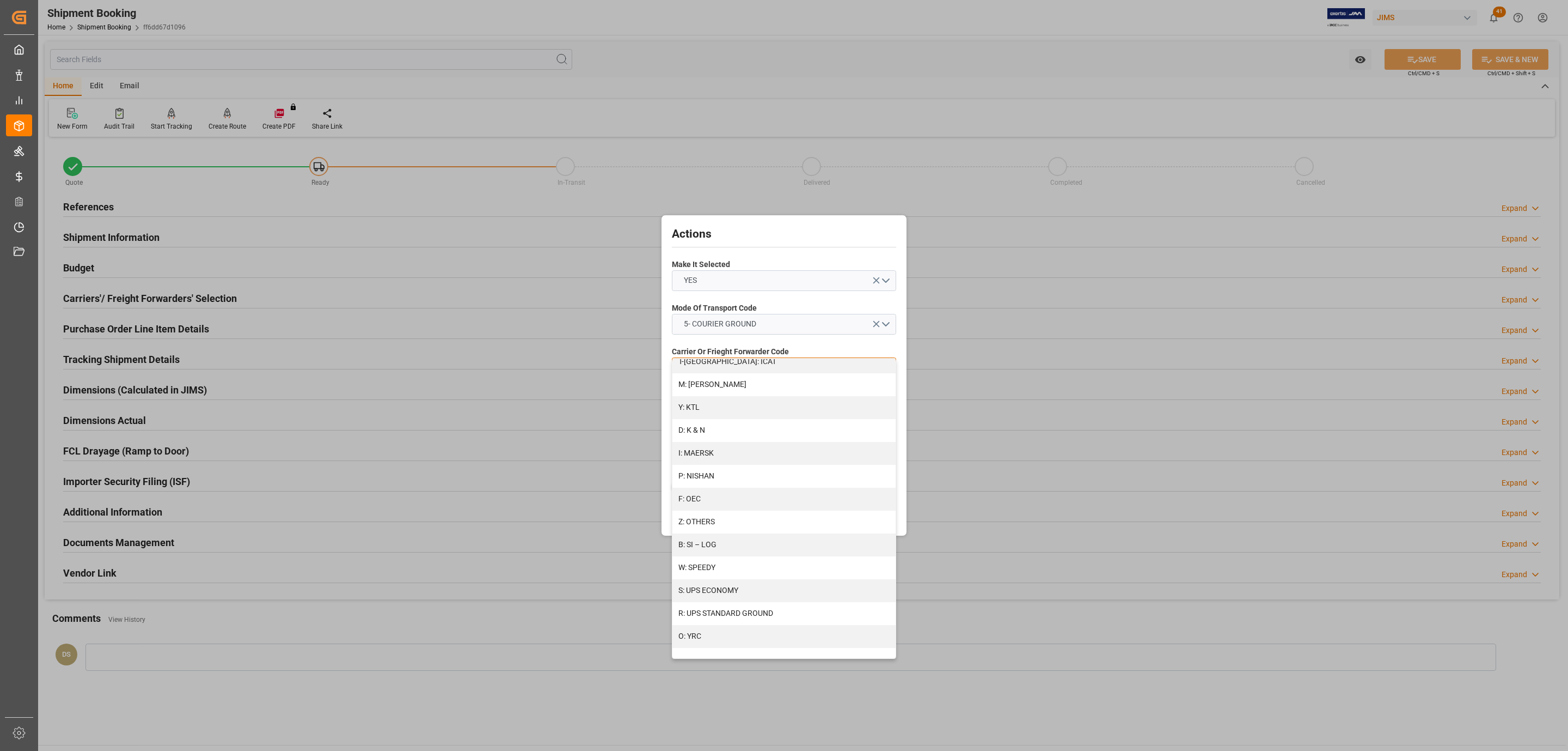
click at [792, 612] on div "R: UPS STANDARD GROUND" at bounding box center [784, 613] width 223 height 23
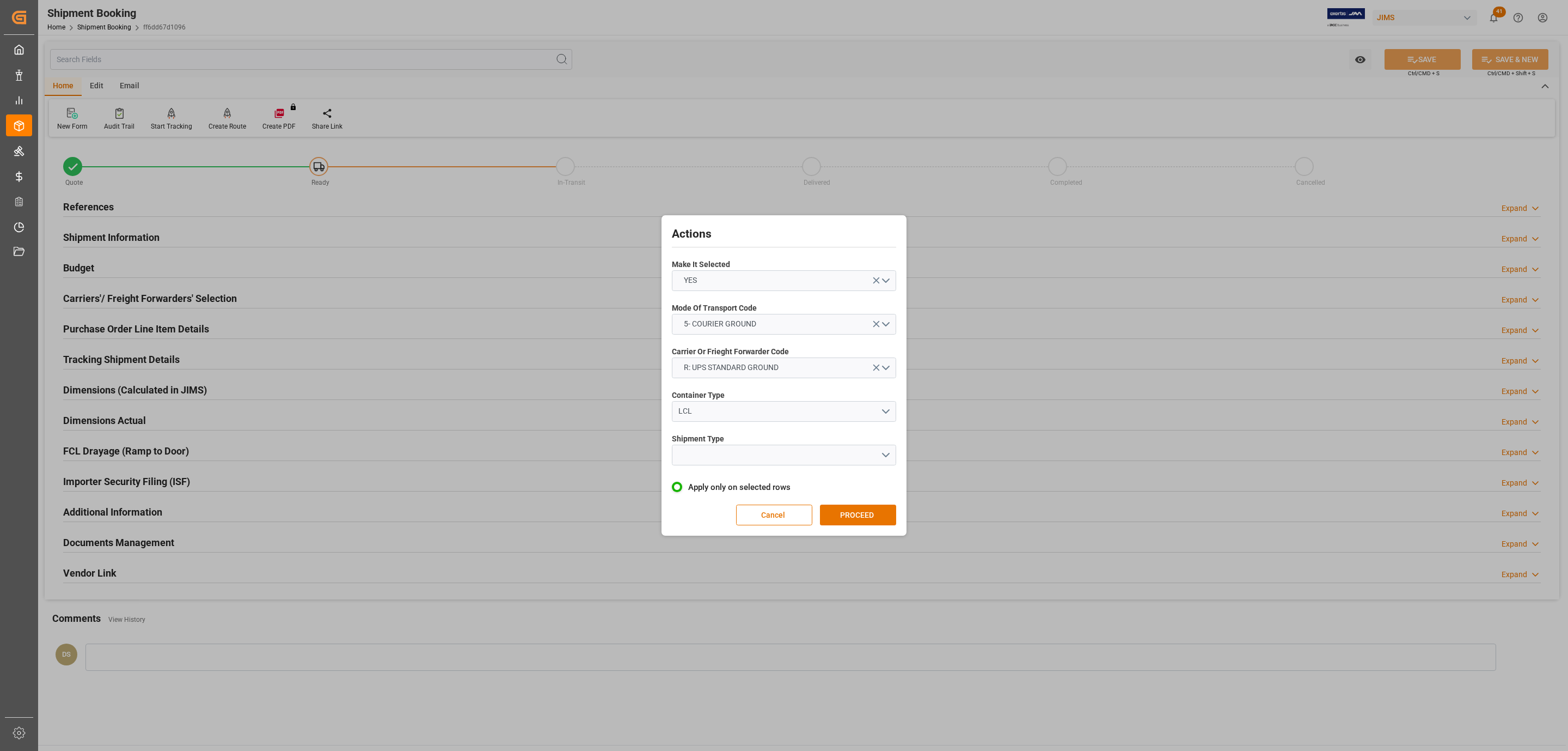
click at [753, 441] on label "Shipment Type" at bounding box center [784, 439] width 225 height 12
click at [748, 451] on button "open menu" at bounding box center [784, 455] width 225 height 21
click at [750, 457] on div "LTL" at bounding box center [784, 458] width 223 height 23
click at [871, 520] on button "PROCEED" at bounding box center [858, 515] width 76 height 21
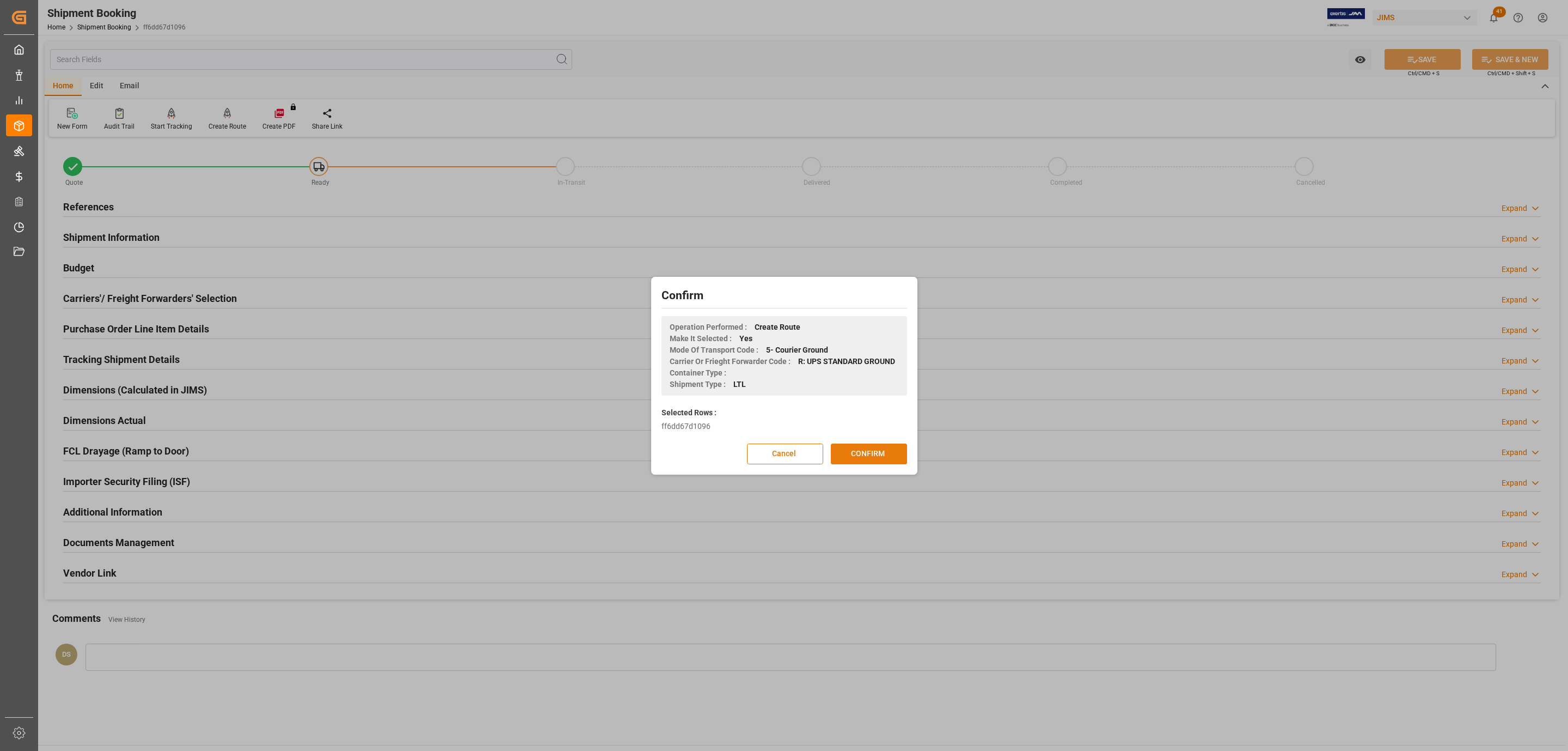
click at [874, 453] on button "CONFIRM" at bounding box center [869, 454] width 76 height 21
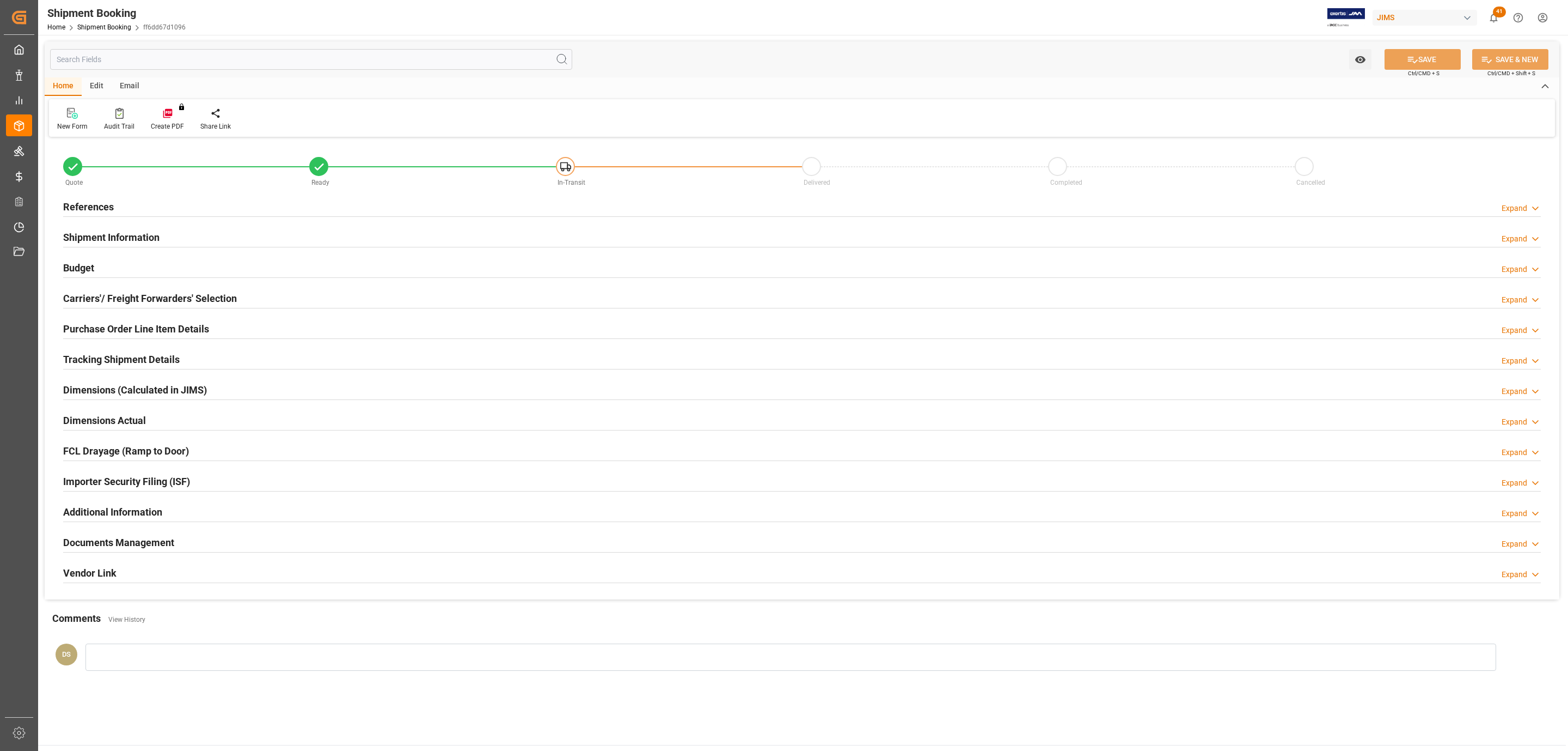
type input "0"
type input "[DATE]"
click at [103, 206] on h2 "References" at bounding box center [88, 206] width 51 height 15
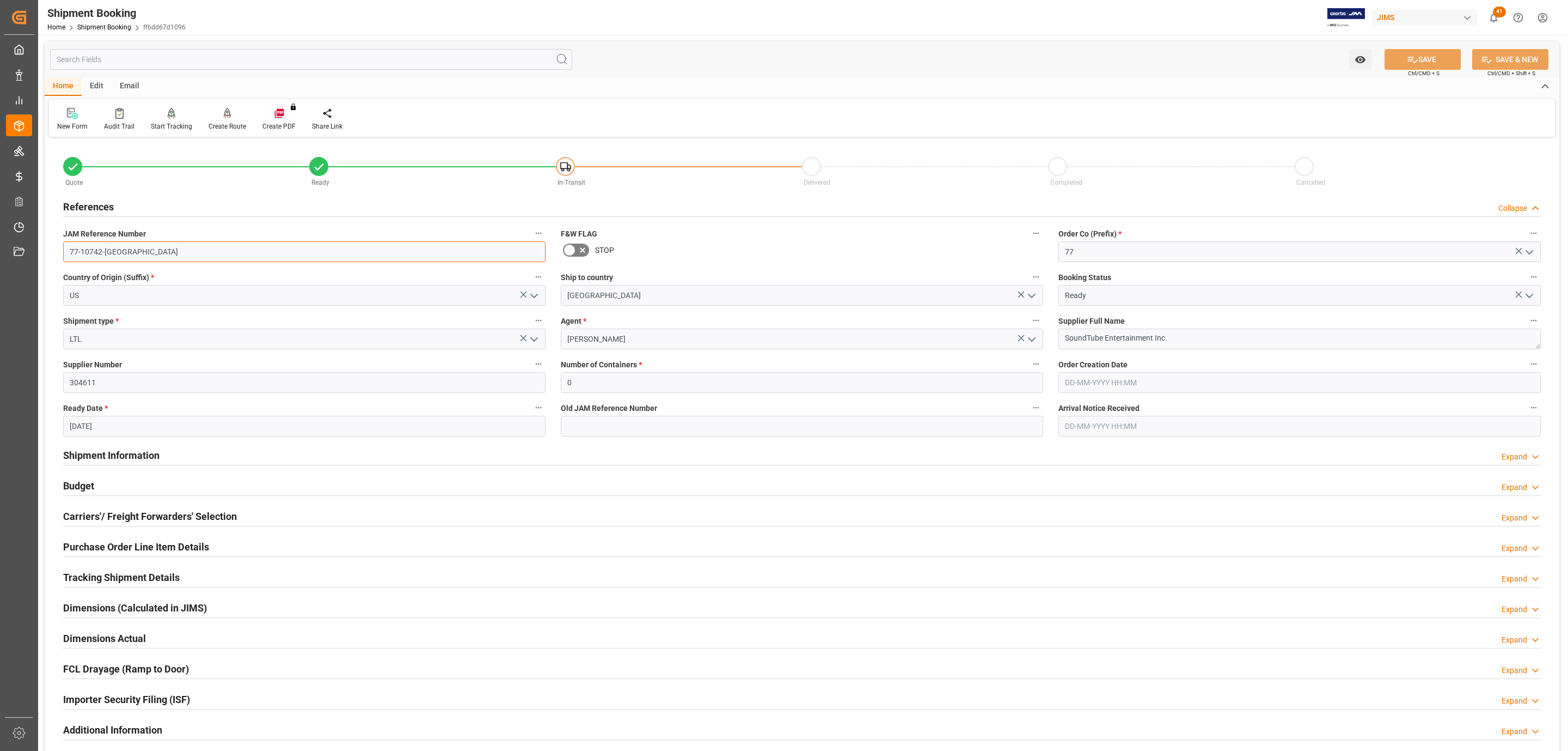
click at [157, 250] on input "77-10742-[GEOGRAPHIC_DATA]" at bounding box center [304, 252] width 482 height 21
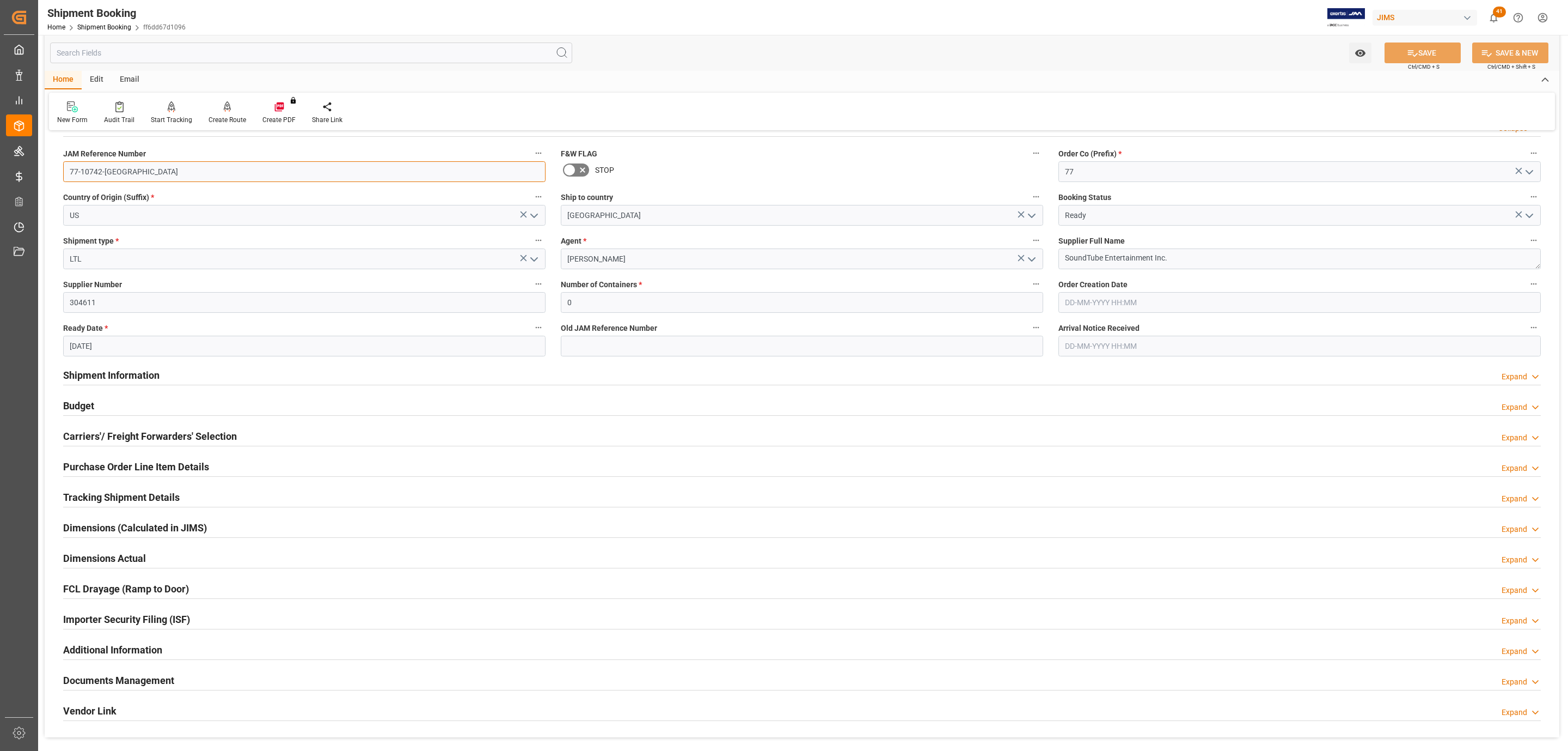
scroll to position [288, 0]
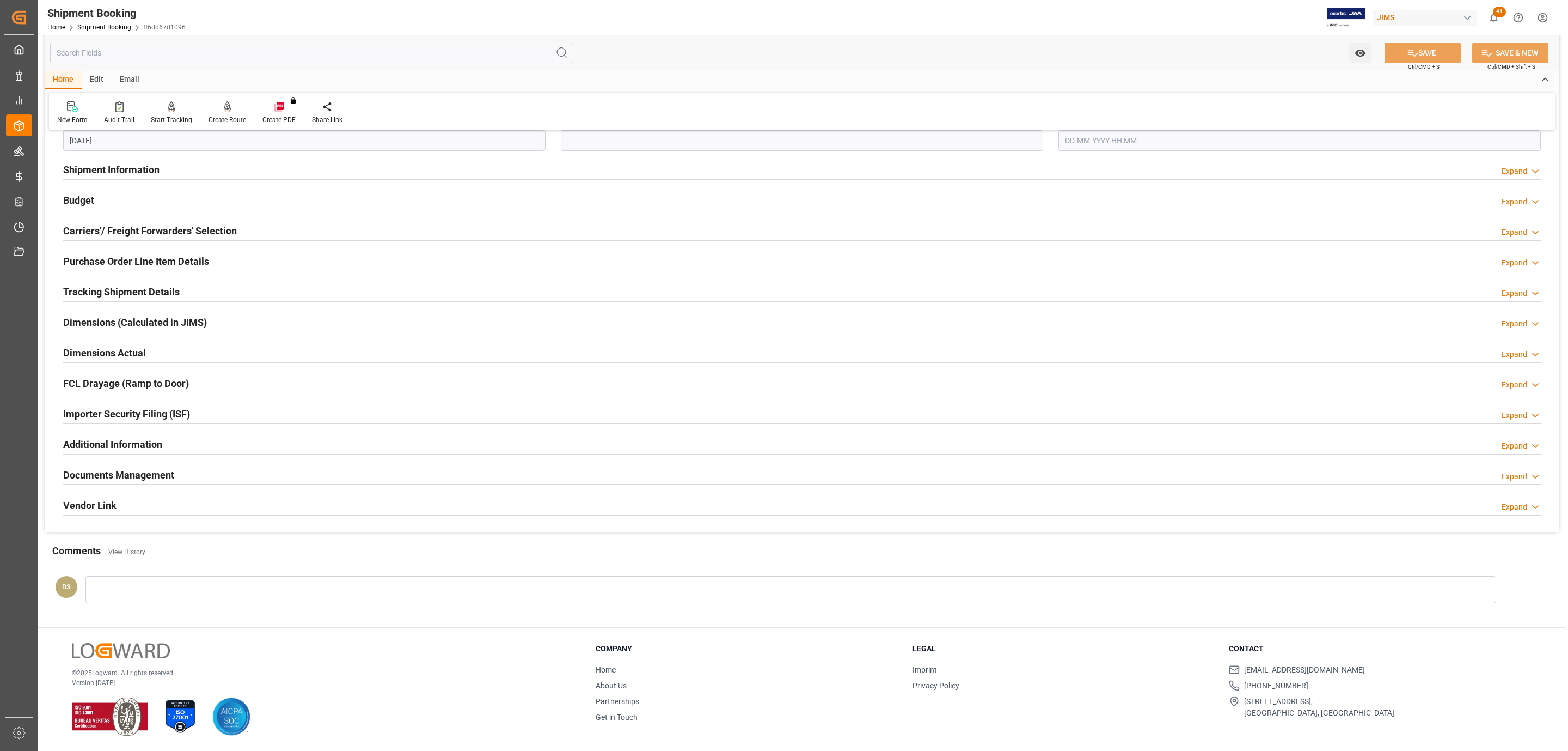
click at [180, 468] on div "Documents Management Expand" at bounding box center [802, 474] width 1478 height 21
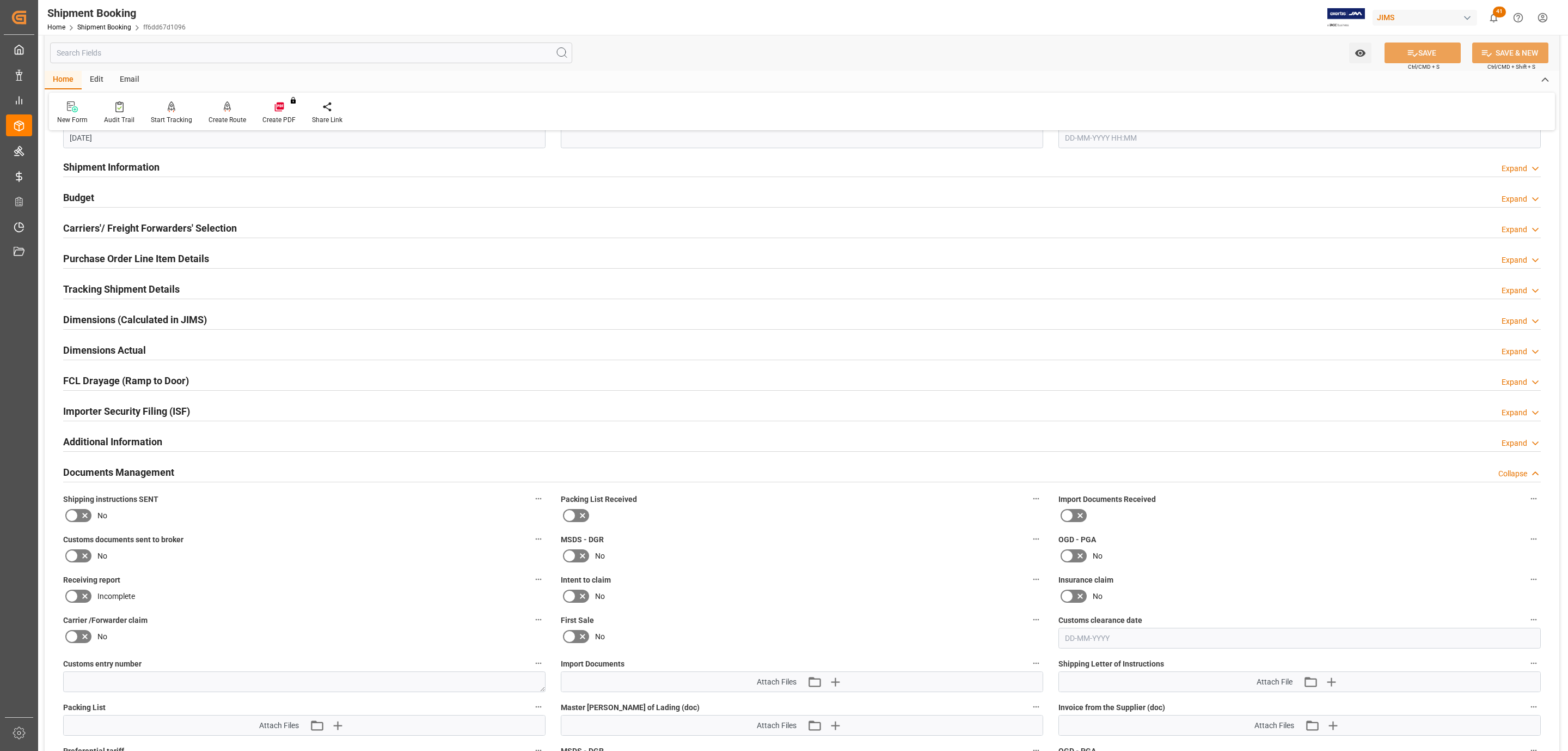
click at [85, 520] on icon at bounding box center [85, 515] width 13 height 13
click at [0, 0] on input "checkbox" at bounding box center [0, 0] width 0 height 0
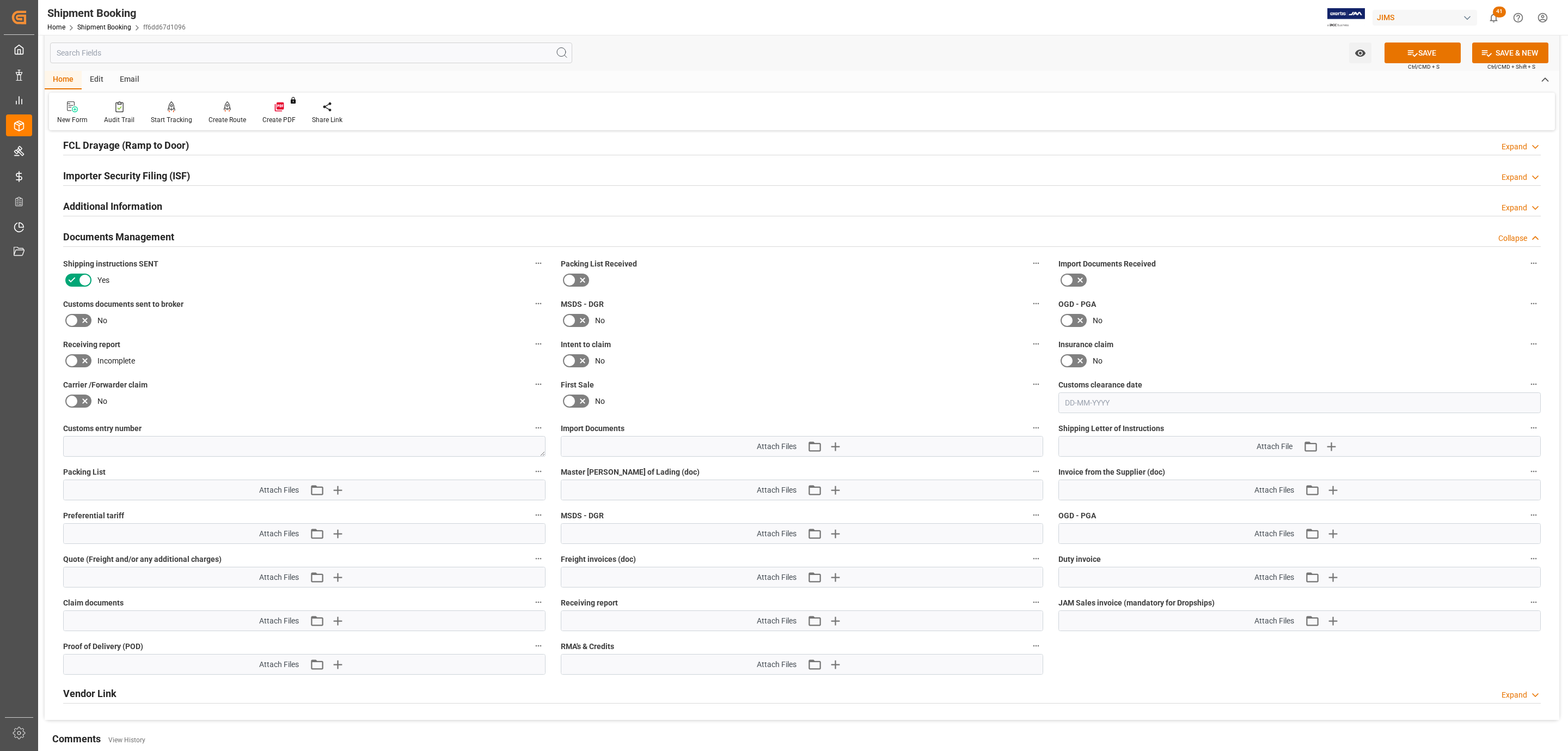
scroll to position [534, 0]
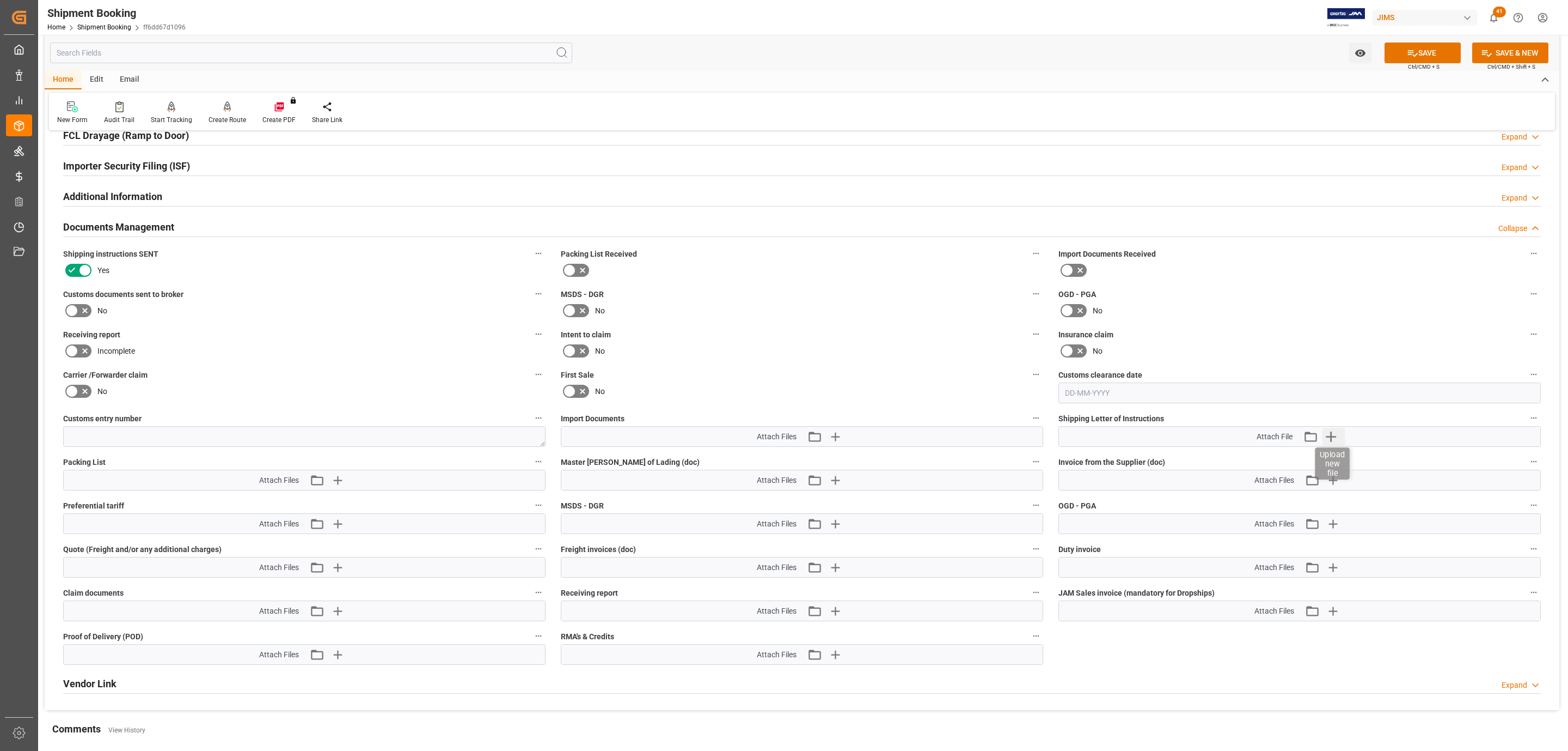
click at [1333, 439] on icon "button" at bounding box center [1331, 436] width 18 height 18
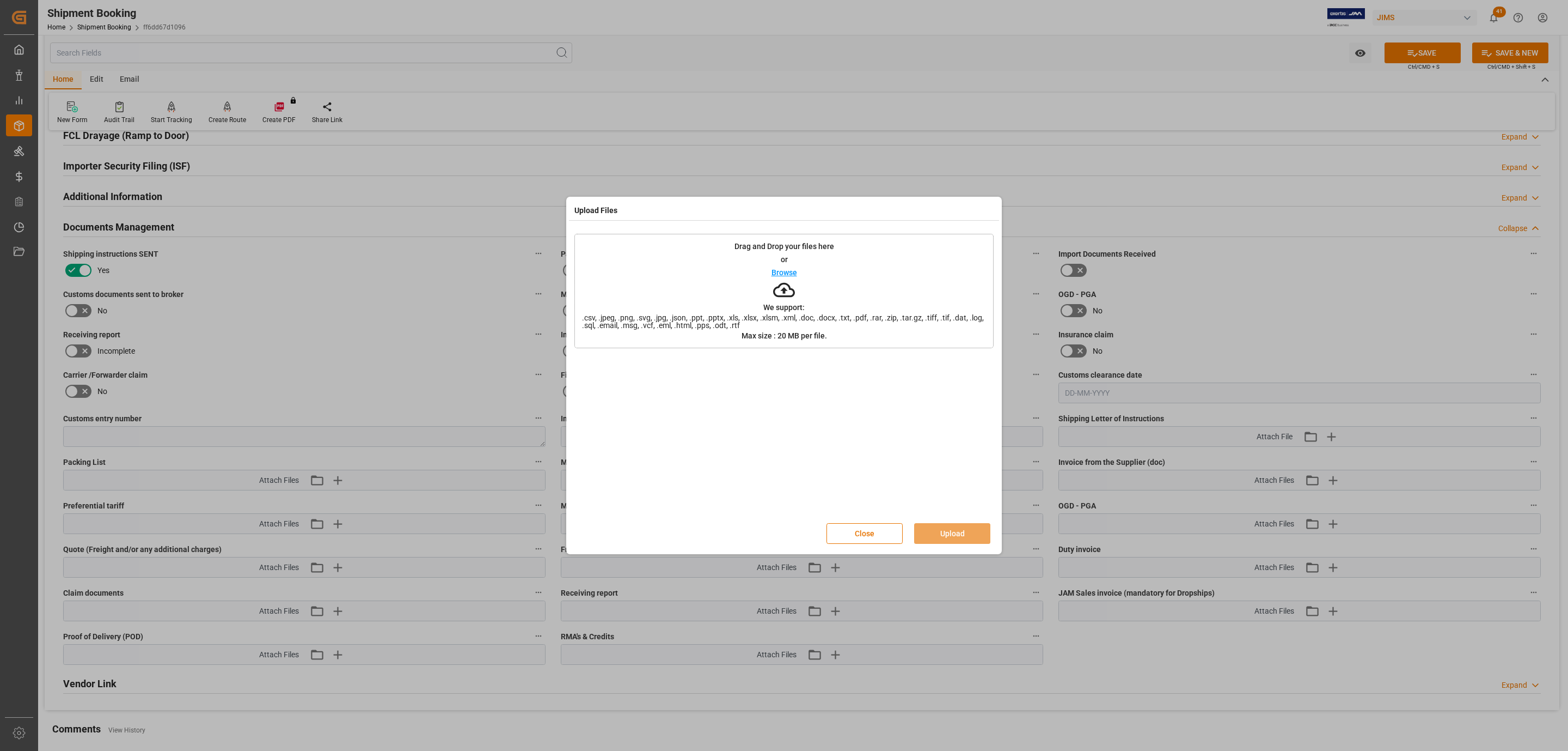
click at [774, 300] on icon at bounding box center [784, 290] width 22 height 22
click at [925, 533] on button "Upload" at bounding box center [952, 534] width 76 height 21
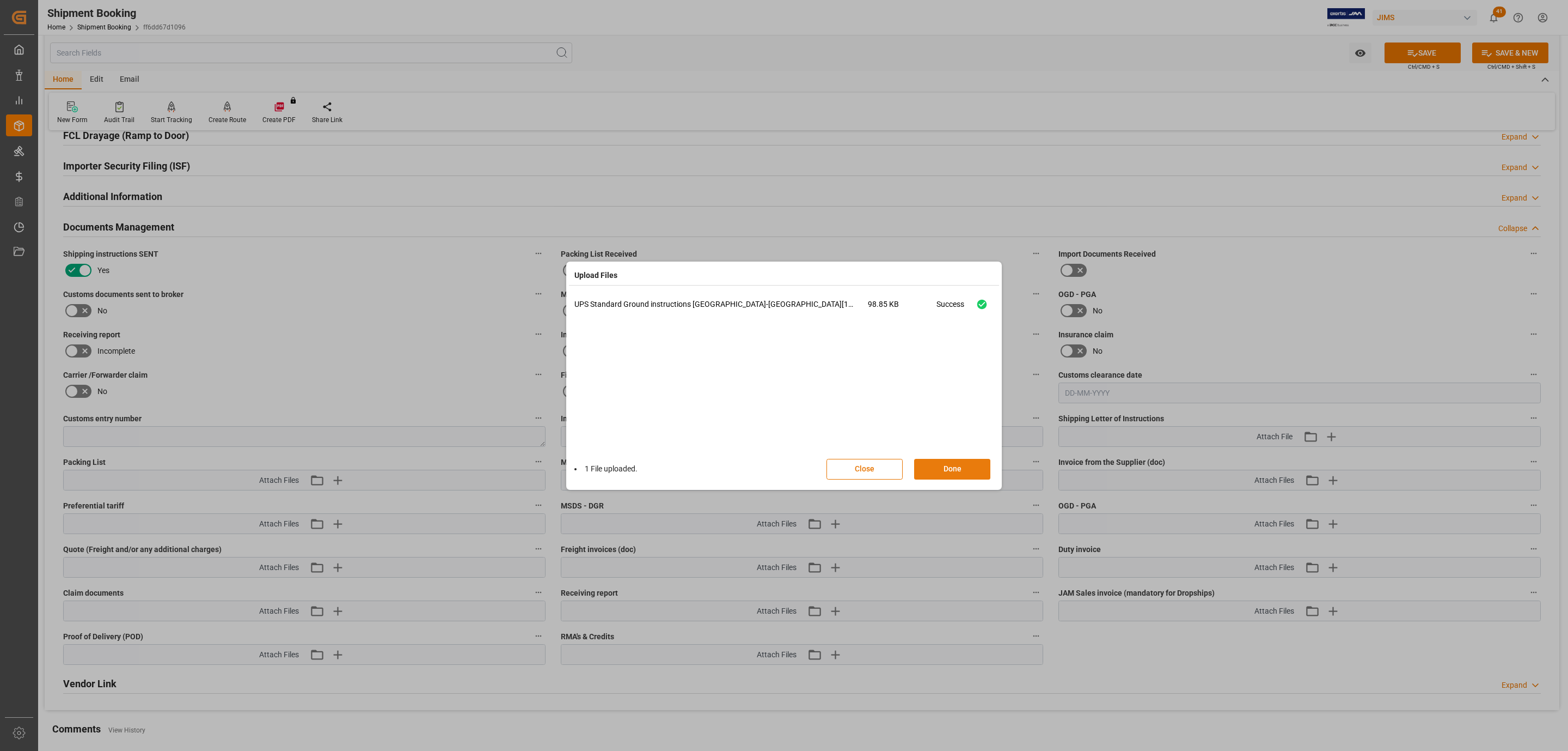
click at [976, 462] on button "Done" at bounding box center [952, 469] width 76 height 21
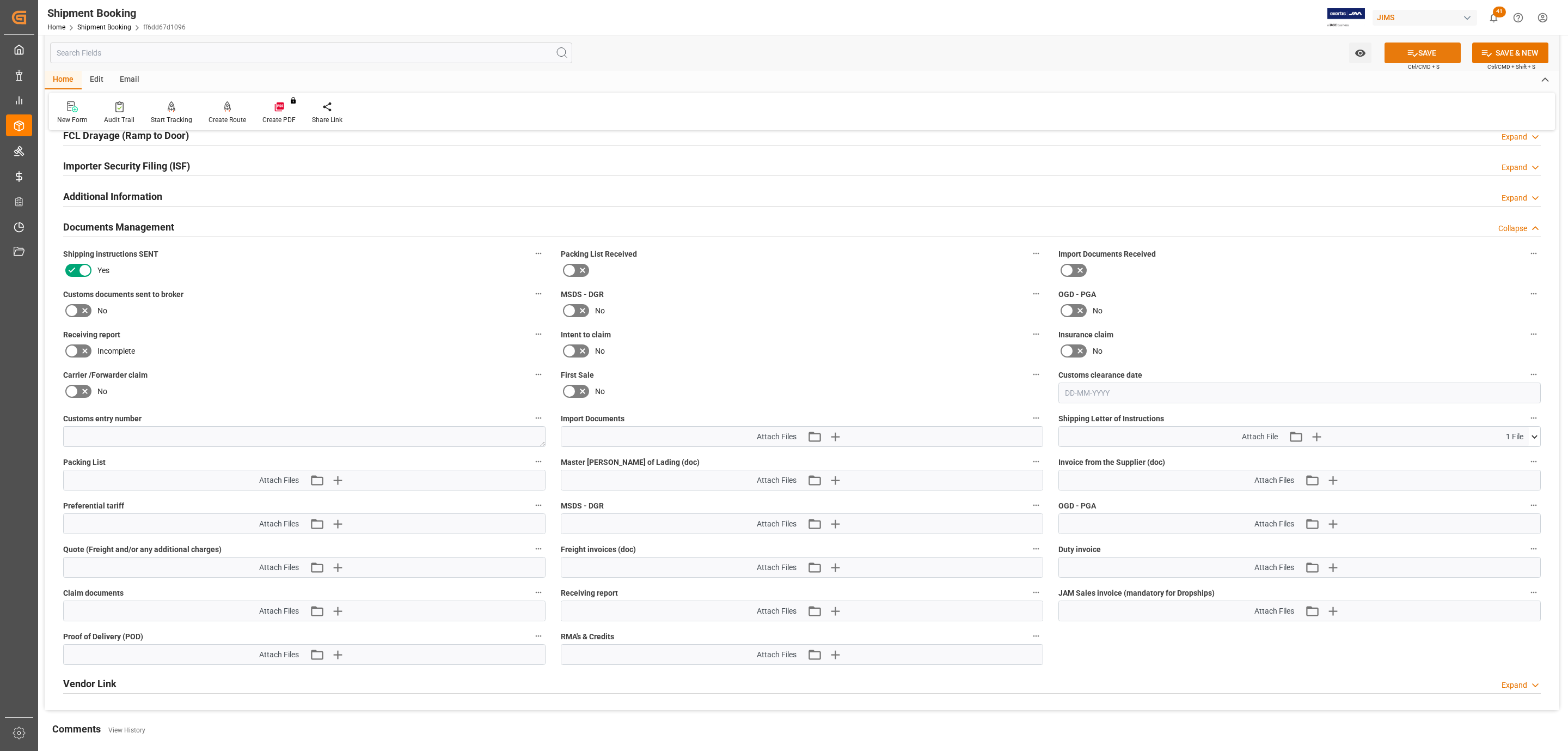
click at [1403, 54] on button "SAVE" at bounding box center [1423, 53] width 76 height 21
